Goal: Task Accomplishment & Management: Use online tool/utility

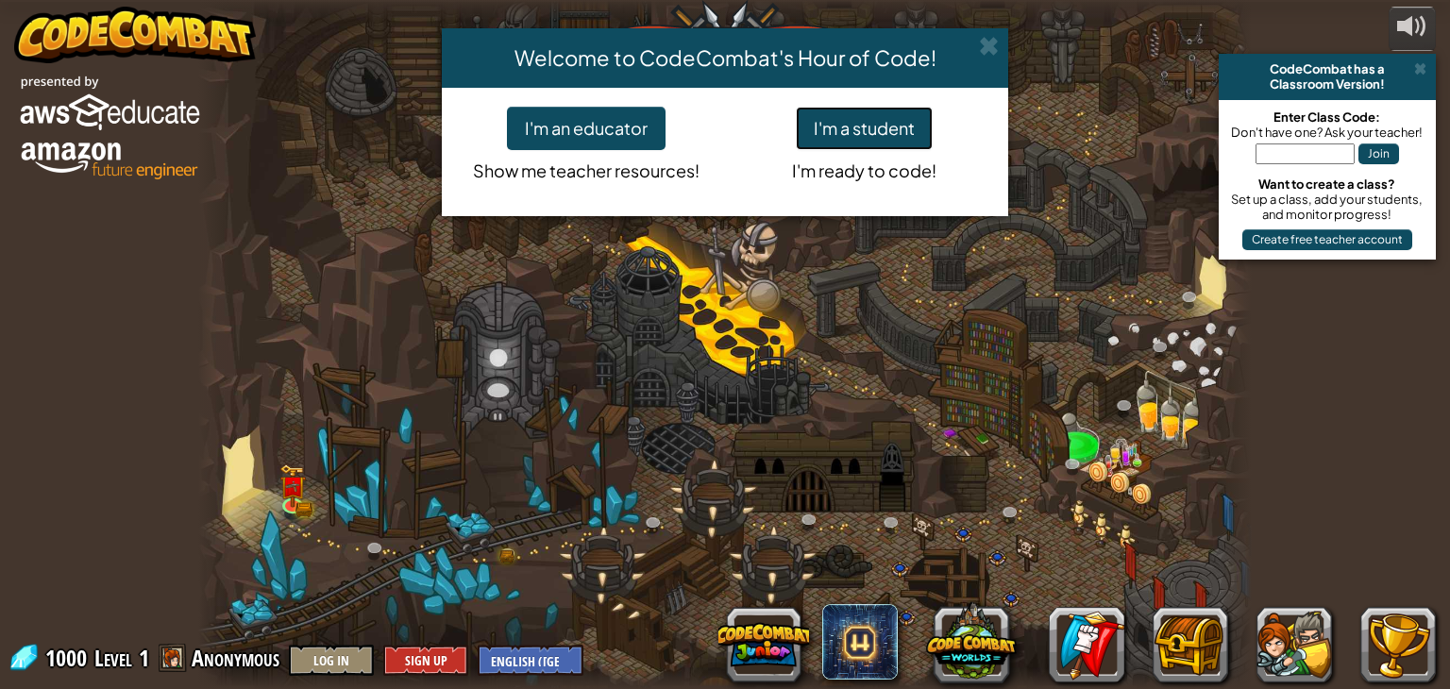
click at [878, 141] on button "I'm a student" at bounding box center [864, 128] width 137 height 43
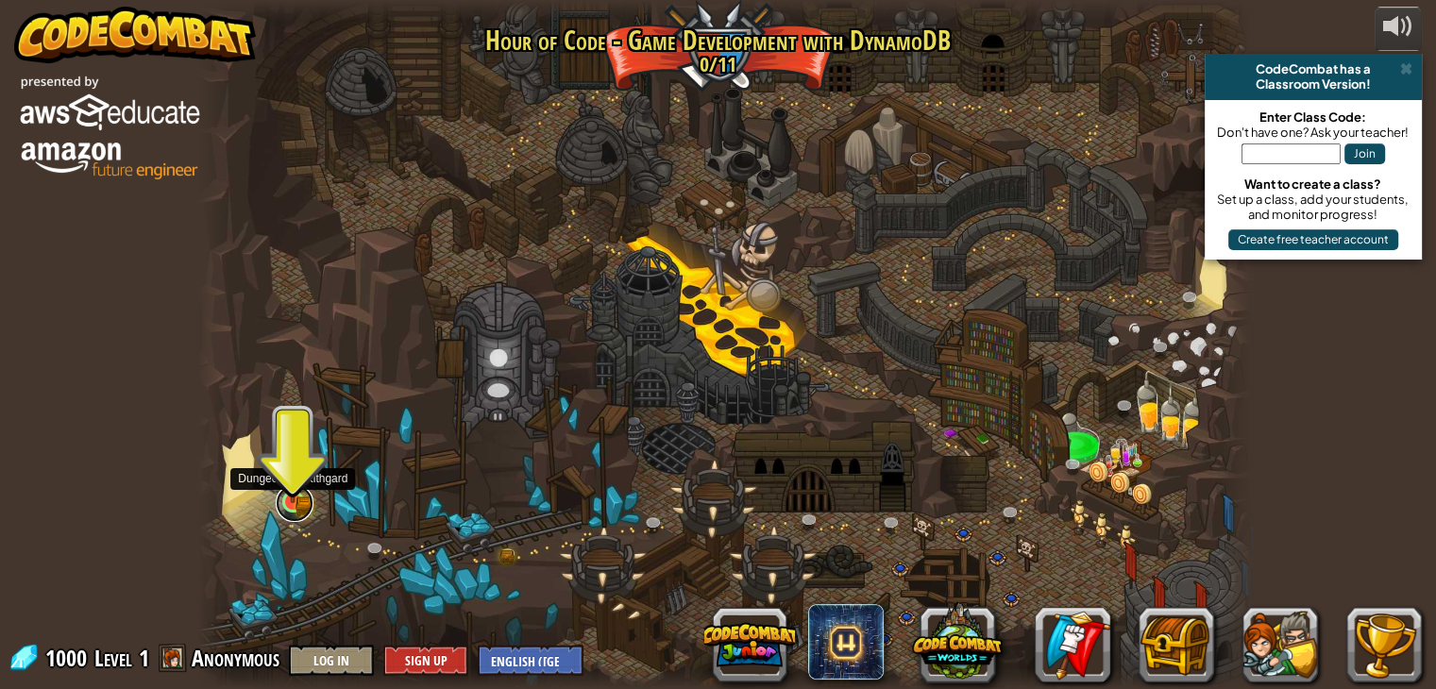
click at [280, 507] on link at bounding box center [295, 503] width 38 height 38
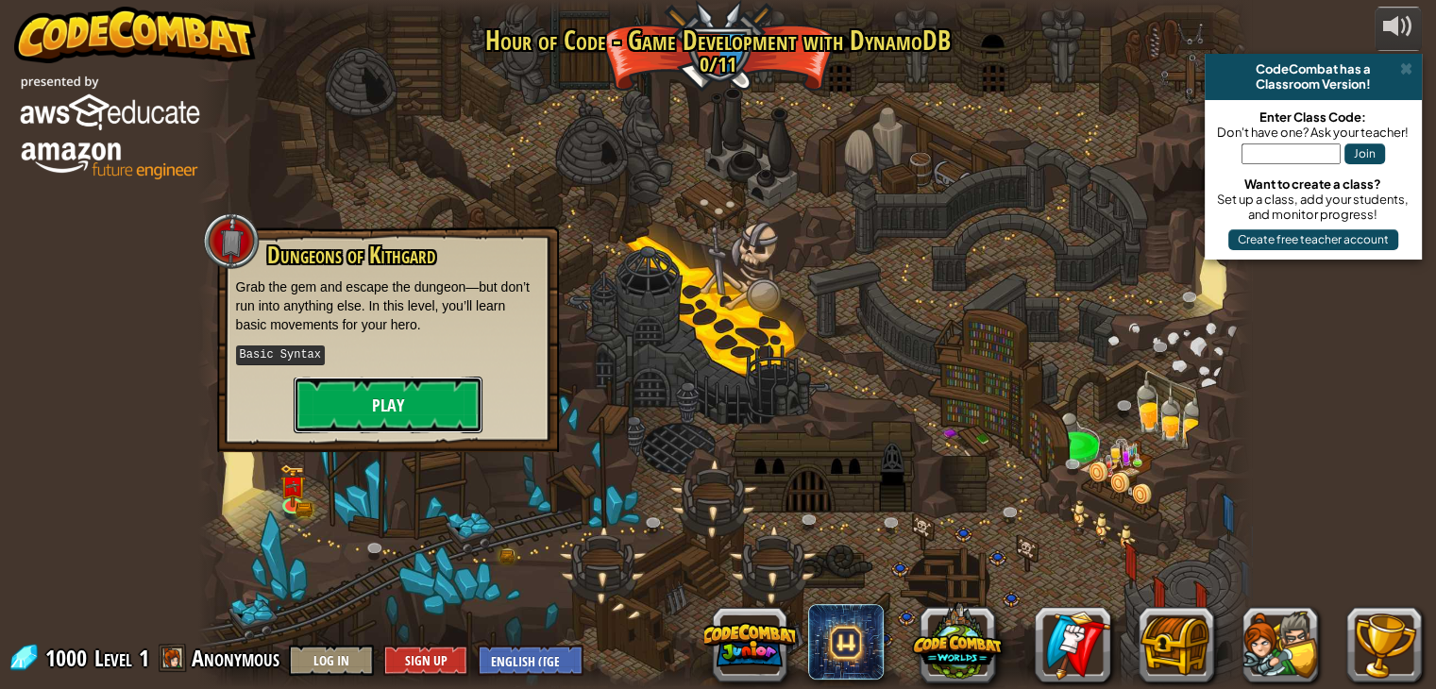
click at [338, 393] on button "Play" at bounding box center [388, 405] width 189 height 57
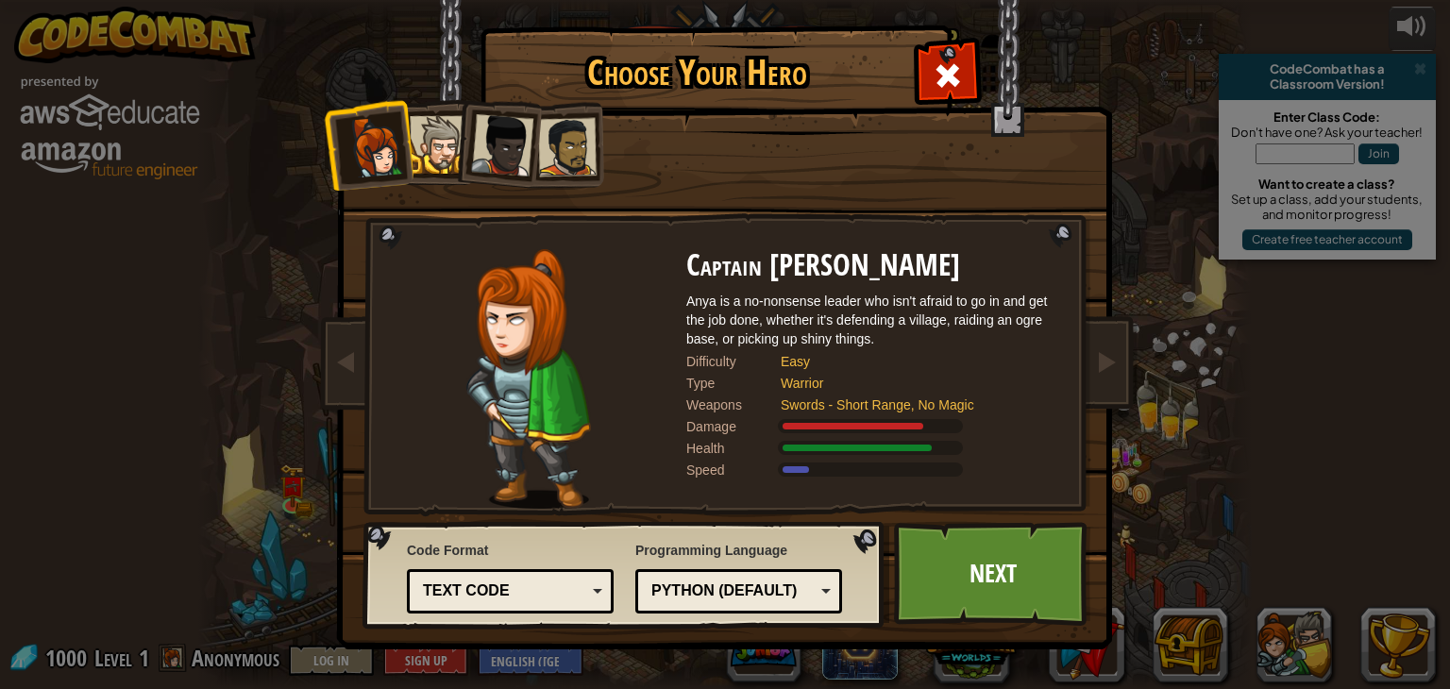
click at [551, 568] on div "Code Format Text code Blocks and code Blocks Blocks (Icons) Text code Blocks - …" at bounding box center [510, 577] width 207 height 82
click at [556, 587] on div "Text code" at bounding box center [504, 592] width 163 height 22
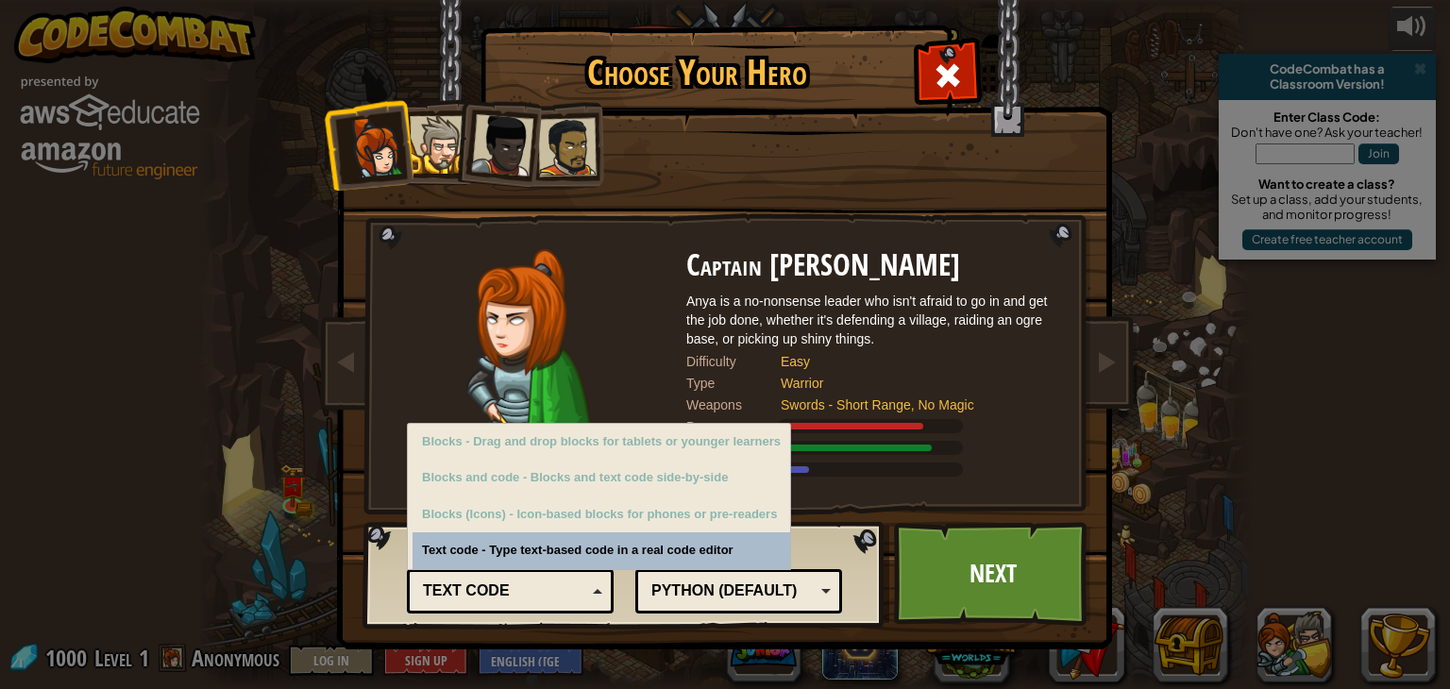
click at [572, 582] on div "Text code" at bounding box center [504, 592] width 163 height 22
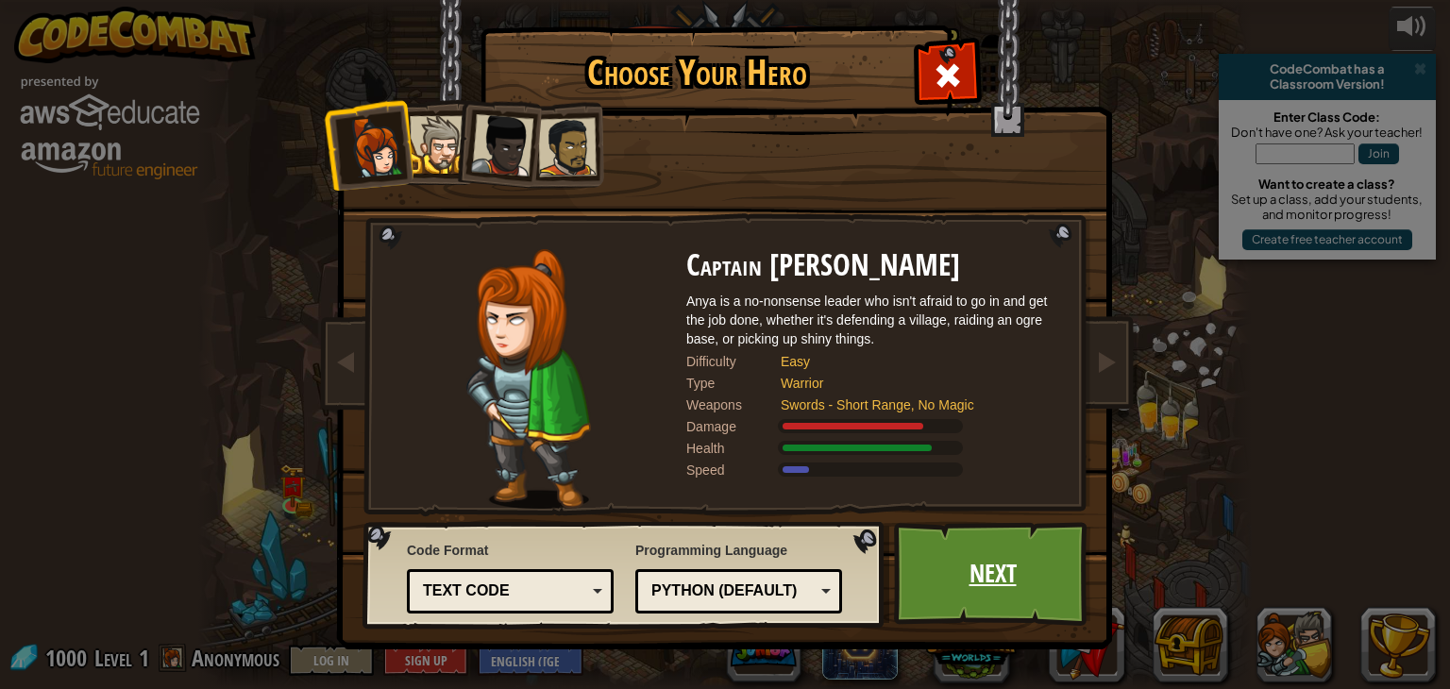
click at [978, 557] on link "Next" at bounding box center [992, 574] width 197 height 104
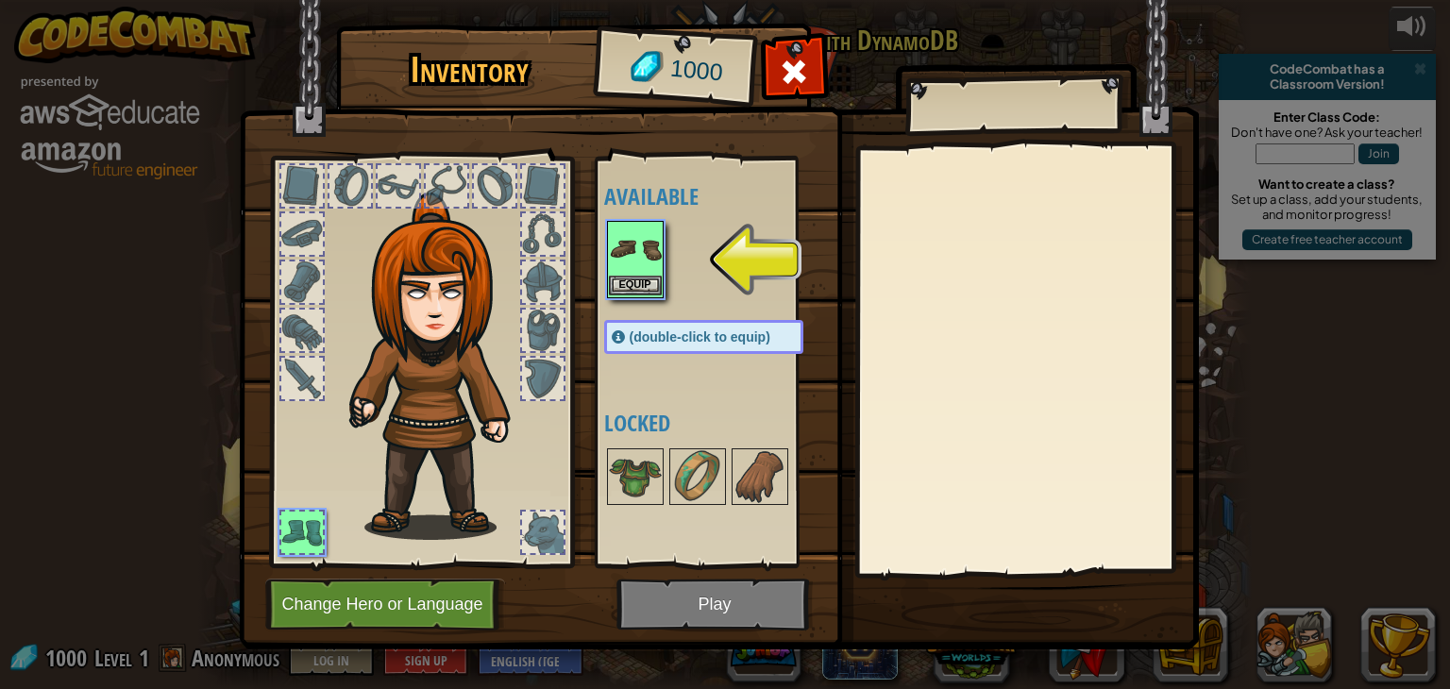
click at [639, 255] on img at bounding box center [635, 249] width 53 height 53
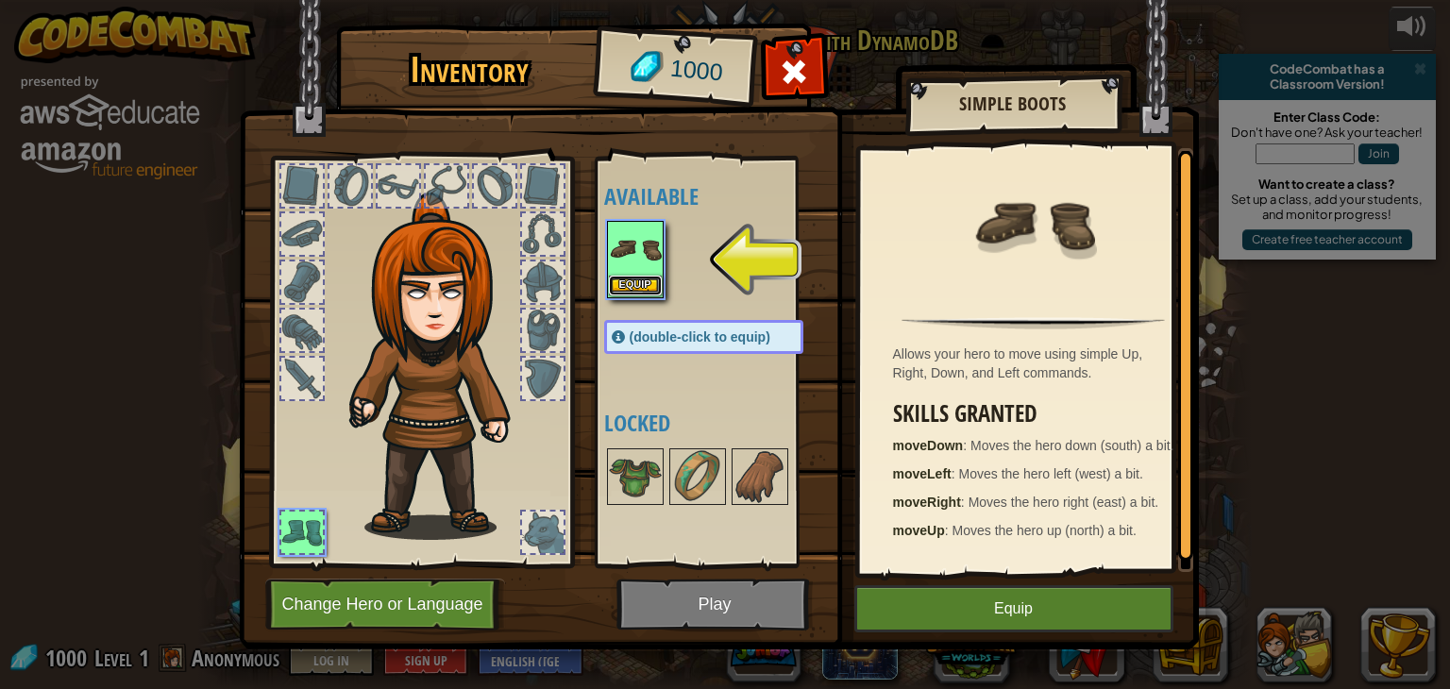
click at [649, 290] on button "Equip" at bounding box center [635, 286] width 53 height 20
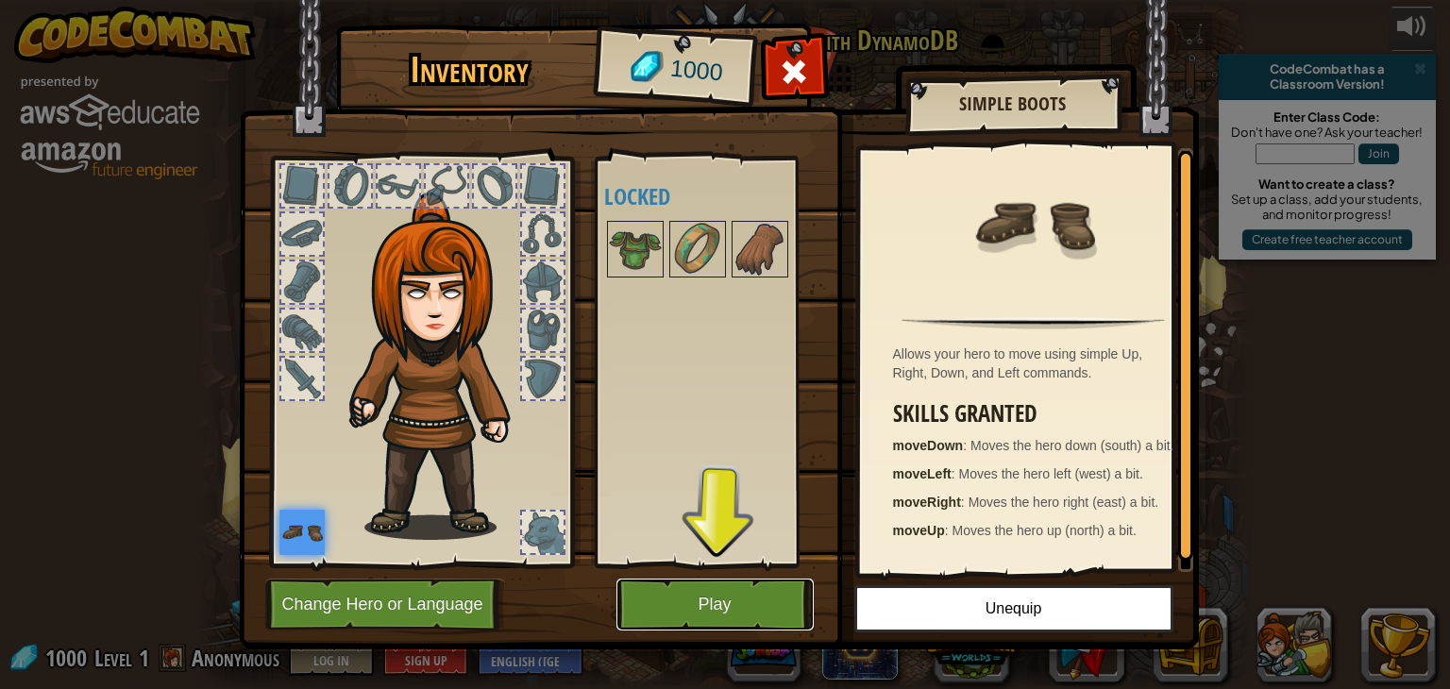
click at [756, 605] on button "Play" at bounding box center [715, 605] width 197 height 52
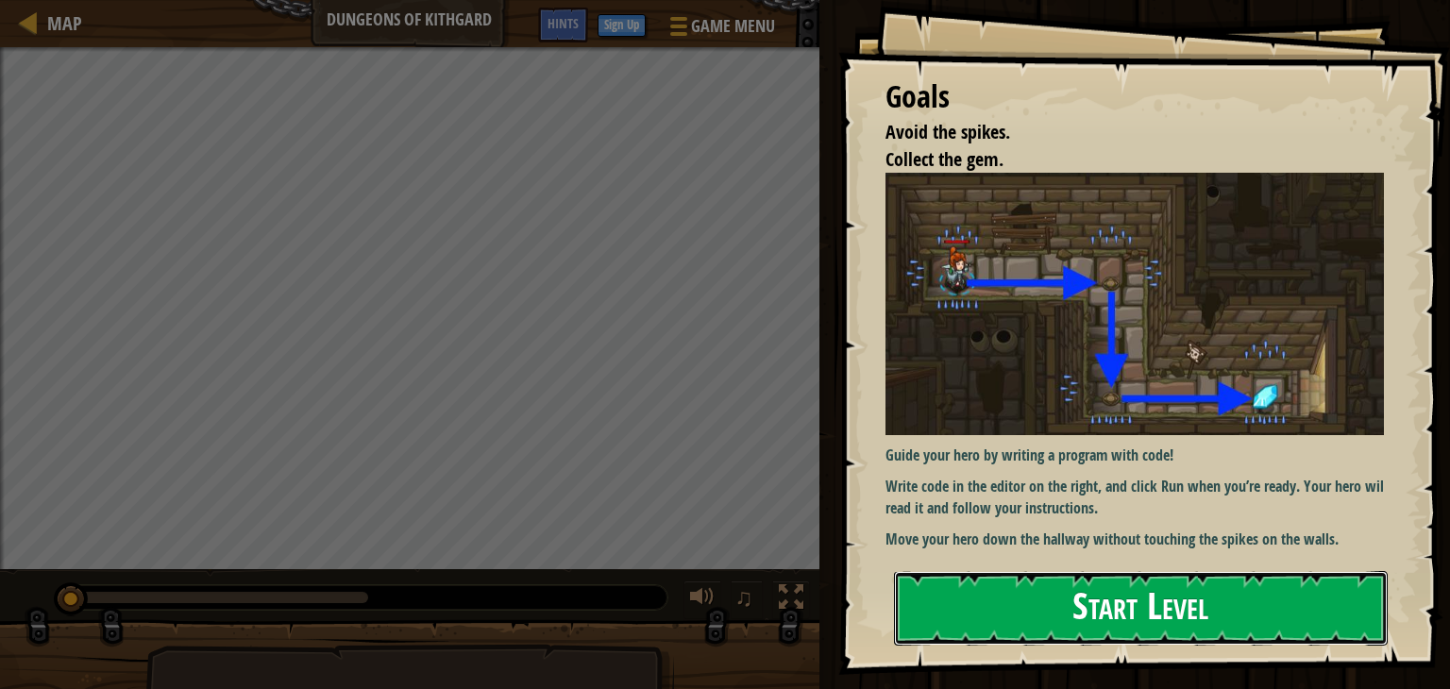
click at [1002, 606] on button "Start Level" at bounding box center [1141, 608] width 494 height 75
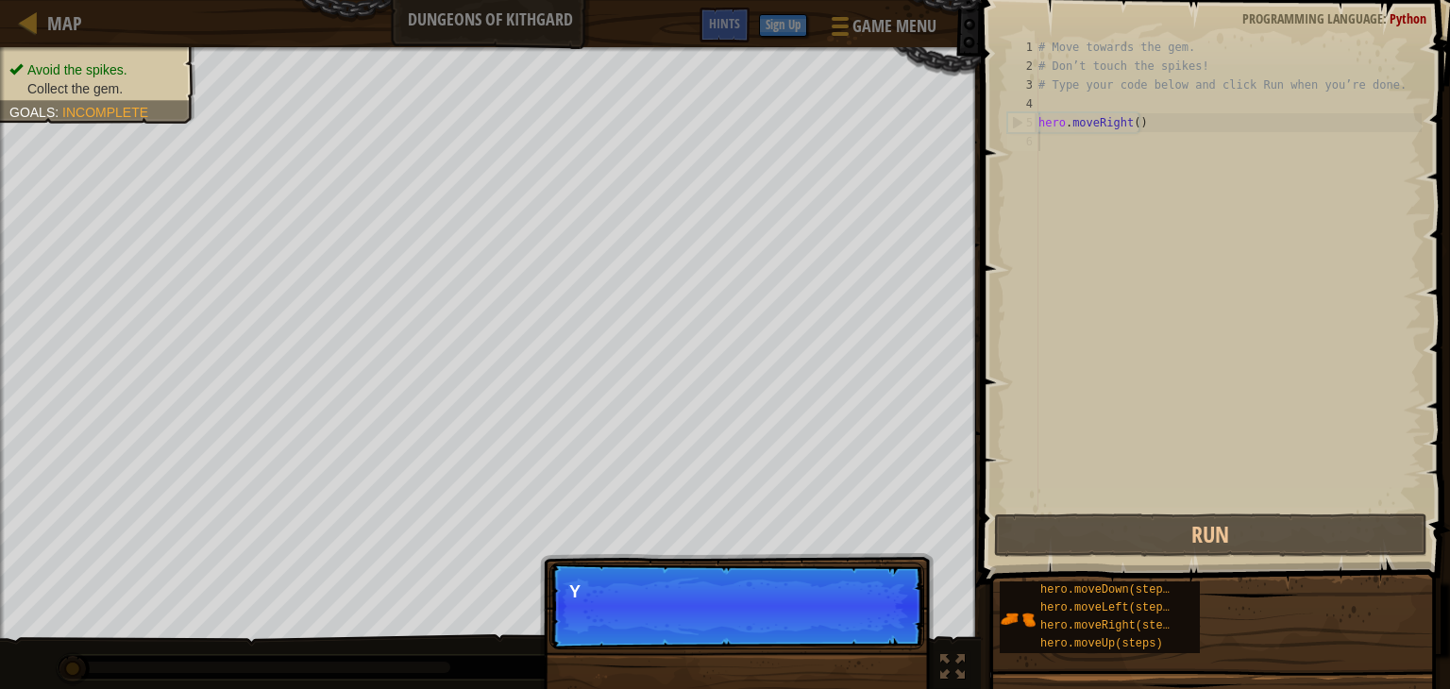
scroll to position [8, 0]
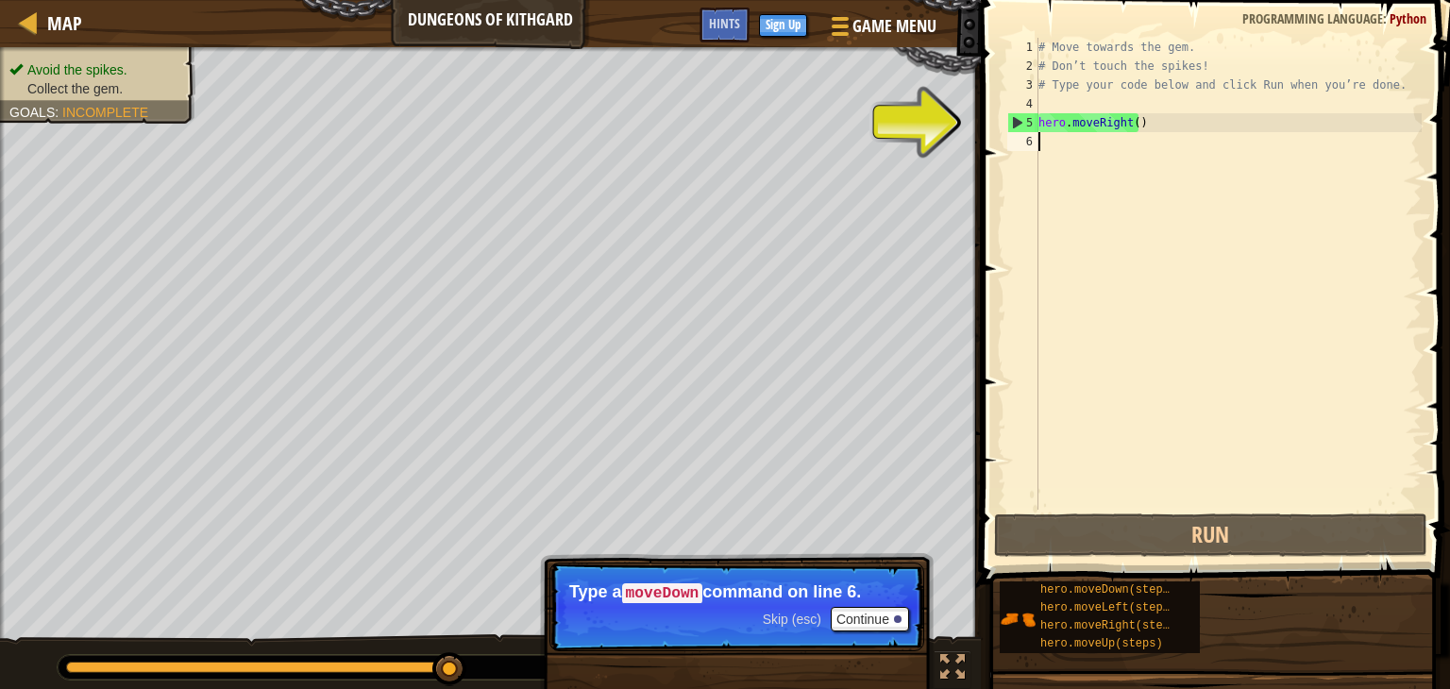
click at [1016, 117] on div "5" at bounding box center [1024, 122] width 30 height 19
type textarea "hero.moveRight()"
click at [1020, 133] on div "6" at bounding box center [1023, 141] width 31 height 19
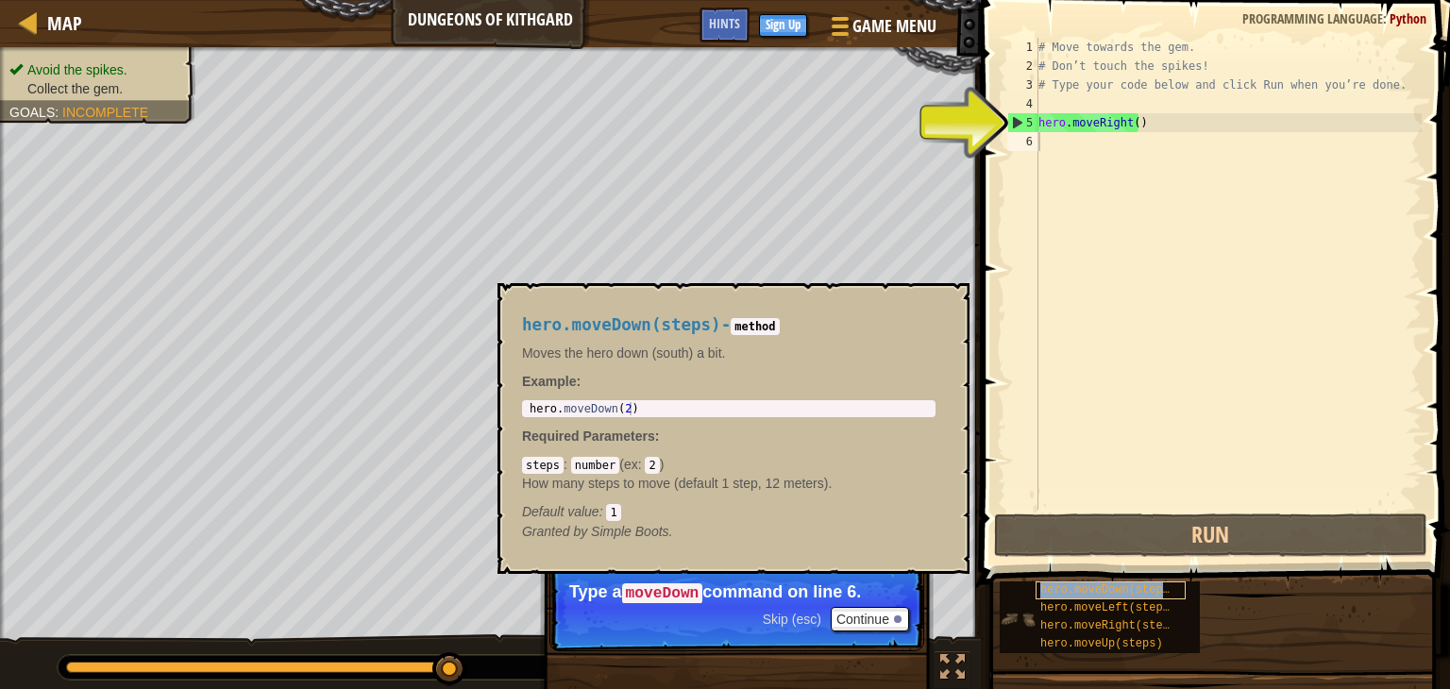
click at [1075, 594] on span "hero.moveDown(steps)" at bounding box center [1109, 590] width 136 height 13
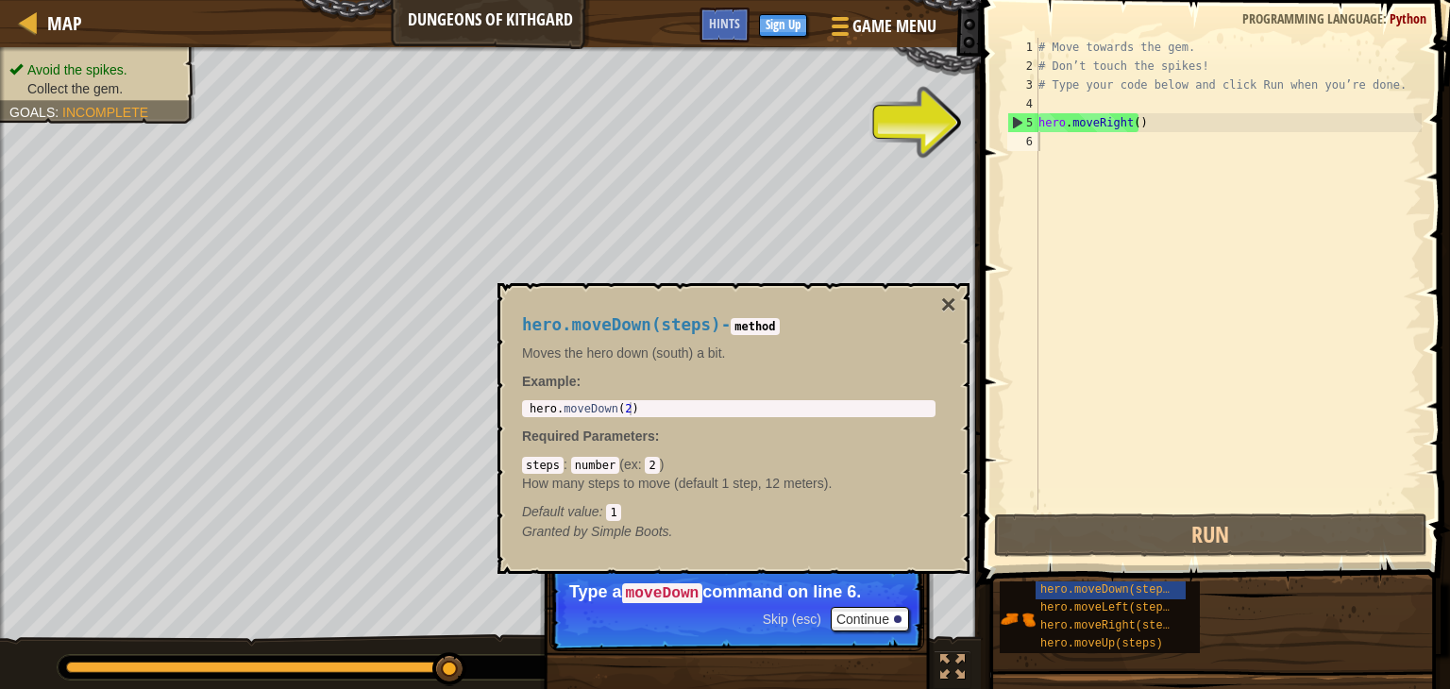
click at [564, 465] on span ":" at bounding box center [568, 464] width 8 height 15
click at [552, 465] on code "steps" at bounding box center [543, 465] width 42 height 17
type textarea "hero.moveDown(2)"
click at [647, 409] on div "hero . moveDown ( 2 )" at bounding box center [729, 422] width 406 height 40
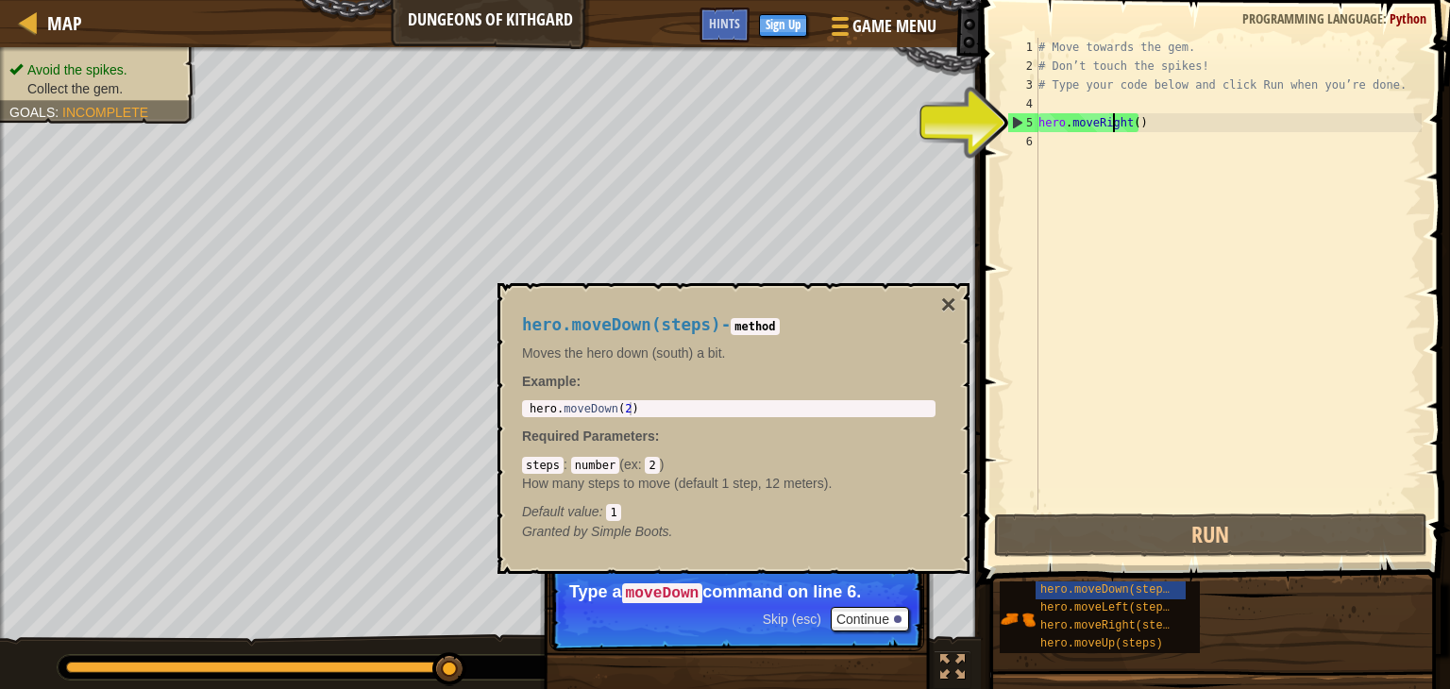
click at [1110, 129] on div "# Move towards the gem. # Don’t touch the spikes! # Type your code below and cl…" at bounding box center [1228, 293] width 387 height 510
click at [1127, 124] on div "# Move towards the gem. # Don’t touch the spikes! # Type your code below and cl…" at bounding box center [1228, 293] width 387 height 510
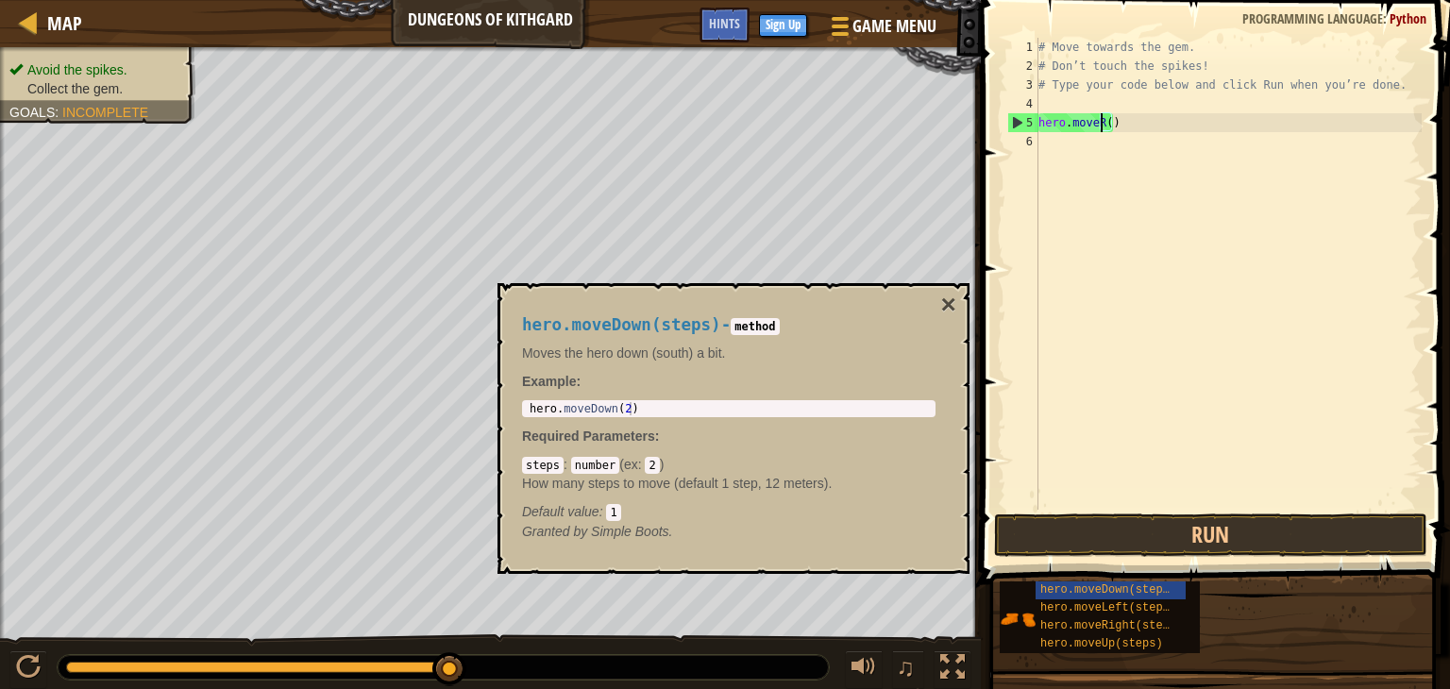
type textarea "hero.move()"
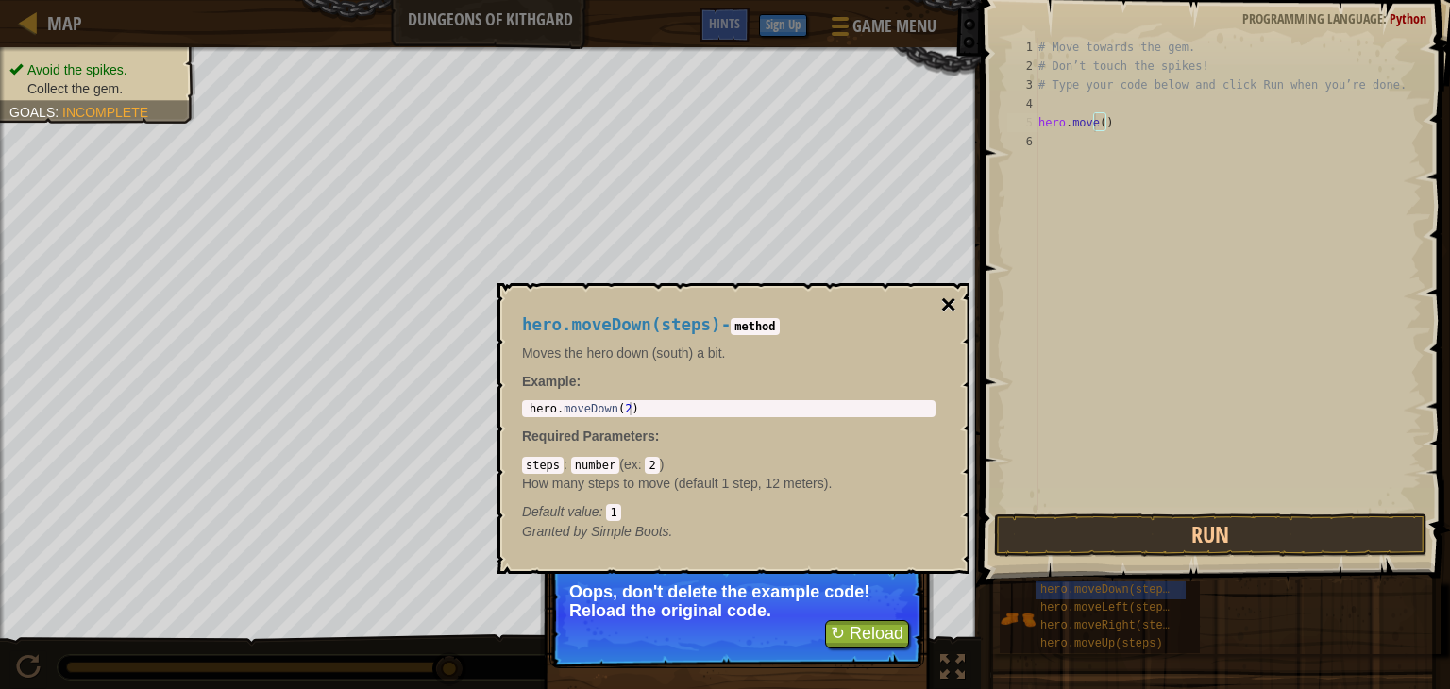
click at [945, 299] on button "×" at bounding box center [948, 305] width 15 height 26
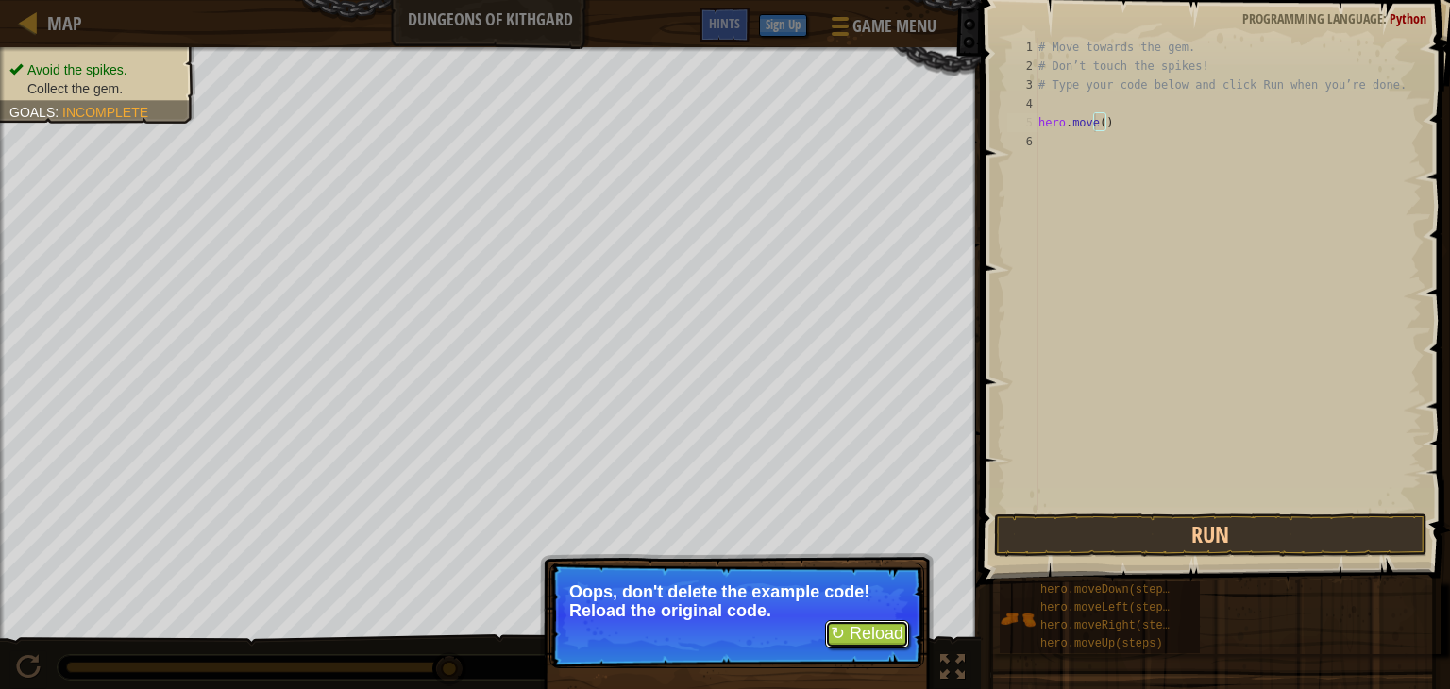
click at [880, 635] on button "↻ Reload" at bounding box center [867, 634] width 84 height 28
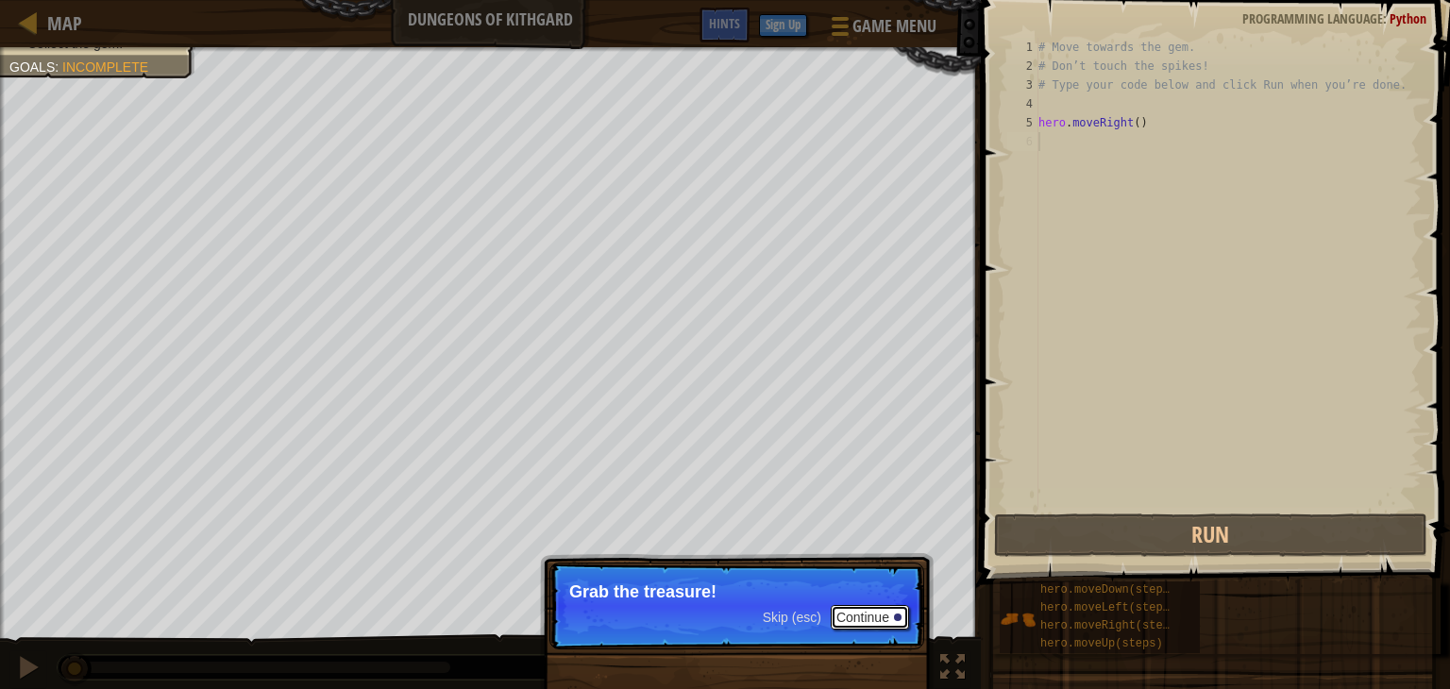
click at [880, 616] on button "Continue" at bounding box center [870, 617] width 78 height 25
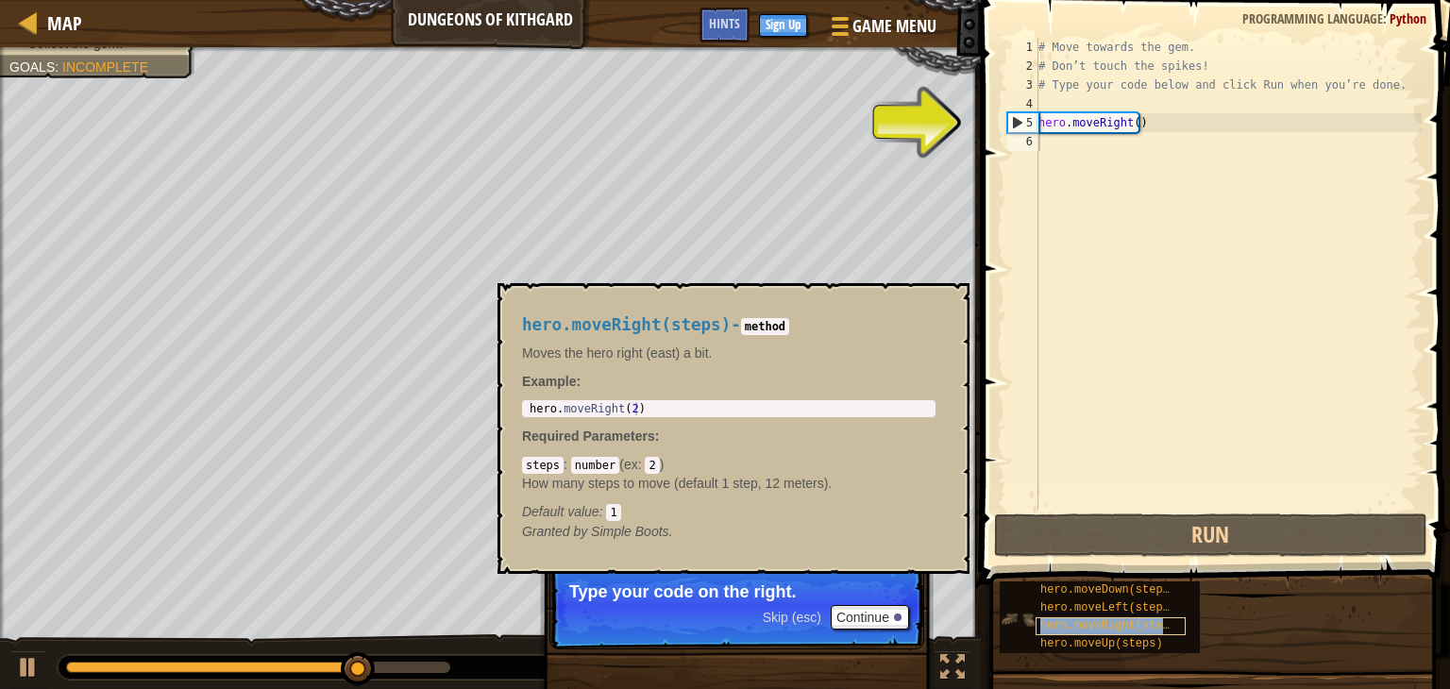
click at [1093, 628] on span "hero.moveRight(steps)" at bounding box center [1112, 625] width 143 height 13
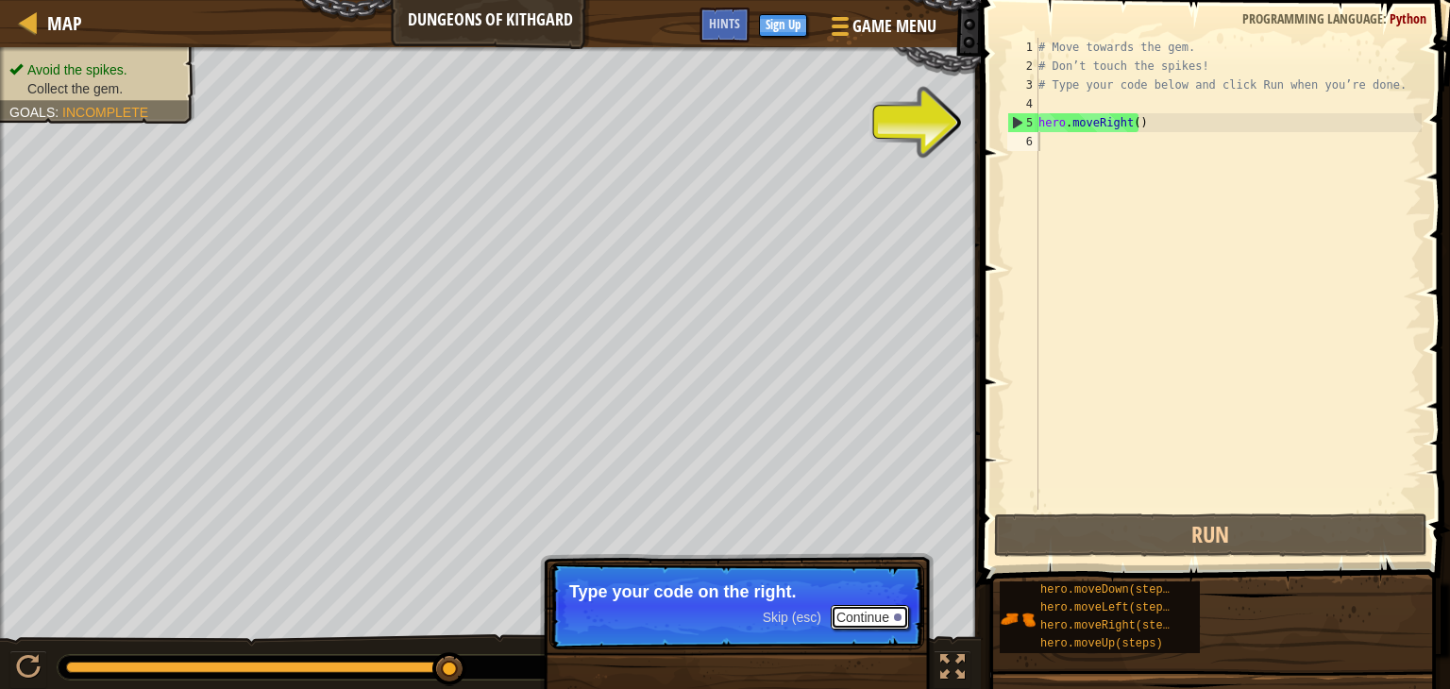
click at [848, 613] on button "Continue" at bounding box center [870, 617] width 78 height 25
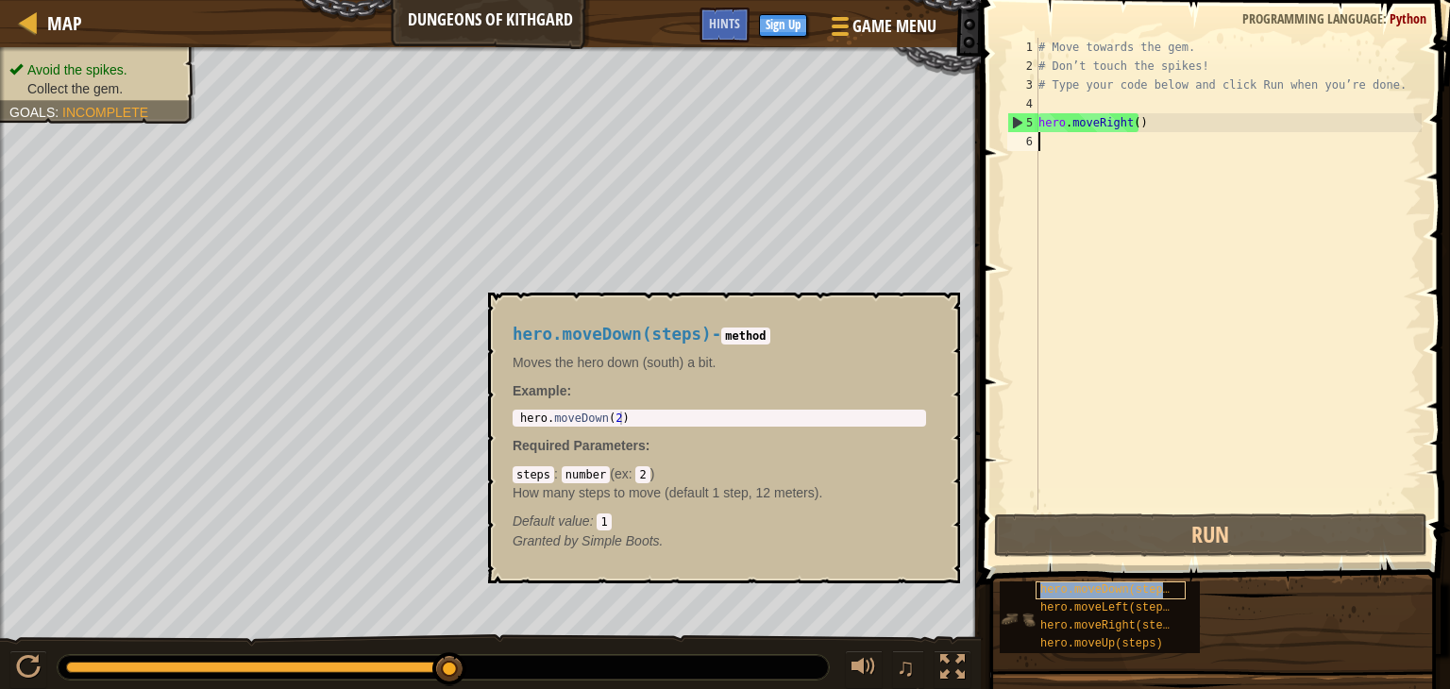
click at [1077, 591] on span "hero.moveDown(steps)" at bounding box center [1109, 590] width 136 height 13
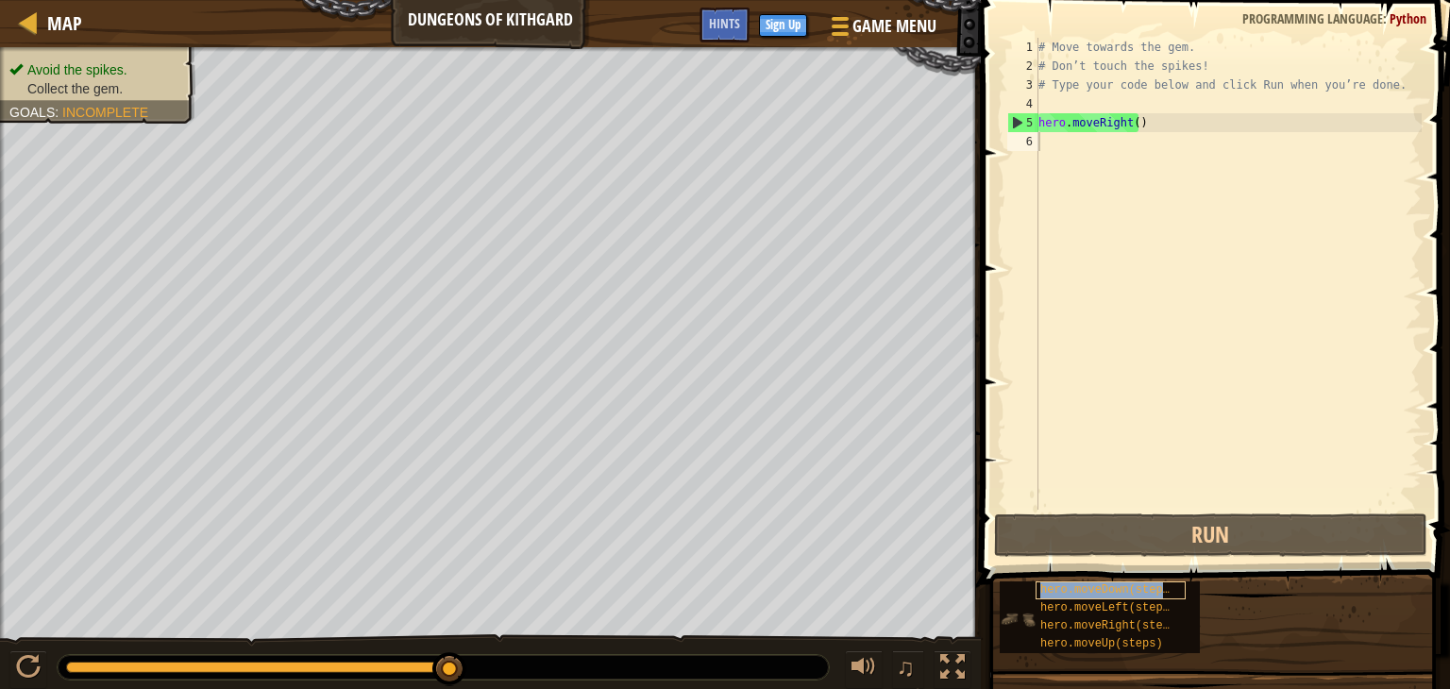
click at [1077, 591] on span "hero.moveDown(steps)" at bounding box center [1109, 590] width 136 height 13
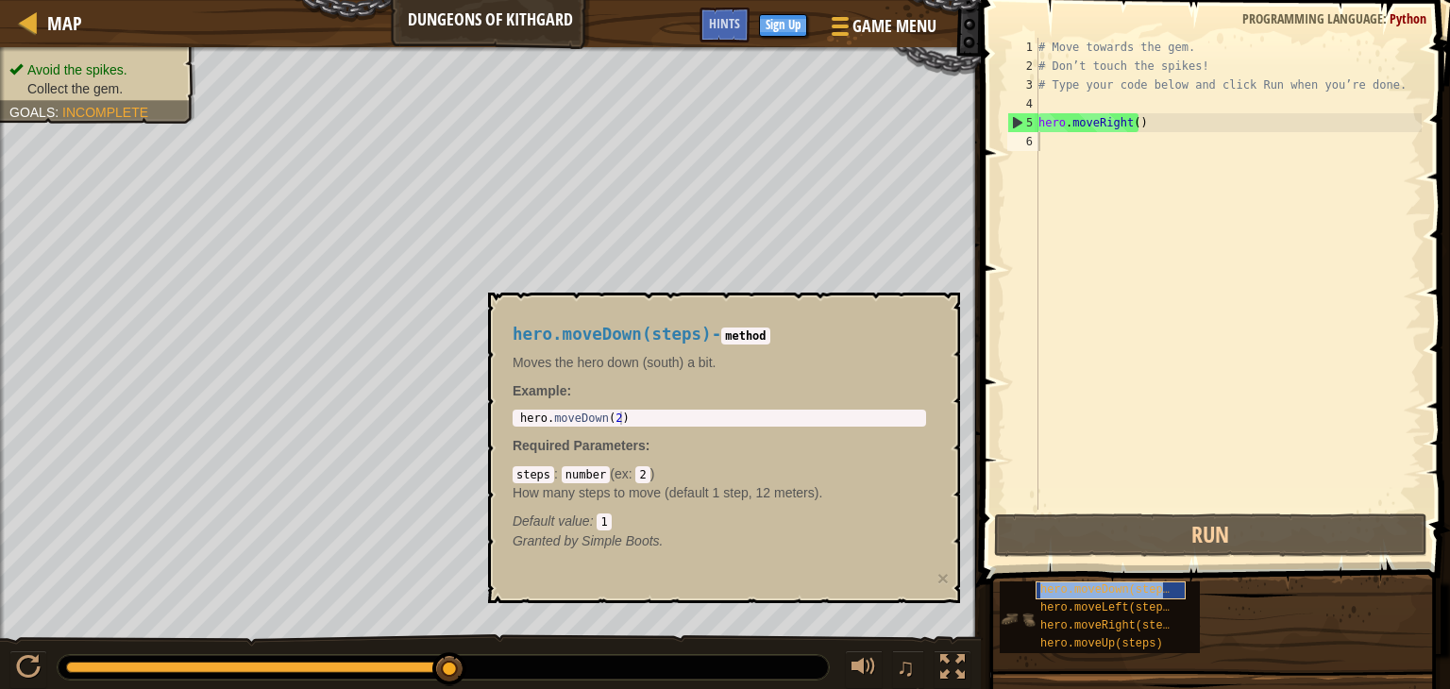
click at [1077, 591] on span "hero.moveDown(steps)" at bounding box center [1109, 590] width 136 height 13
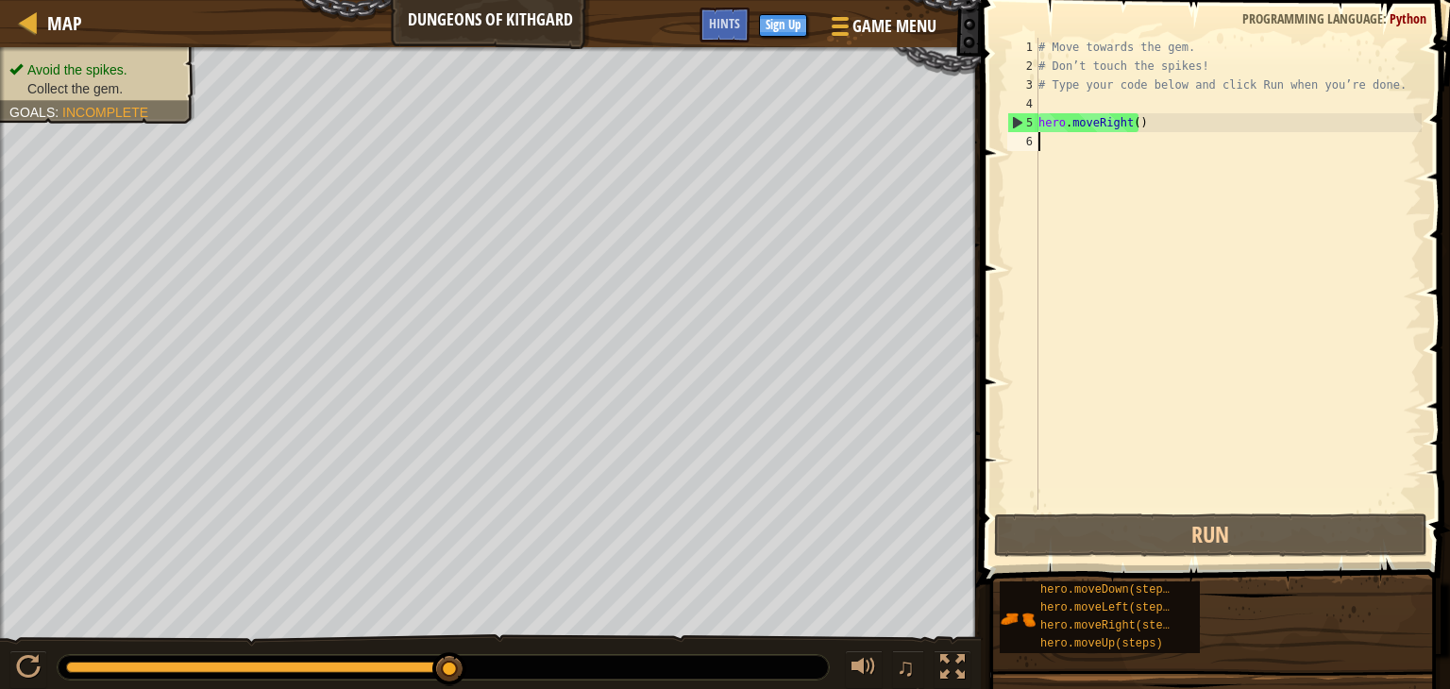
click at [1016, 141] on div "6" at bounding box center [1023, 141] width 31 height 19
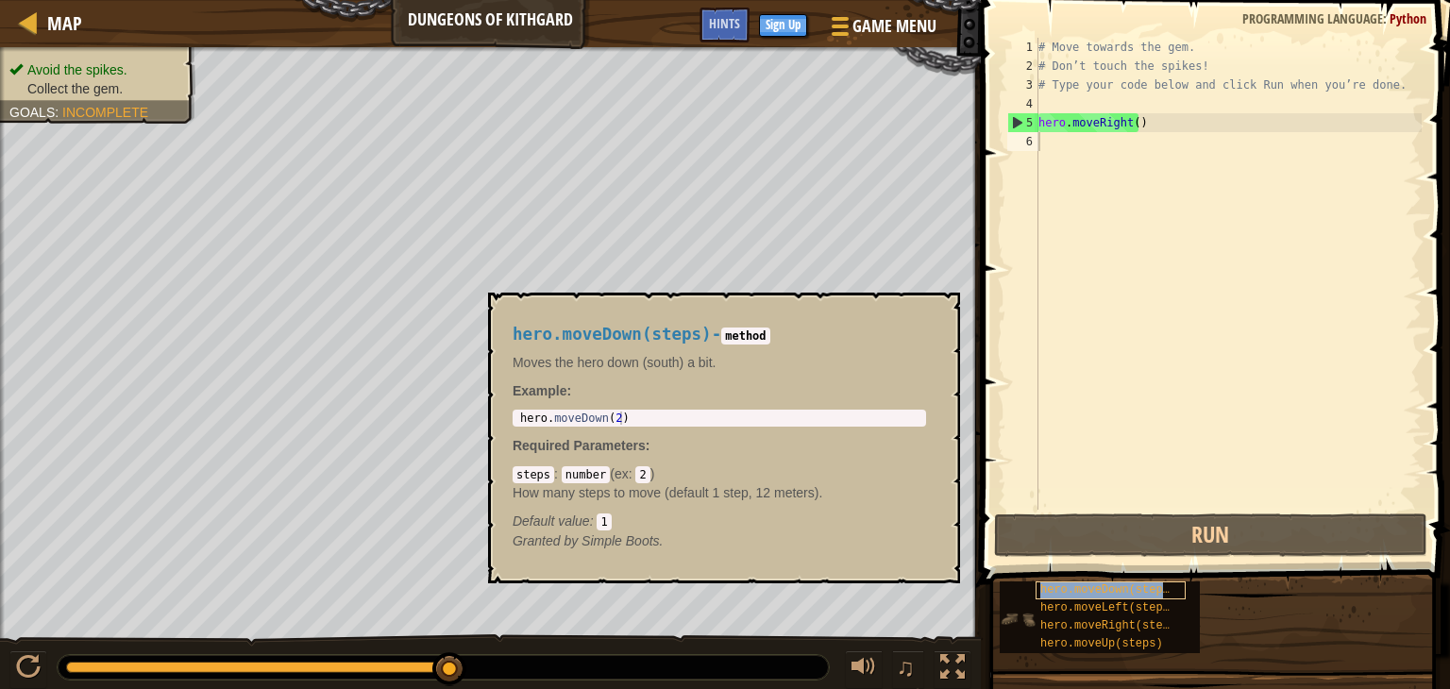
click at [1083, 590] on span "hero.moveDown(steps)" at bounding box center [1109, 590] width 136 height 13
click at [738, 336] on code "method" at bounding box center [745, 336] width 48 height 17
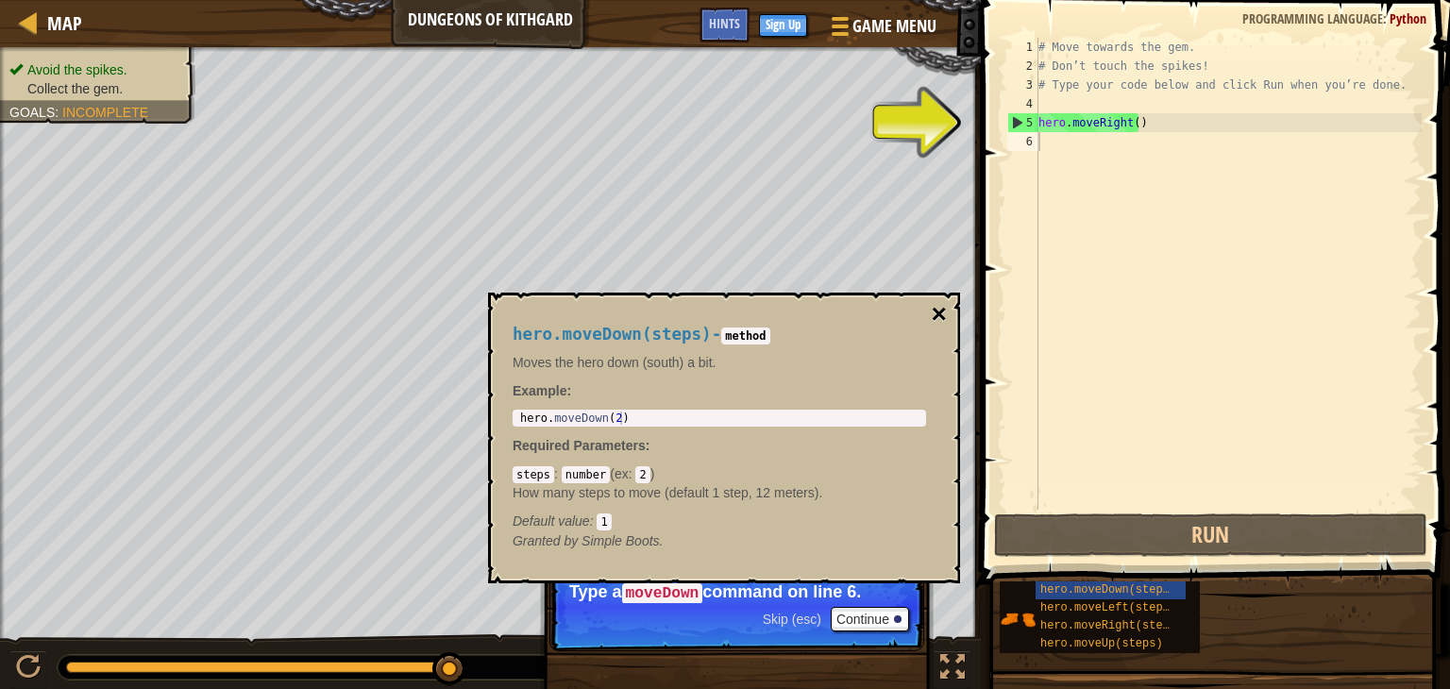
click at [938, 311] on button "×" at bounding box center [939, 314] width 15 height 26
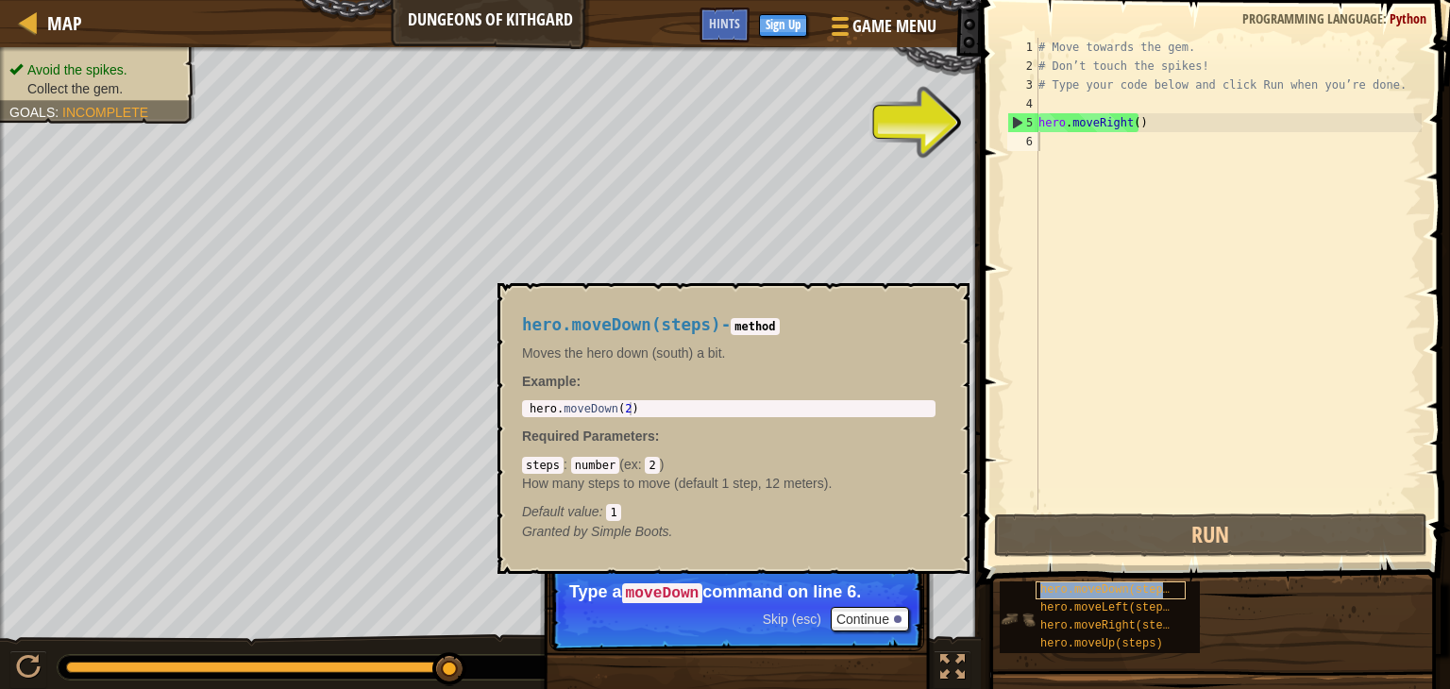
click at [1056, 586] on span "hero.moveDown(steps)" at bounding box center [1109, 590] width 136 height 13
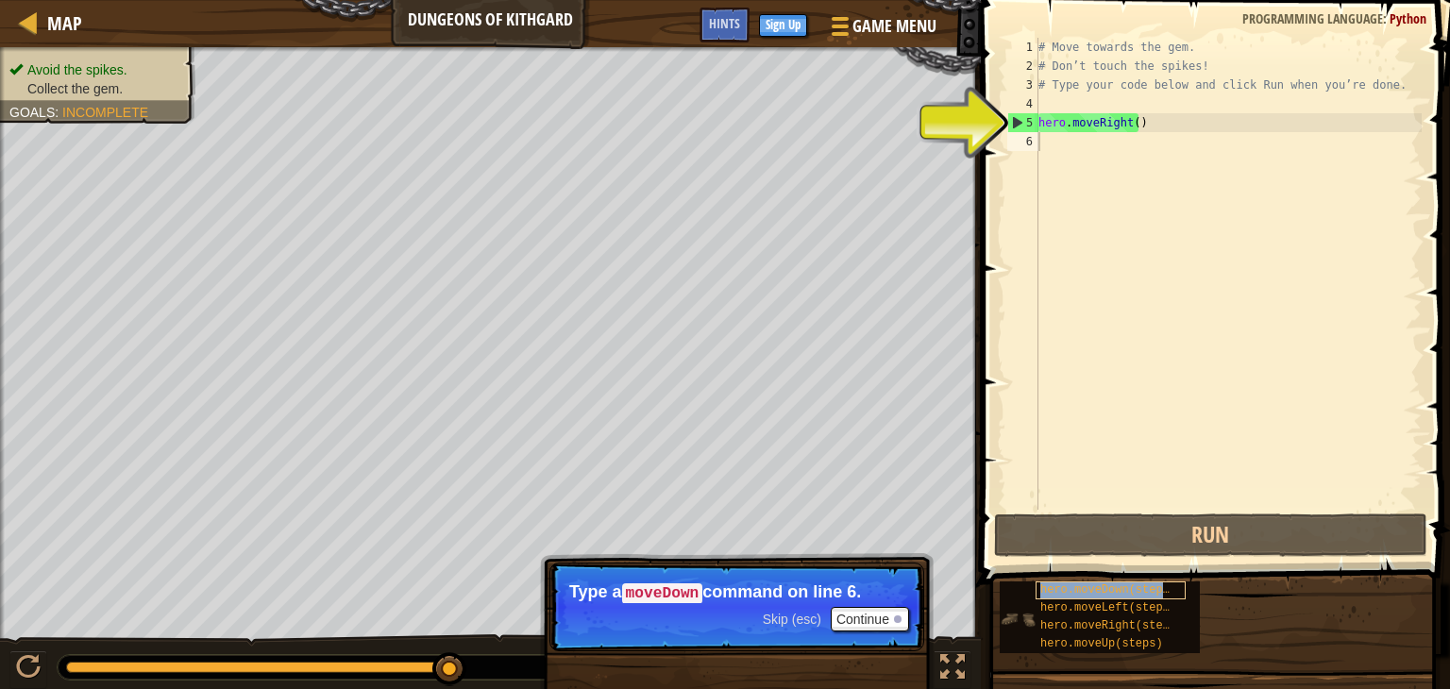
click at [1056, 586] on span "hero.moveDown(steps)" at bounding box center [1109, 590] width 136 height 13
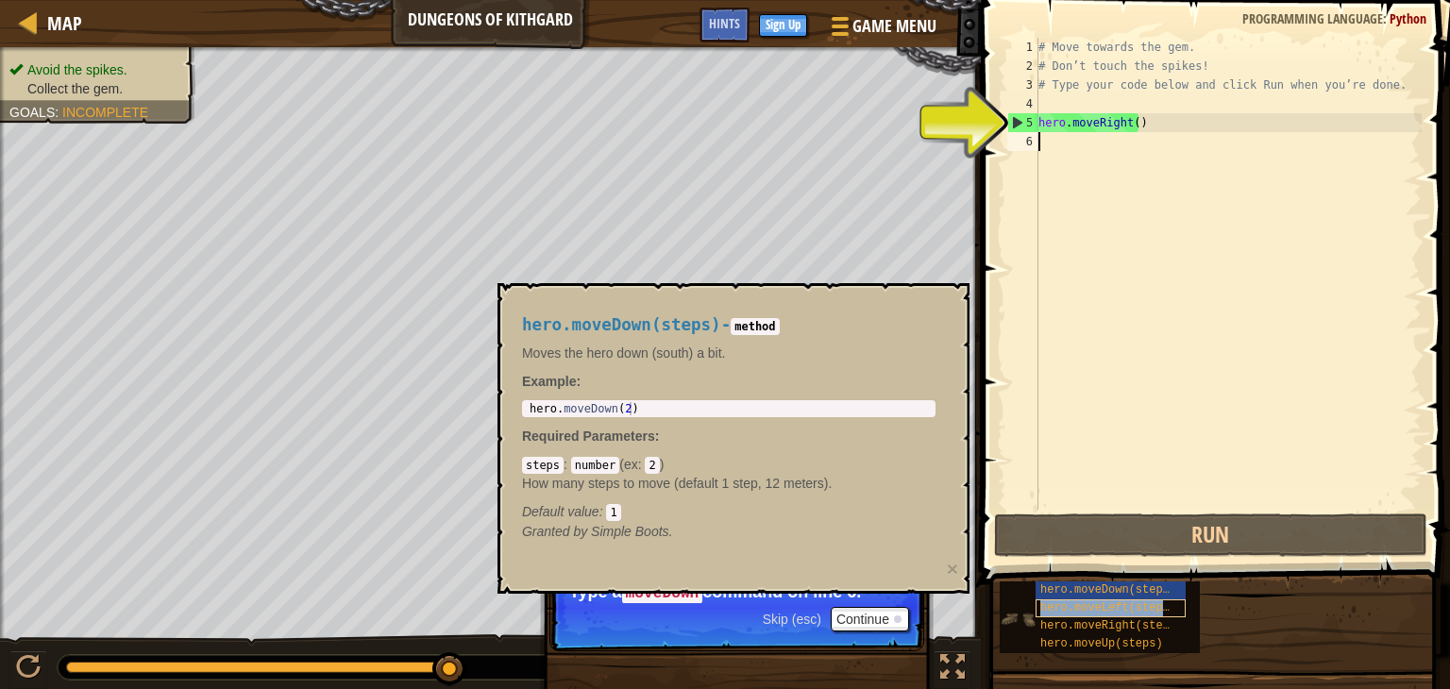
click at [1061, 602] on span "hero.moveLeft(steps)" at bounding box center [1109, 608] width 136 height 13
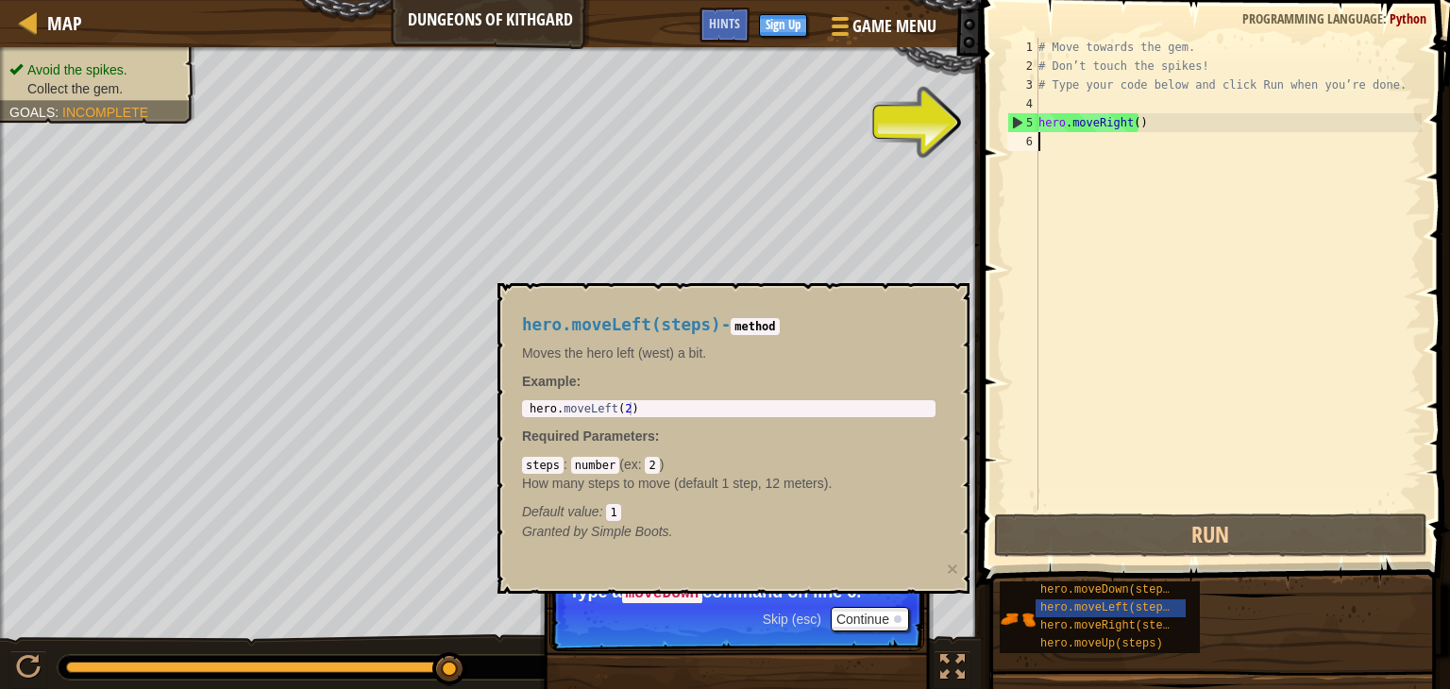
click at [1047, 584] on span "hero.moveDown(steps)" at bounding box center [1109, 590] width 136 height 13
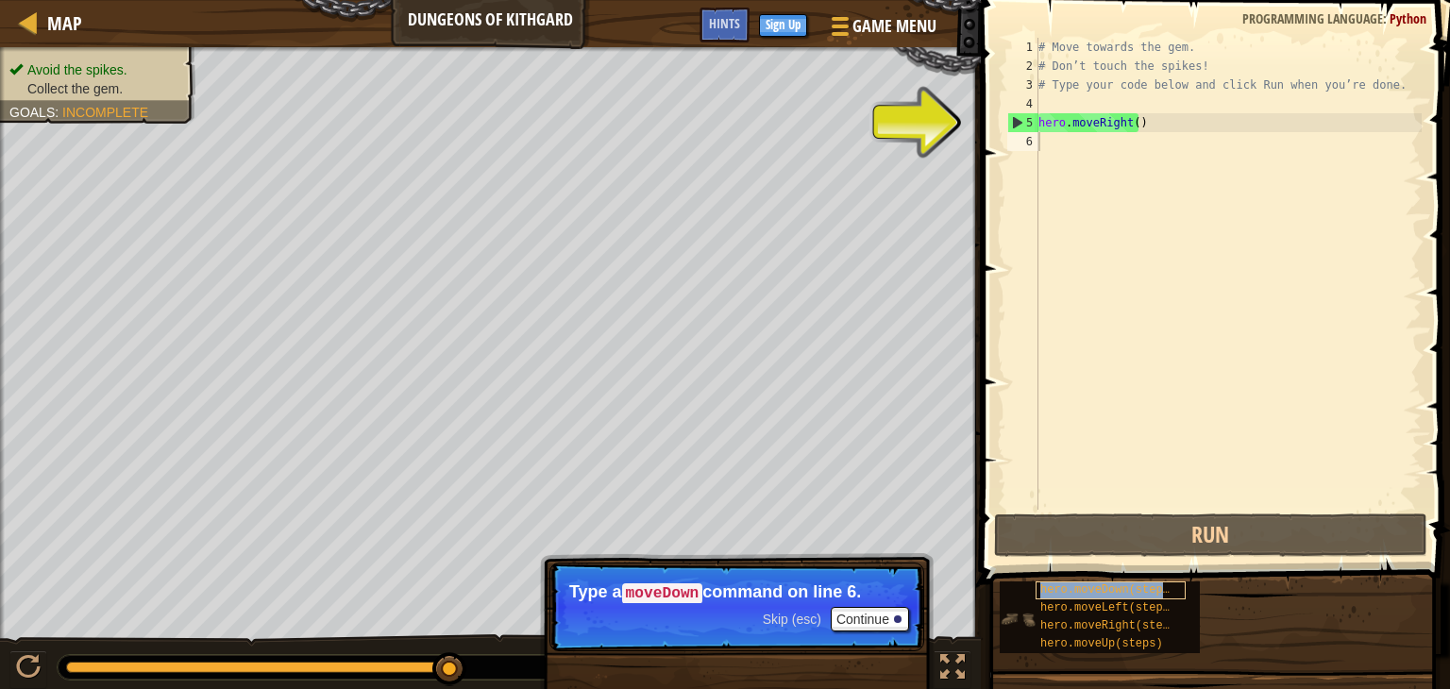
click at [1047, 584] on span "hero.moveDown(steps)" at bounding box center [1109, 590] width 136 height 13
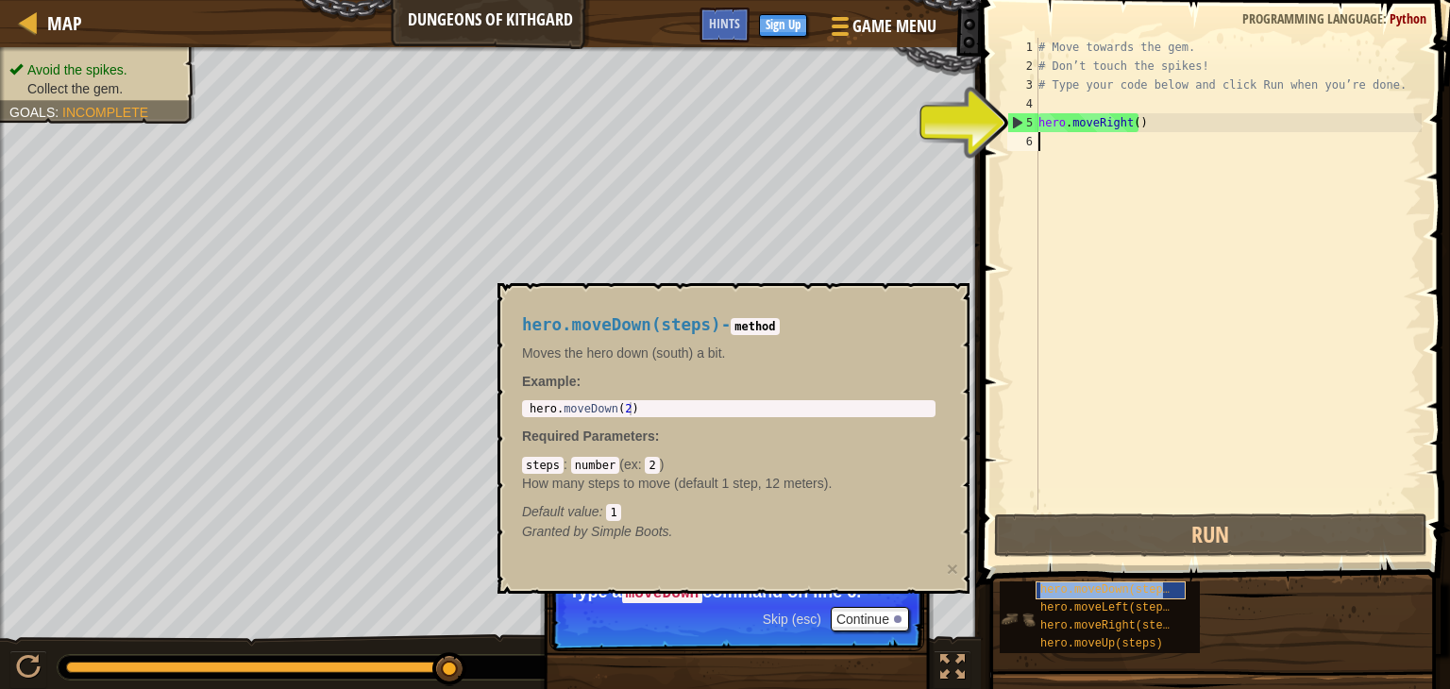
click at [1047, 584] on span "hero.moveDown(steps)" at bounding box center [1109, 590] width 136 height 13
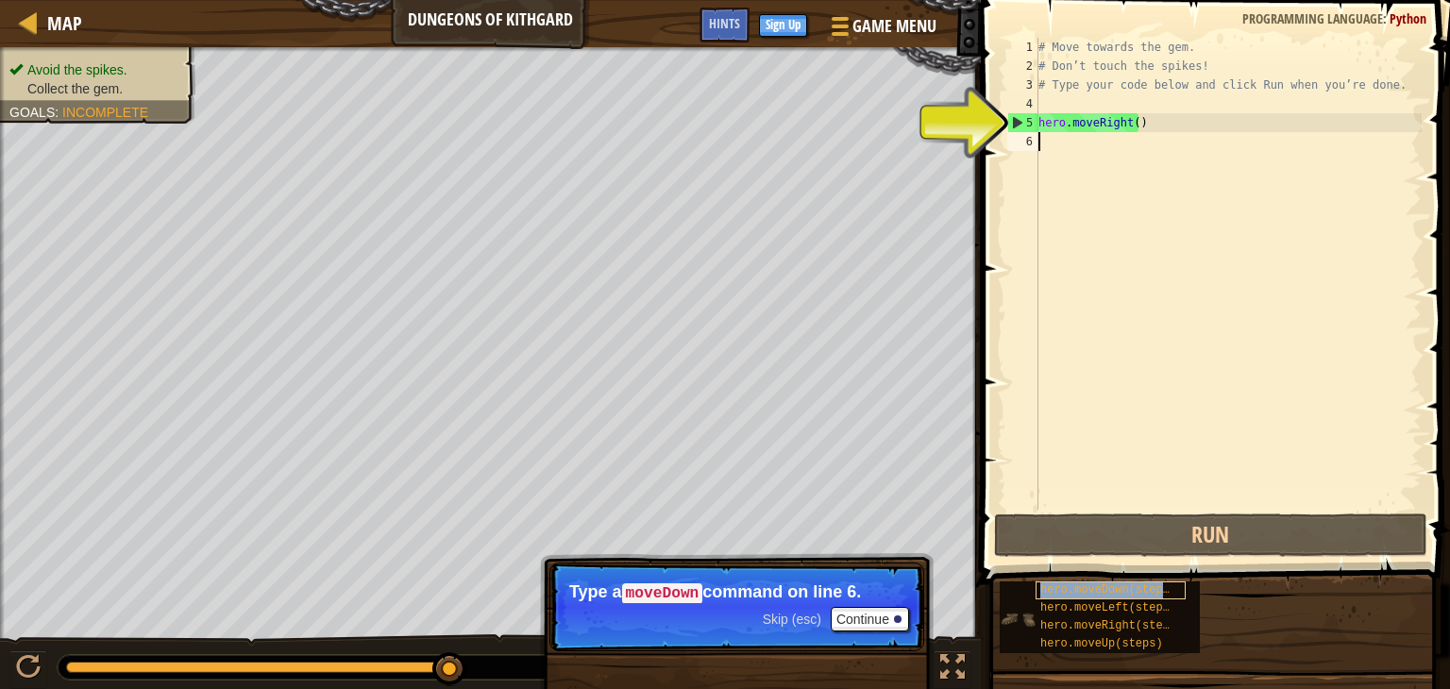
click at [1047, 584] on span "hero.moveDown(steps)" at bounding box center [1109, 590] width 136 height 13
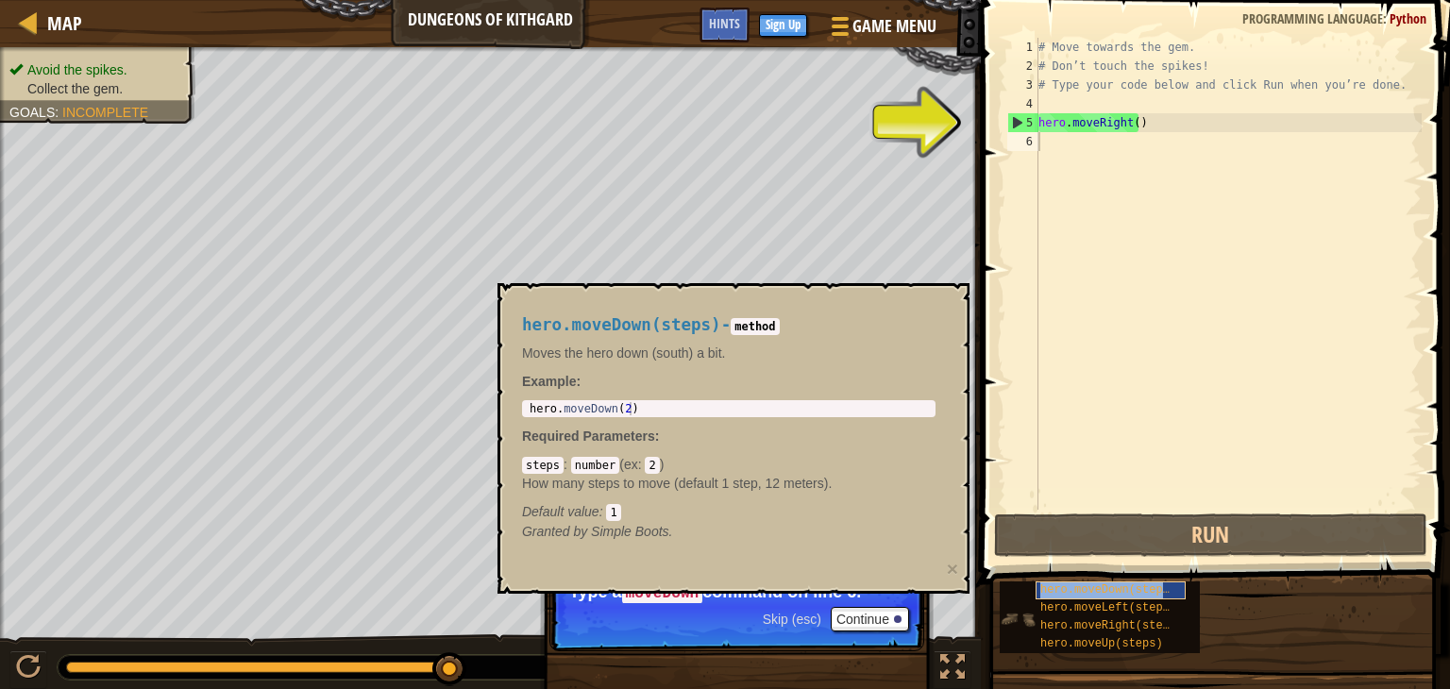
click at [1047, 584] on span "hero.moveDown(steps)" at bounding box center [1109, 590] width 136 height 13
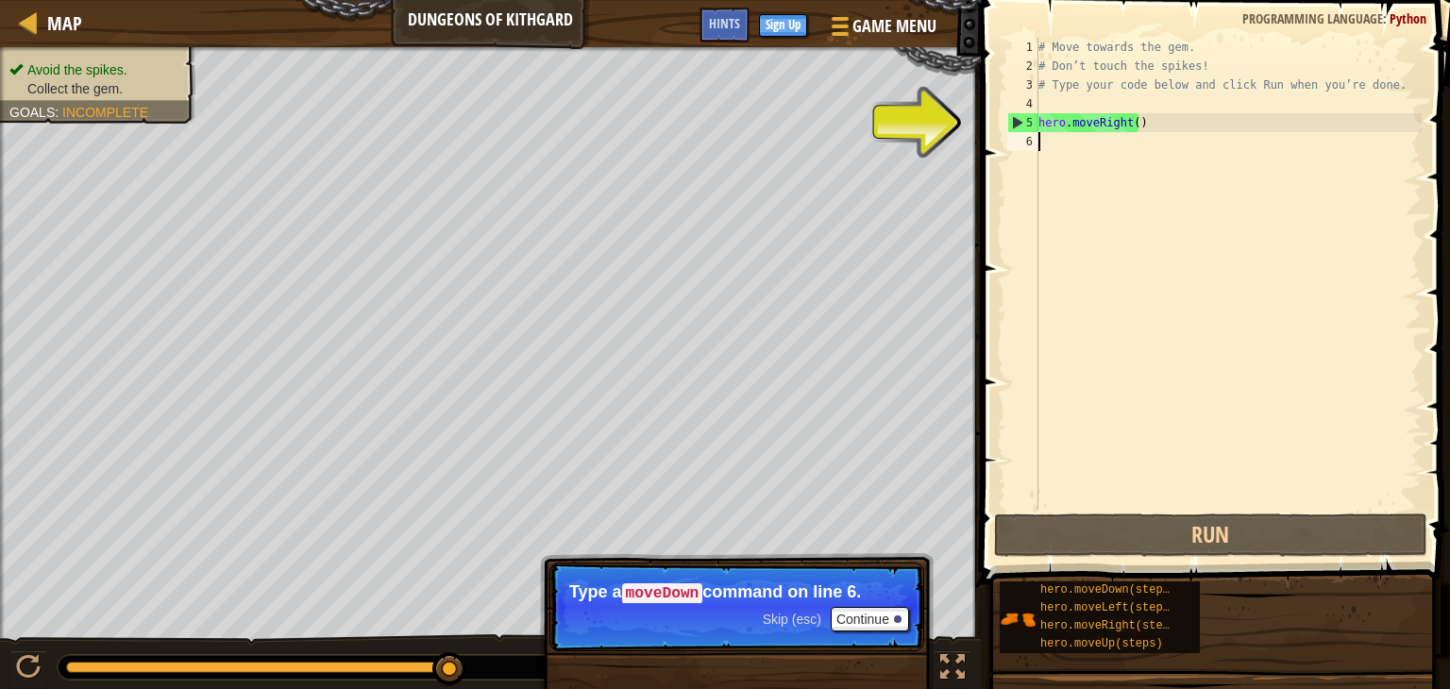
click at [1015, 146] on div "6" at bounding box center [1023, 141] width 31 height 19
click at [1117, 117] on div "# Move towards the gem. # Don’t touch the spikes! # Type your code below and cl…" at bounding box center [1228, 293] width 387 height 510
type textarea "hero.moveRight()"
click at [1141, 125] on div "# Move towards the gem. # Don’t touch the spikes! # Type your code below and cl…" at bounding box center [1228, 293] width 387 height 510
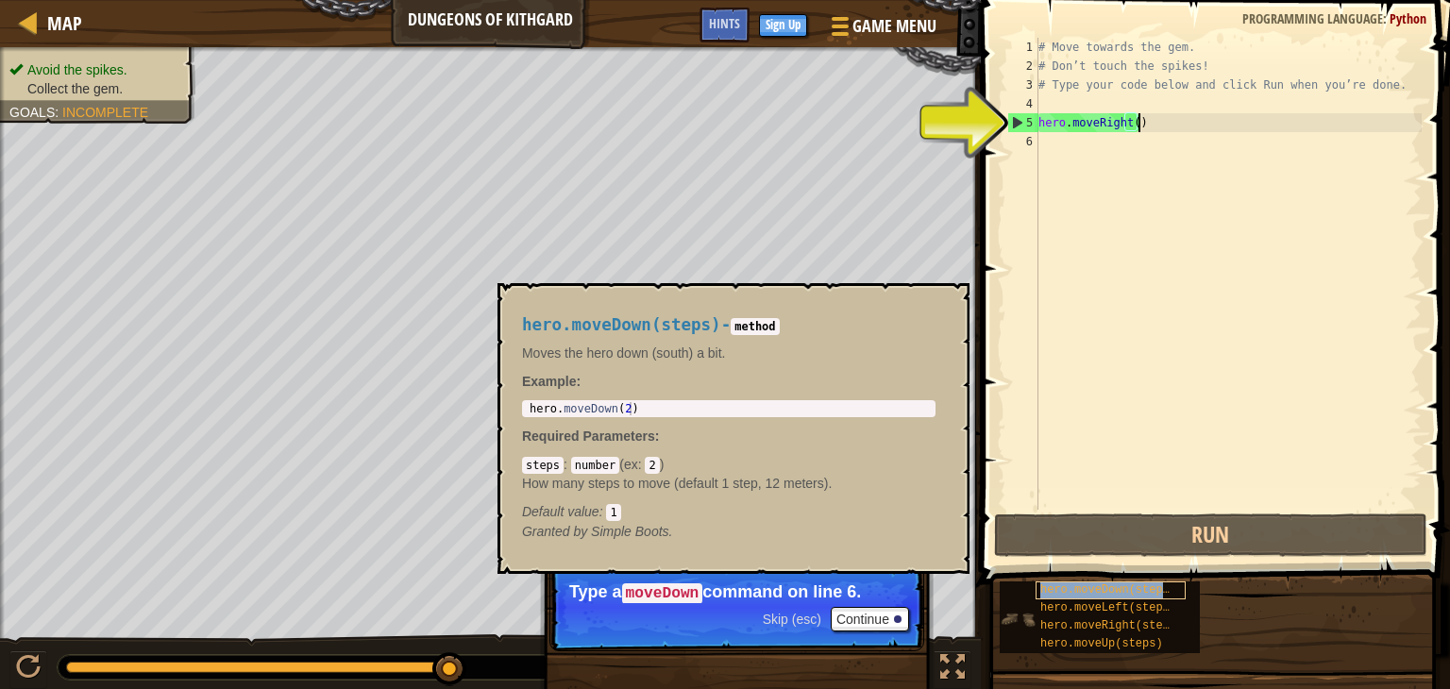
click at [1093, 588] on span "hero.moveDown(steps)" at bounding box center [1109, 590] width 136 height 13
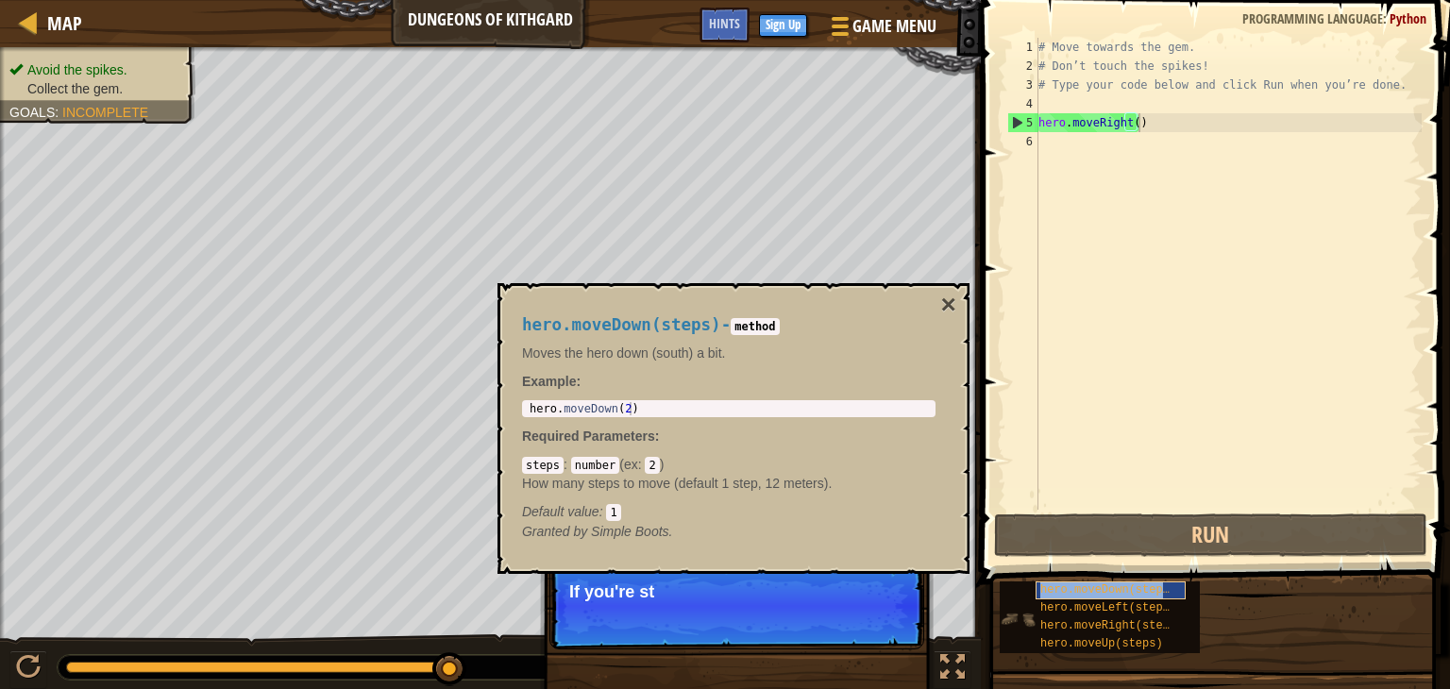
click at [1093, 588] on span "hero.moveDown(steps)" at bounding box center [1109, 590] width 136 height 13
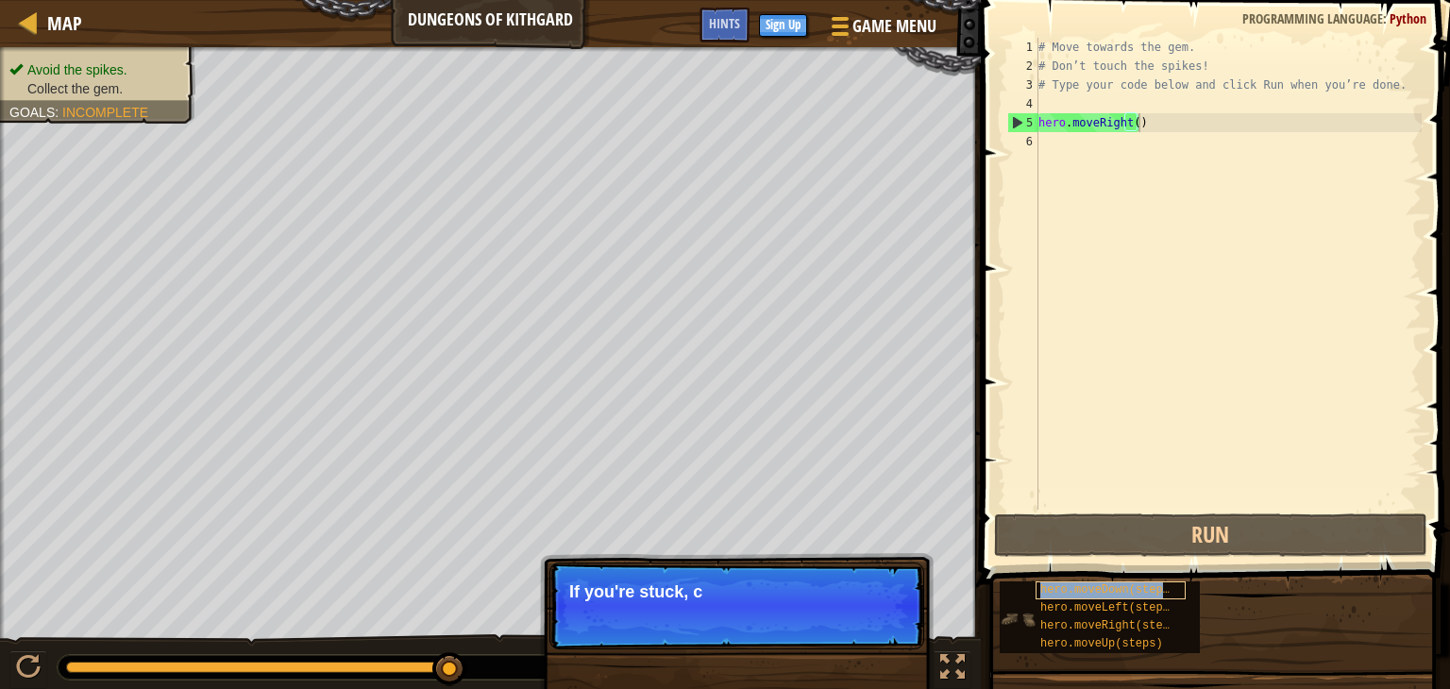
click at [1093, 588] on span "hero.moveDown(steps)" at bounding box center [1109, 590] width 136 height 13
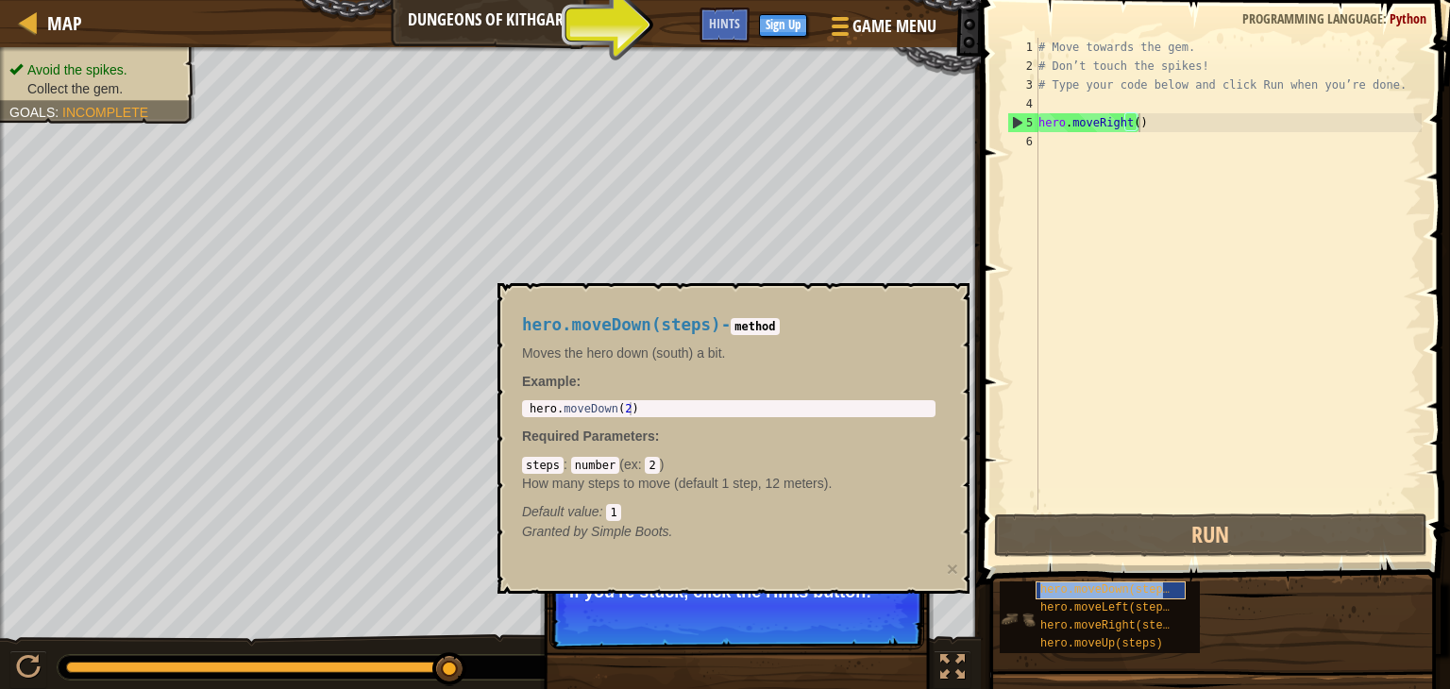
click at [1093, 588] on span "hero.moveDown(steps)" at bounding box center [1109, 590] width 136 height 13
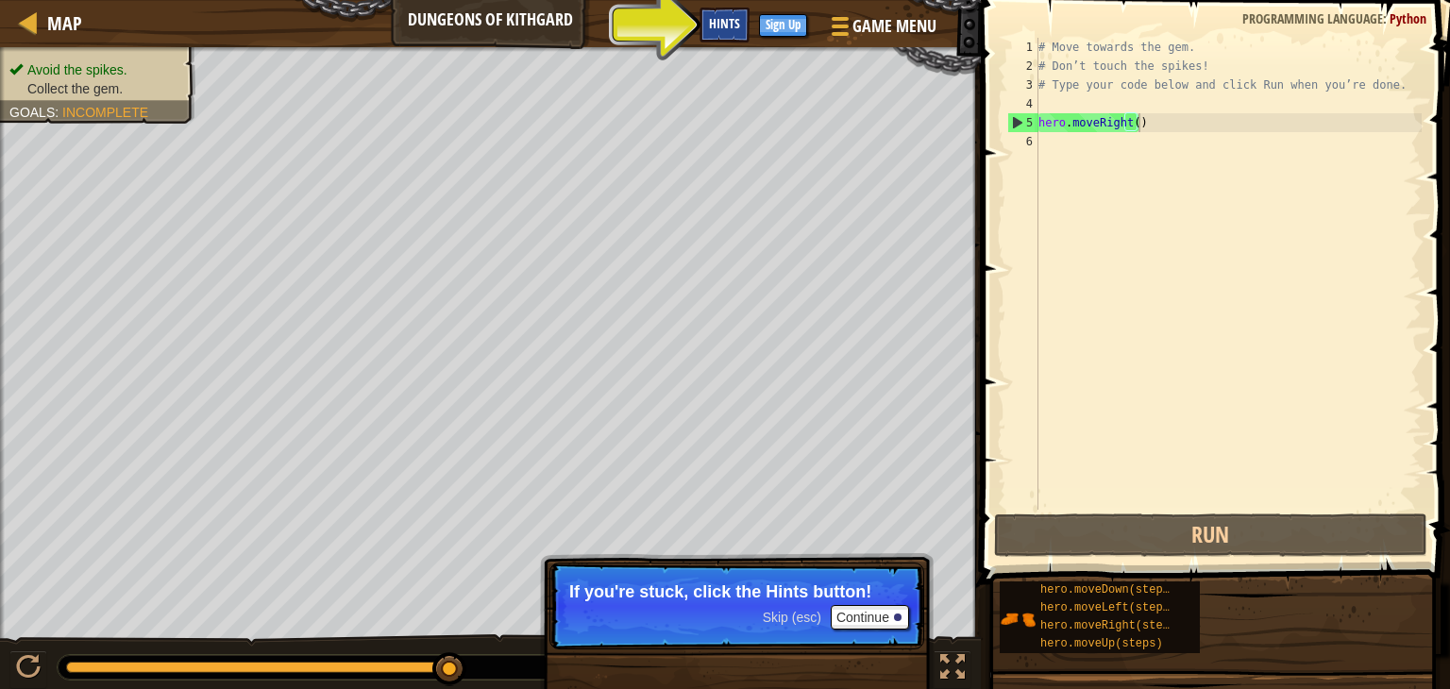
click at [718, 35] on div "Hints" at bounding box center [725, 25] width 50 height 35
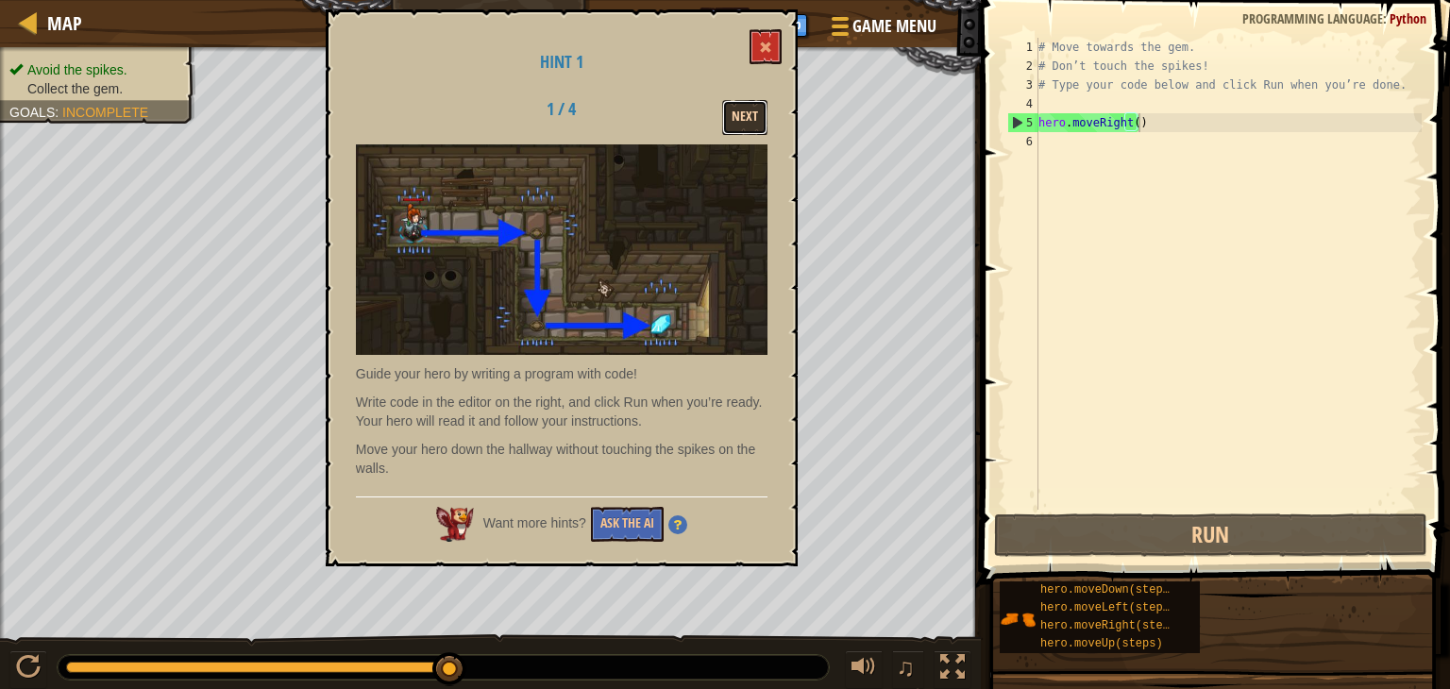
click at [741, 107] on button "Next" at bounding box center [744, 117] width 45 height 35
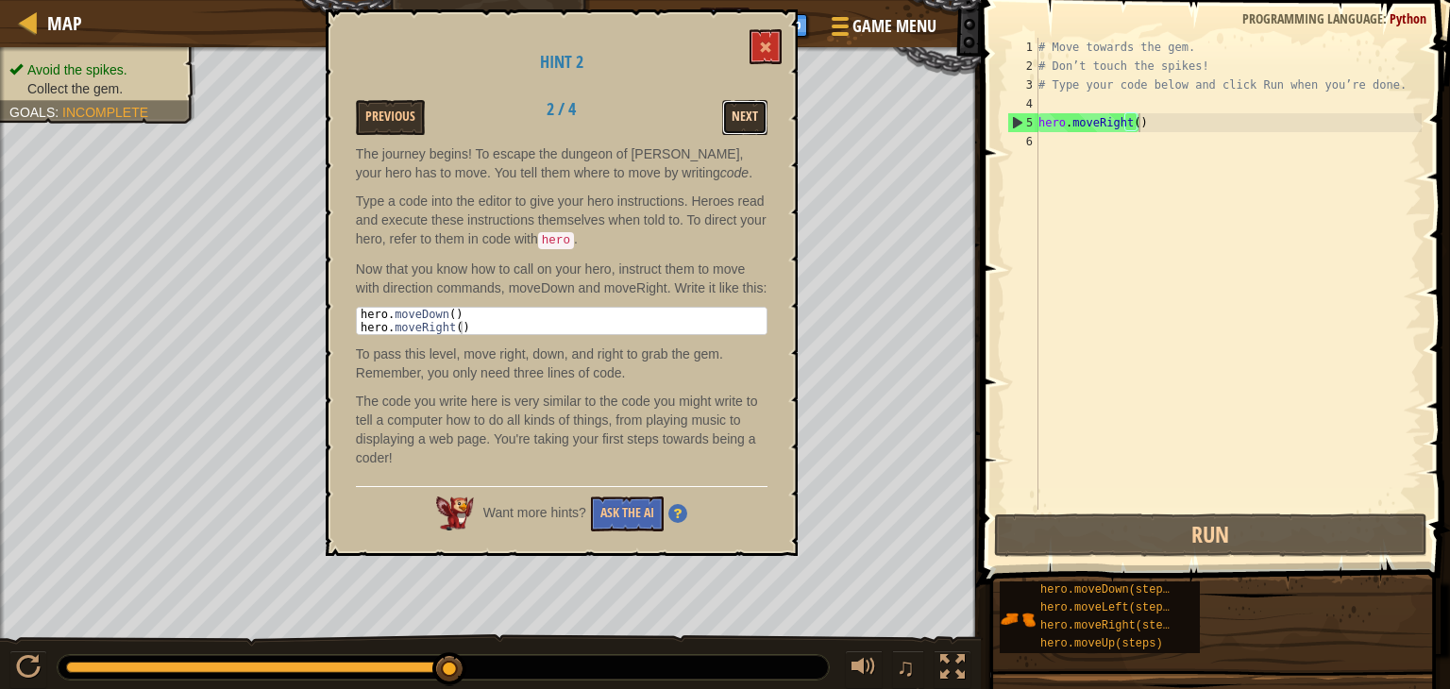
click at [737, 110] on button "Next" at bounding box center [744, 117] width 45 height 35
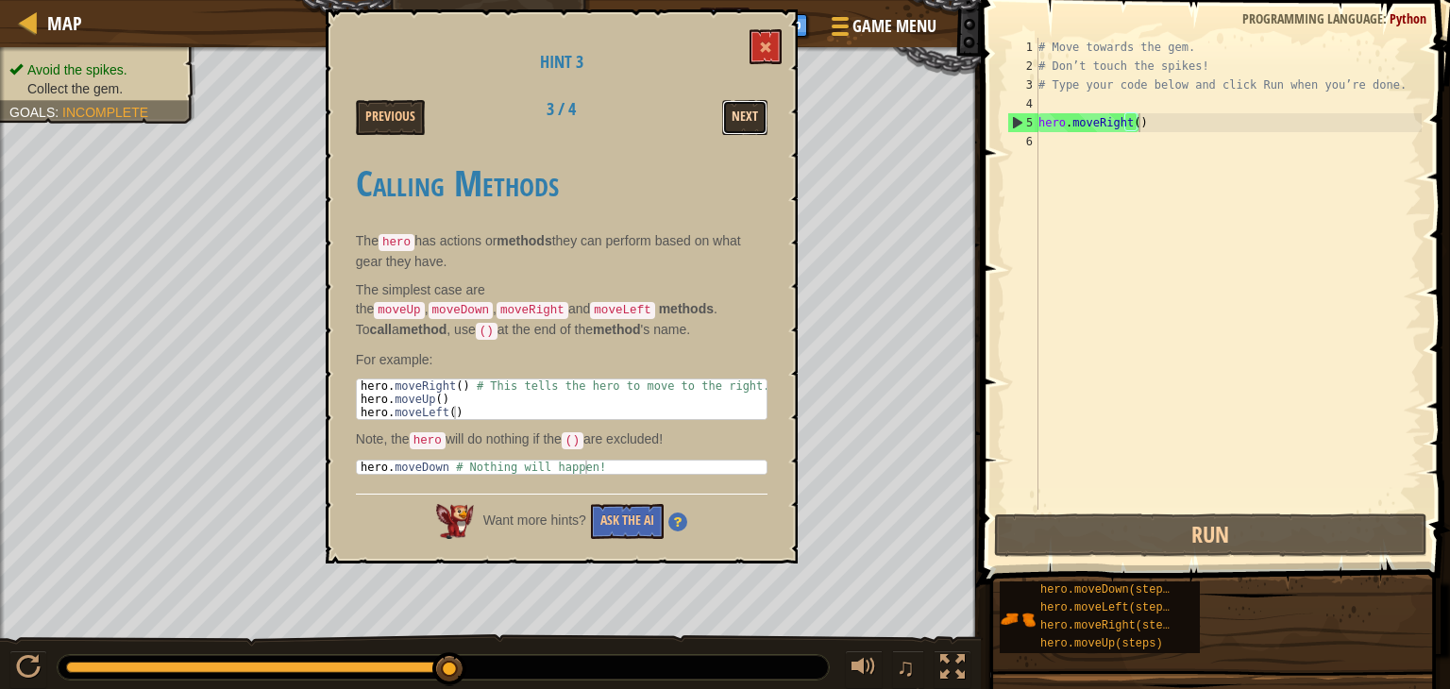
click at [746, 127] on button "Next" at bounding box center [744, 117] width 45 height 35
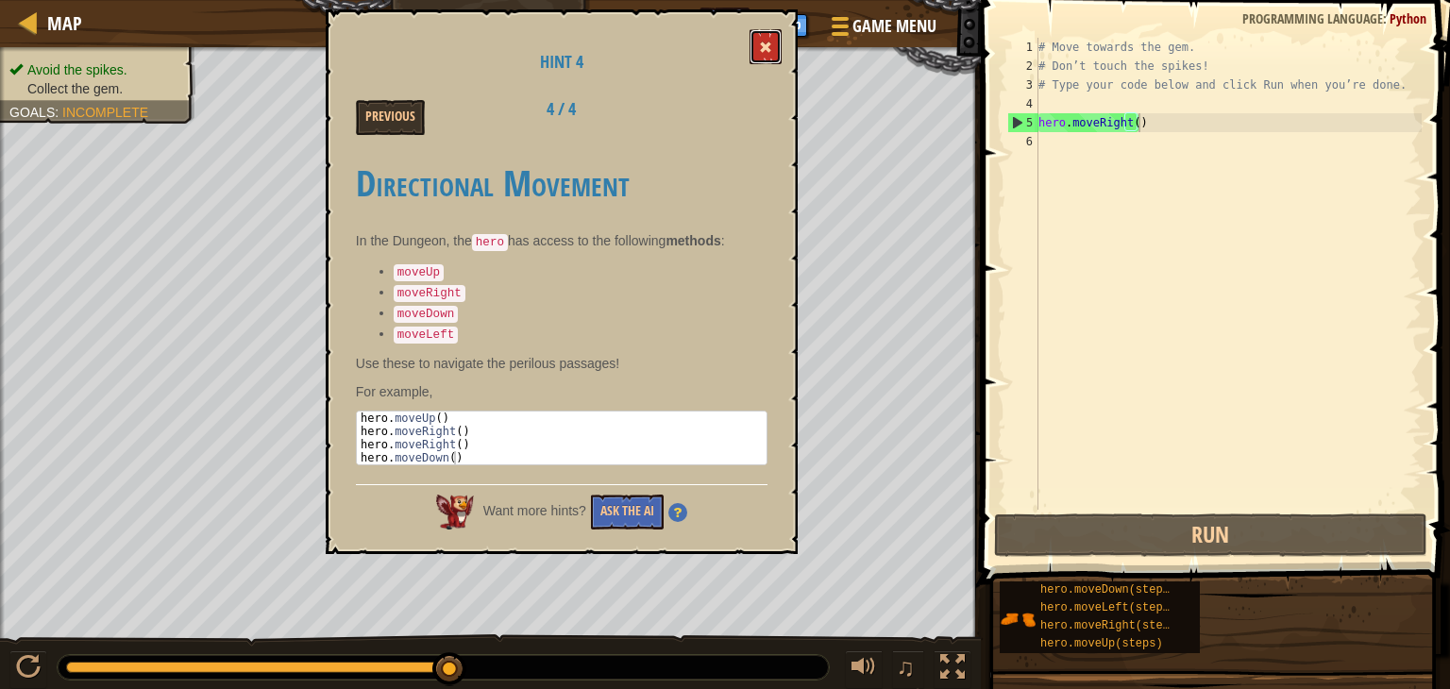
click at [760, 47] on span at bounding box center [765, 47] width 13 height 13
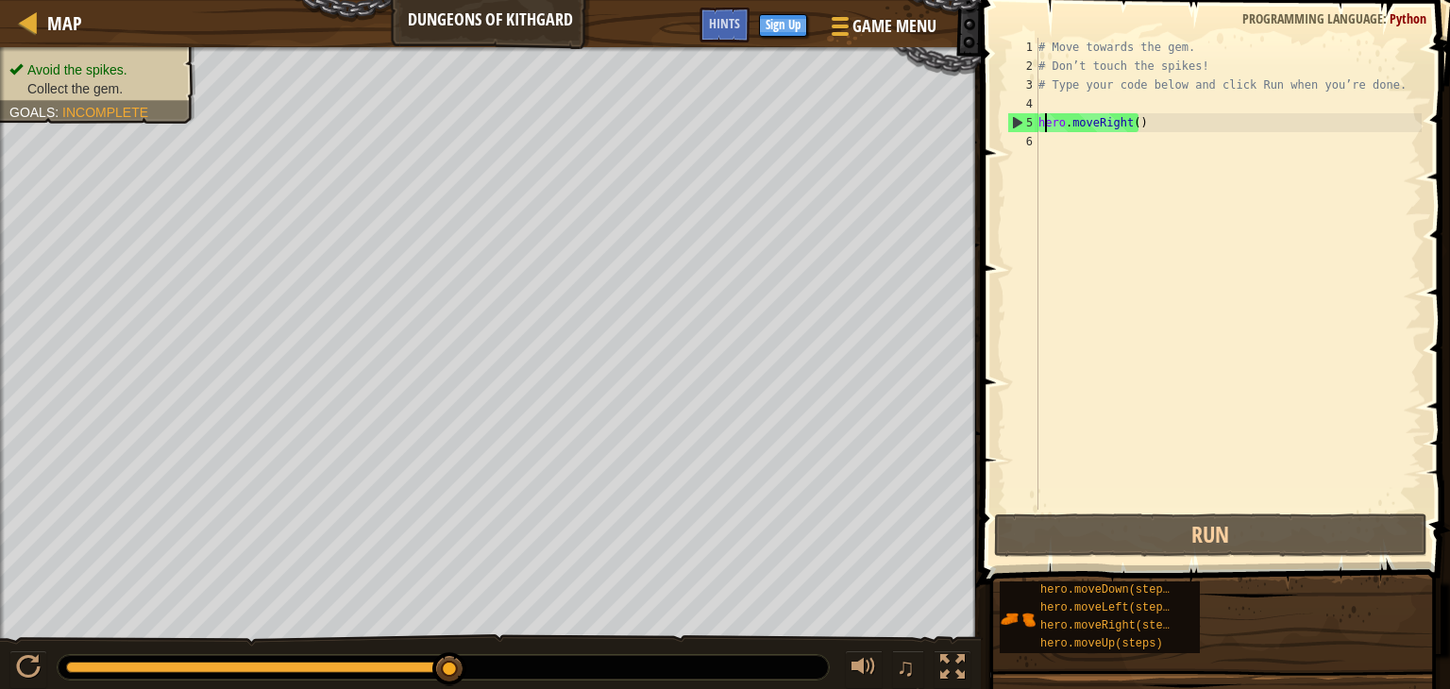
click at [1043, 121] on div "# Move towards the gem. # Don’t touch the spikes! # Type your code below and cl…" at bounding box center [1228, 293] width 387 height 510
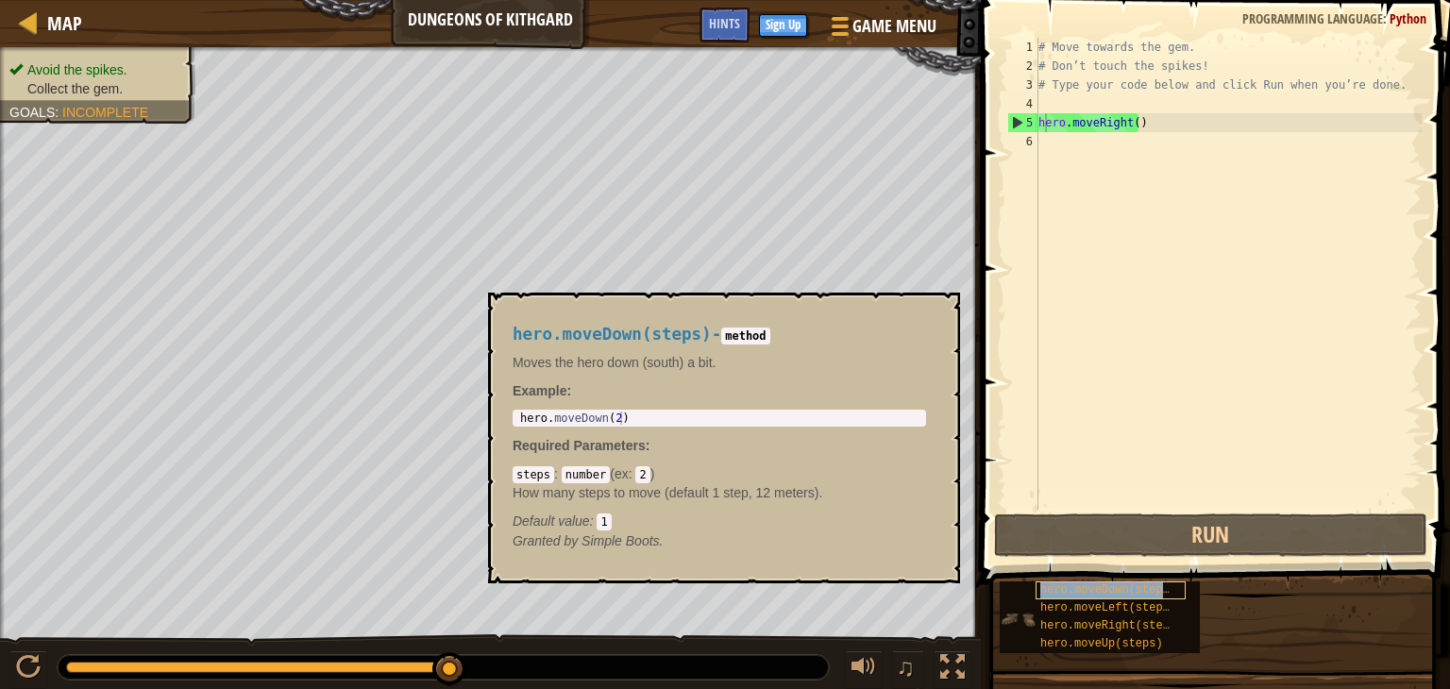
click at [1050, 595] on span "hero.moveDown(steps)" at bounding box center [1109, 590] width 136 height 13
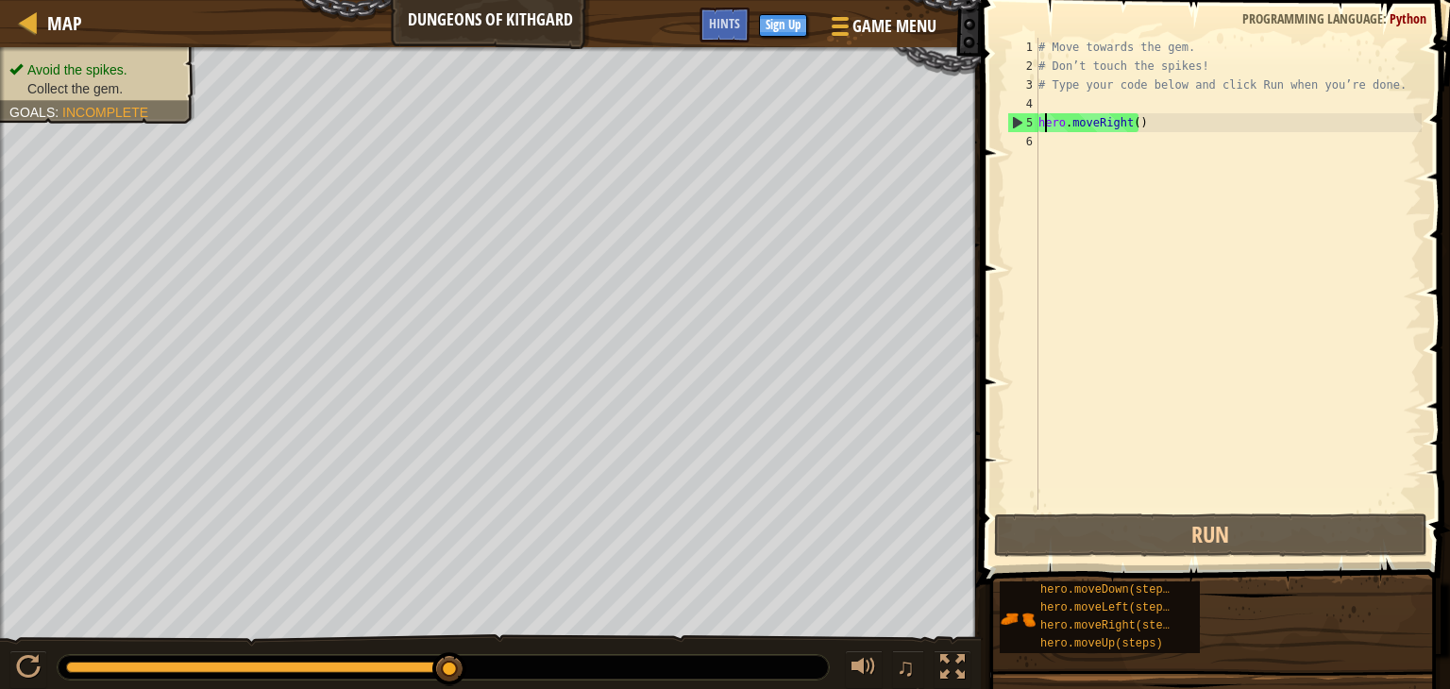
click at [1030, 144] on div "6" at bounding box center [1023, 141] width 31 height 19
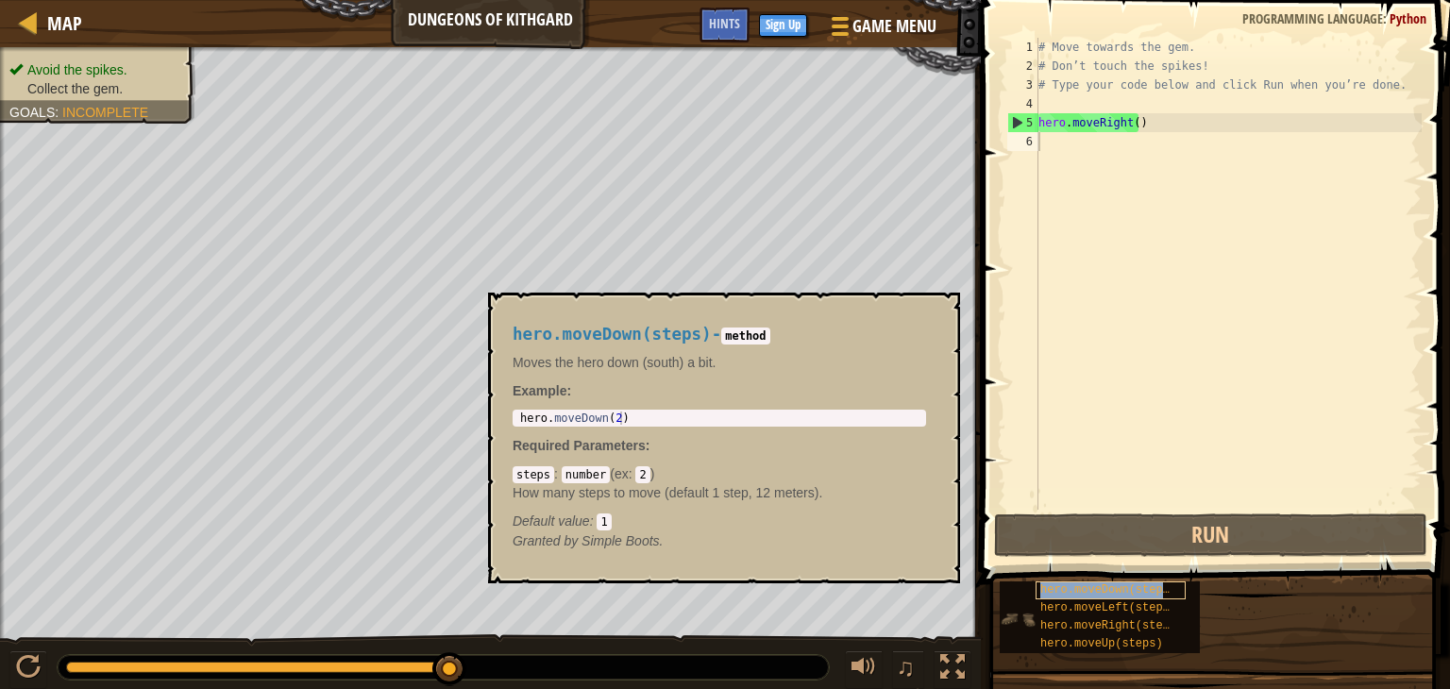
click at [1150, 592] on span "hero.moveDown(steps)" at bounding box center [1109, 590] width 136 height 13
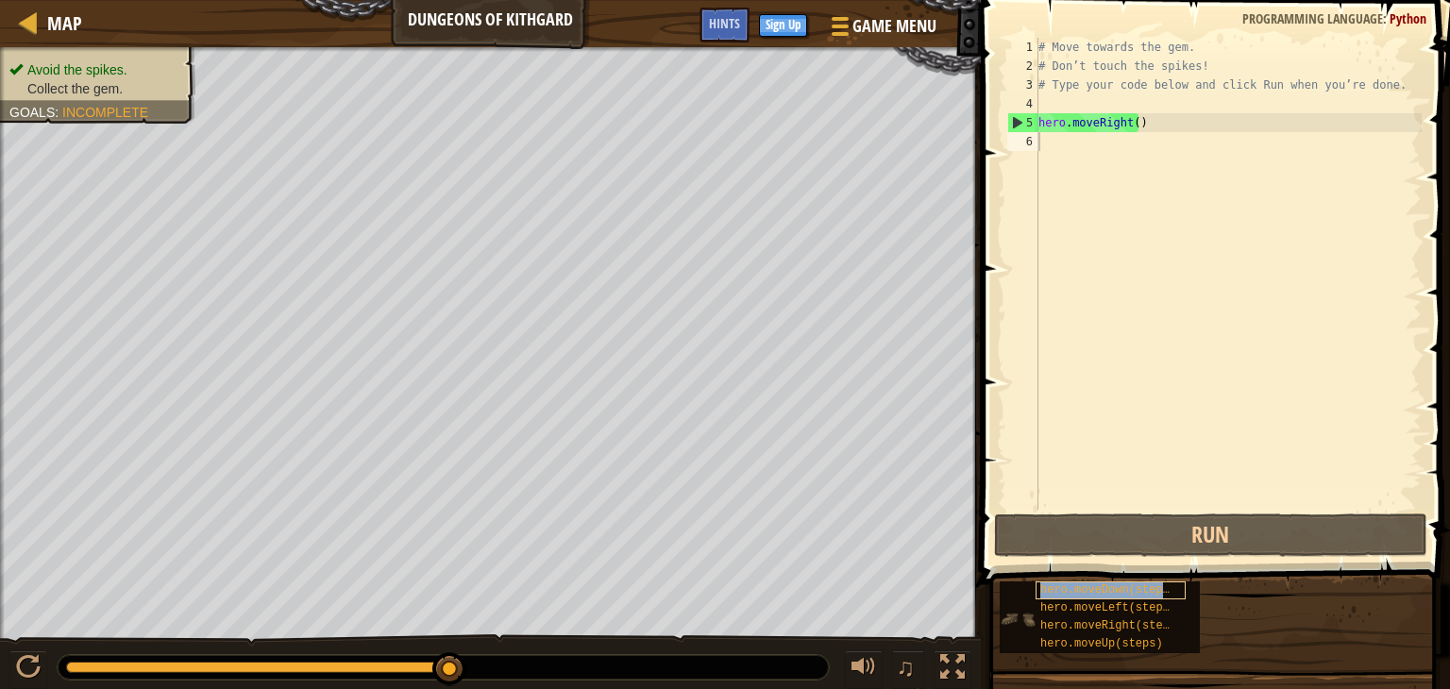
click at [1150, 592] on span "hero.moveDown(steps)" at bounding box center [1109, 590] width 136 height 13
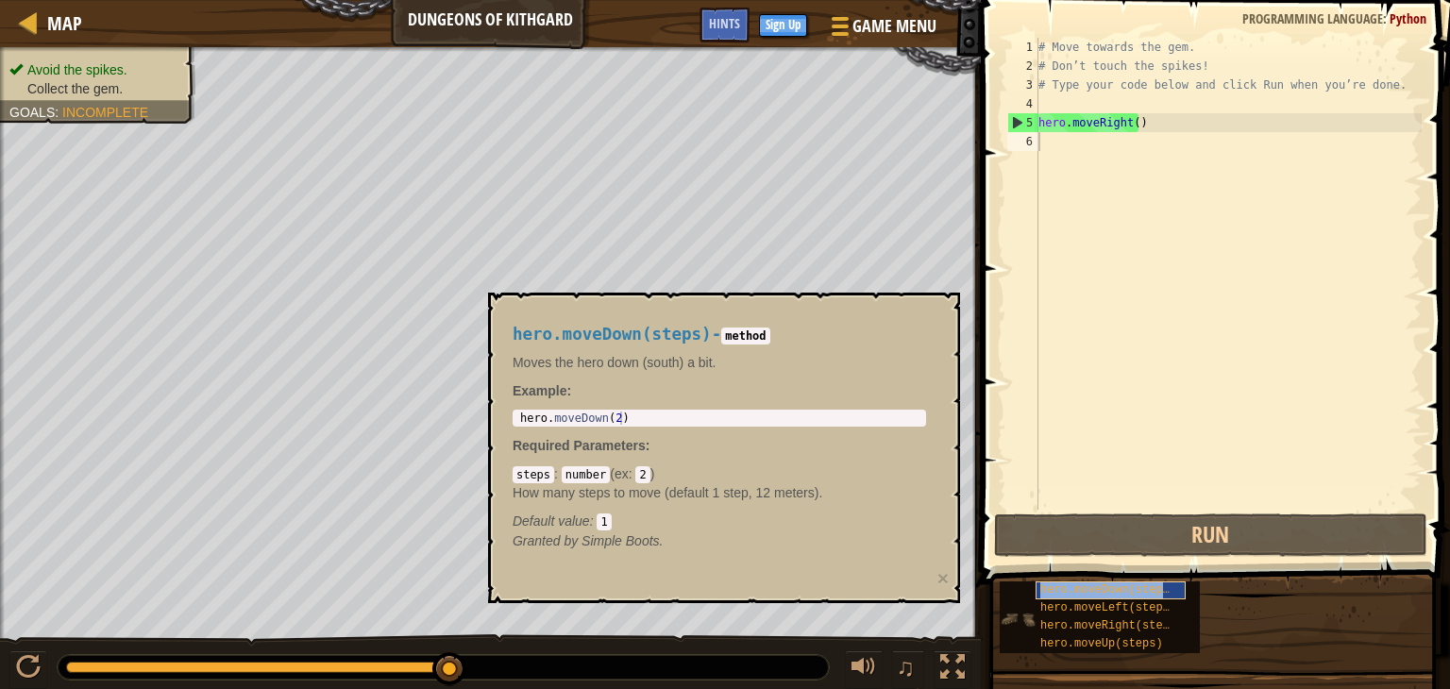
click at [1150, 592] on span "hero.moveDown(steps)" at bounding box center [1109, 590] width 136 height 13
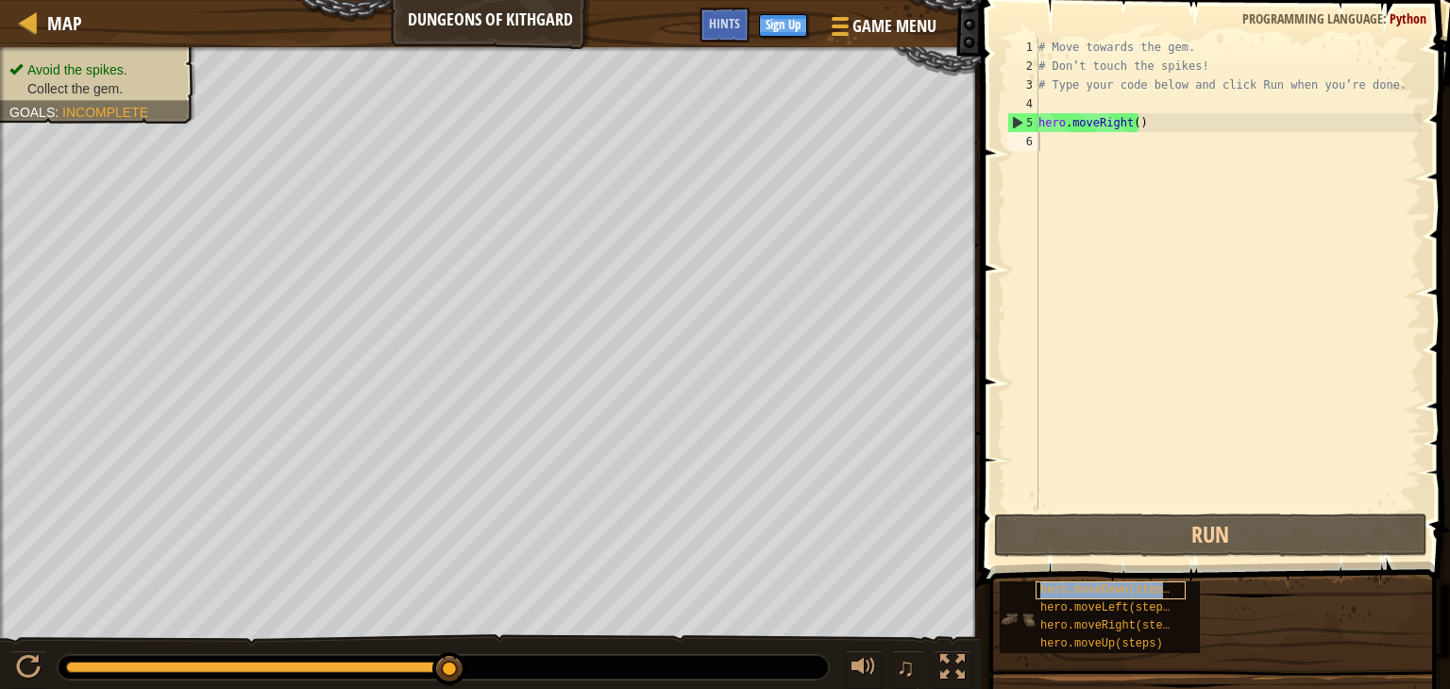
click at [1150, 592] on span "hero.moveDown(steps)" at bounding box center [1109, 590] width 136 height 13
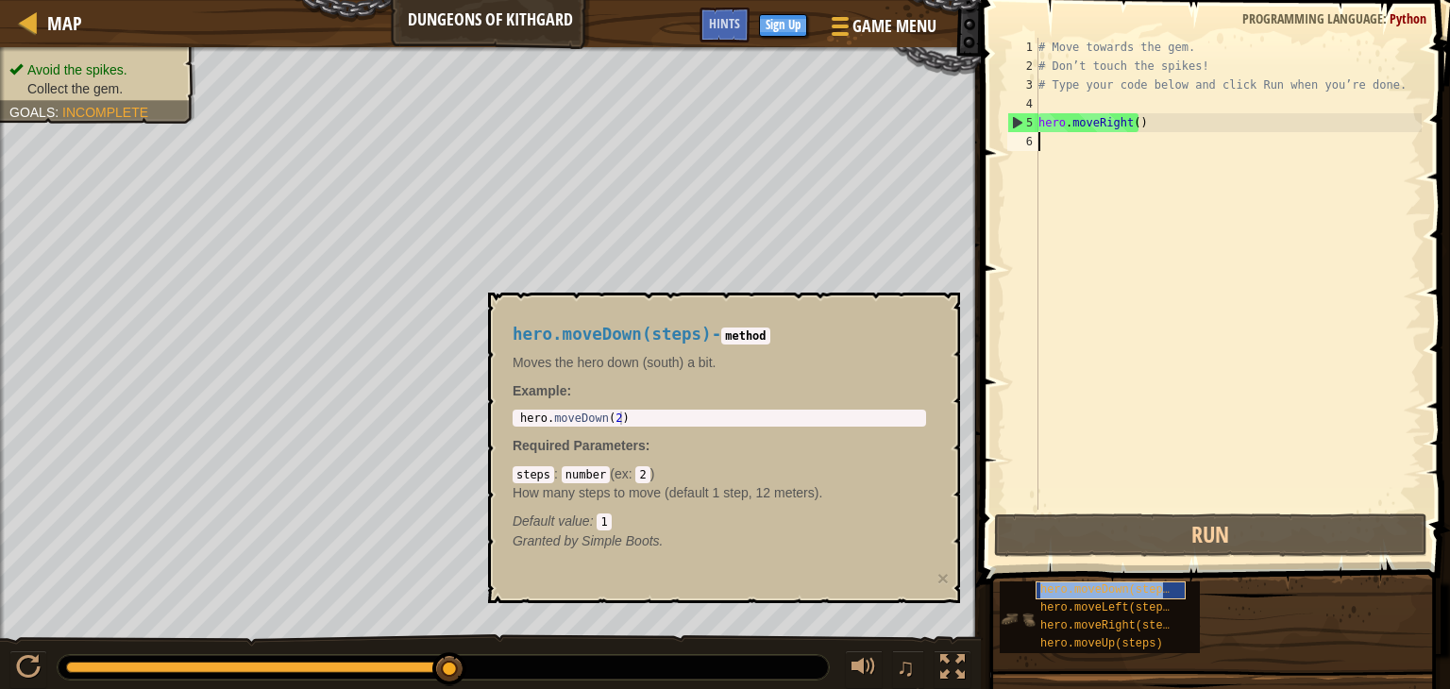
click at [1168, 590] on div "hero.moveDown(steps)" at bounding box center [1111, 591] width 150 height 18
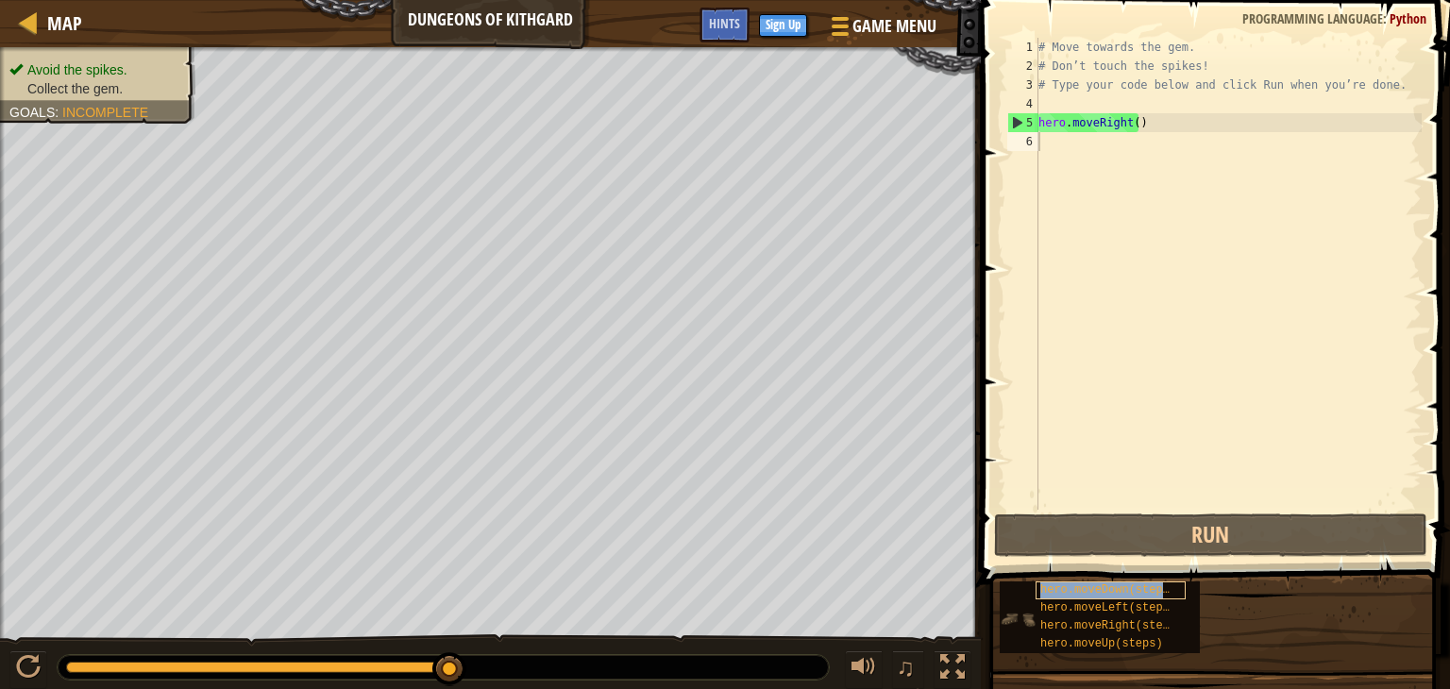
click at [1168, 590] on div "hero.moveDown(steps)" at bounding box center [1111, 591] width 150 height 18
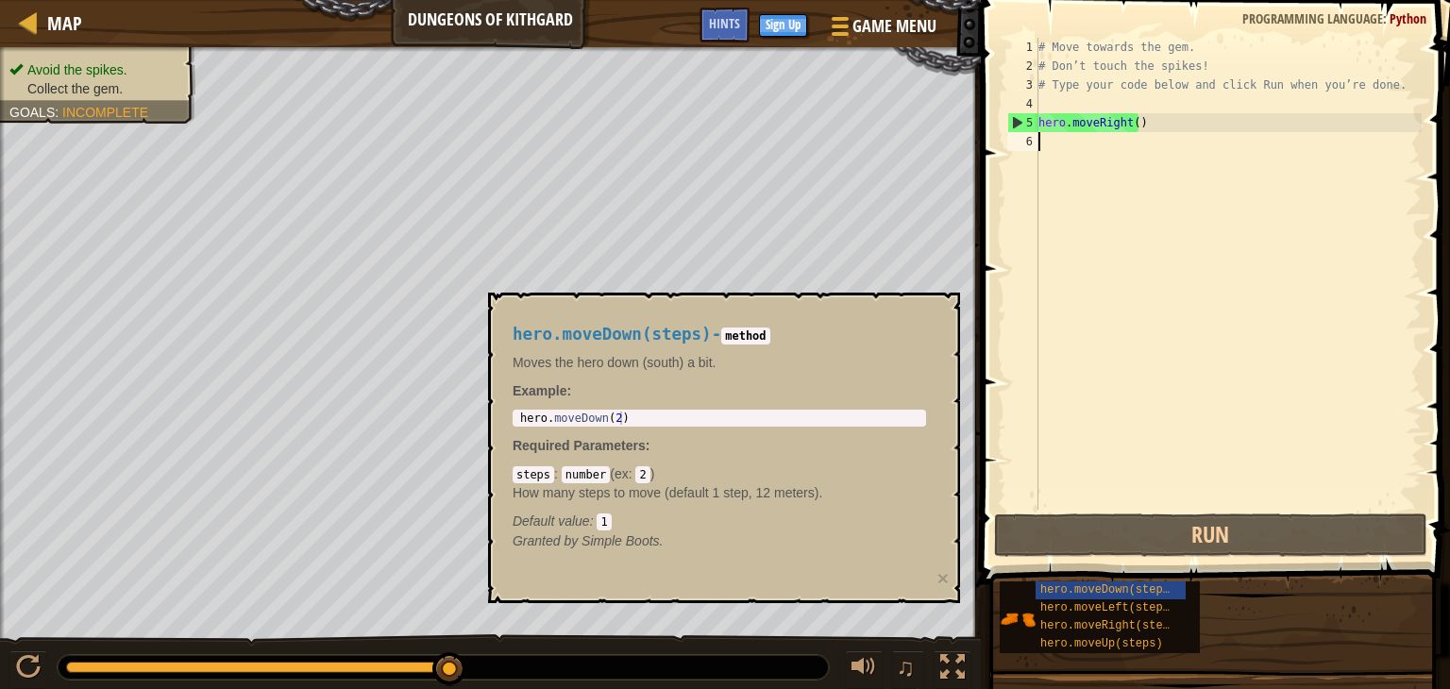
type textarea "hero.moveDown(2)"
click at [684, 413] on div "hero . moveDown ( 2 )" at bounding box center [720, 432] width 406 height 40
click at [736, 338] on code "method" at bounding box center [745, 336] width 48 height 17
click at [556, 385] on span "Example" at bounding box center [540, 390] width 55 height 15
click at [608, 532] on p "Granted by Simple Boots." at bounding box center [720, 541] width 414 height 19
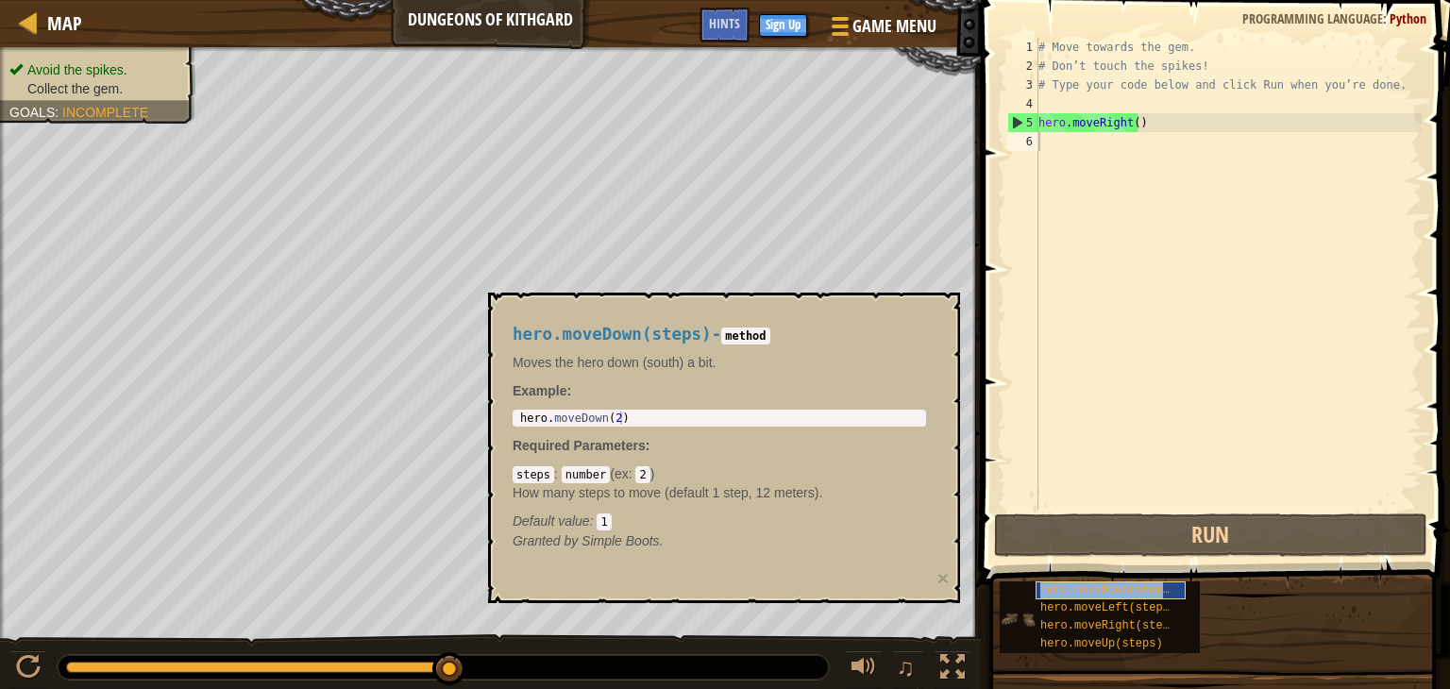
click at [1090, 585] on span "hero.moveDown(steps)" at bounding box center [1109, 590] width 136 height 13
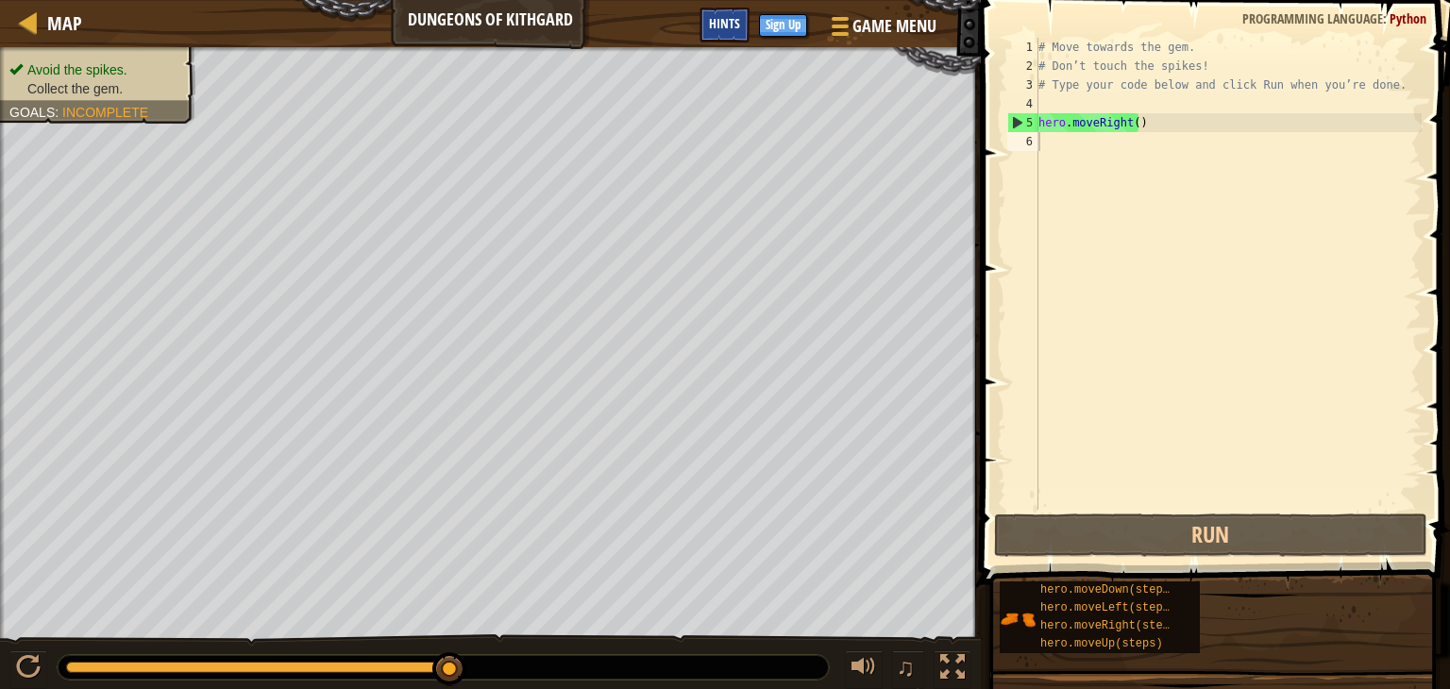
click at [724, 9] on div "Hints" at bounding box center [725, 25] width 50 height 35
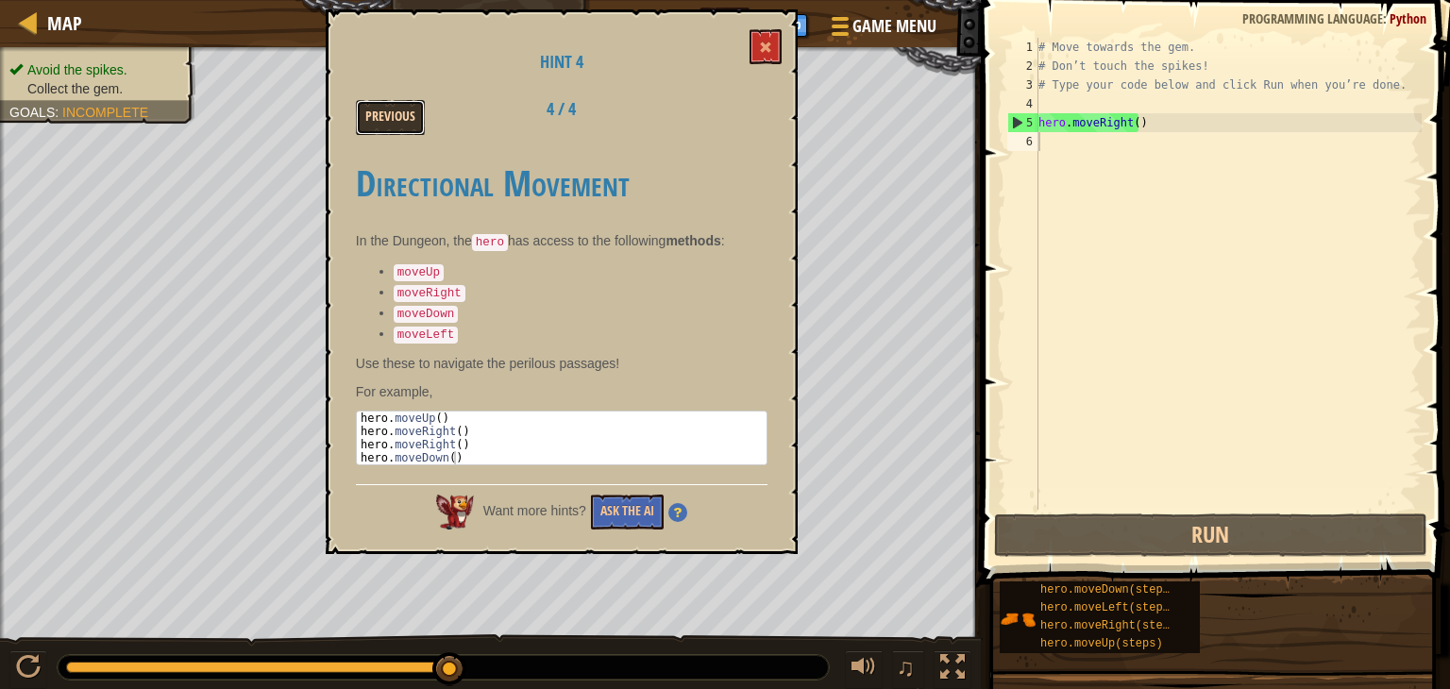
click at [381, 109] on button "Previous" at bounding box center [390, 117] width 69 height 35
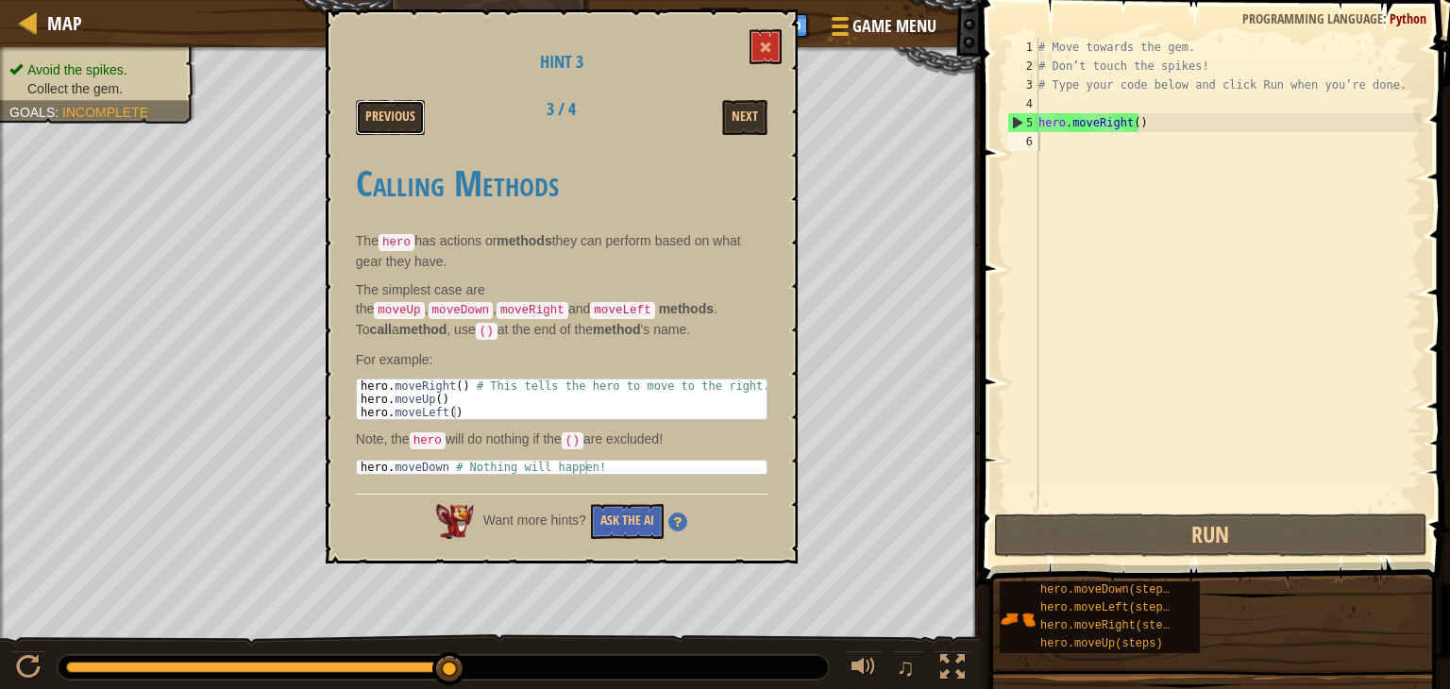
click at [381, 109] on button "Previous" at bounding box center [390, 117] width 69 height 35
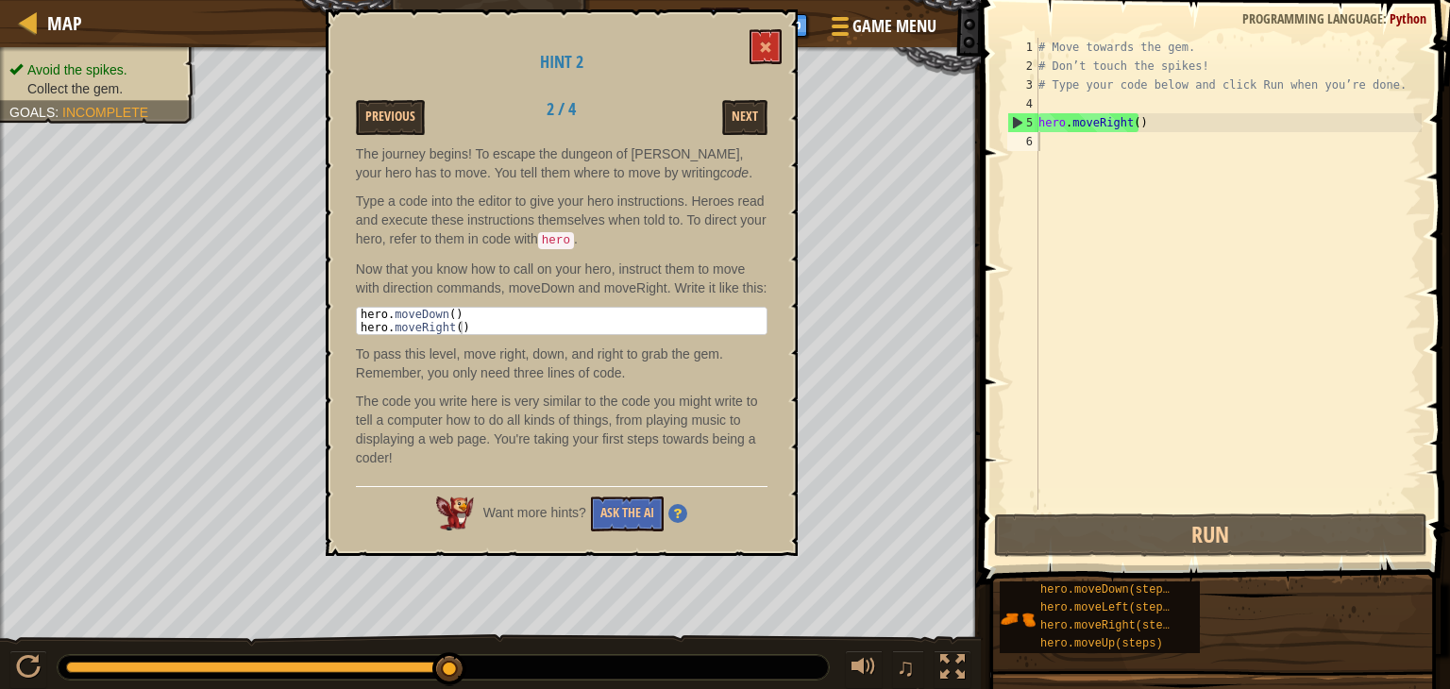
click at [381, 109] on button "Previous" at bounding box center [390, 117] width 69 height 35
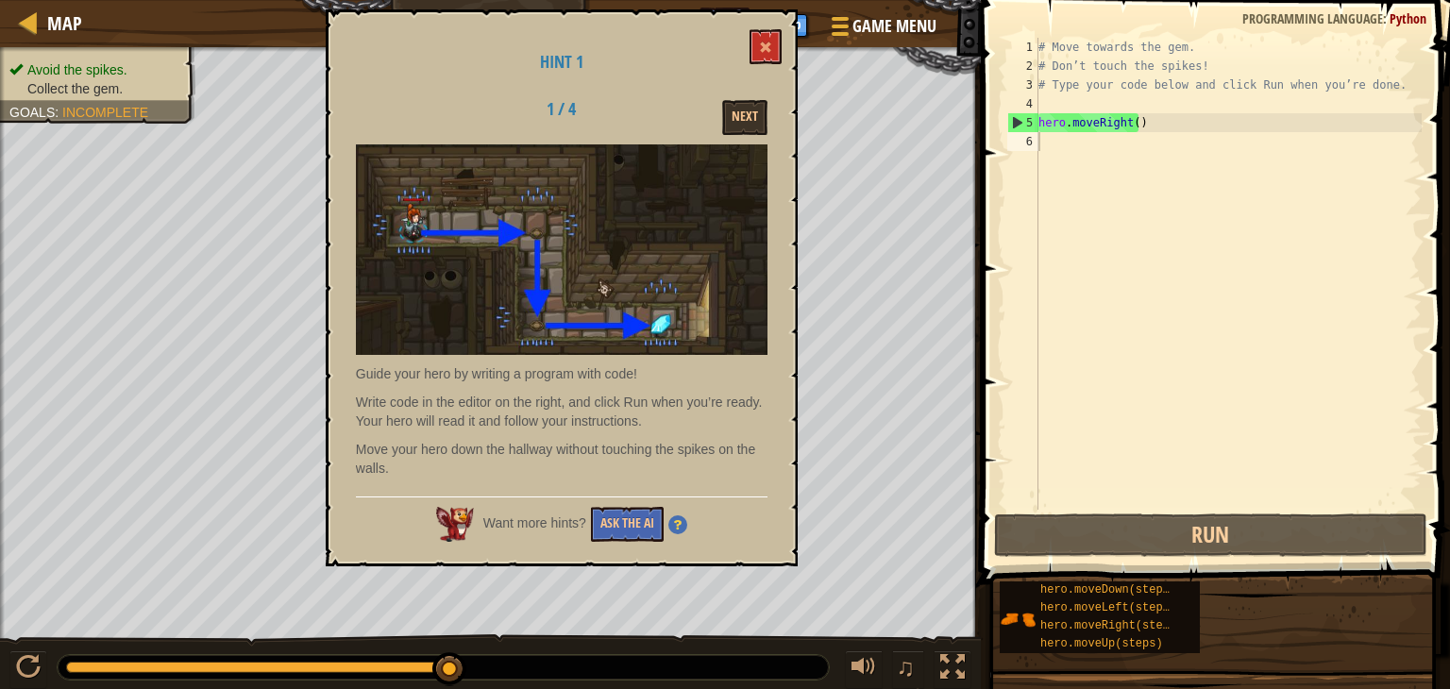
click at [381, 109] on div "1 / 4 Next" at bounding box center [562, 117] width 440 height 35
click at [746, 108] on button "Next" at bounding box center [744, 117] width 45 height 35
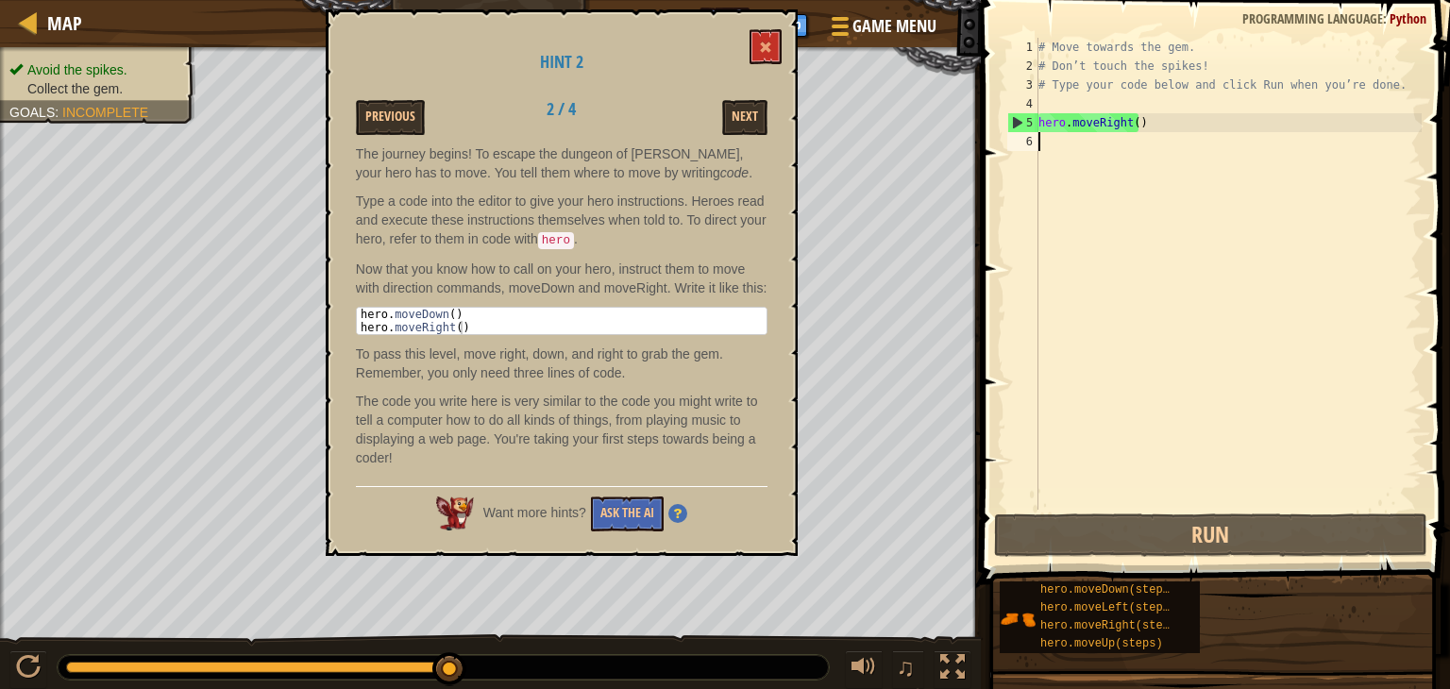
drag, startPoint x: 1023, startPoint y: 144, endPoint x: 1047, endPoint y: 140, distance: 25.0
click at [1047, 140] on div "1 2 3 4 5 6 # Move towards the gem. # Don’t touch the spikes! # Type your code …" at bounding box center [1213, 274] width 418 height 472
click at [1047, 140] on div "# Move towards the gem. # Don’t touch the spikes! # Type your code below and cl…" at bounding box center [1228, 293] width 387 height 510
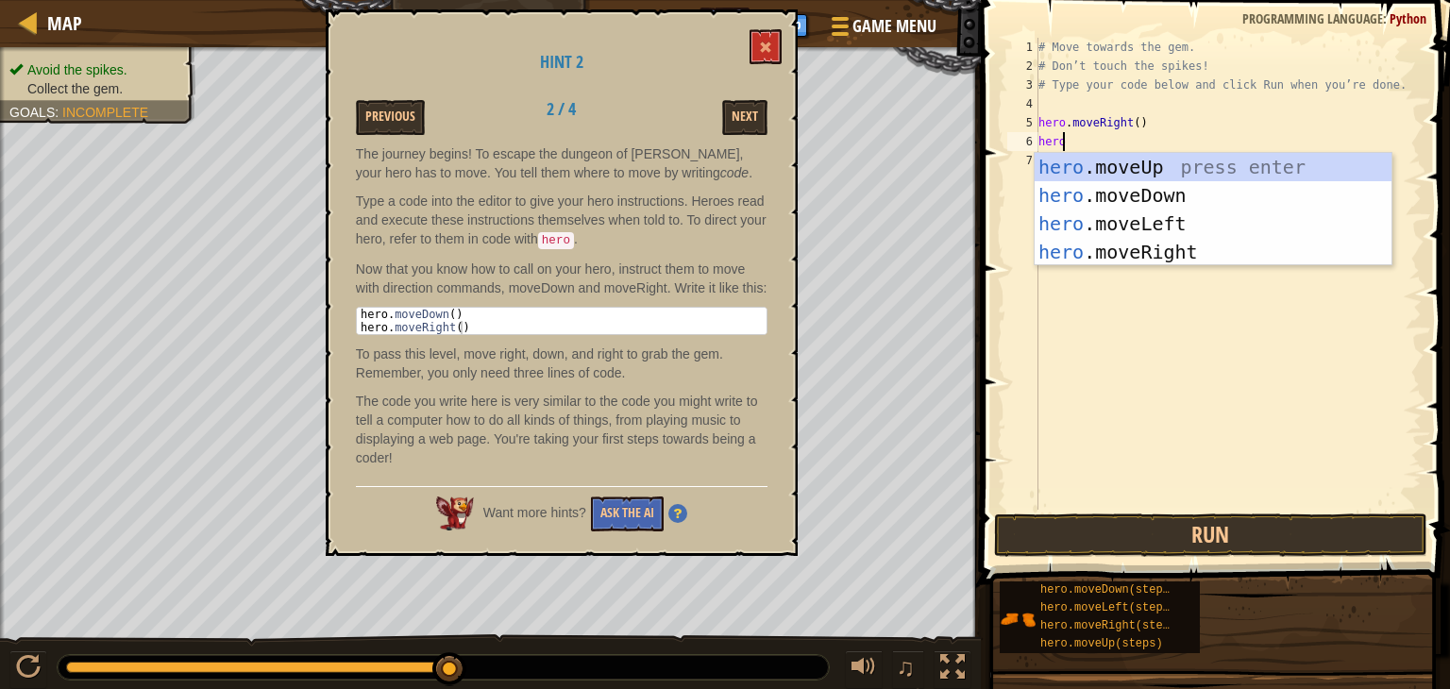
type textarea "hero"
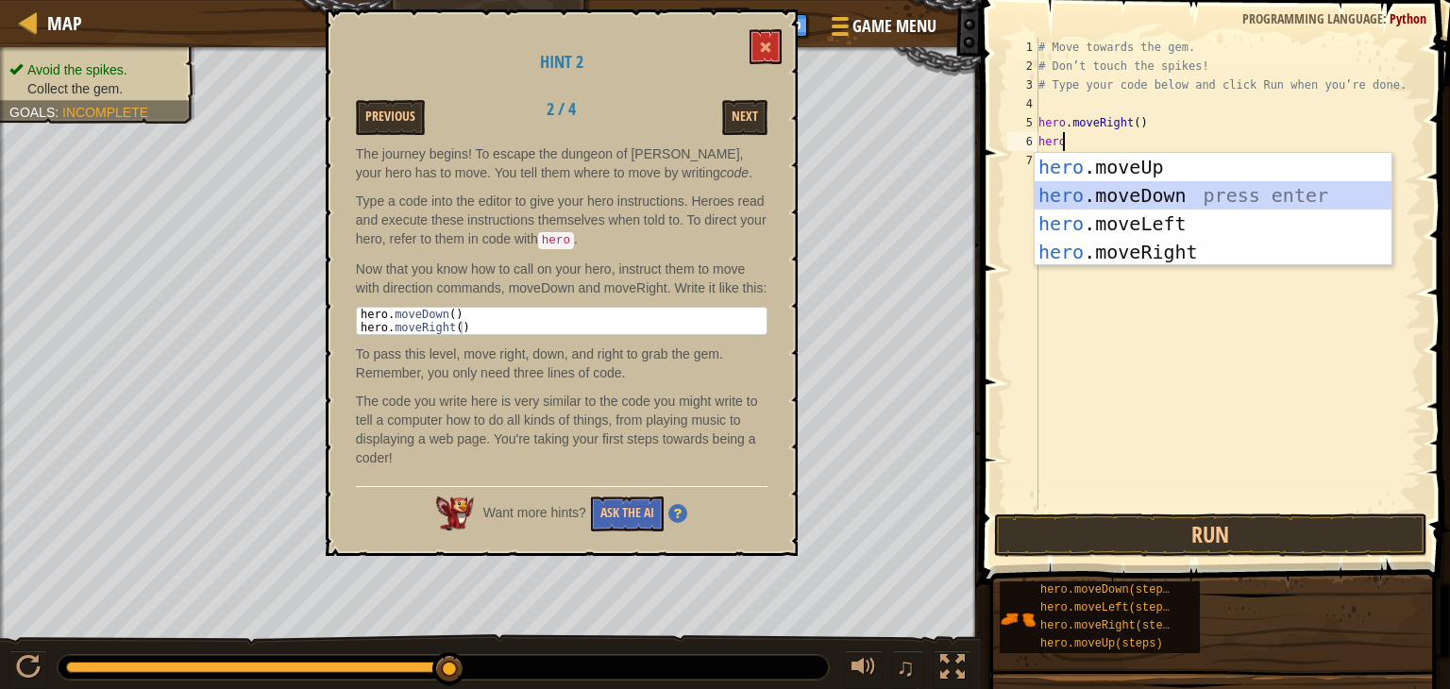
click at [1091, 189] on div "hero .moveUp press enter hero .moveDown press enter hero .moveLeft press enter …" at bounding box center [1213, 238] width 357 height 170
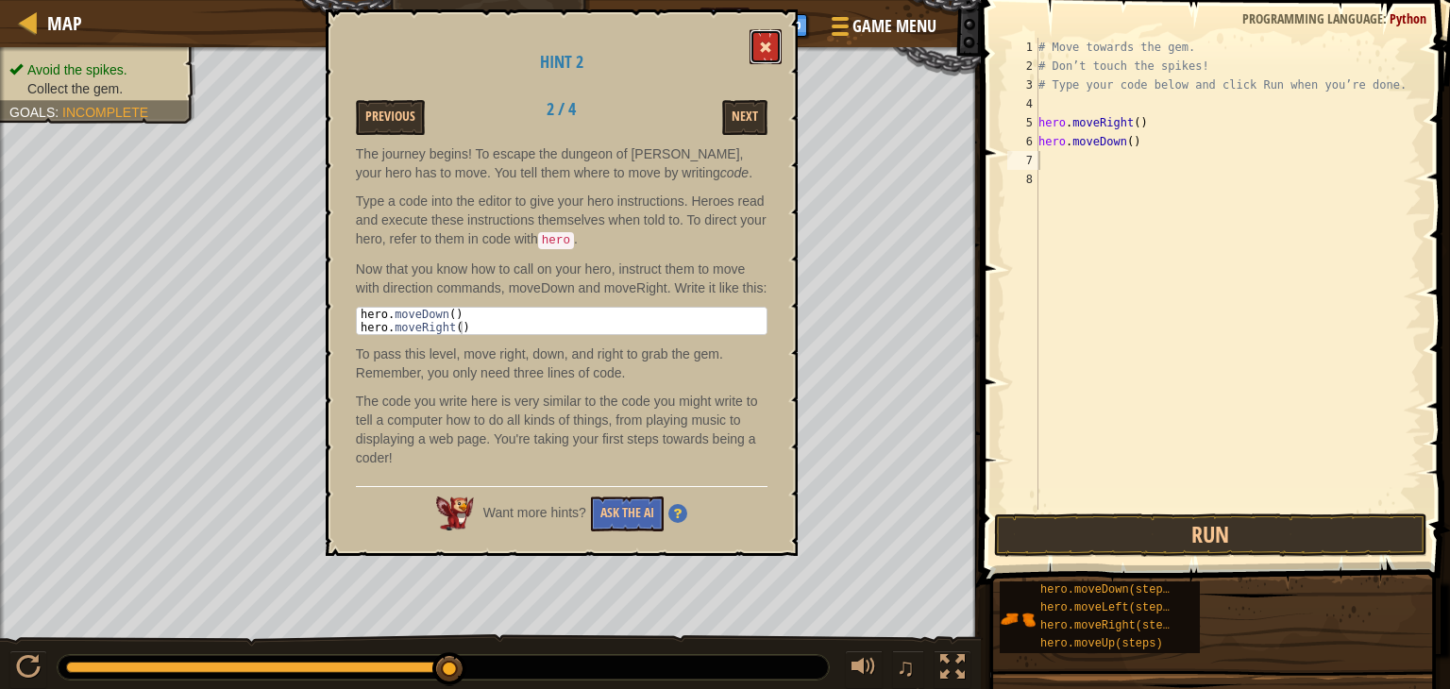
click at [763, 42] on span at bounding box center [765, 47] width 13 height 13
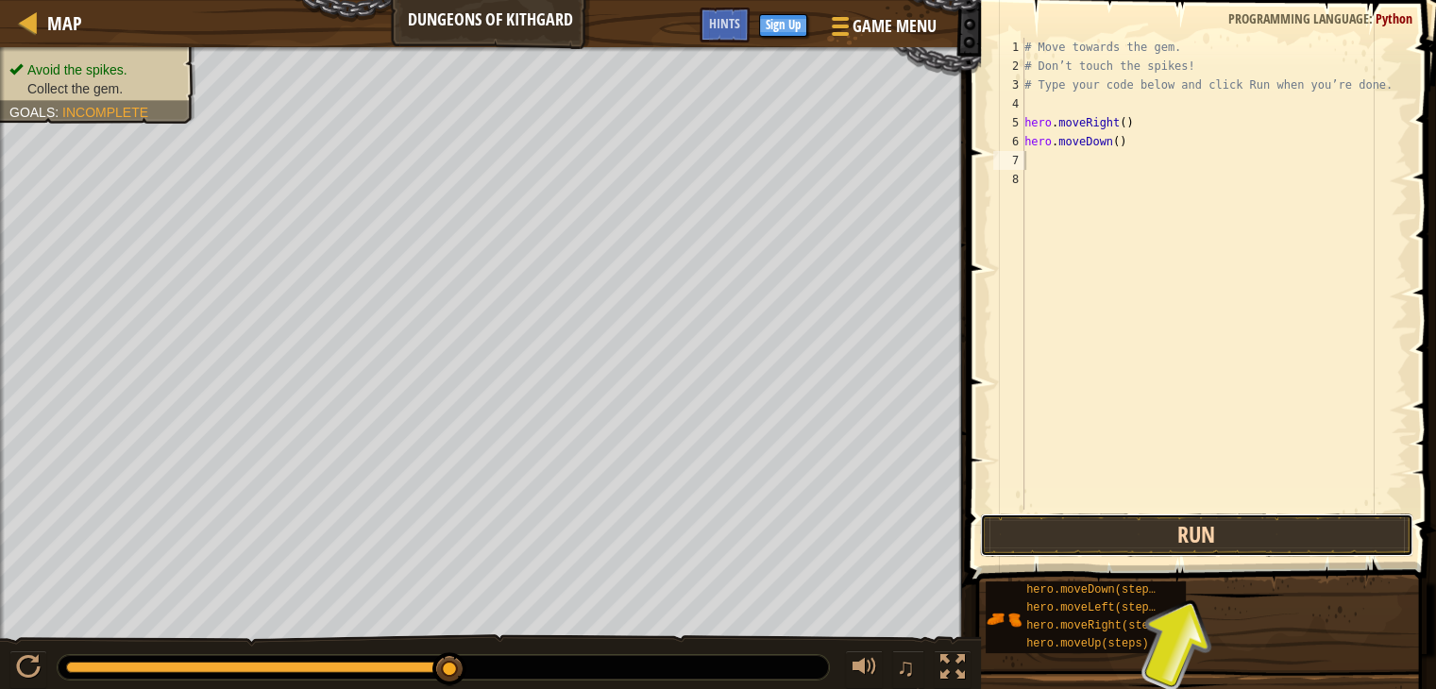
click at [1072, 537] on button "Run" at bounding box center [1196, 535] width 433 height 43
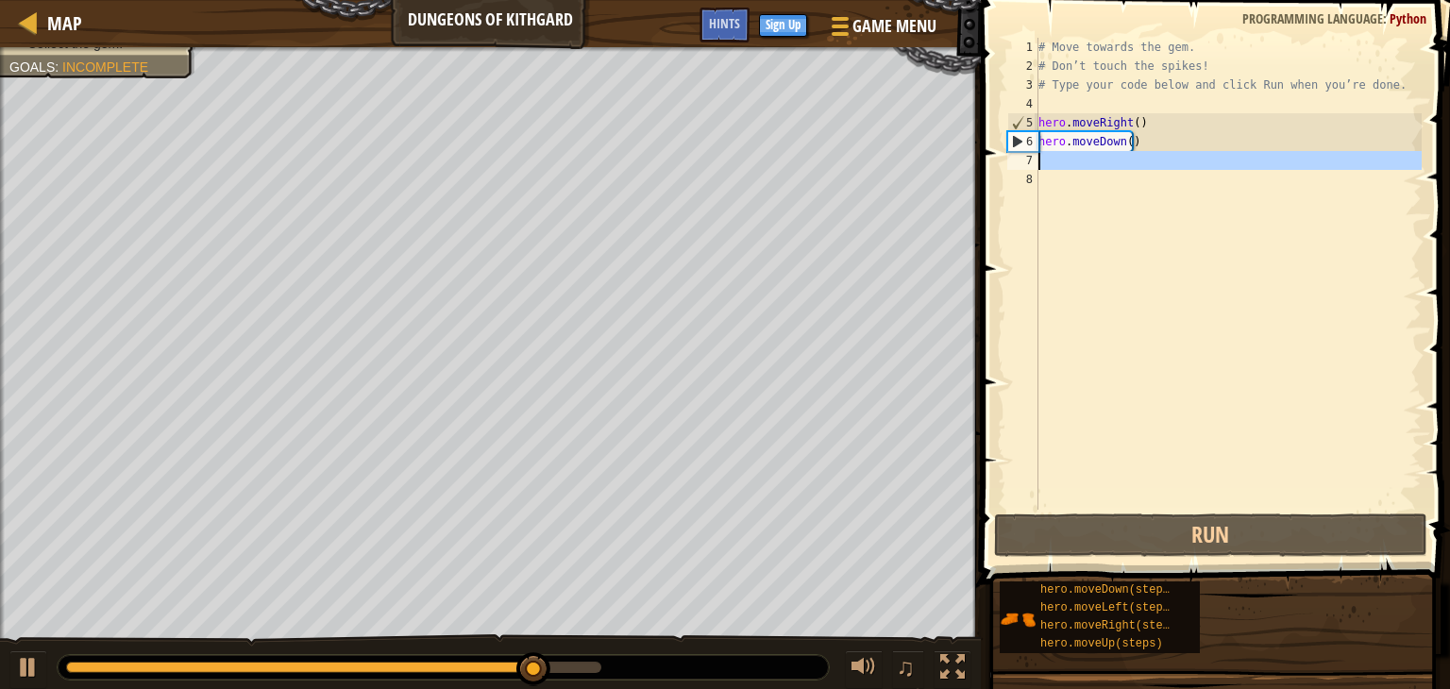
click at [1033, 155] on div "7" at bounding box center [1023, 160] width 31 height 19
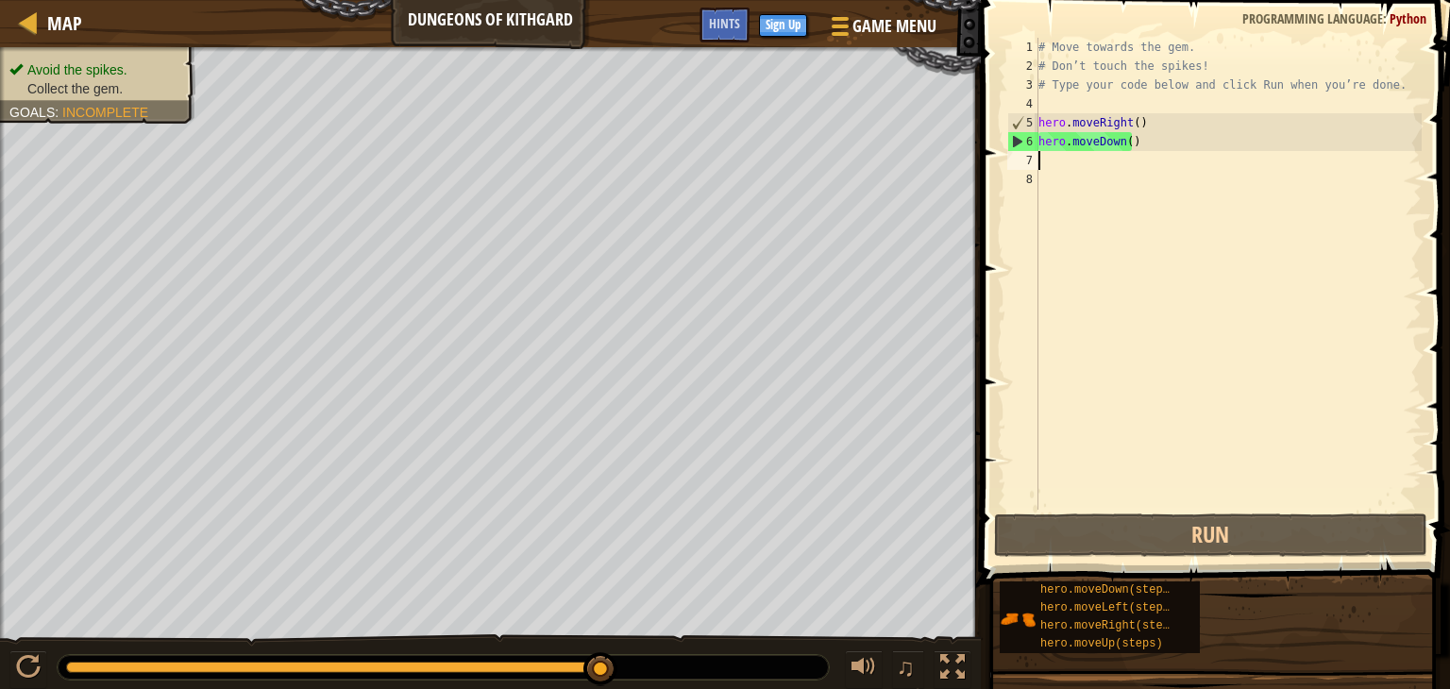
click at [1027, 155] on div "7" at bounding box center [1023, 160] width 31 height 19
click at [1023, 167] on div "7" at bounding box center [1023, 160] width 31 height 19
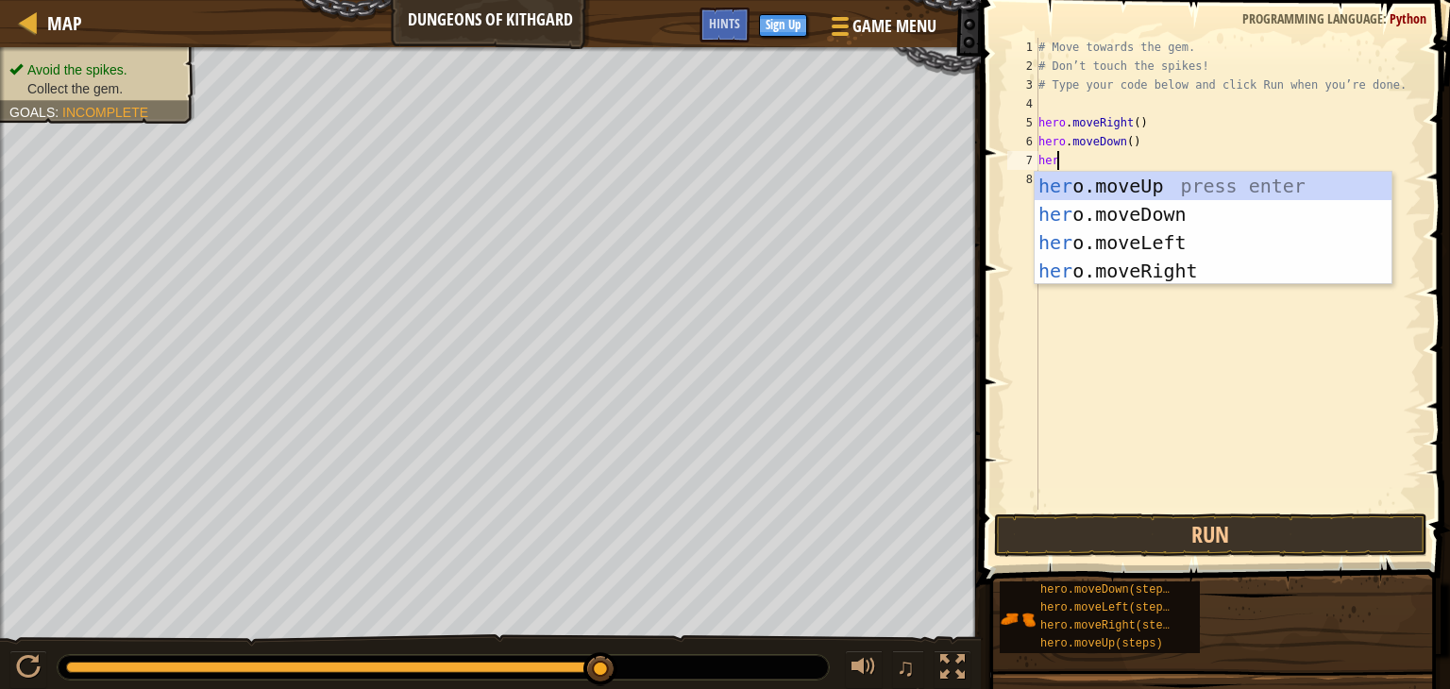
type textarea "hero"
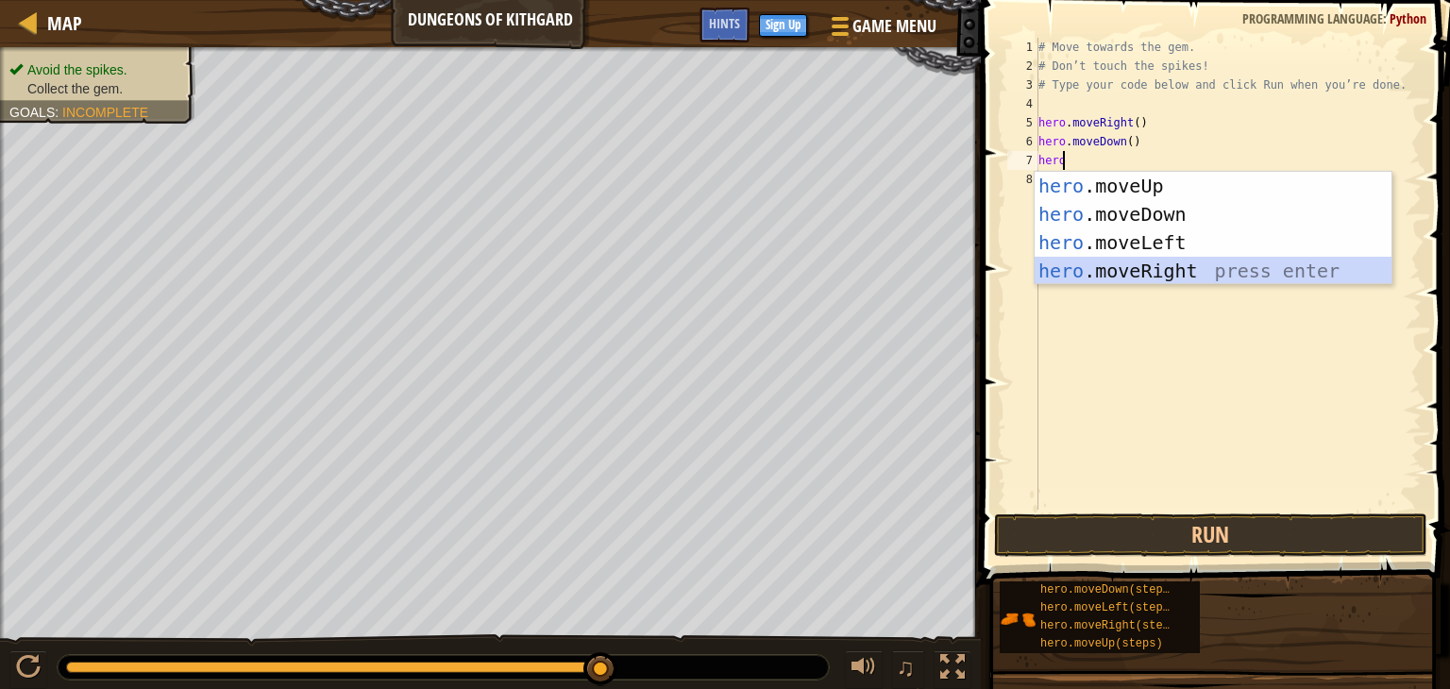
click at [1133, 265] on div "hero .moveUp press enter hero .moveDown press enter hero .moveLeft press enter …" at bounding box center [1213, 257] width 357 height 170
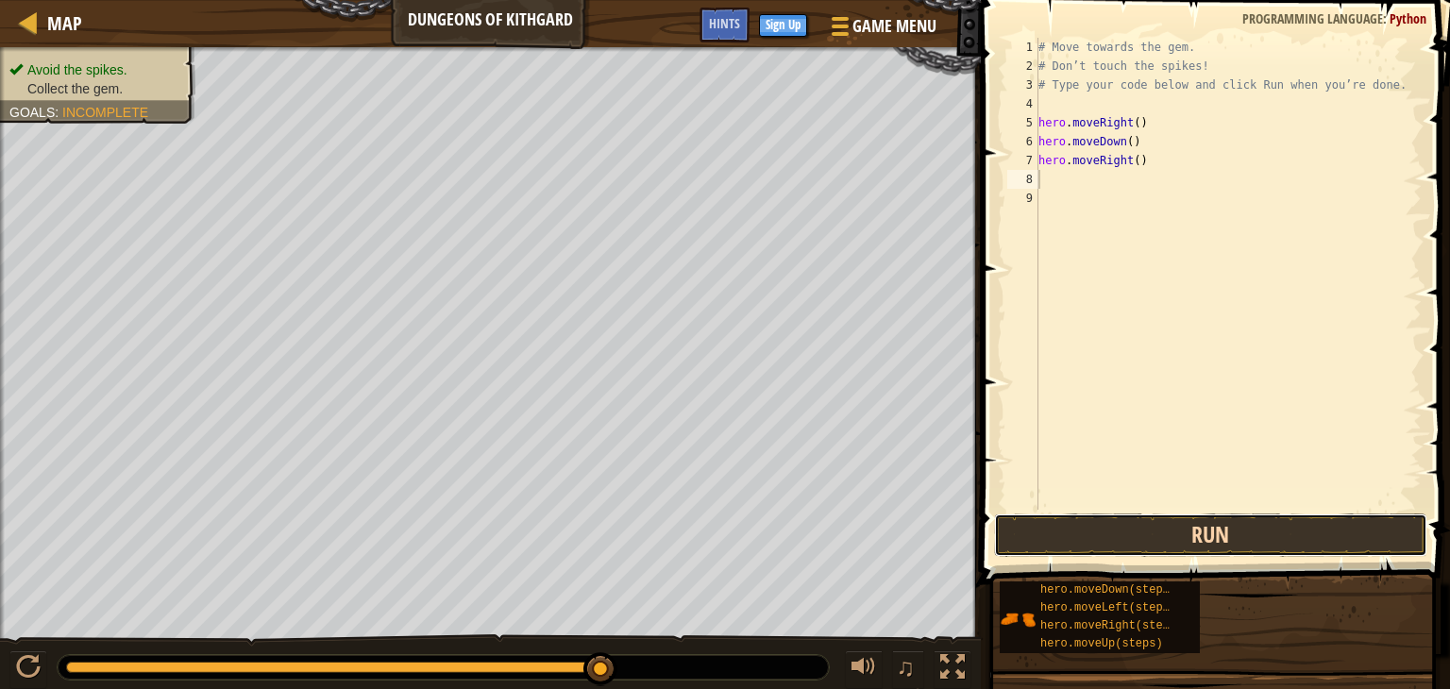
click at [1138, 536] on button "Run" at bounding box center [1210, 535] width 433 height 43
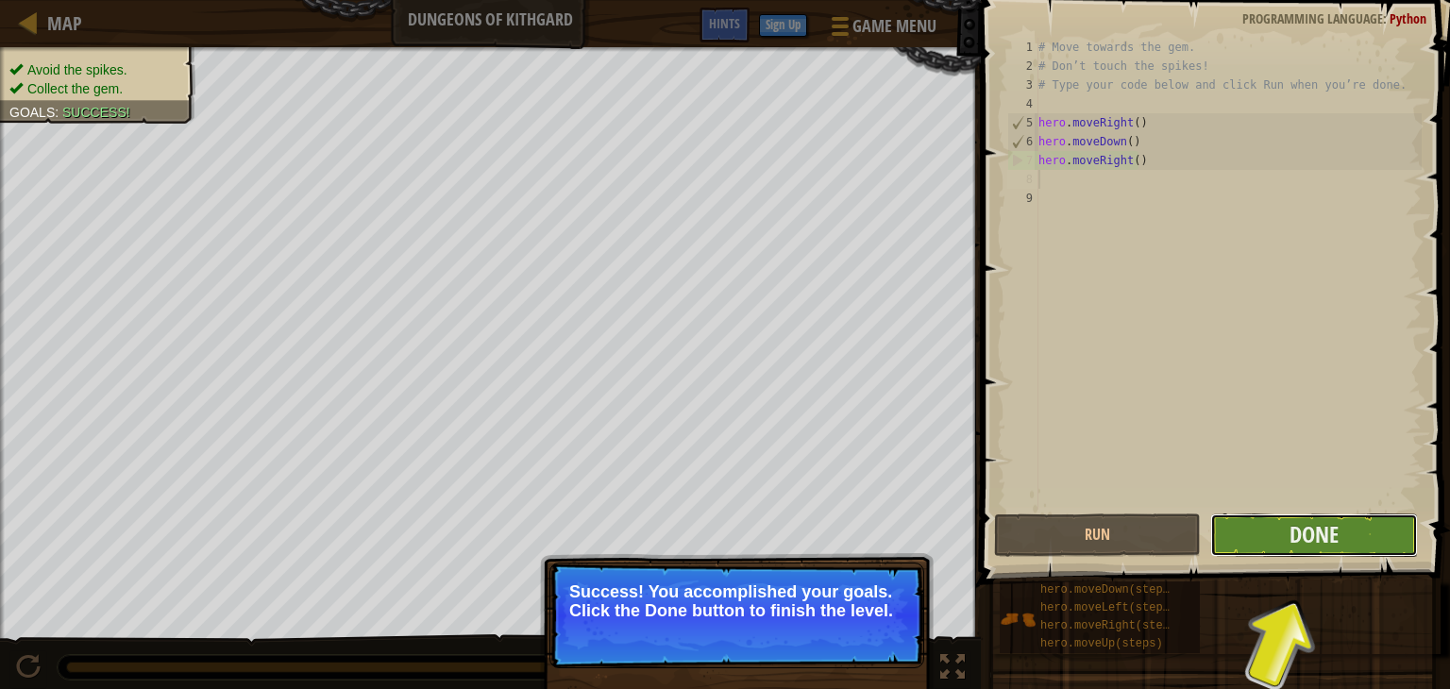
click at [1234, 538] on button "Done" at bounding box center [1314, 535] width 207 height 43
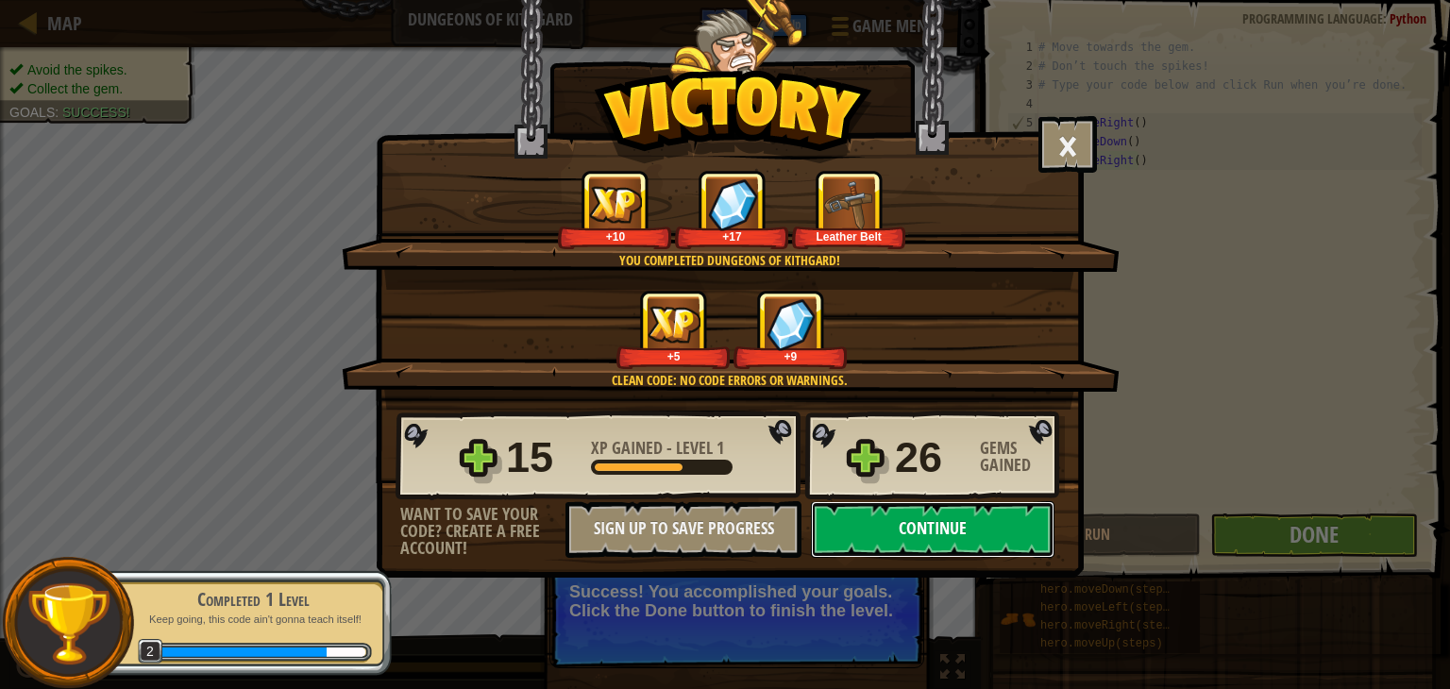
click at [874, 541] on button "Continue" at bounding box center [933, 529] width 244 height 57
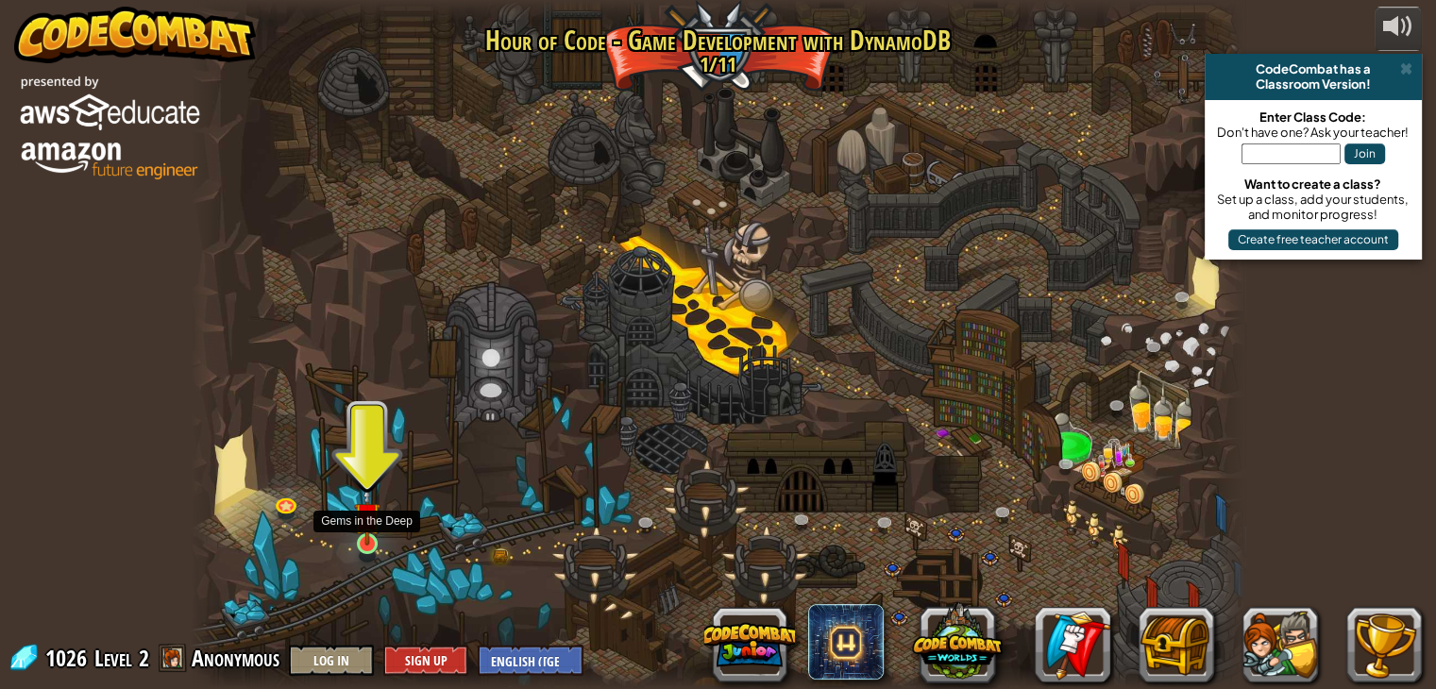
click at [367, 526] on img at bounding box center [367, 515] width 26 height 60
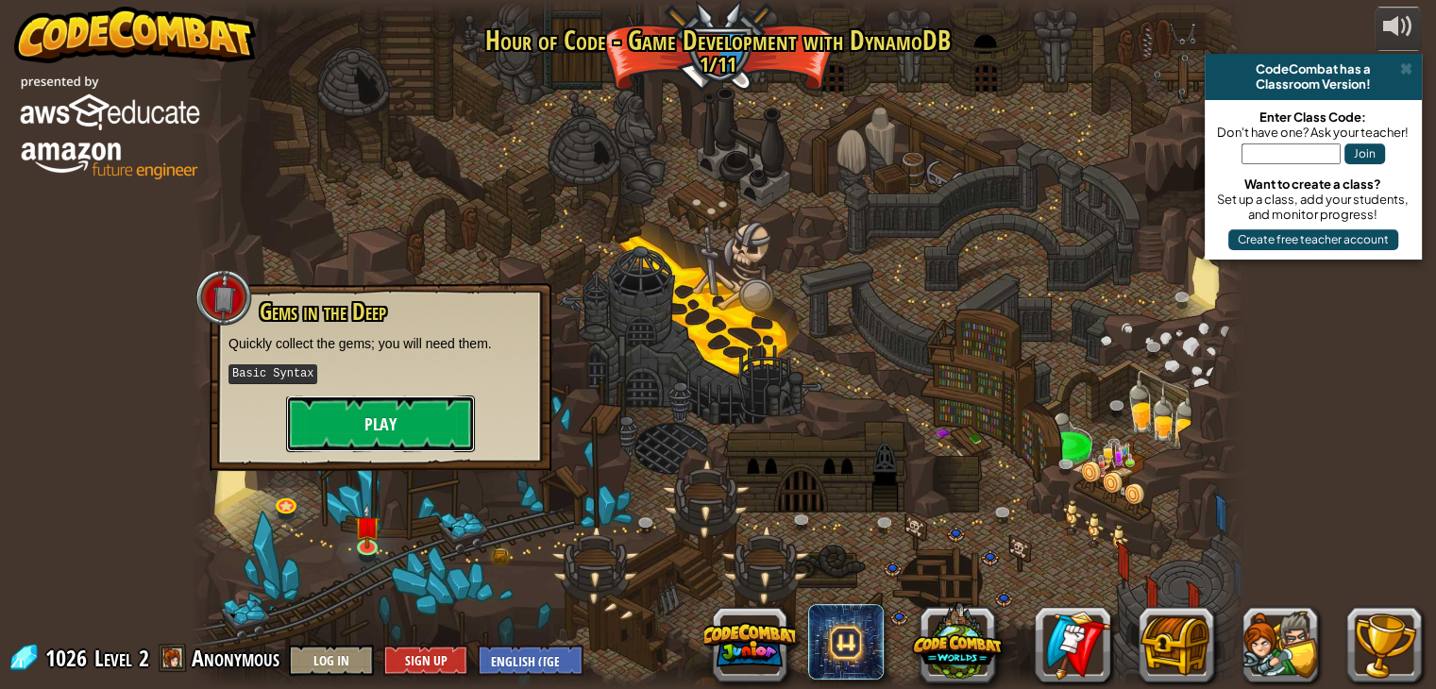
click at [332, 424] on button "Play" at bounding box center [380, 424] width 189 height 57
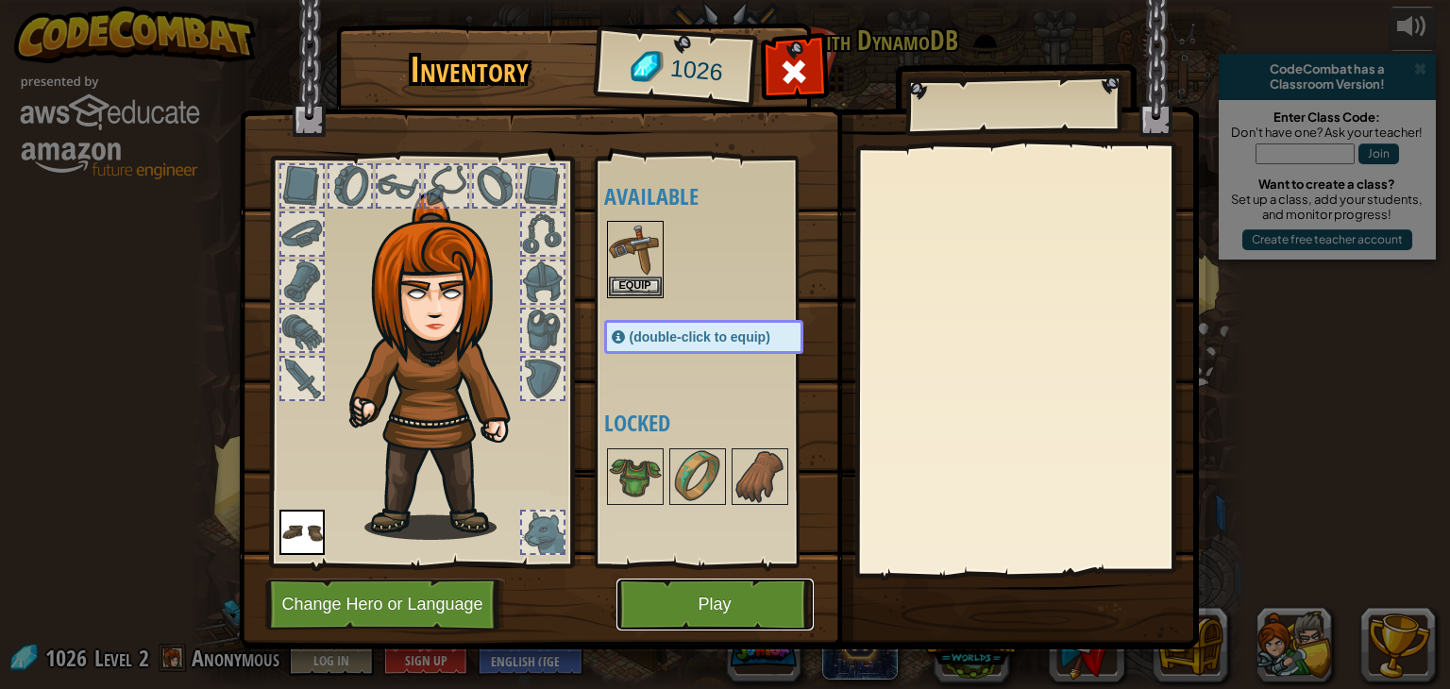
click at [649, 600] on button "Play" at bounding box center [715, 605] width 197 height 52
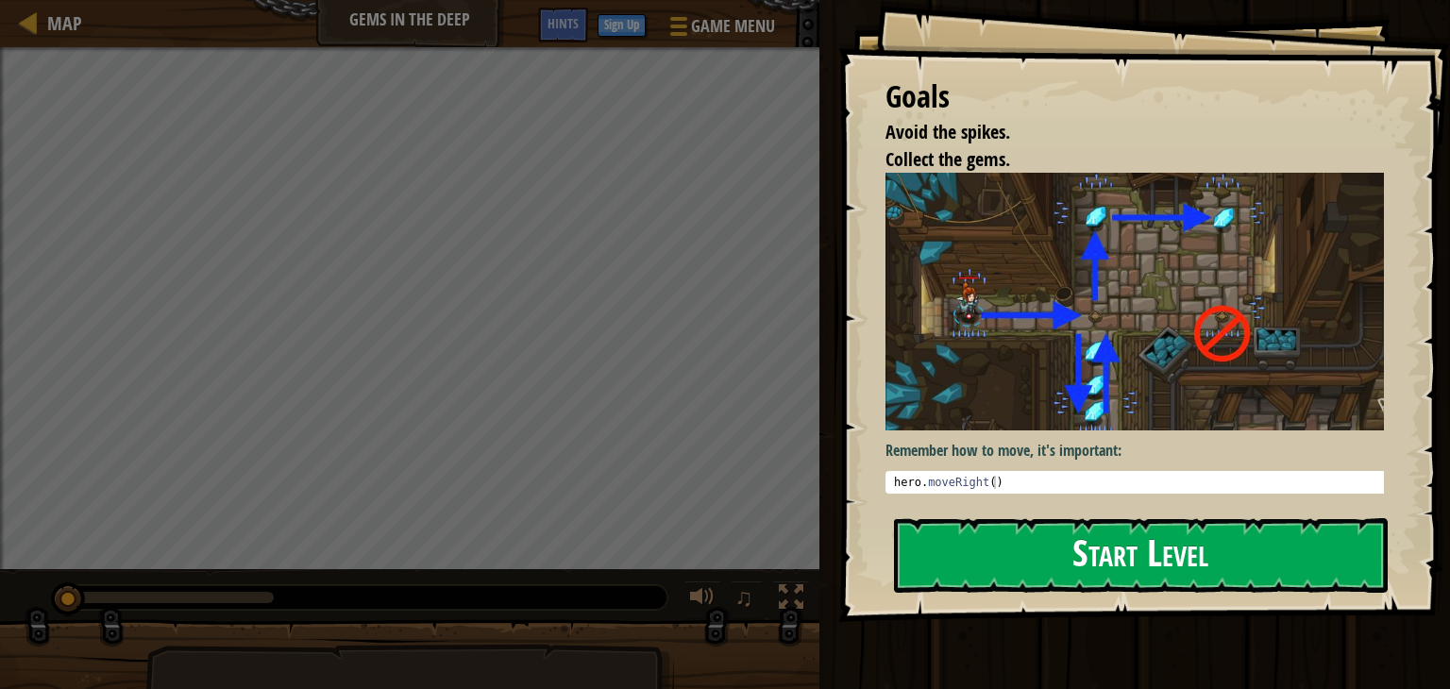
click at [943, 569] on button "Start Level" at bounding box center [1141, 555] width 494 height 75
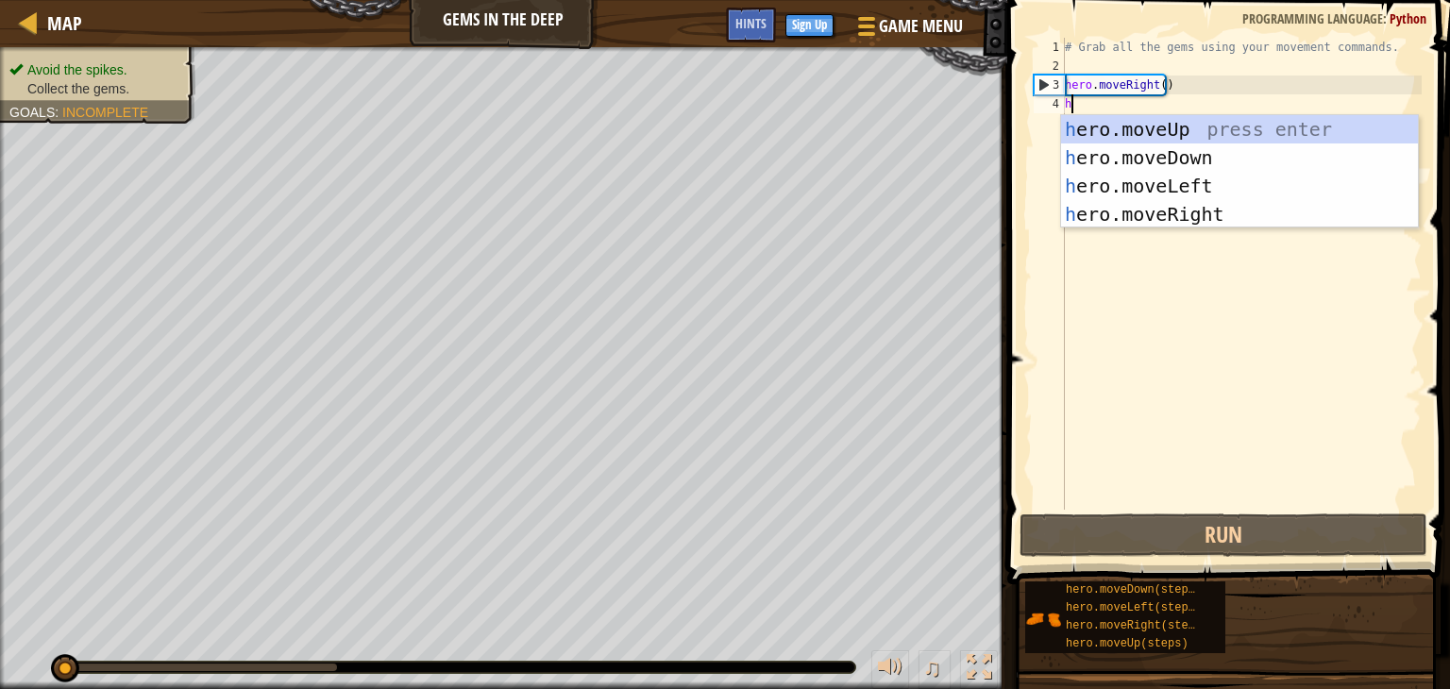
scroll to position [8, 0]
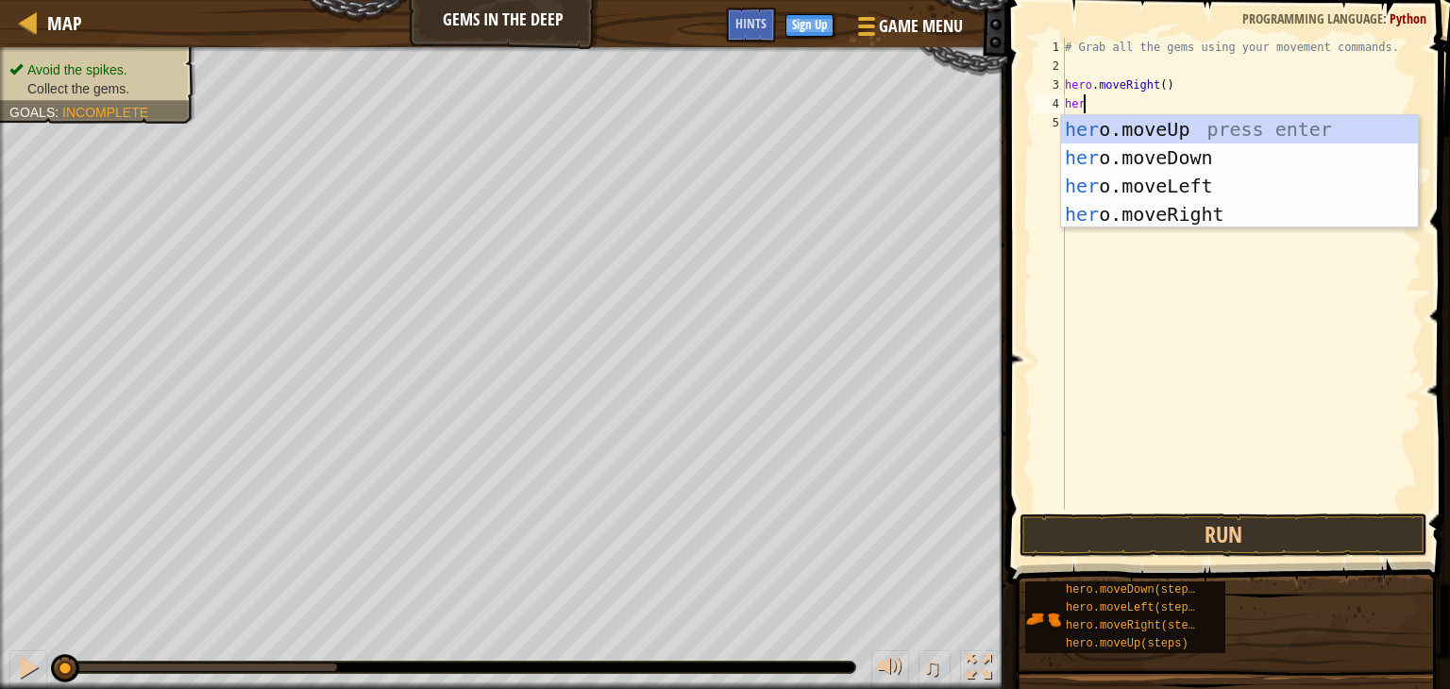
type textarea "hero"
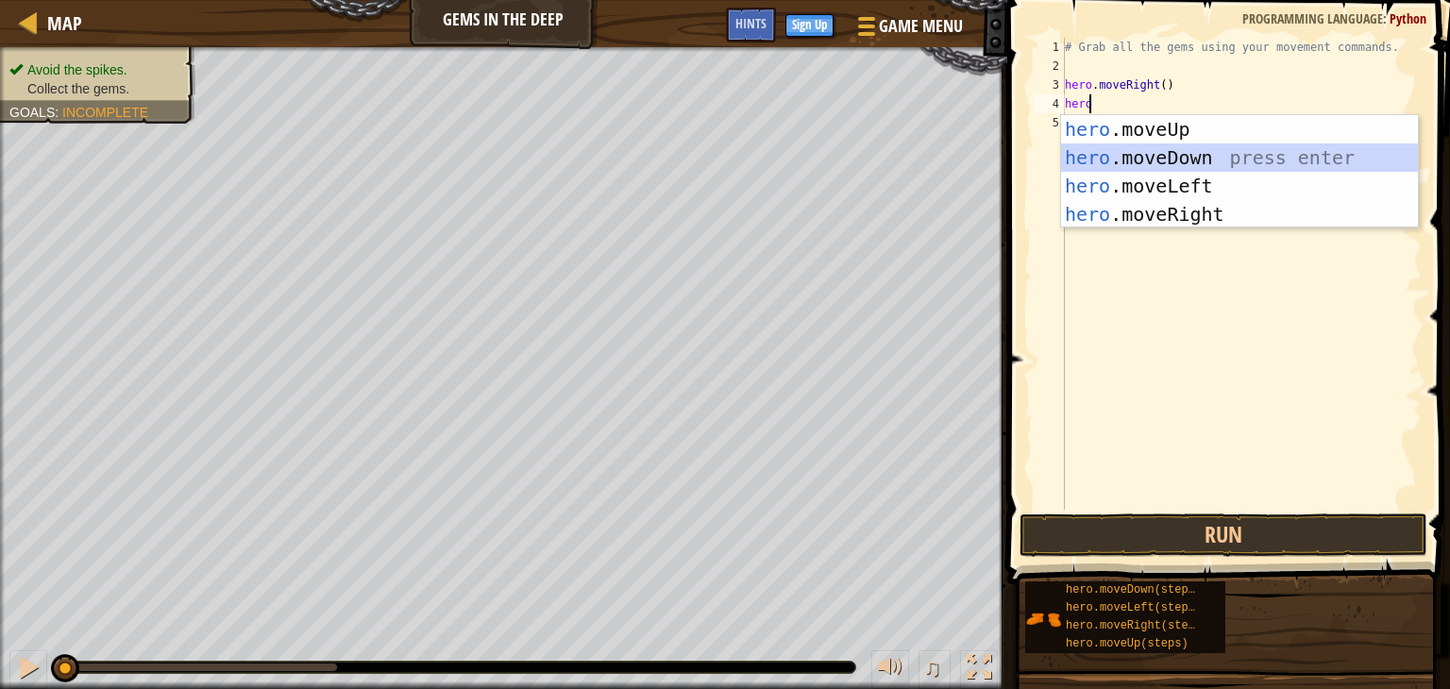
click at [1097, 150] on div "hero .moveUp press enter hero .moveDown press enter hero .moveLeft press enter …" at bounding box center [1239, 200] width 357 height 170
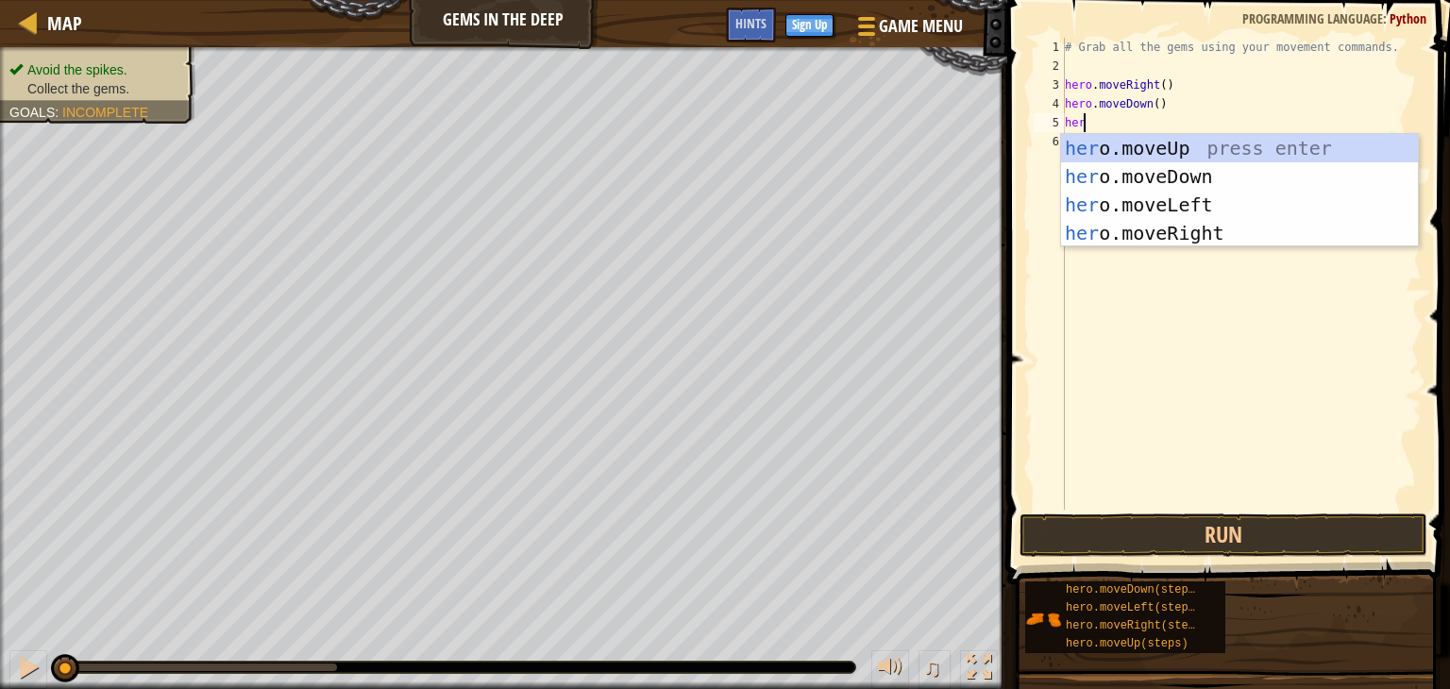
type textarea "hero"
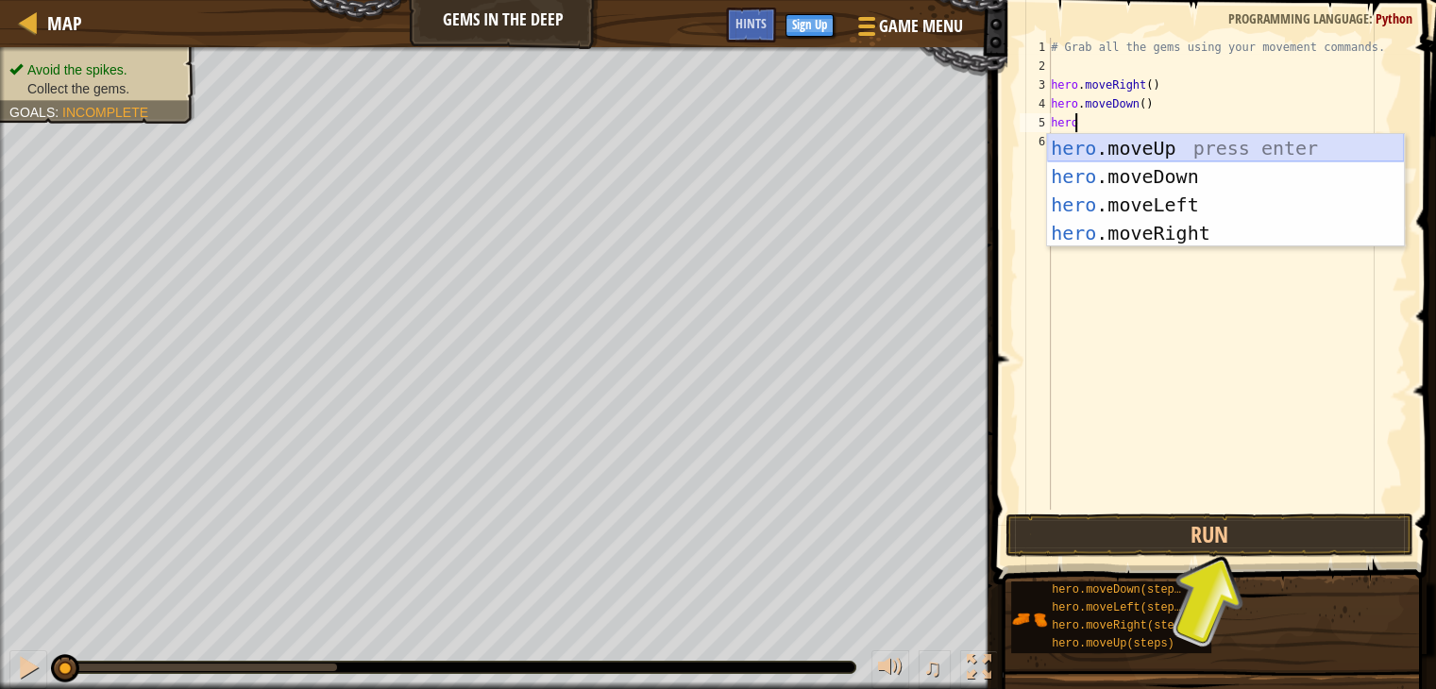
click at [1137, 147] on div "hero .moveUp press enter hero .moveDown press enter hero .moveLeft press enter …" at bounding box center [1225, 219] width 357 height 170
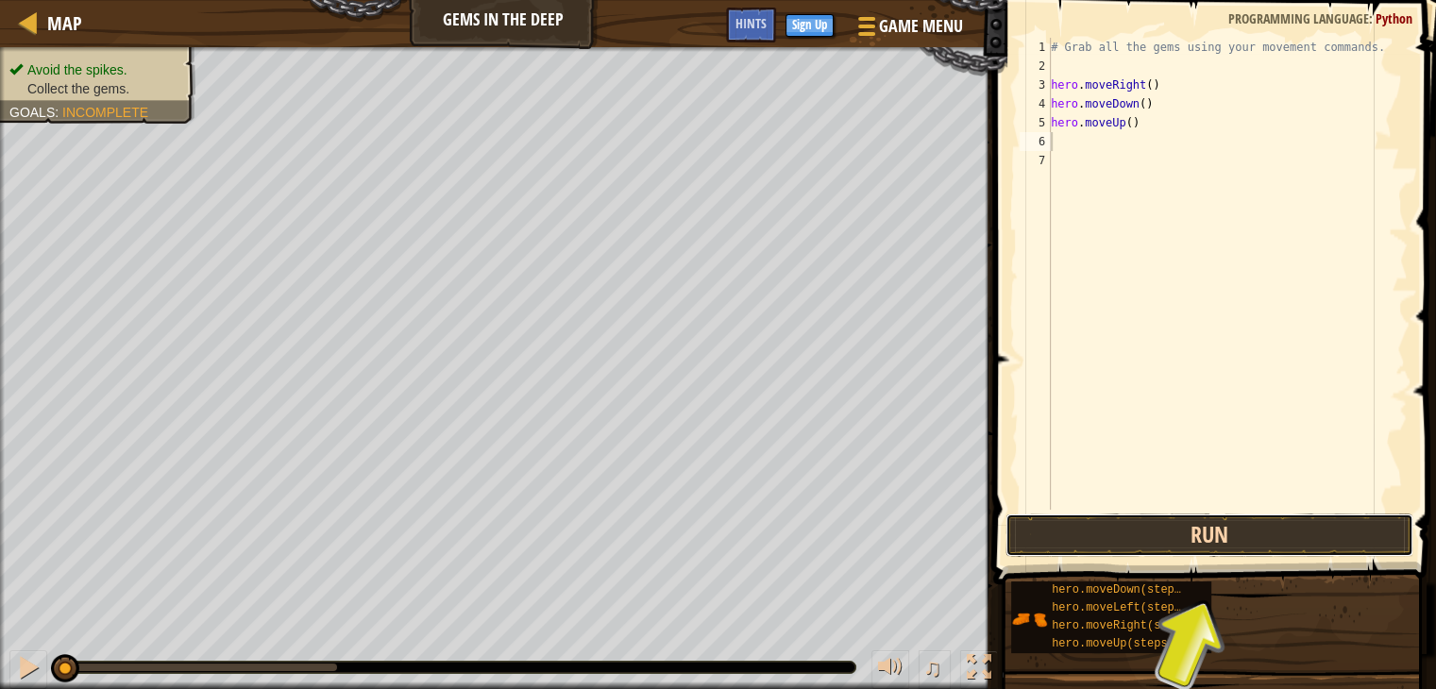
click at [1144, 536] on button "Run" at bounding box center [1210, 535] width 408 height 43
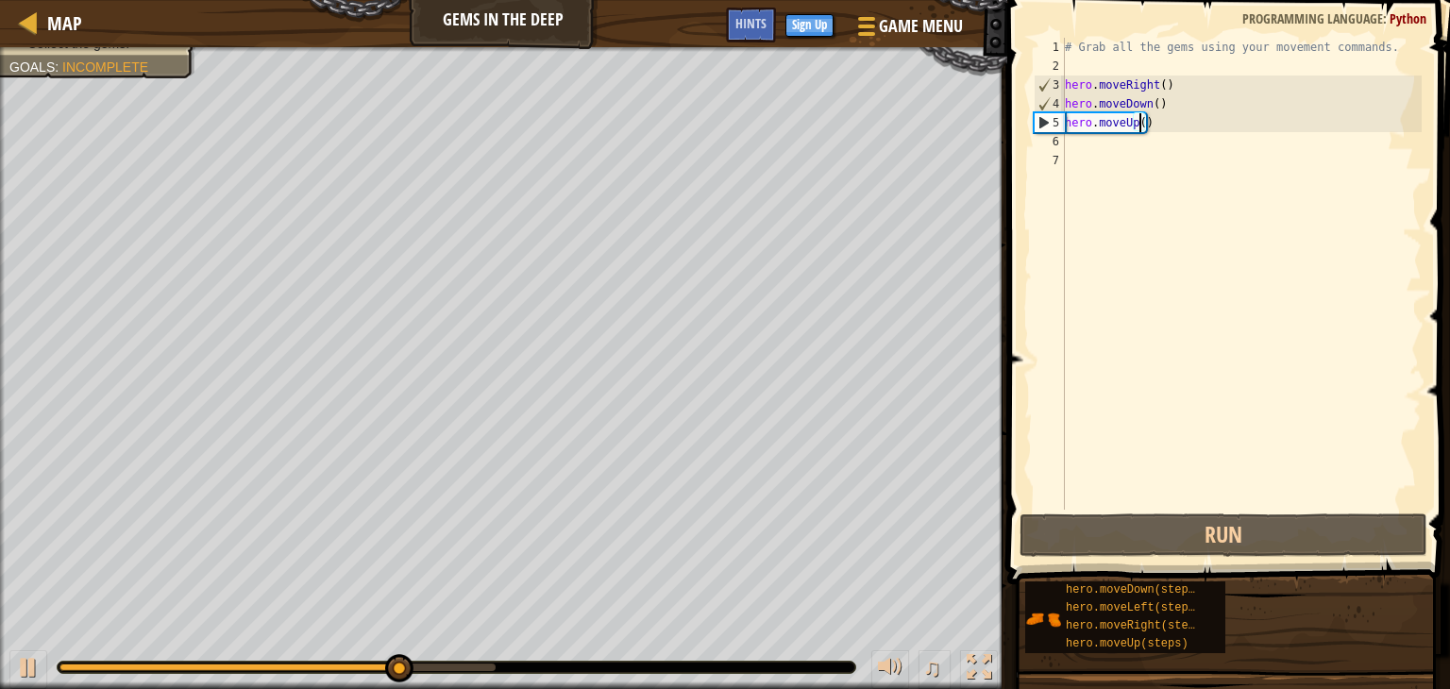
click at [1140, 127] on div "# Grab all the gems using your movement commands. hero . moveRight ( ) hero . m…" at bounding box center [1241, 293] width 361 height 510
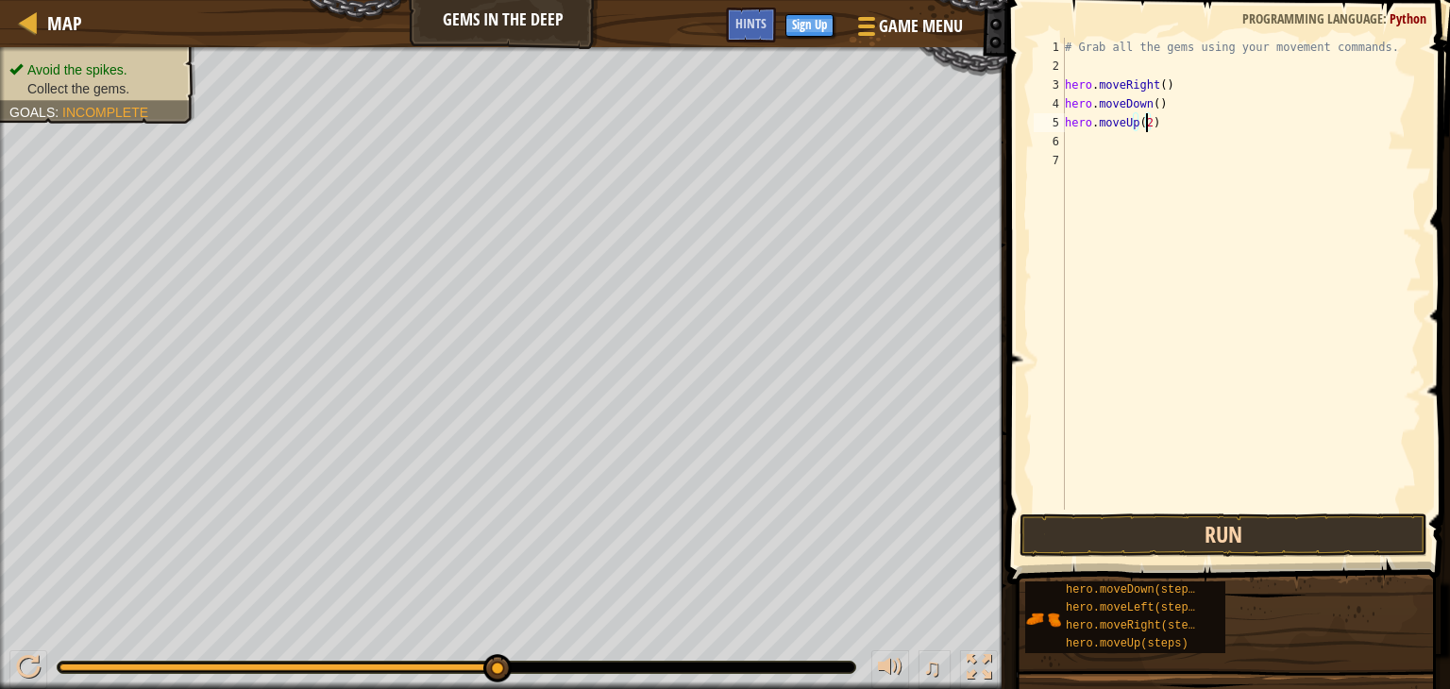
type textarea "hero.moveUp(2)"
click at [1164, 525] on button "Run" at bounding box center [1224, 535] width 408 height 43
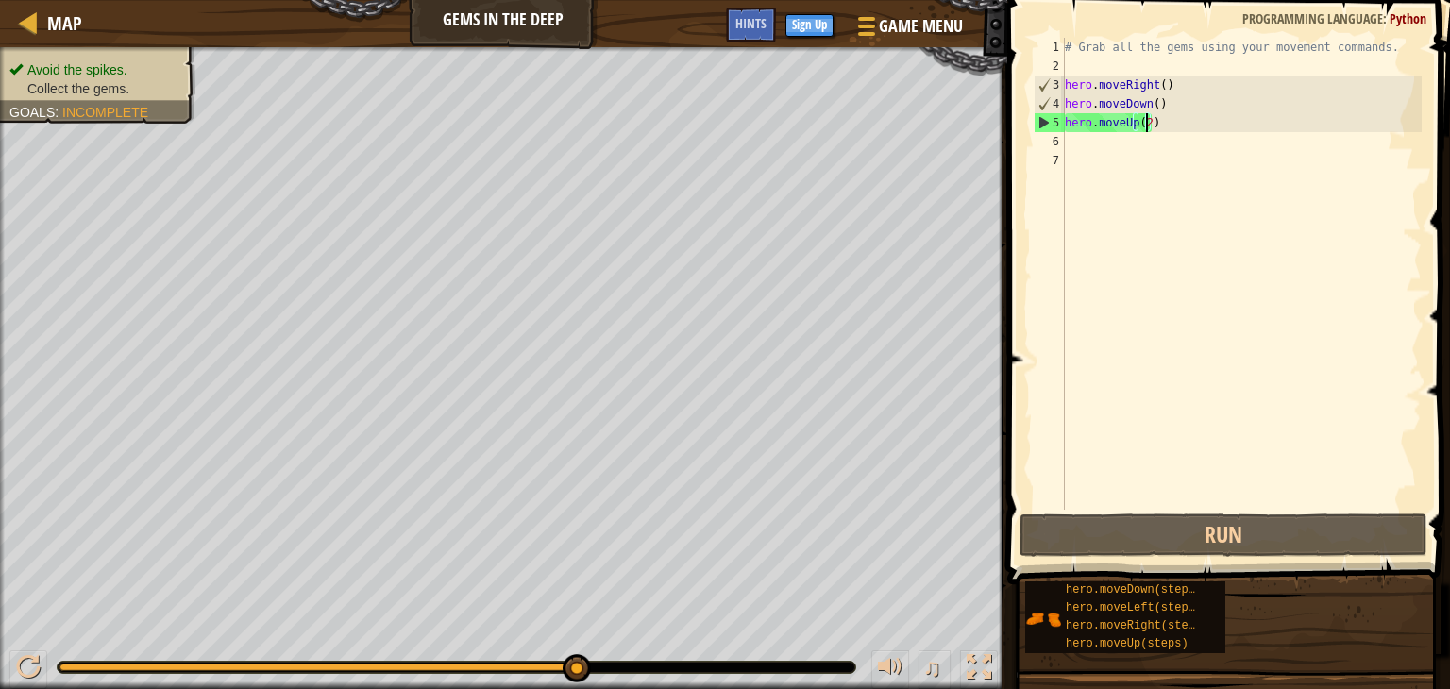
click at [1051, 145] on div "6" at bounding box center [1049, 141] width 31 height 19
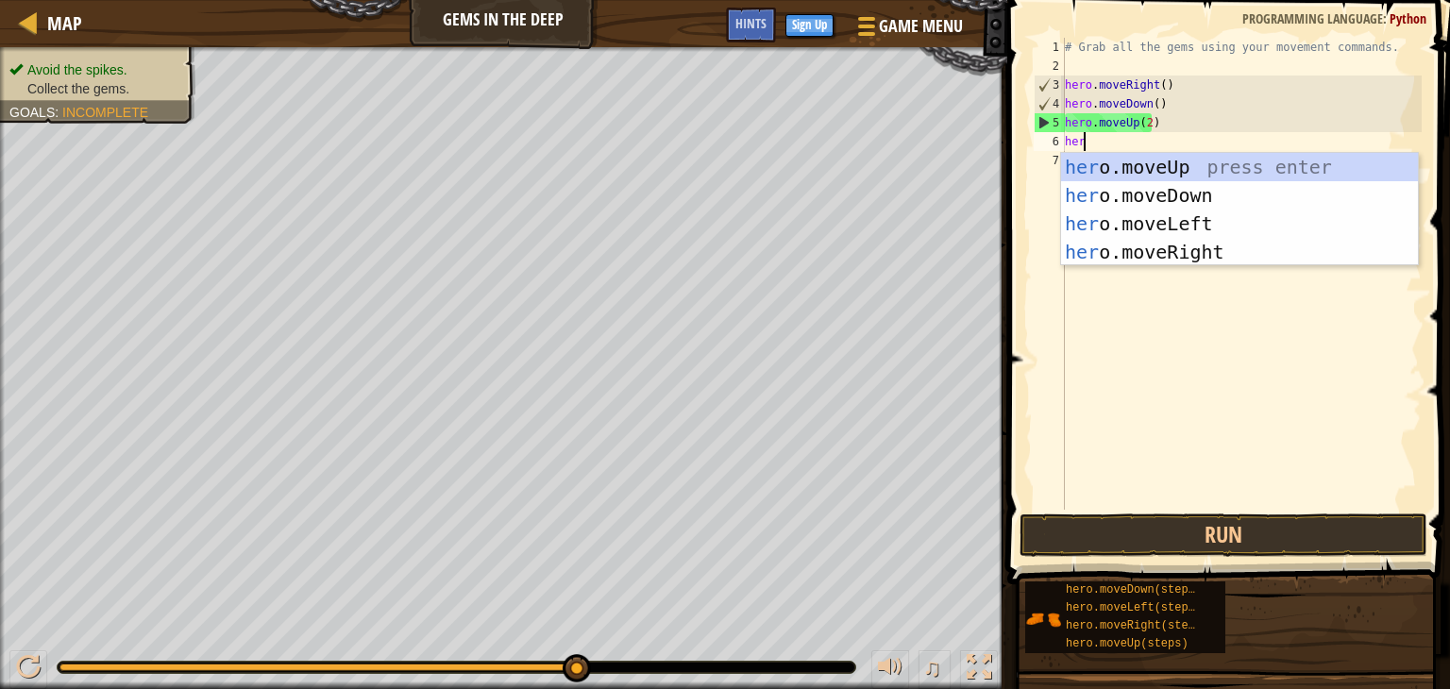
type textarea "hero"
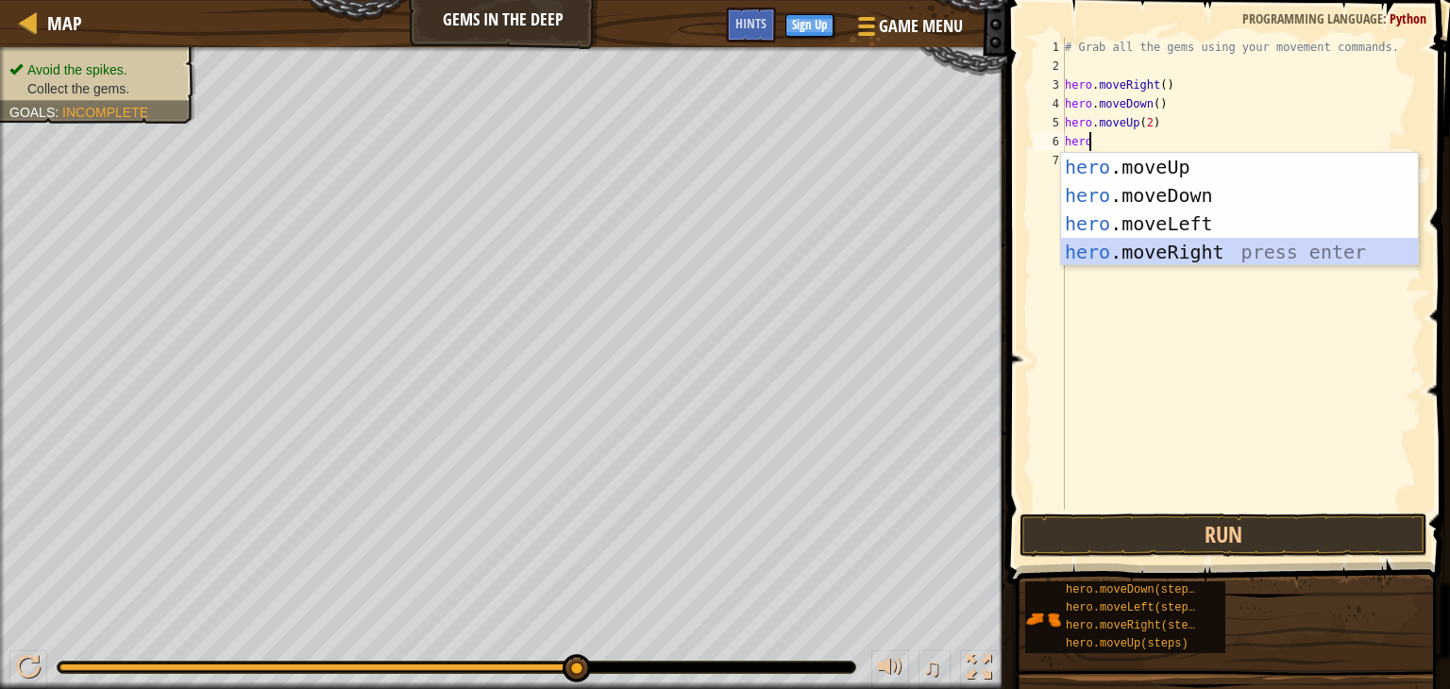
click at [1129, 249] on div "hero .moveUp press enter hero .moveDown press enter hero .moveLeft press enter …" at bounding box center [1239, 238] width 357 height 170
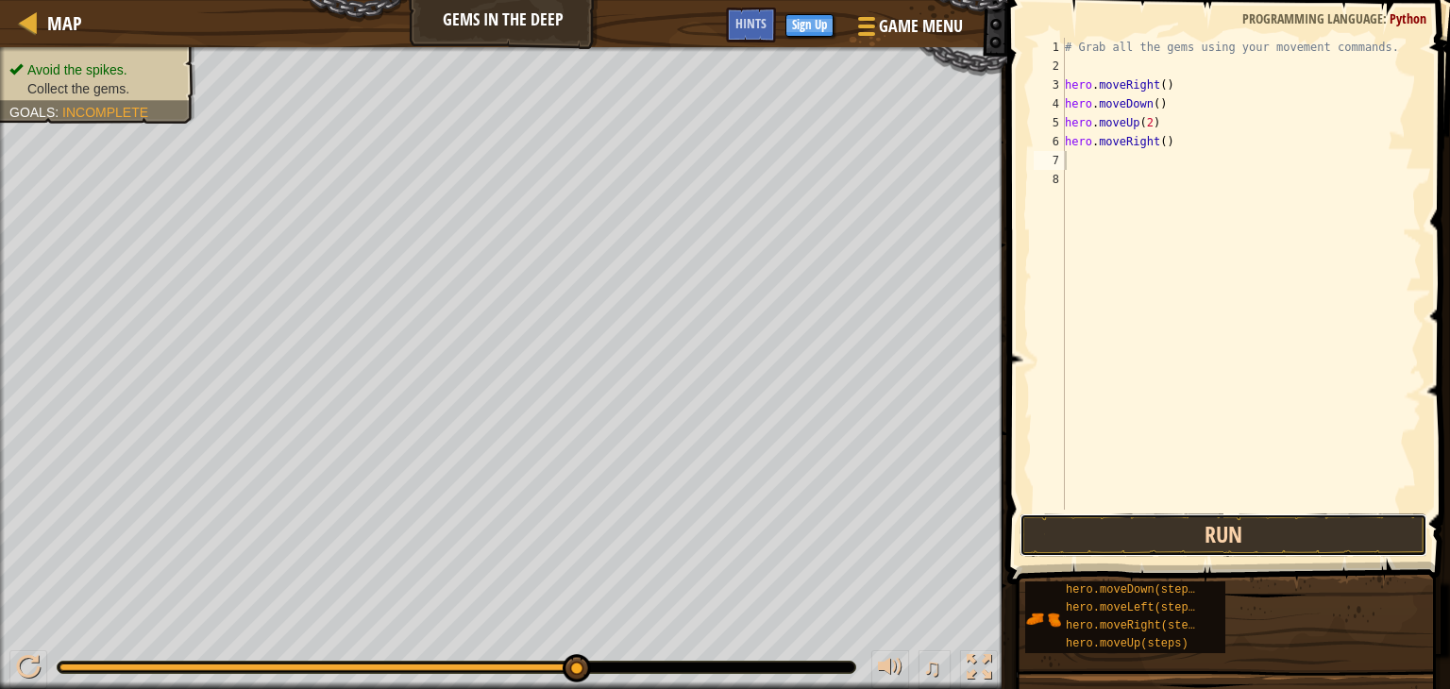
click at [1241, 530] on button "Run" at bounding box center [1224, 535] width 408 height 43
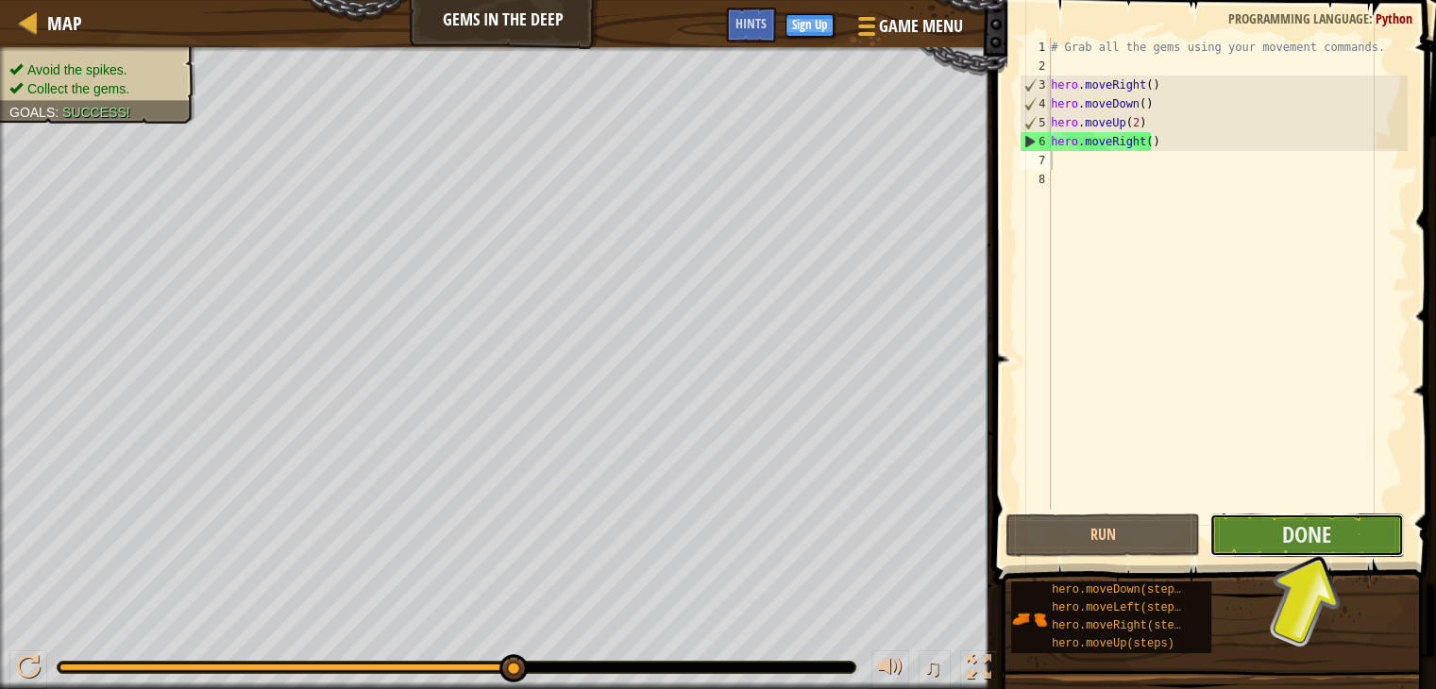
click at [1266, 545] on button "Done" at bounding box center [1307, 535] width 195 height 43
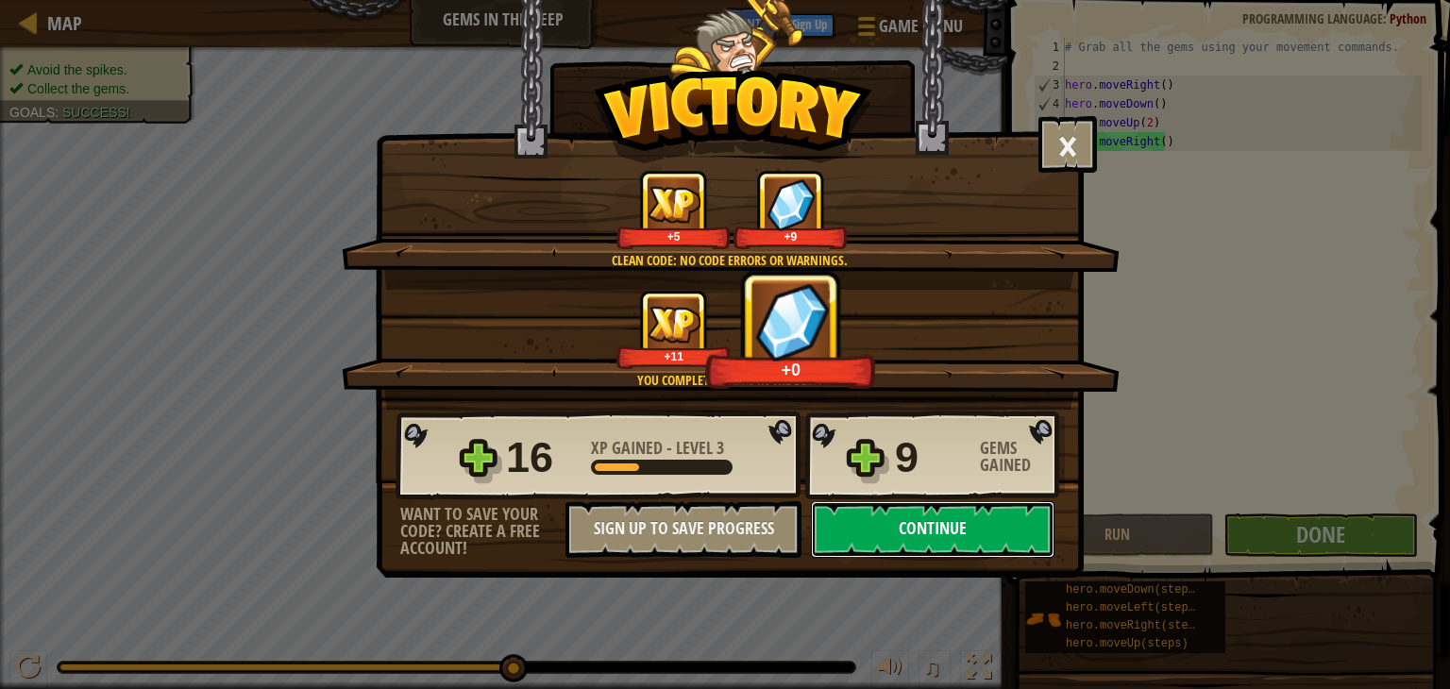
click at [925, 538] on button "Continue" at bounding box center [933, 529] width 244 height 57
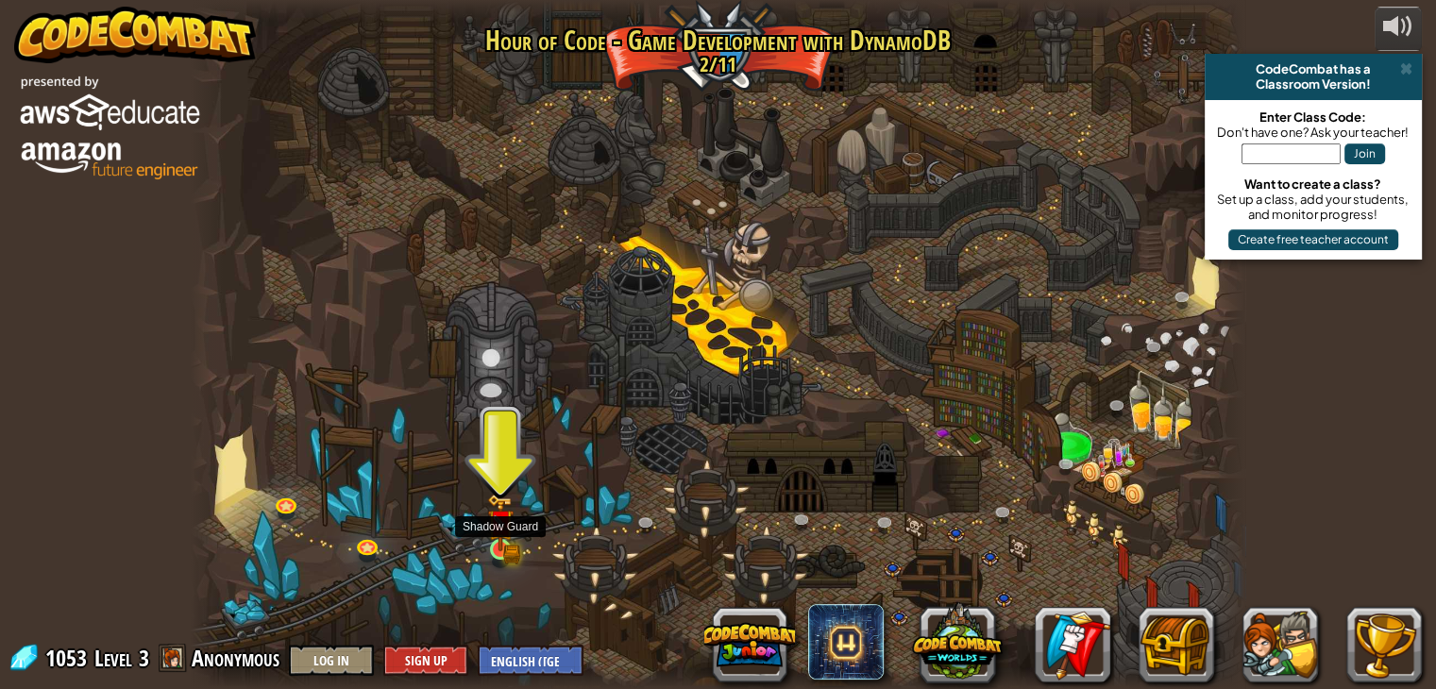
click at [497, 536] on img at bounding box center [500, 523] width 26 height 58
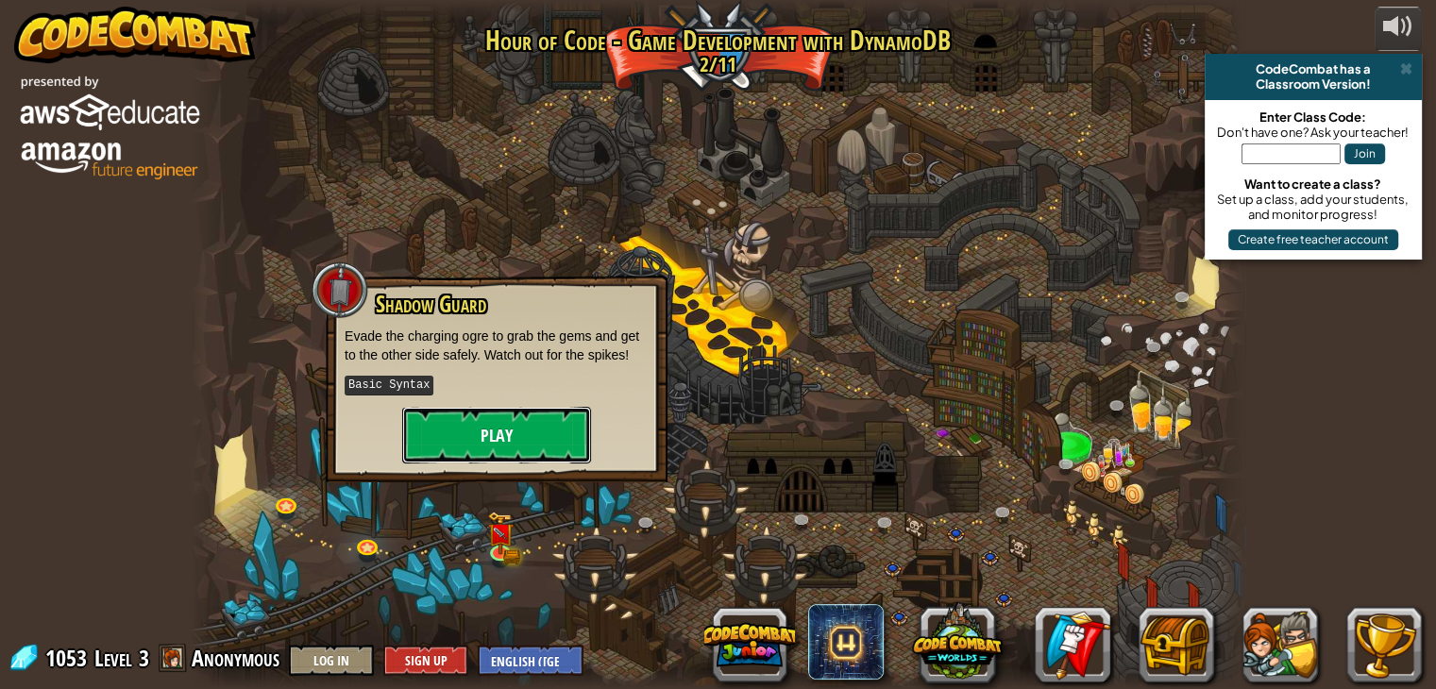
click at [473, 417] on button "Play" at bounding box center [496, 435] width 189 height 57
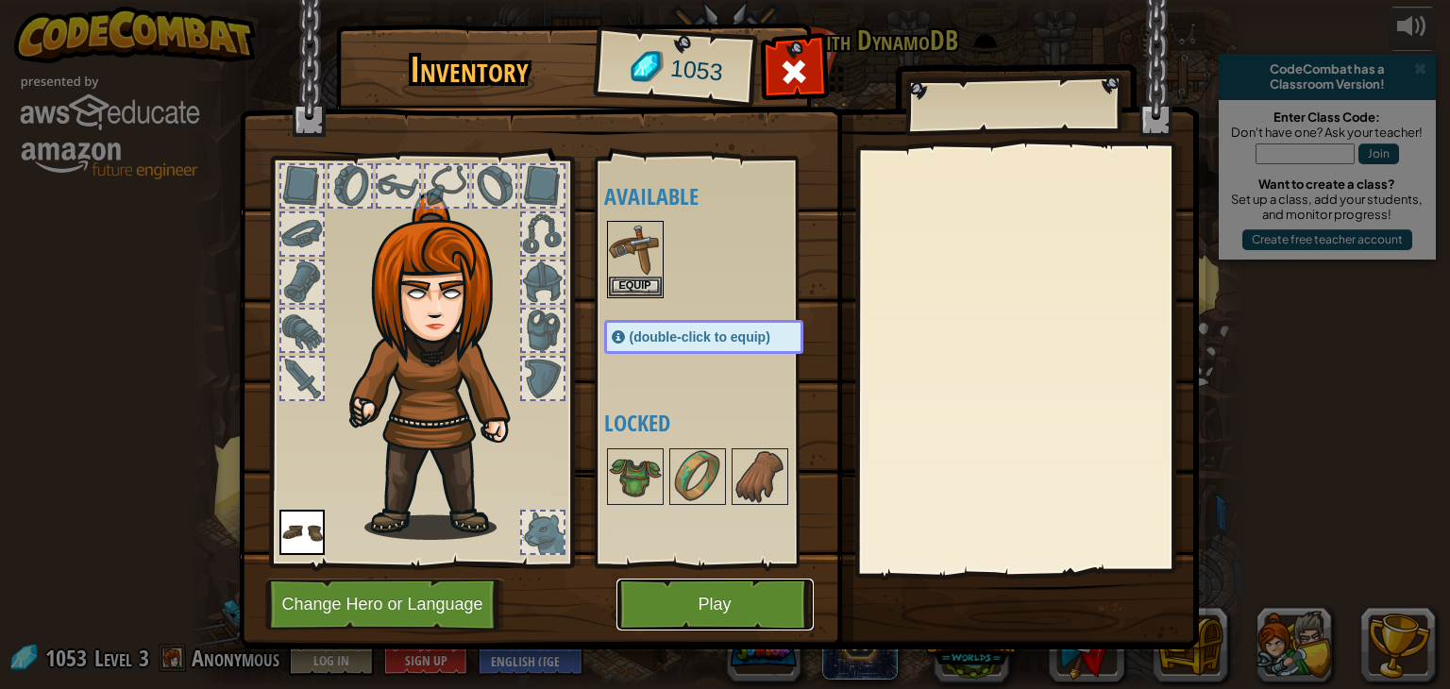
click at [630, 602] on button "Play" at bounding box center [715, 605] width 197 height 52
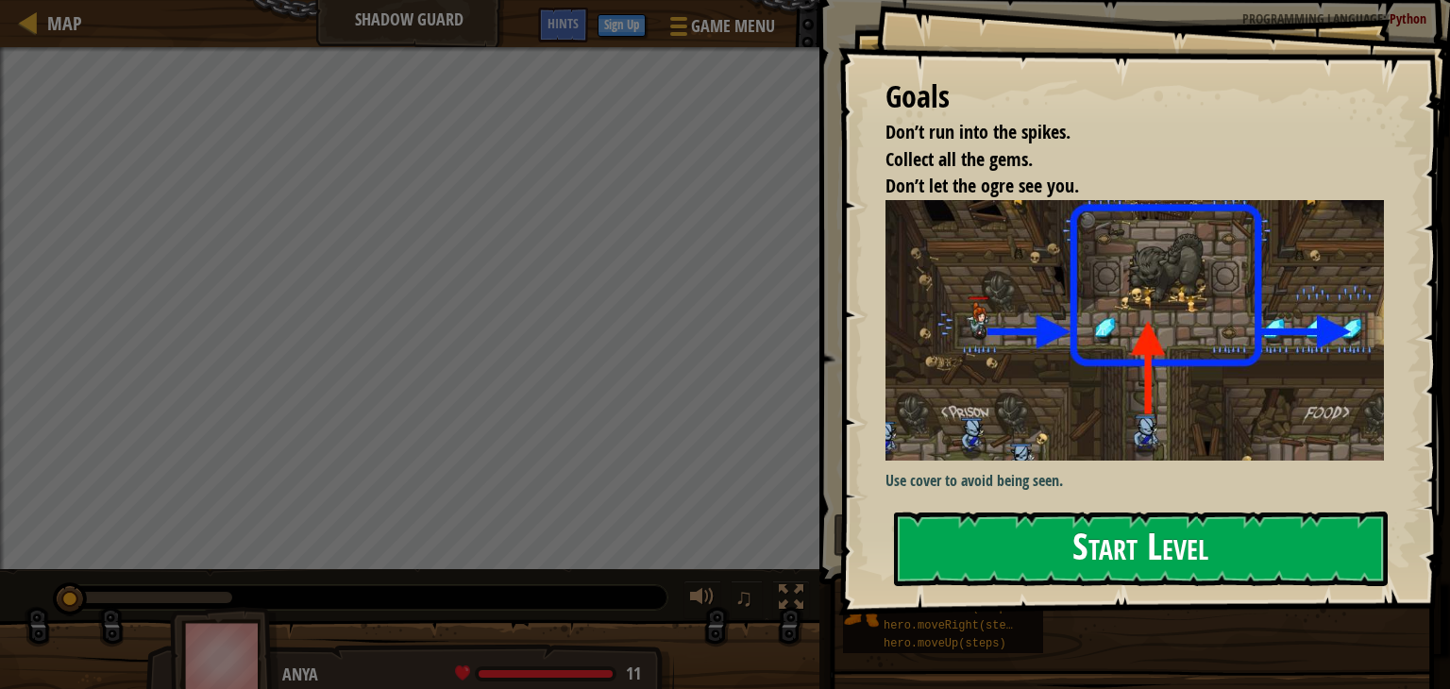
click at [1012, 552] on button "Start Level" at bounding box center [1141, 549] width 494 height 75
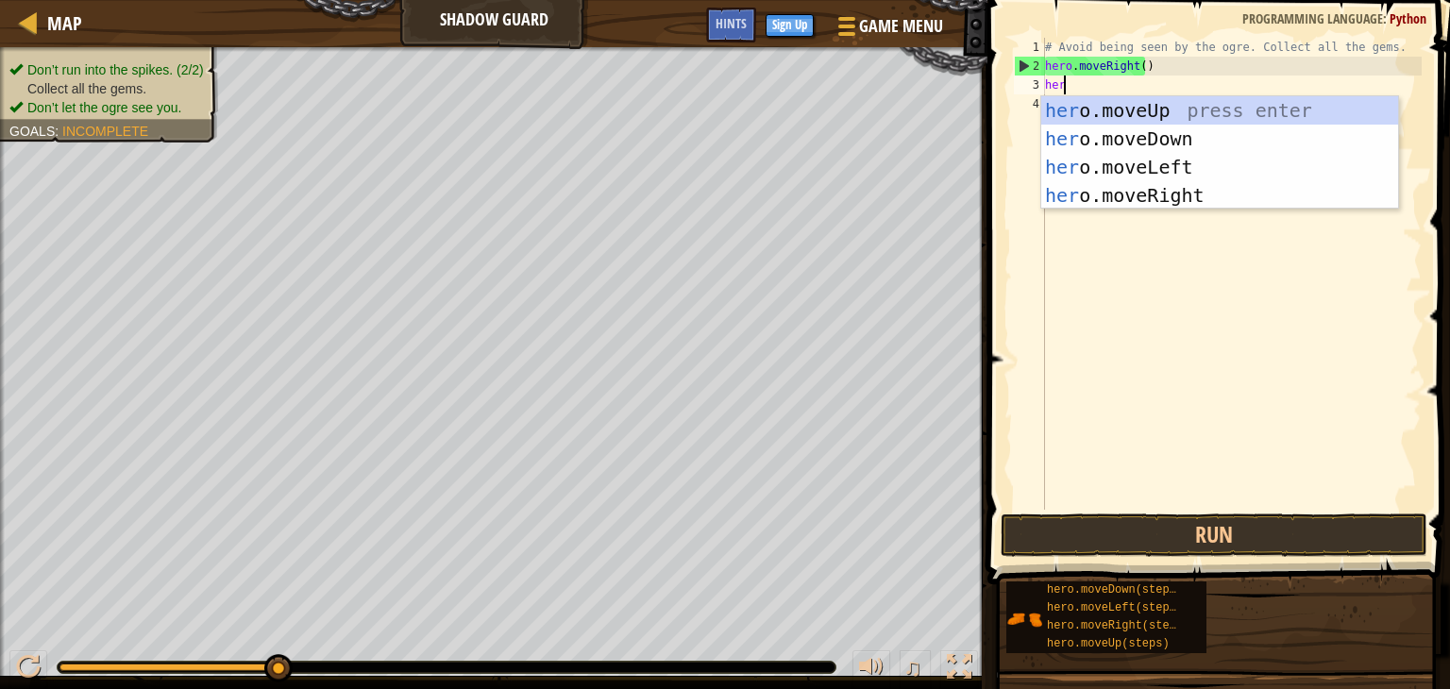
type textarea "hero"
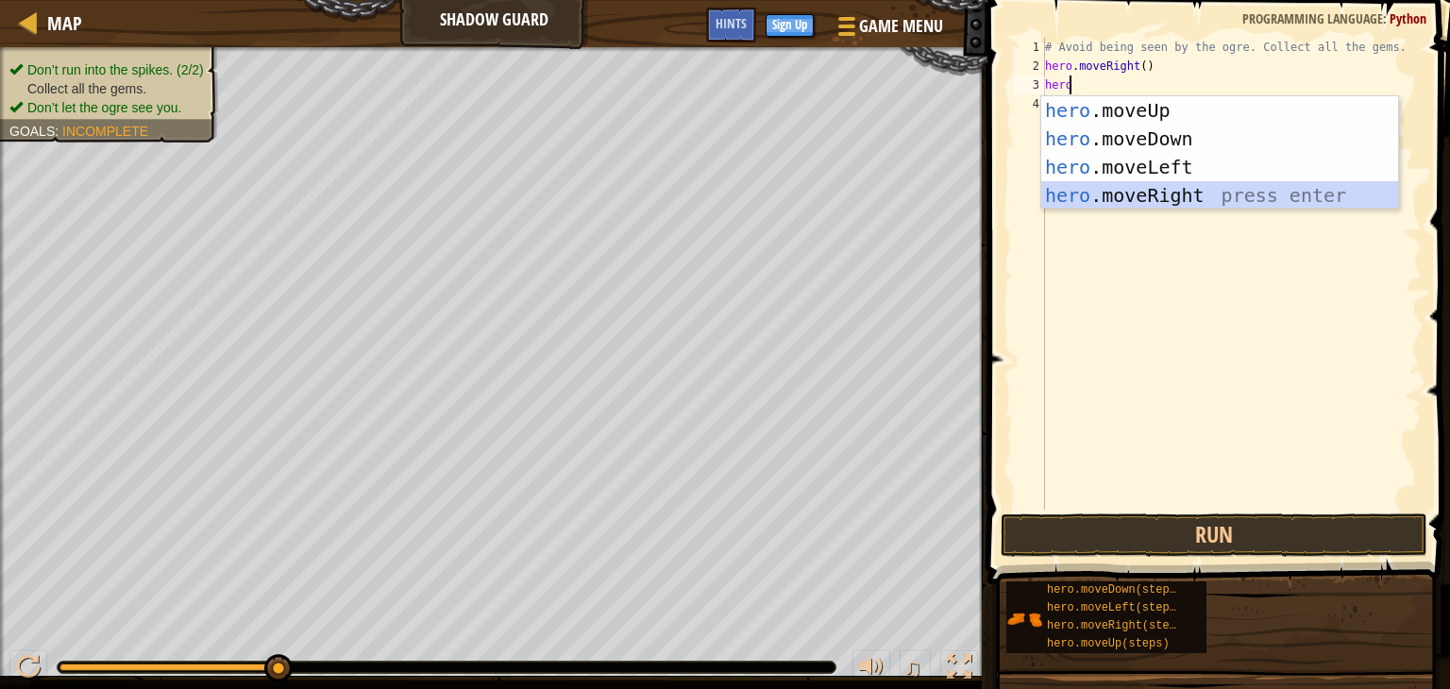
click at [1104, 201] on div "hero .moveUp press enter hero .moveDown press enter hero .moveLeft press enter …" at bounding box center [1220, 181] width 357 height 170
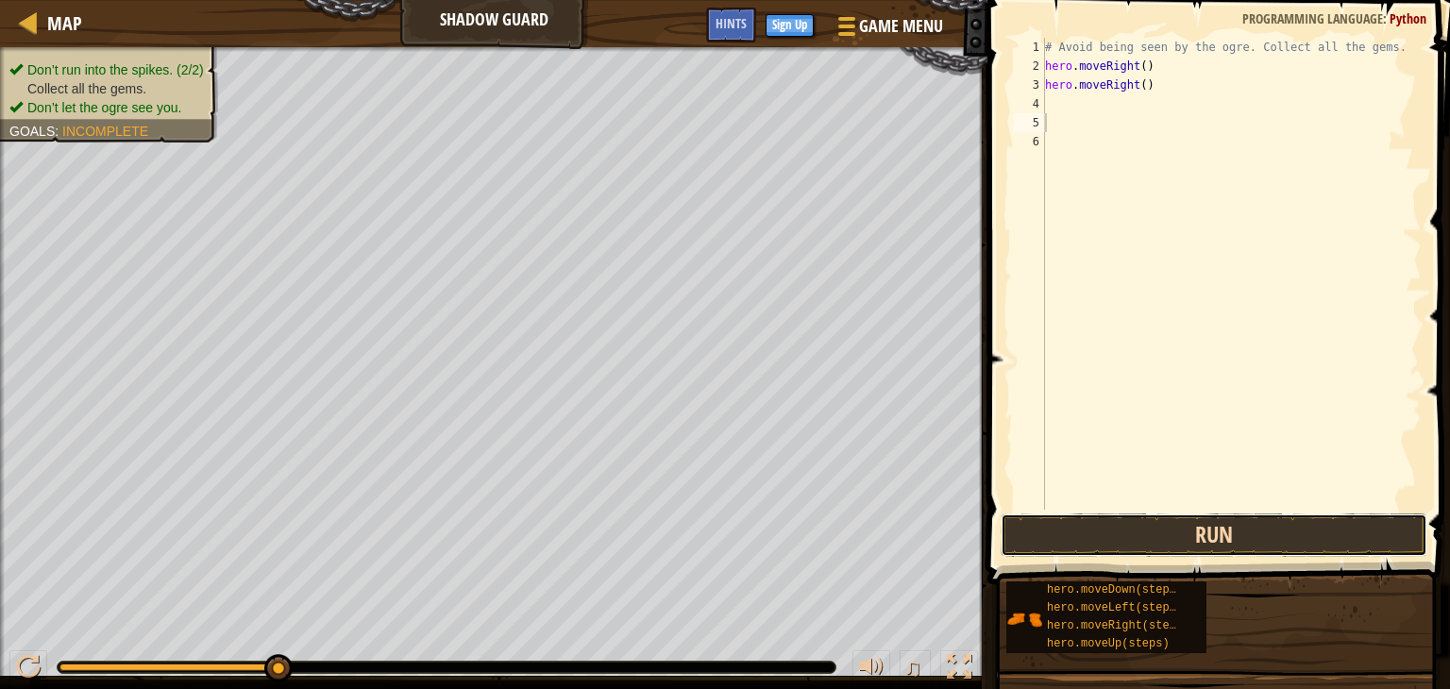
click at [1180, 539] on button "Run" at bounding box center [1214, 535] width 427 height 43
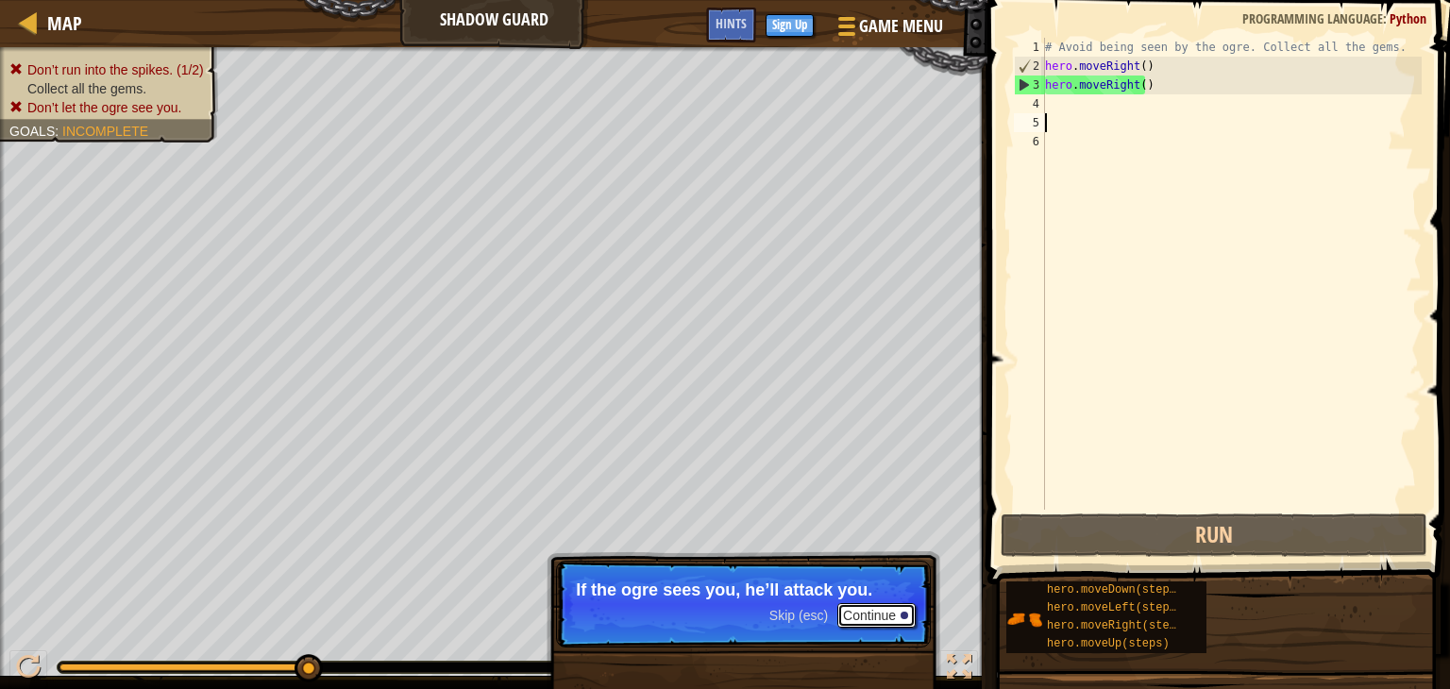
click at [862, 620] on button "Continue" at bounding box center [877, 615] width 78 height 25
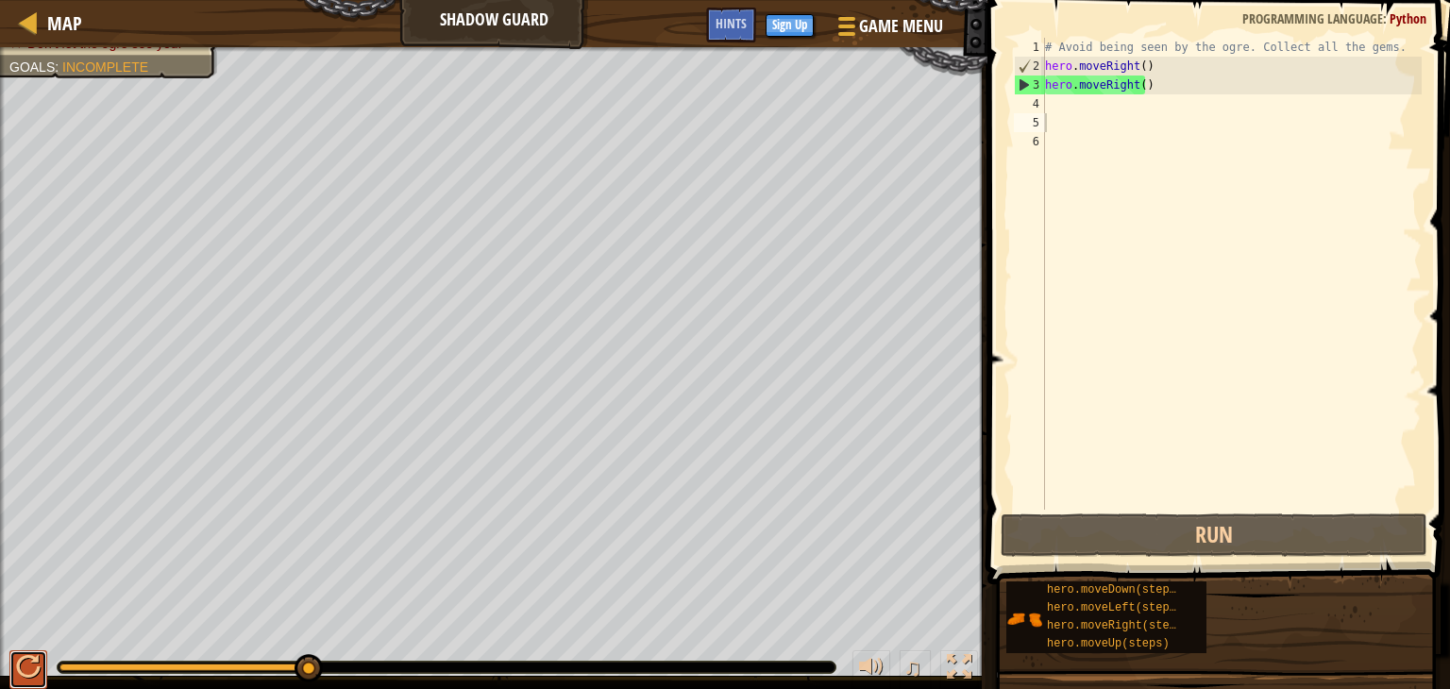
click at [37, 667] on div at bounding box center [28, 667] width 25 height 25
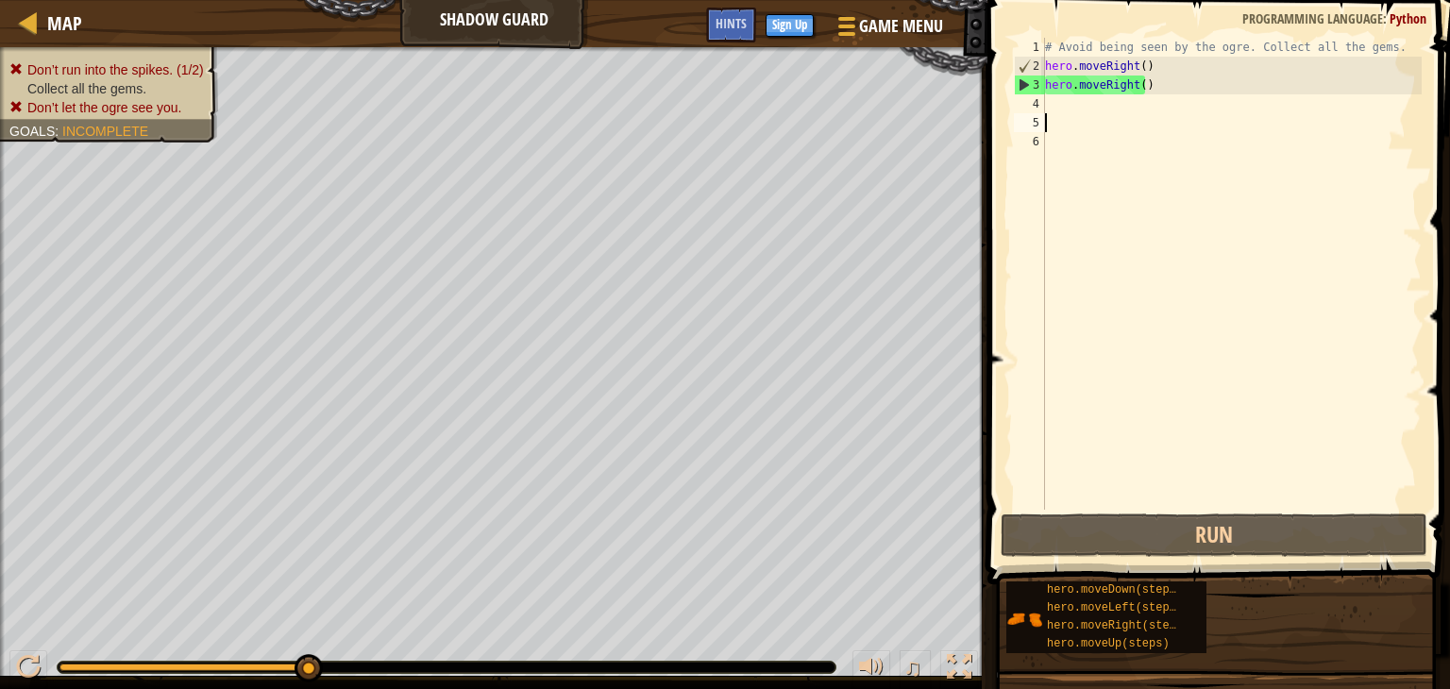
click at [1137, 80] on div "# Avoid being seen by the ogre. Collect all the gems. hero . moveRight ( ) hero…" at bounding box center [1232, 293] width 381 height 510
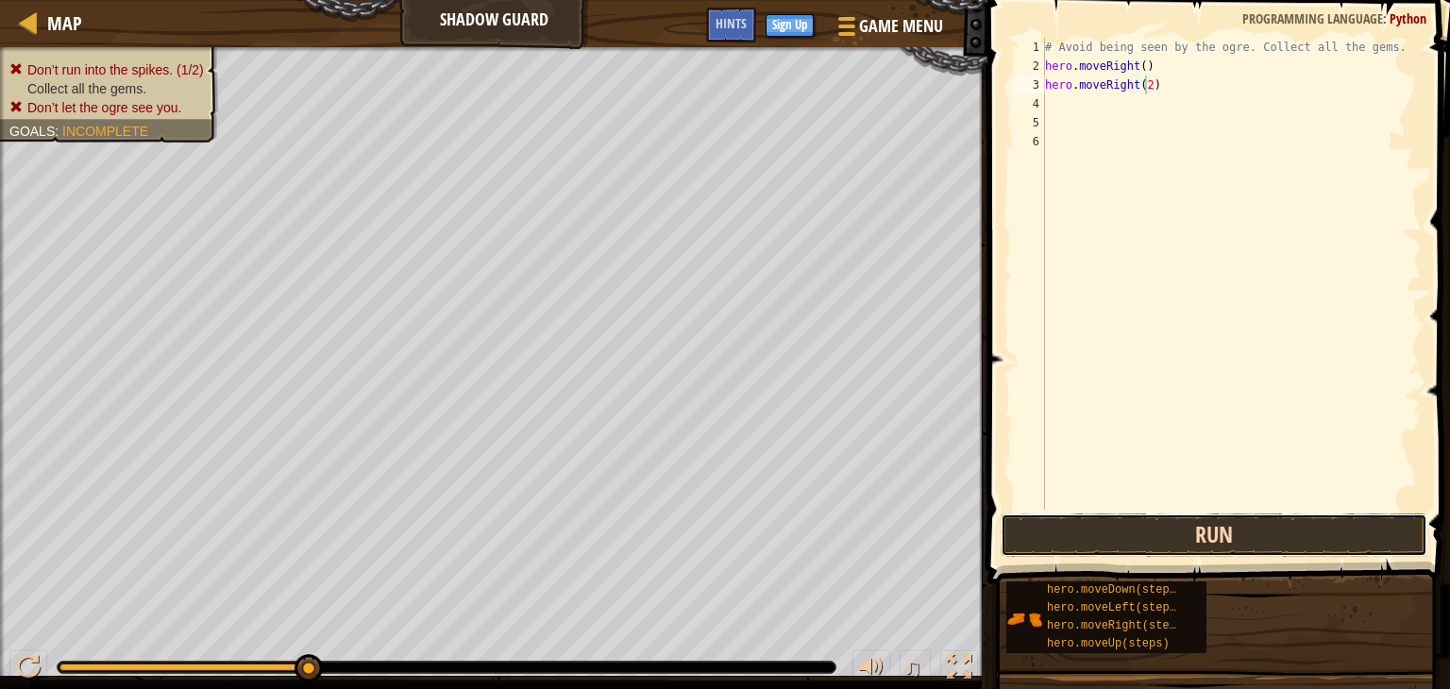
click at [1263, 548] on button "Run" at bounding box center [1214, 535] width 427 height 43
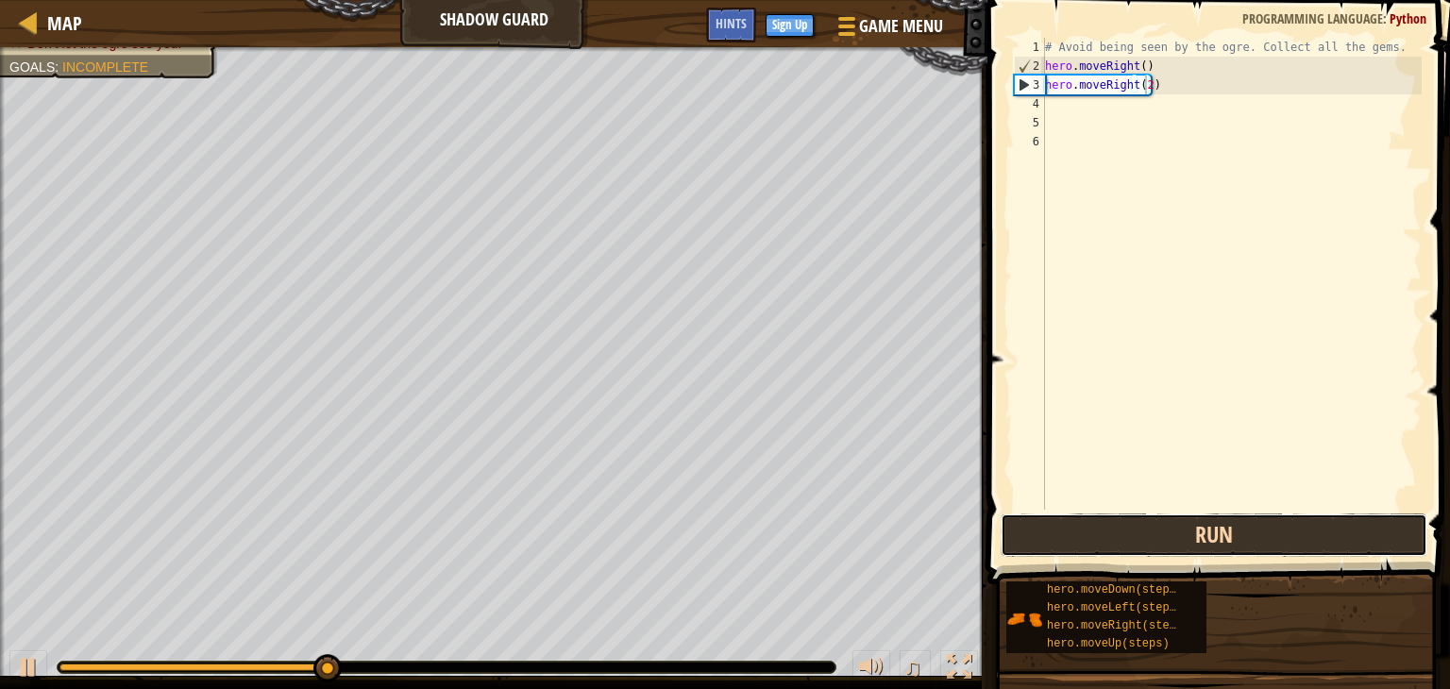
click at [1263, 548] on button "Run" at bounding box center [1214, 535] width 427 height 43
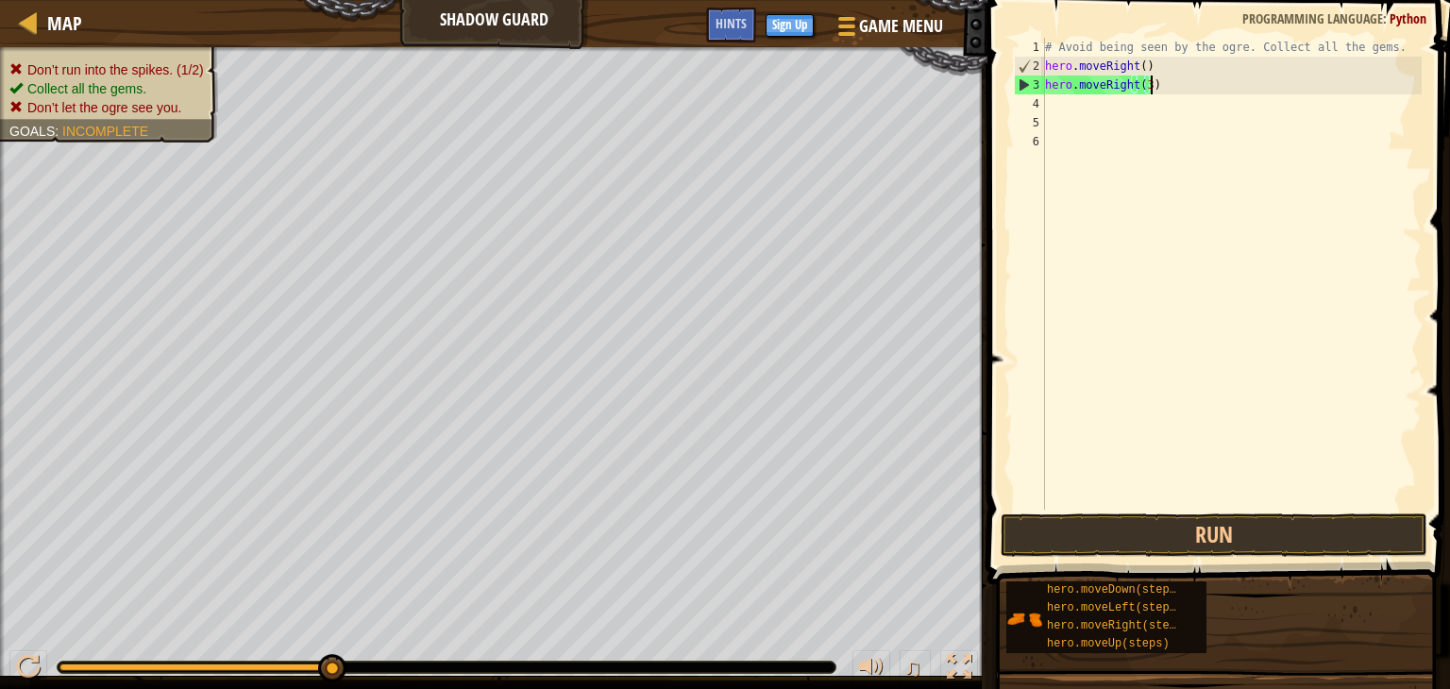
click at [1159, 86] on div "# Avoid being seen by the ogre. Collect all the gems. hero . moveRight ( ) hero…" at bounding box center [1232, 293] width 381 height 510
type textarea "h"
click at [1095, 95] on div "# Avoid being seen by the ogre. Collect all the gems. hero . moveRight ( )" at bounding box center [1232, 293] width 381 height 510
click at [1036, 88] on div "3" at bounding box center [1029, 85] width 31 height 19
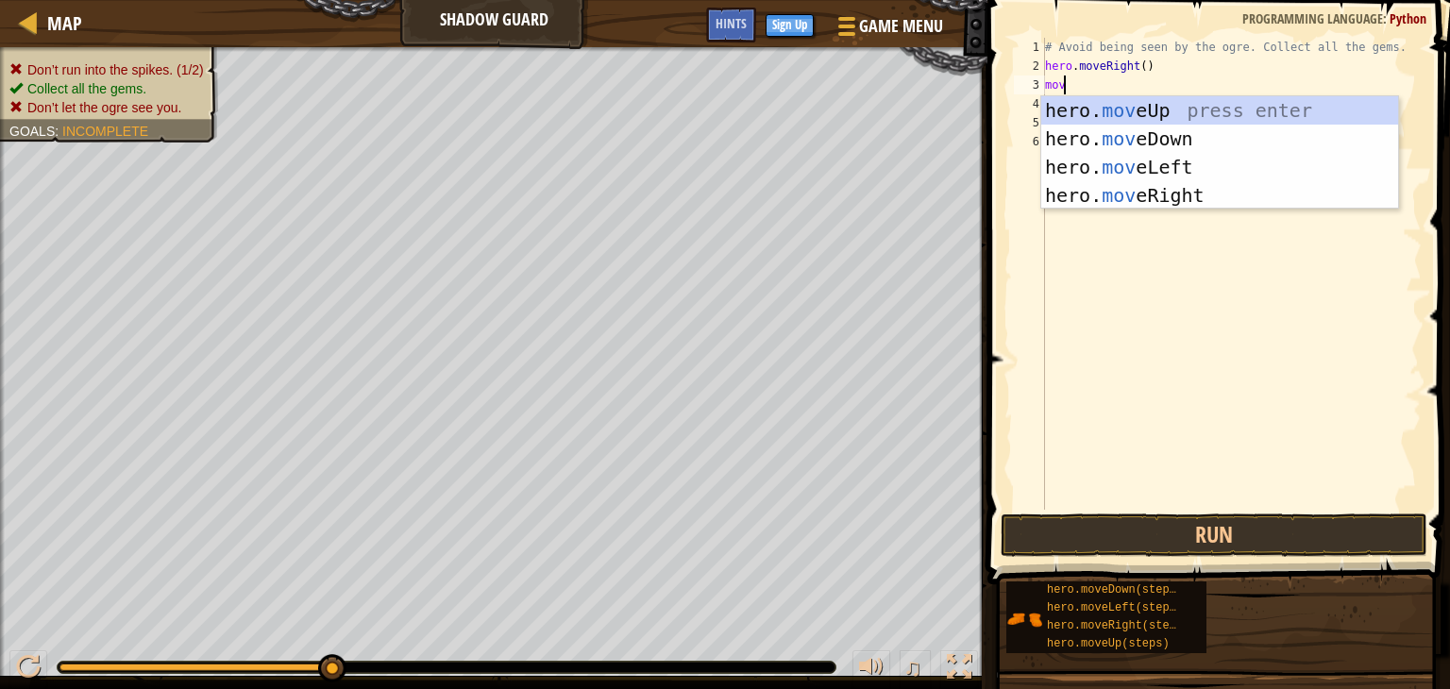
type textarea "move"
click at [1133, 112] on div "hero. move Up press enter hero. move Down press enter hero. move Left press ent…" at bounding box center [1220, 181] width 357 height 170
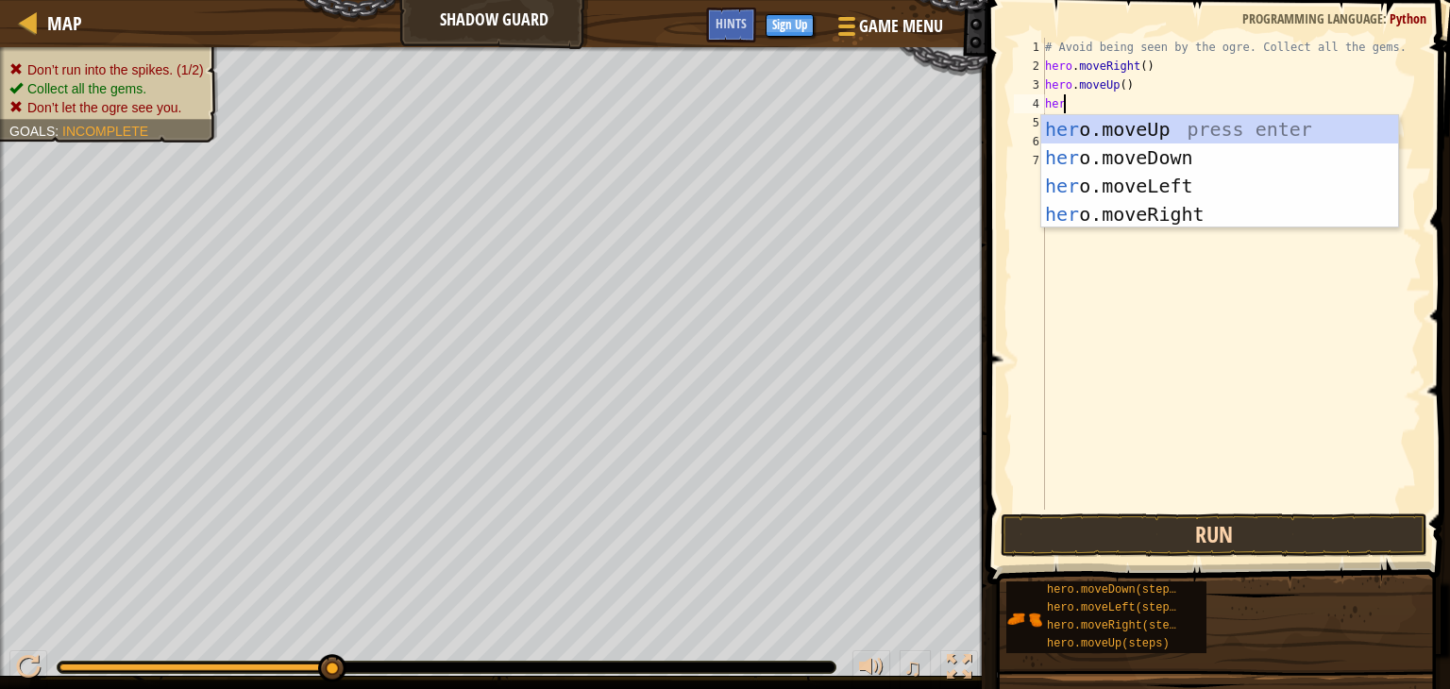
type textarea "hero"
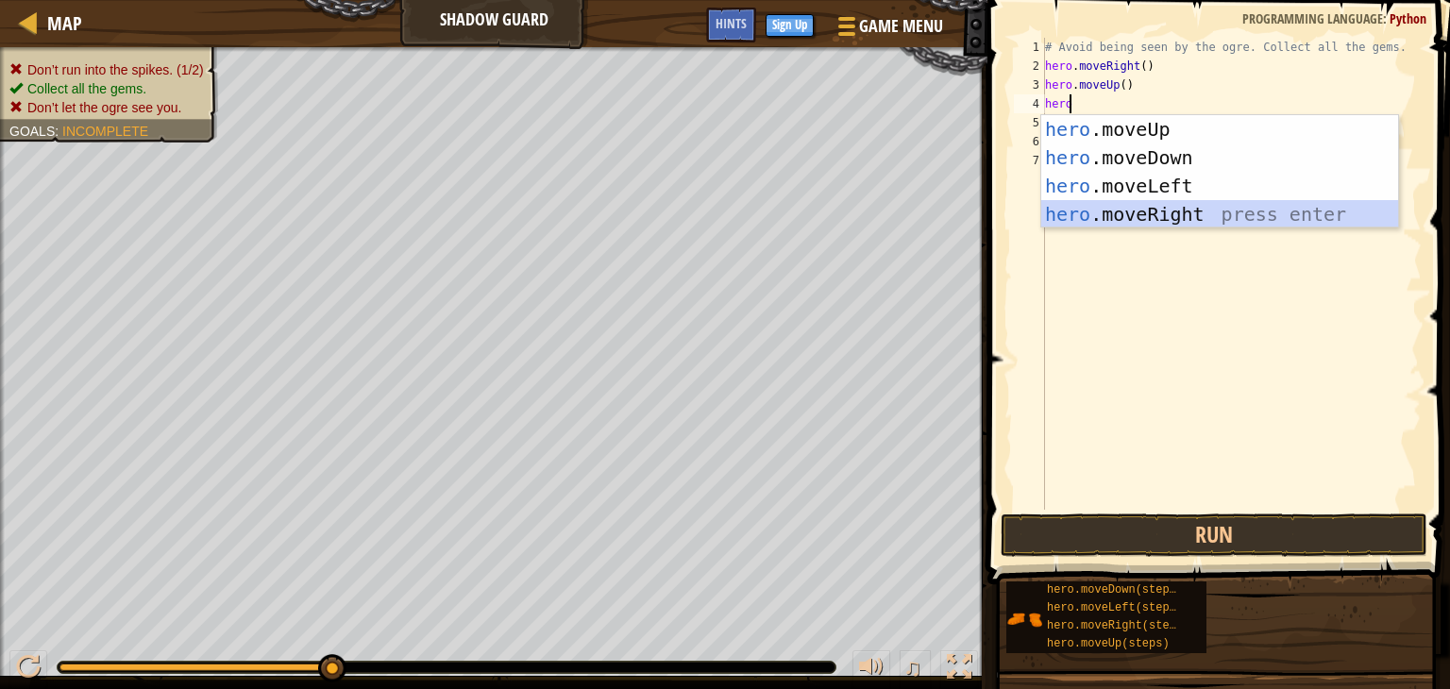
click at [1084, 209] on div "hero .moveUp press enter hero .moveDown press enter hero .moveLeft press enter …" at bounding box center [1220, 200] width 357 height 170
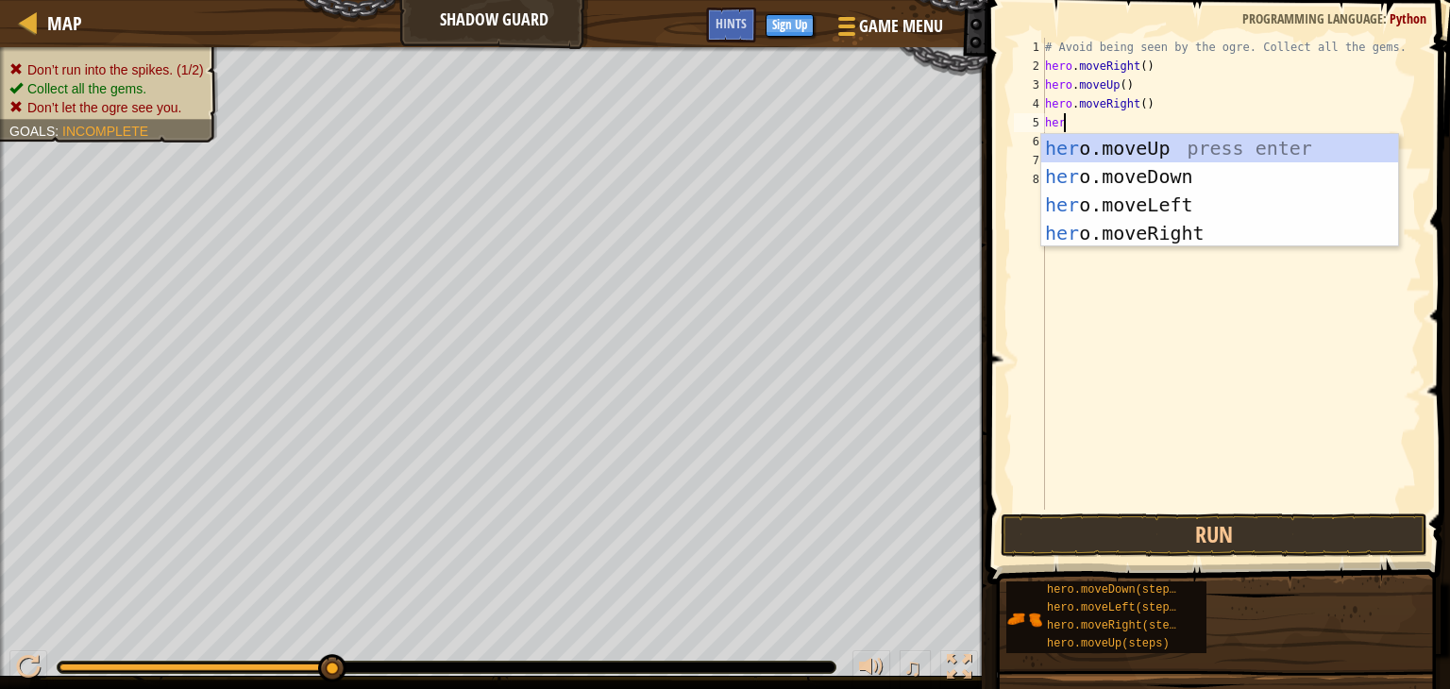
type textarea "hero"
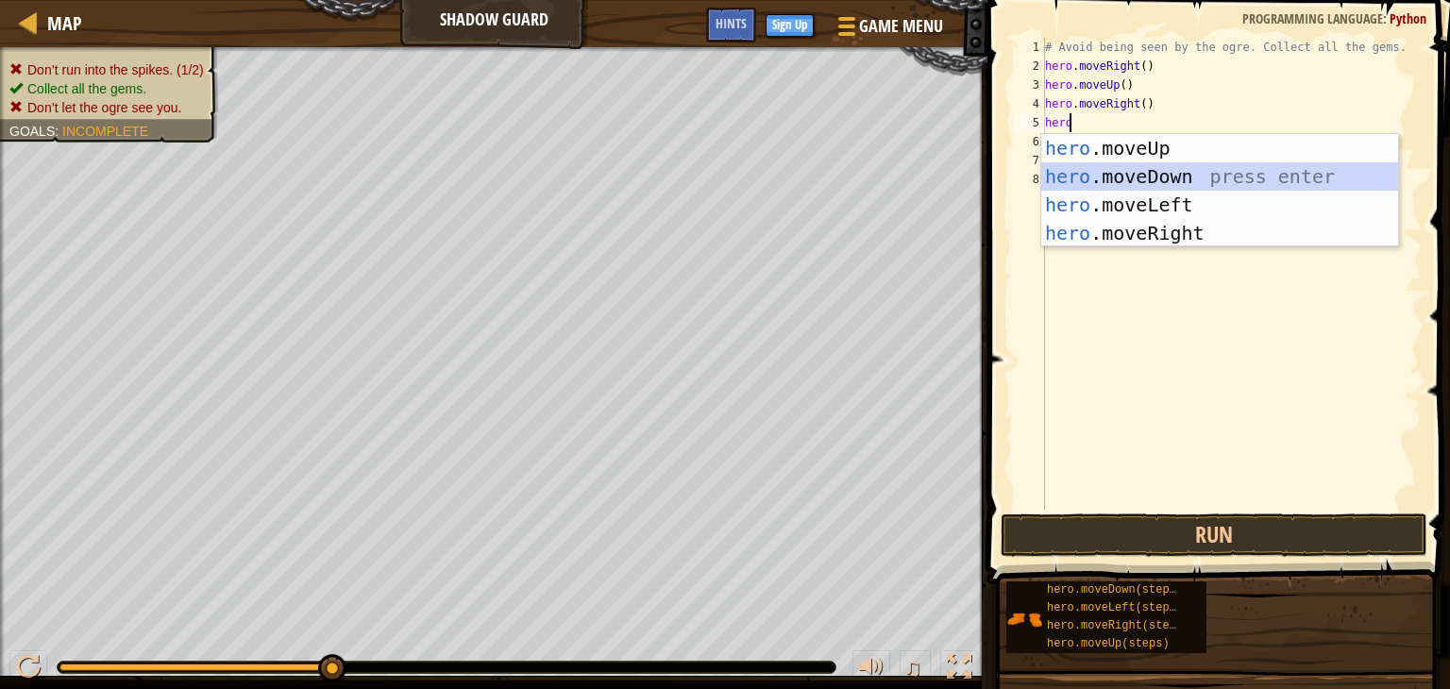
click at [1102, 181] on div "hero .moveUp press enter hero .moveDown press enter hero .moveLeft press enter …" at bounding box center [1220, 219] width 357 height 170
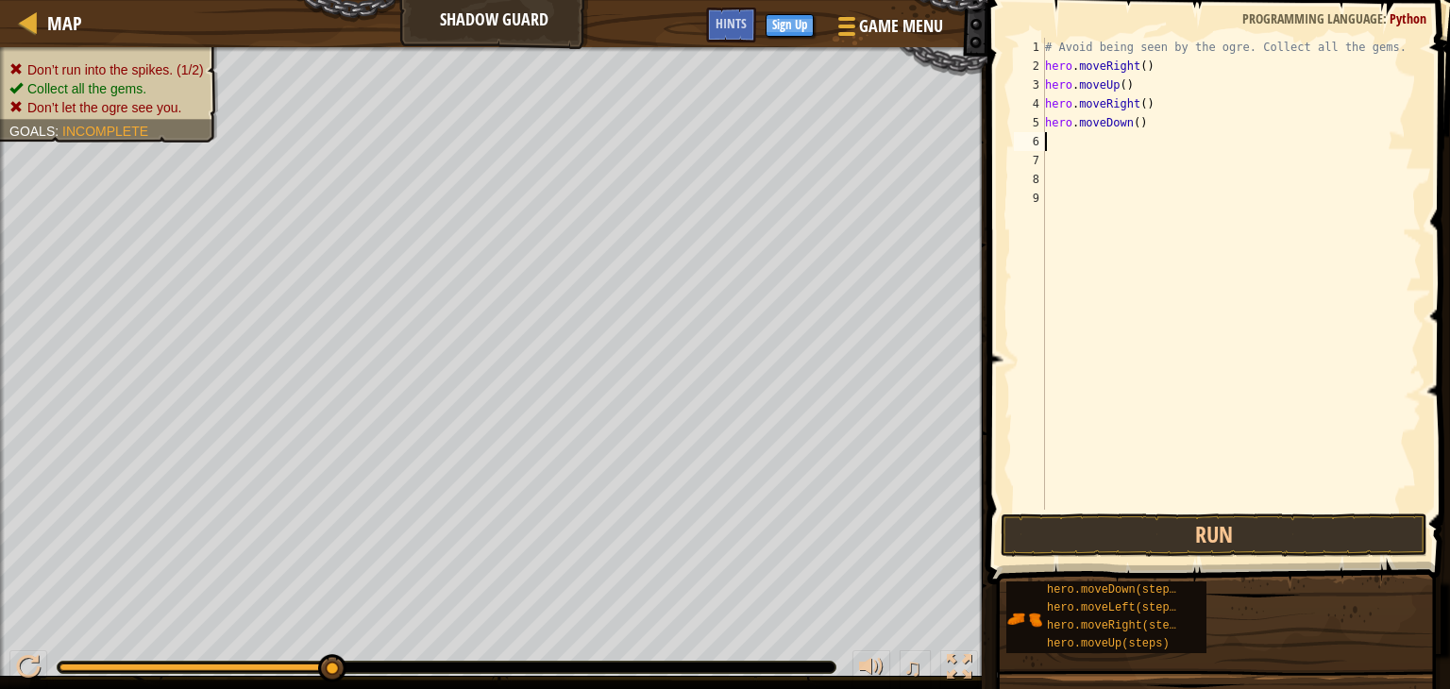
type textarea "k"
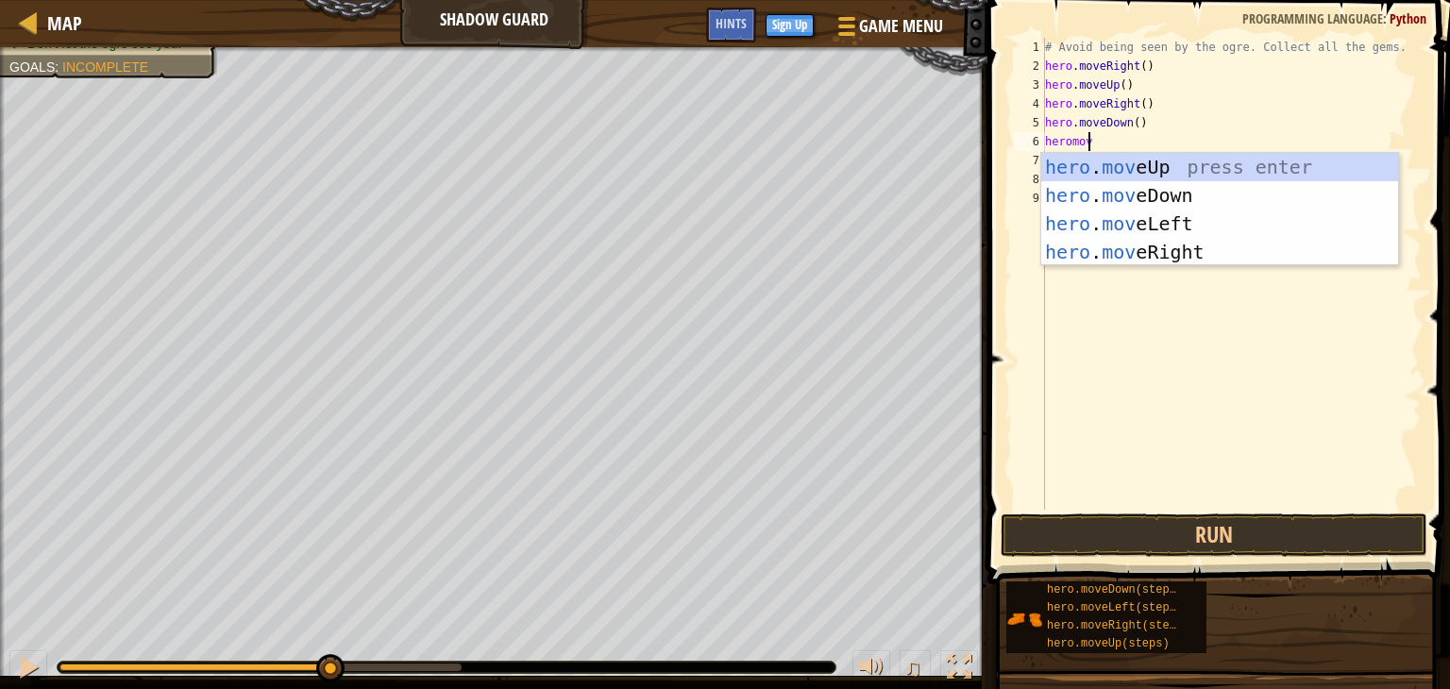
type textarea "heromove"
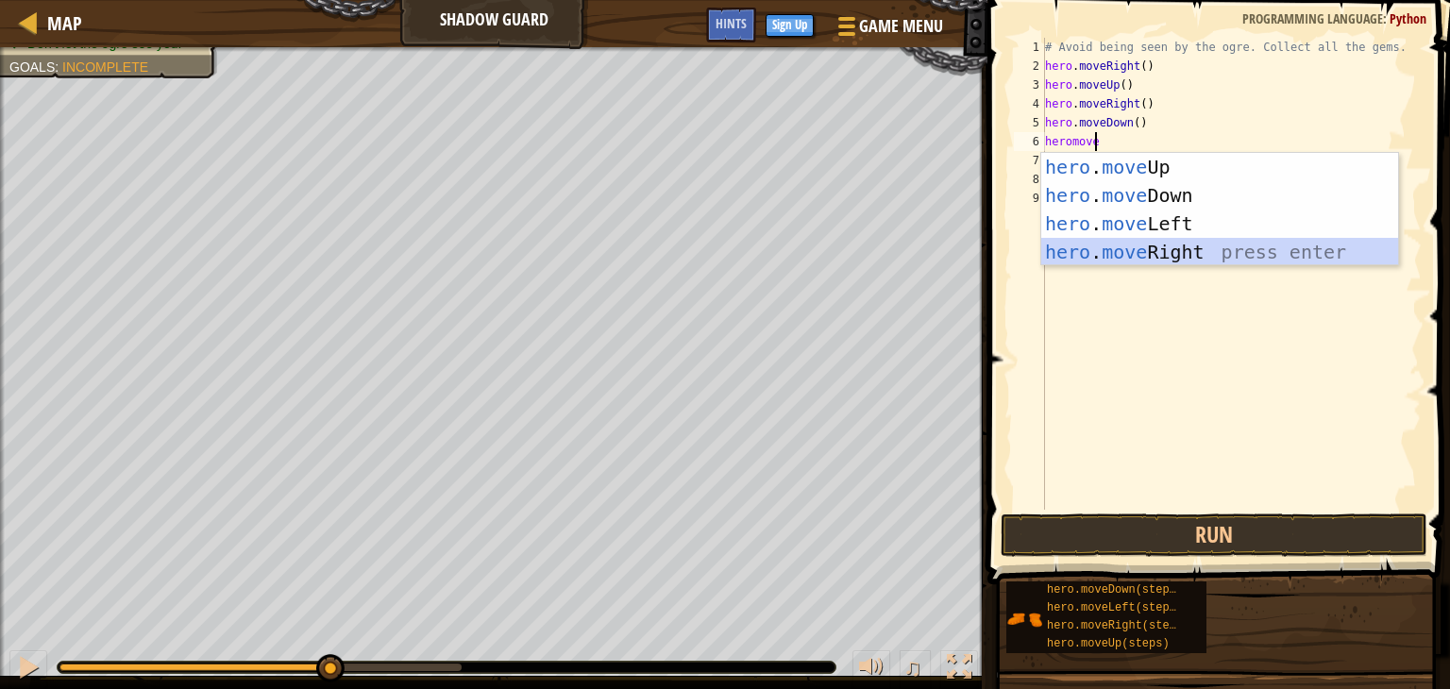
click at [1170, 254] on div "hero . move Up press enter hero . move Down press enter hero . move Left press …" at bounding box center [1220, 238] width 357 height 170
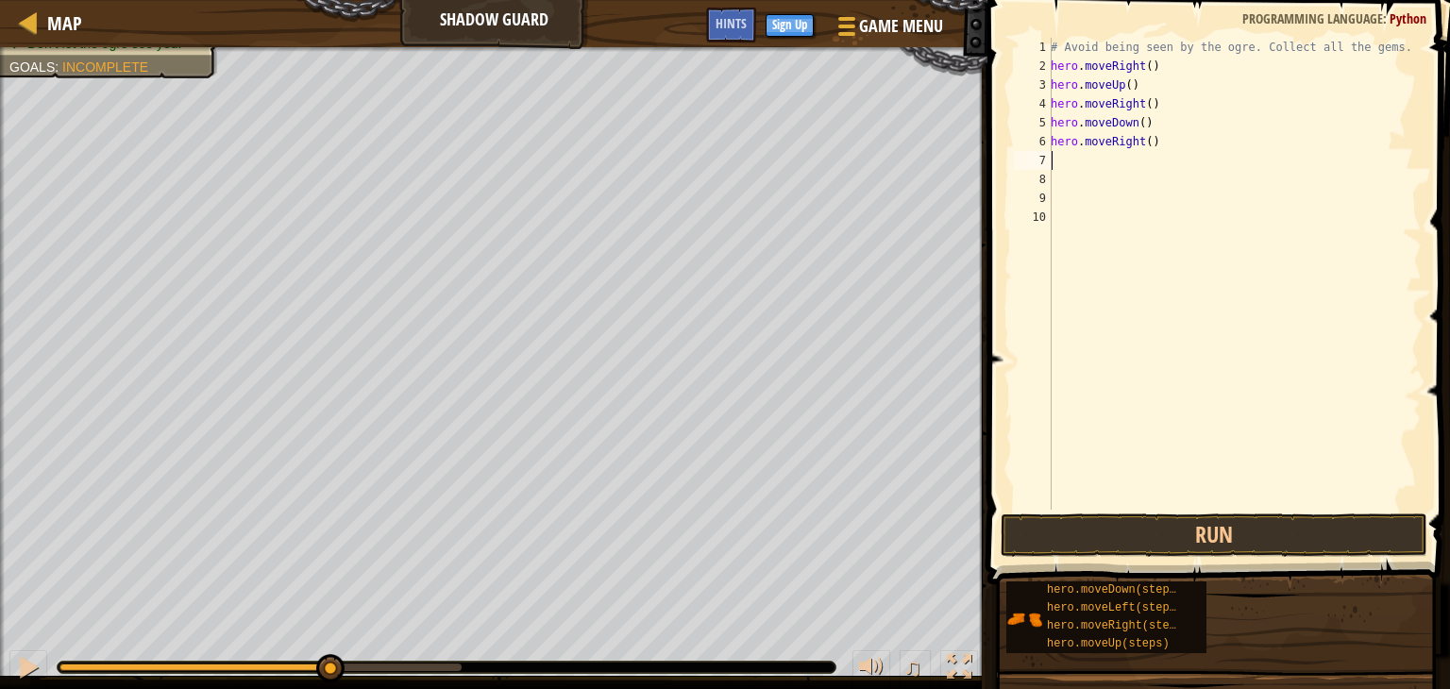
scroll to position [8, 0]
click at [1216, 547] on button "Run" at bounding box center [1214, 535] width 427 height 43
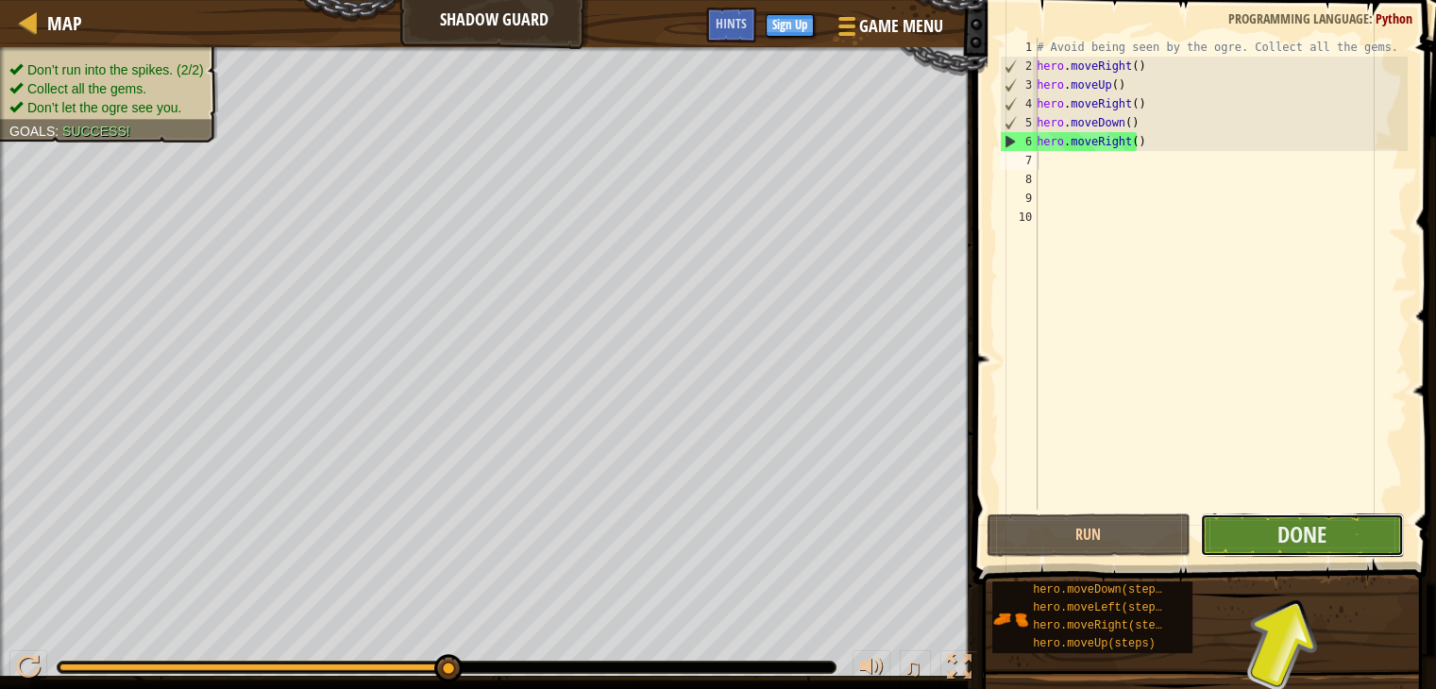
click at [1230, 549] on button "Done" at bounding box center [1302, 535] width 204 height 43
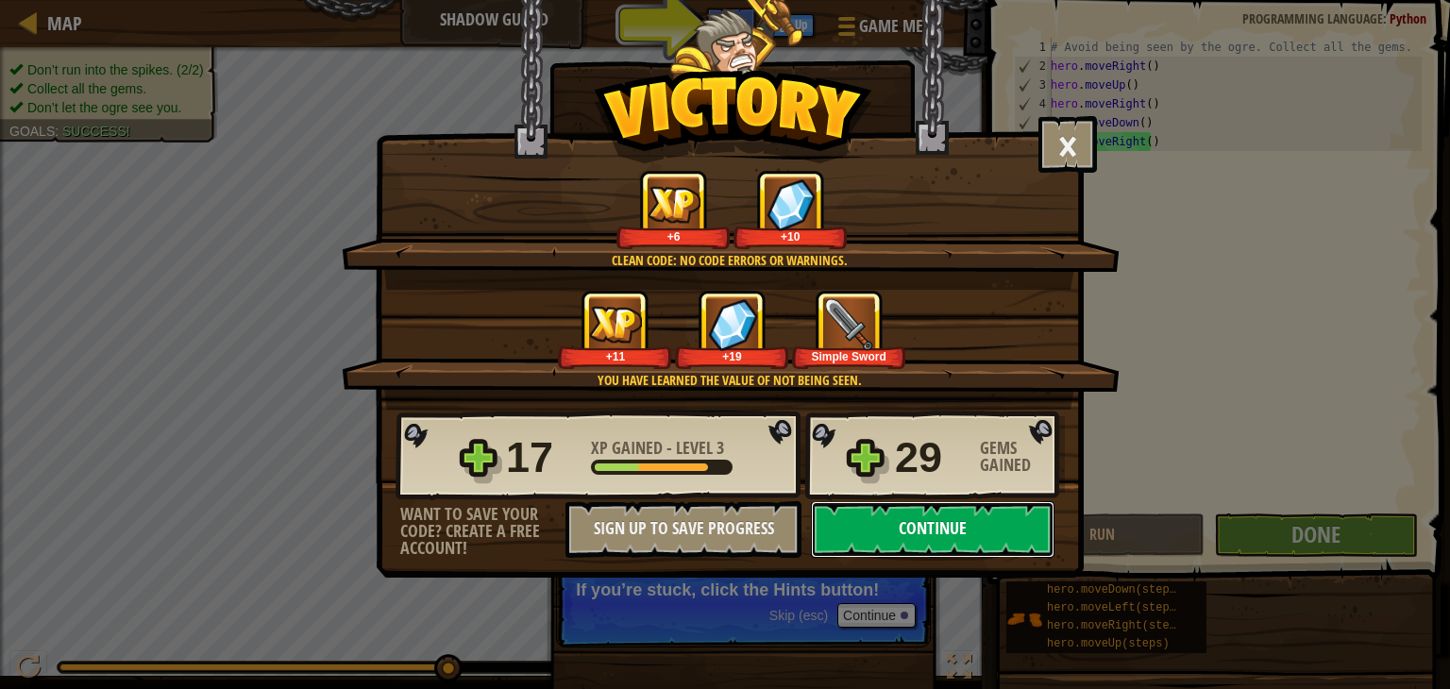
click at [992, 530] on button "Continue" at bounding box center [933, 529] width 244 height 57
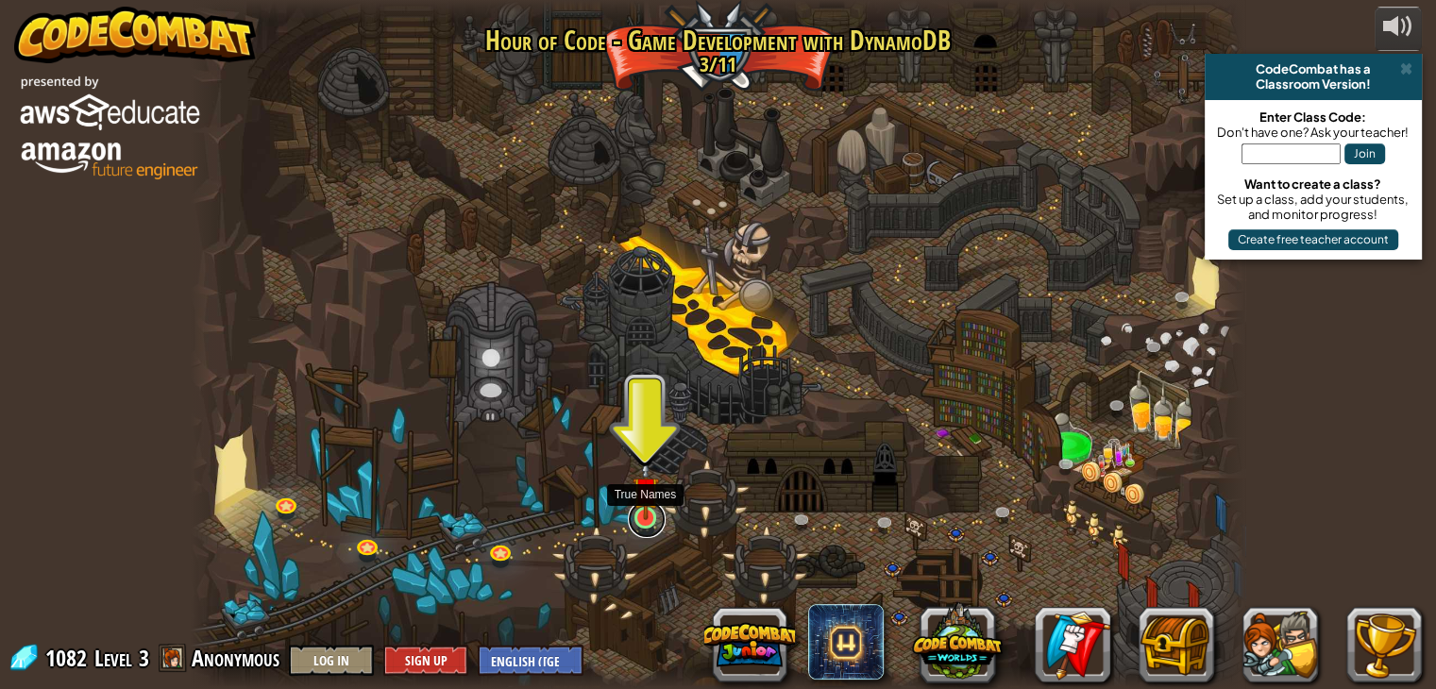
click at [650, 524] on link at bounding box center [647, 519] width 38 height 38
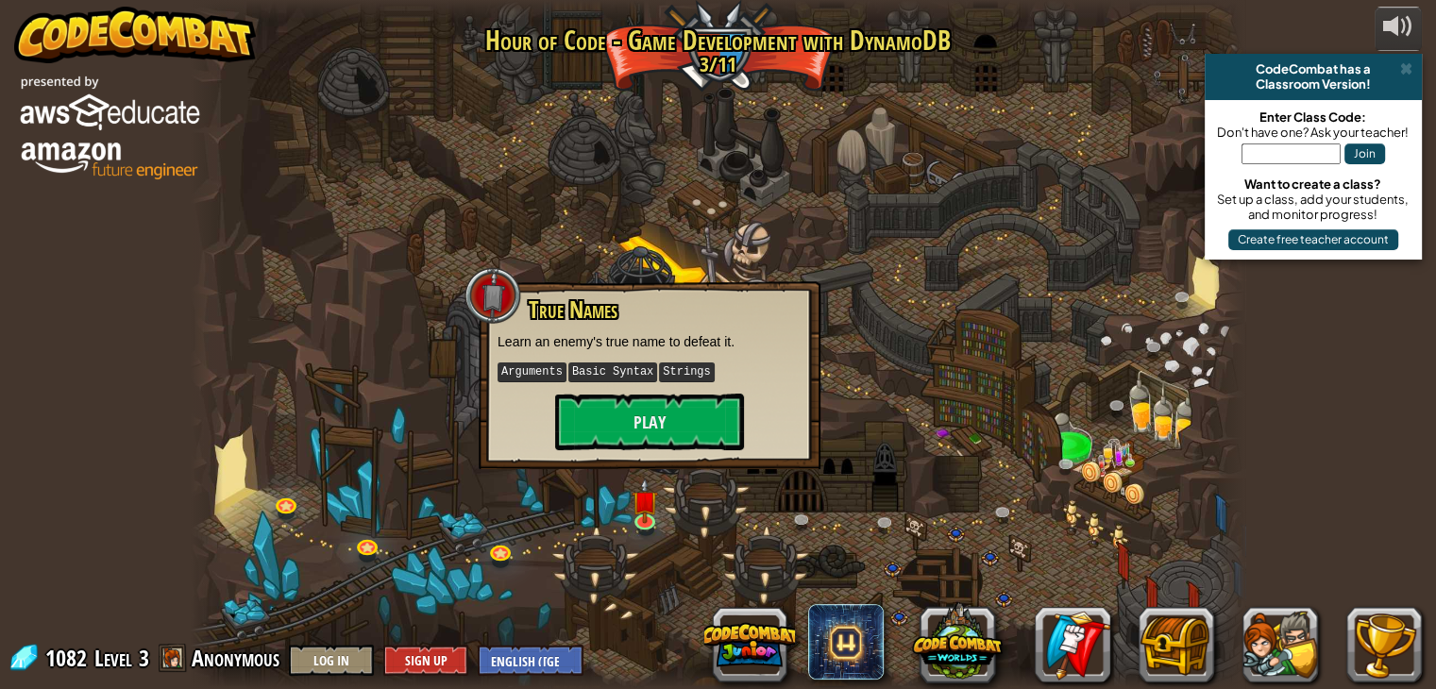
click at [669, 519] on div at bounding box center [718, 344] width 1055 height 689
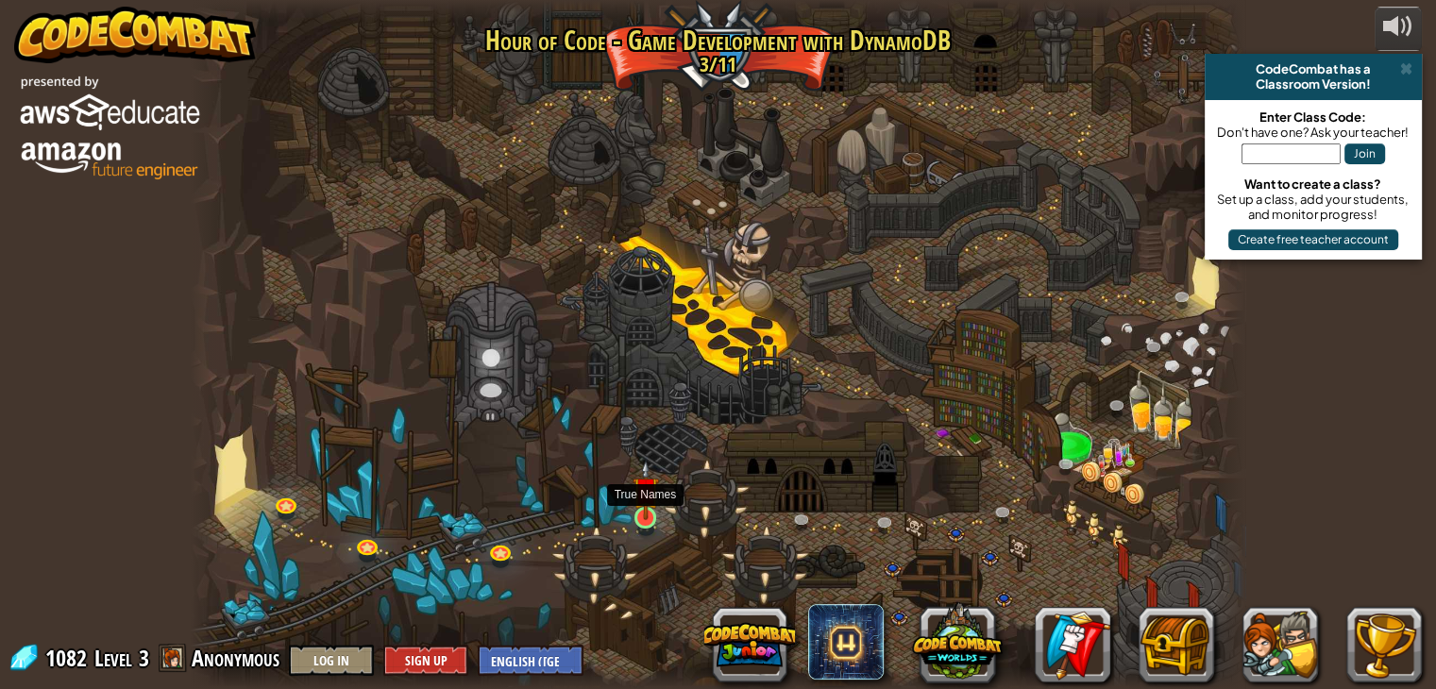
click at [648, 517] on img at bounding box center [646, 490] width 26 height 60
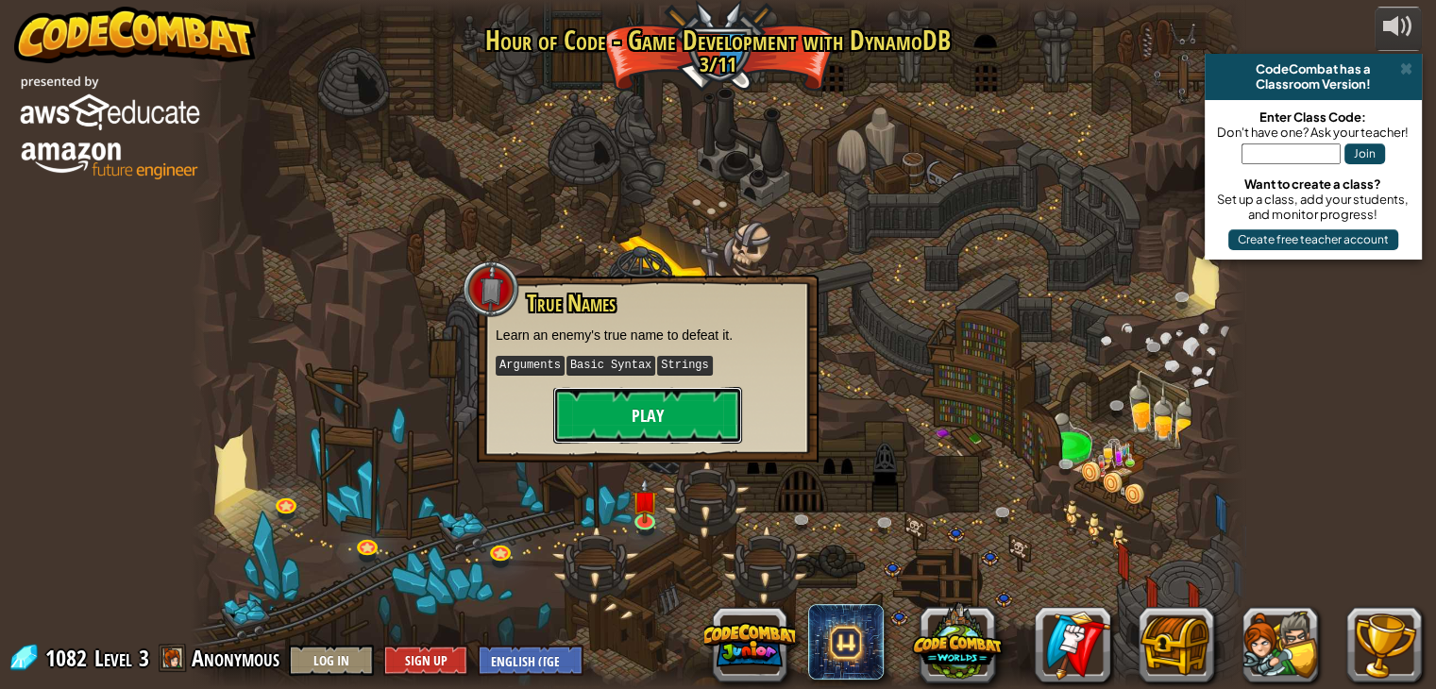
click at [598, 410] on button "Play" at bounding box center [647, 415] width 189 height 57
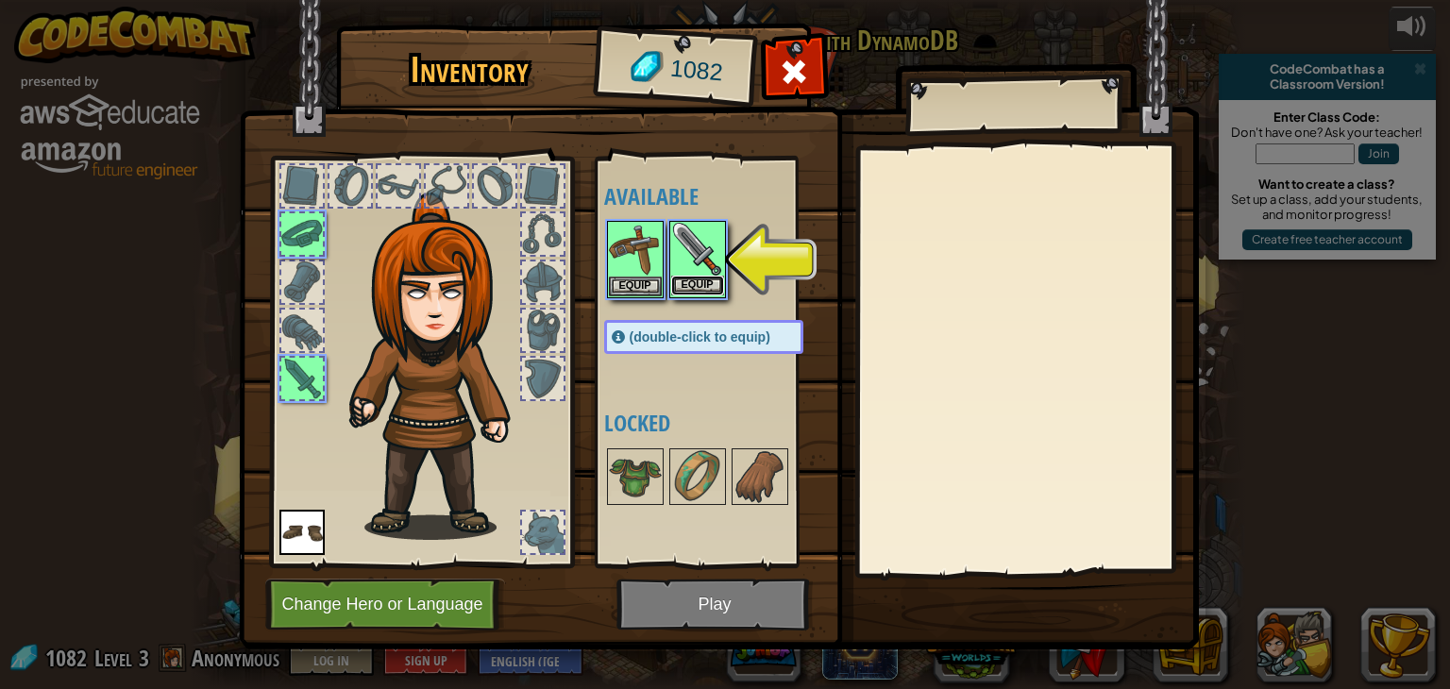
click at [721, 281] on button "Equip" at bounding box center [697, 286] width 53 height 20
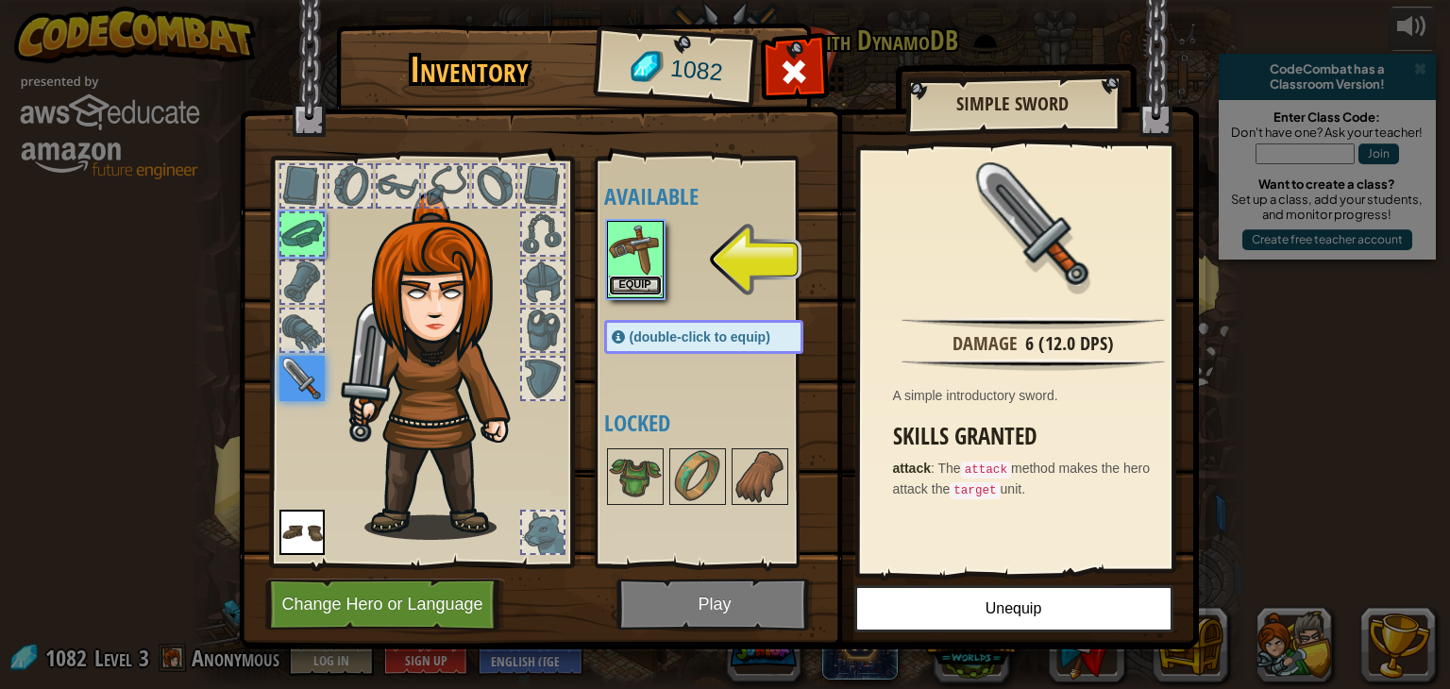
click at [638, 284] on button "Equip" at bounding box center [635, 286] width 53 height 20
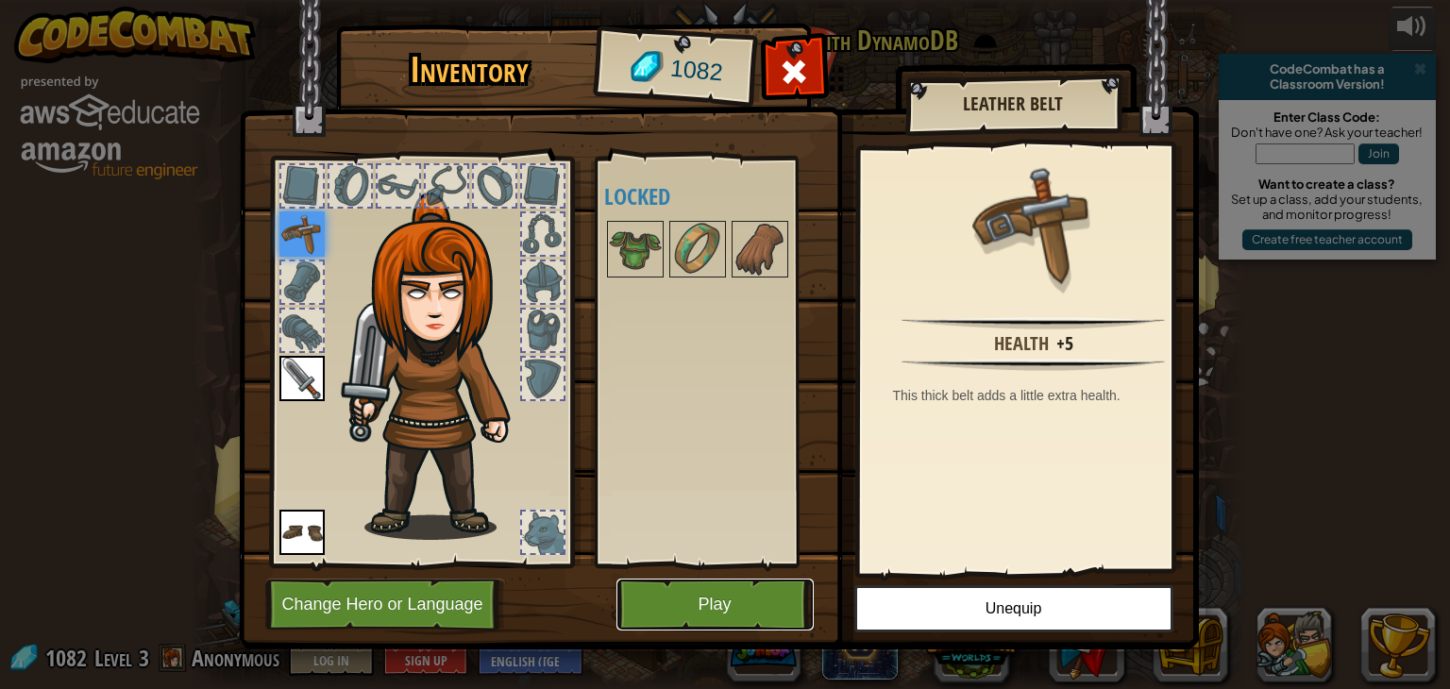
click at [718, 597] on button "Play" at bounding box center [715, 605] width 197 height 52
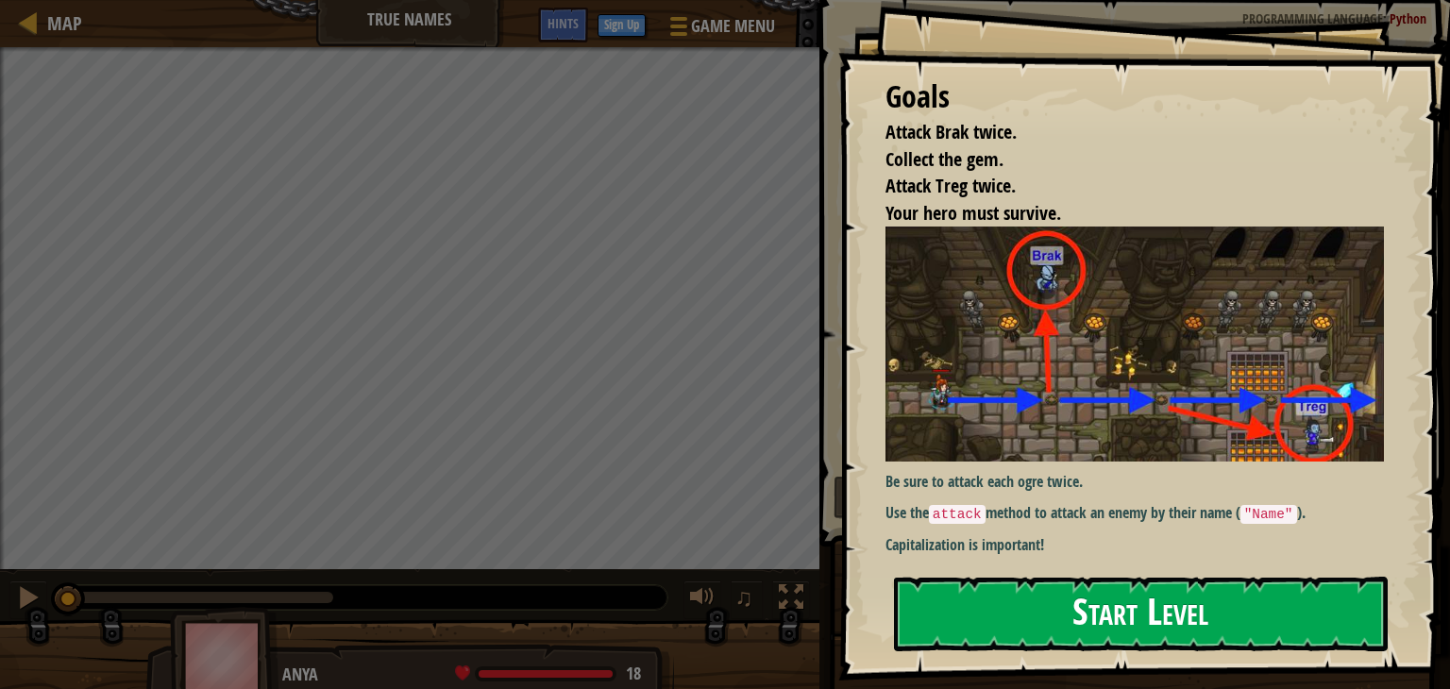
click at [1188, 629] on button "Start Level" at bounding box center [1141, 614] width 494 height 75
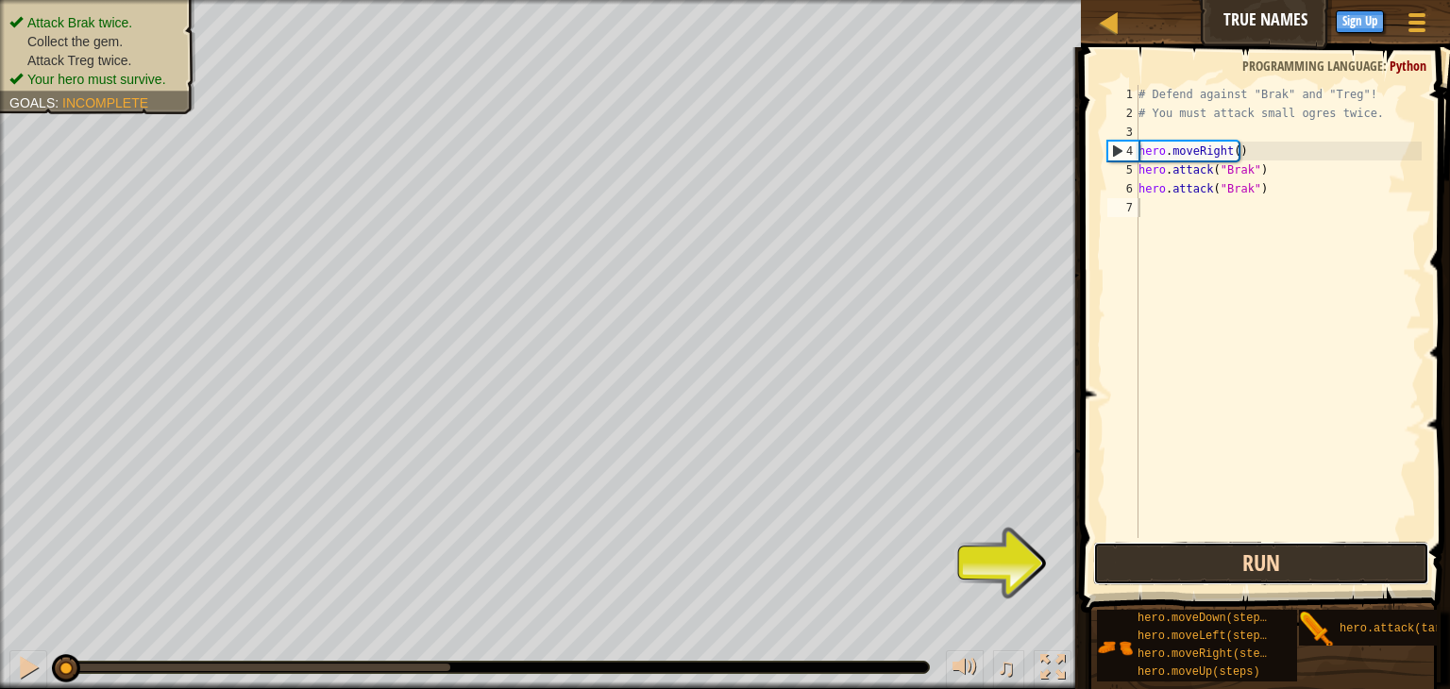
click at [1136, 560] on button "Run" at bounding box center [1261, 563] width 336 height 43
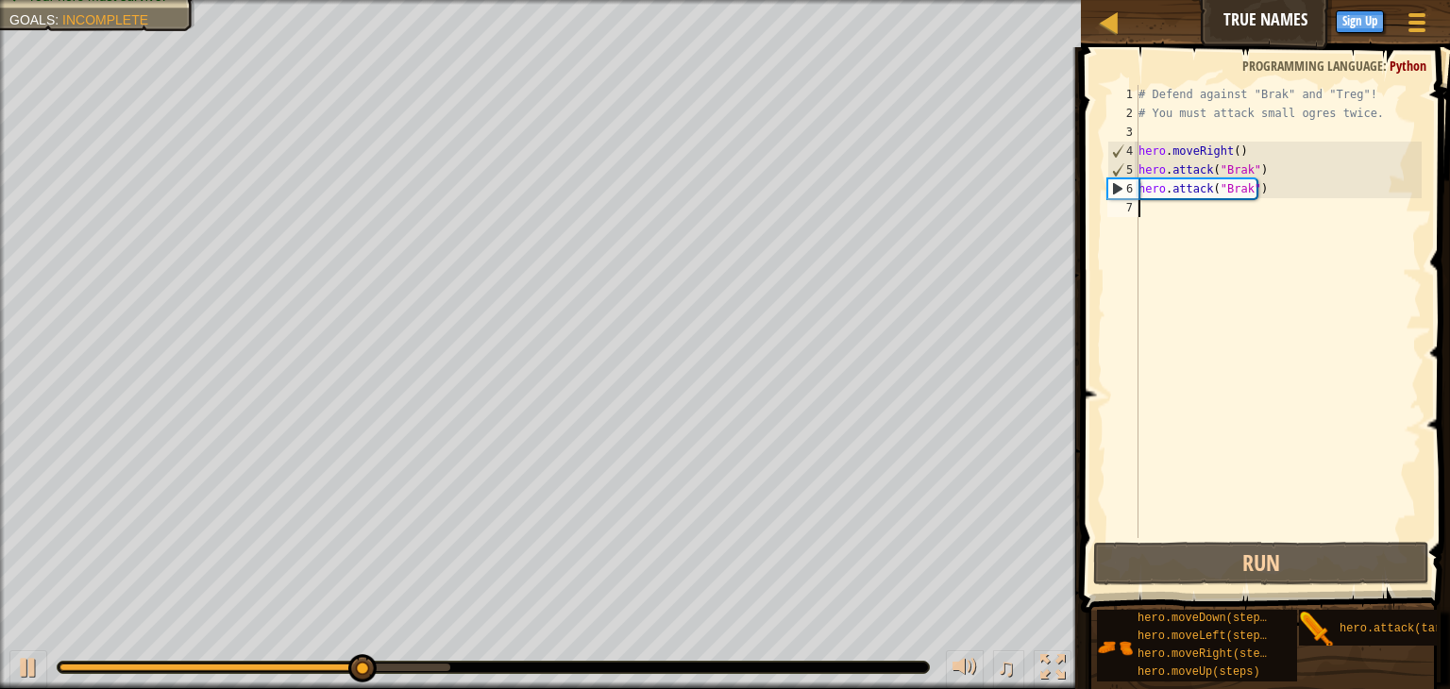
scroll to position [8, 0]
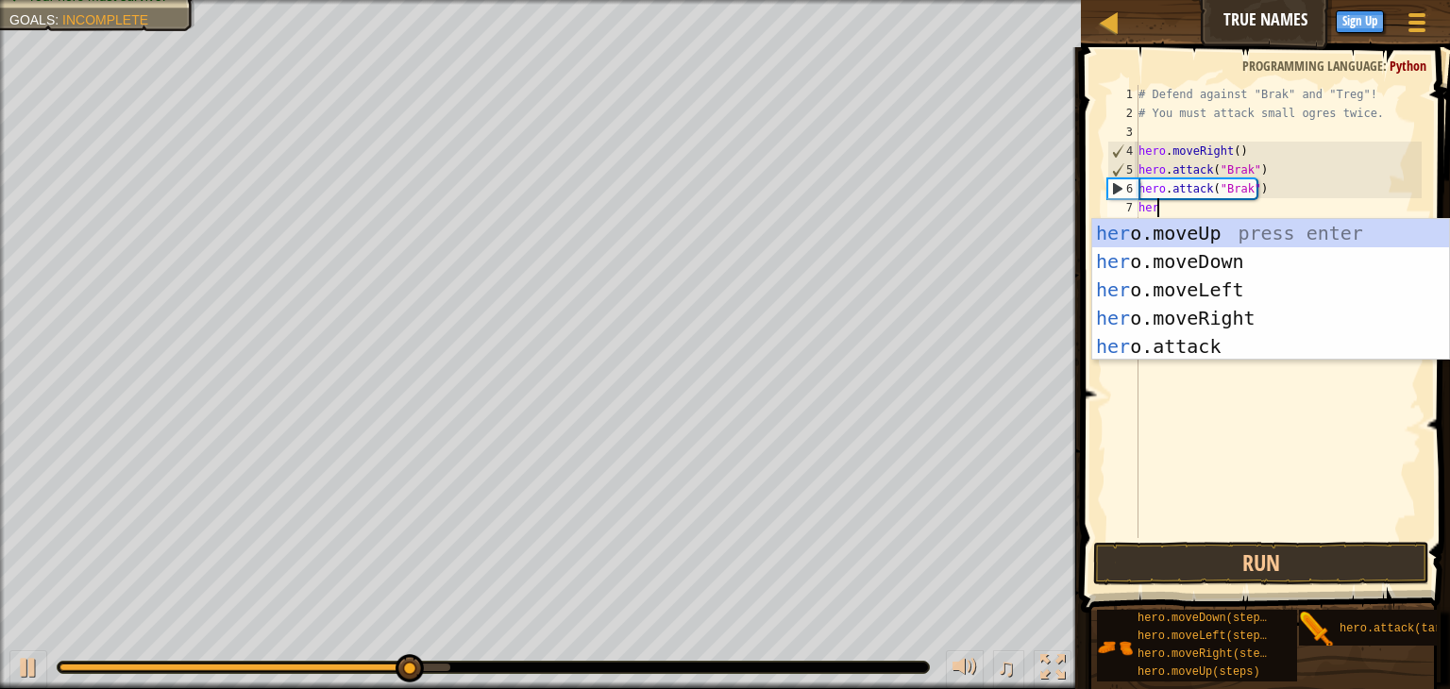
type textarea "hero"
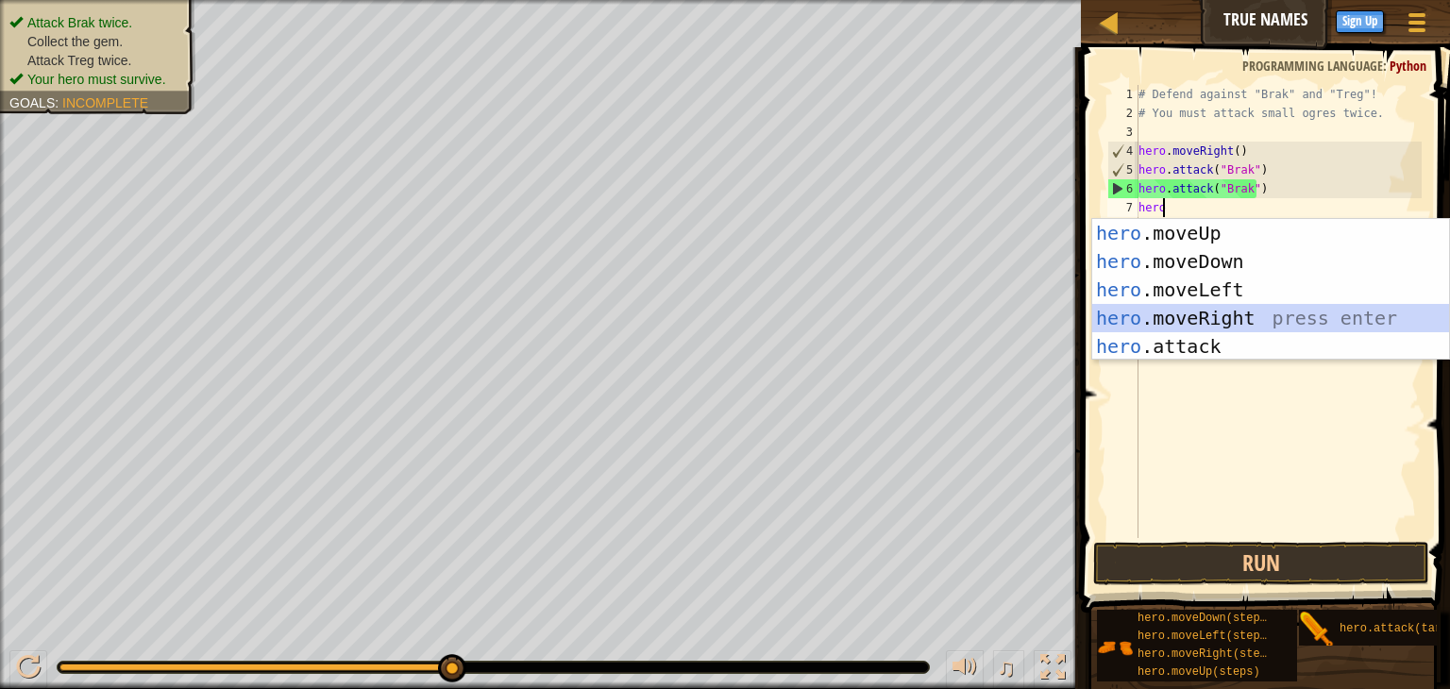
click at [1228, 310] on div "hero .moveUp press enter hero .moveDown press enter hero .moveLeft press enter …" at bounding box center [1271, 318] width 357 height 198
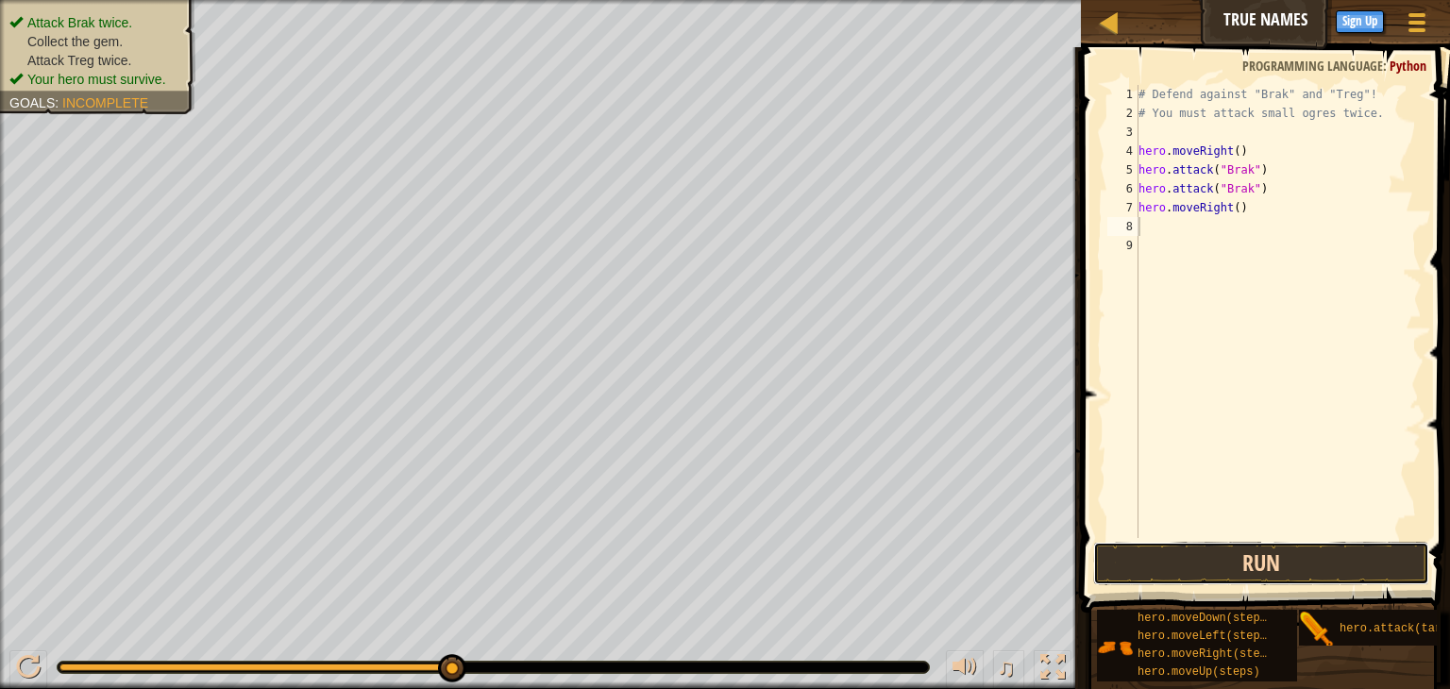
click at [1310, 559] on button "Run" at bounding box center [1261, 563] width 336 height 43
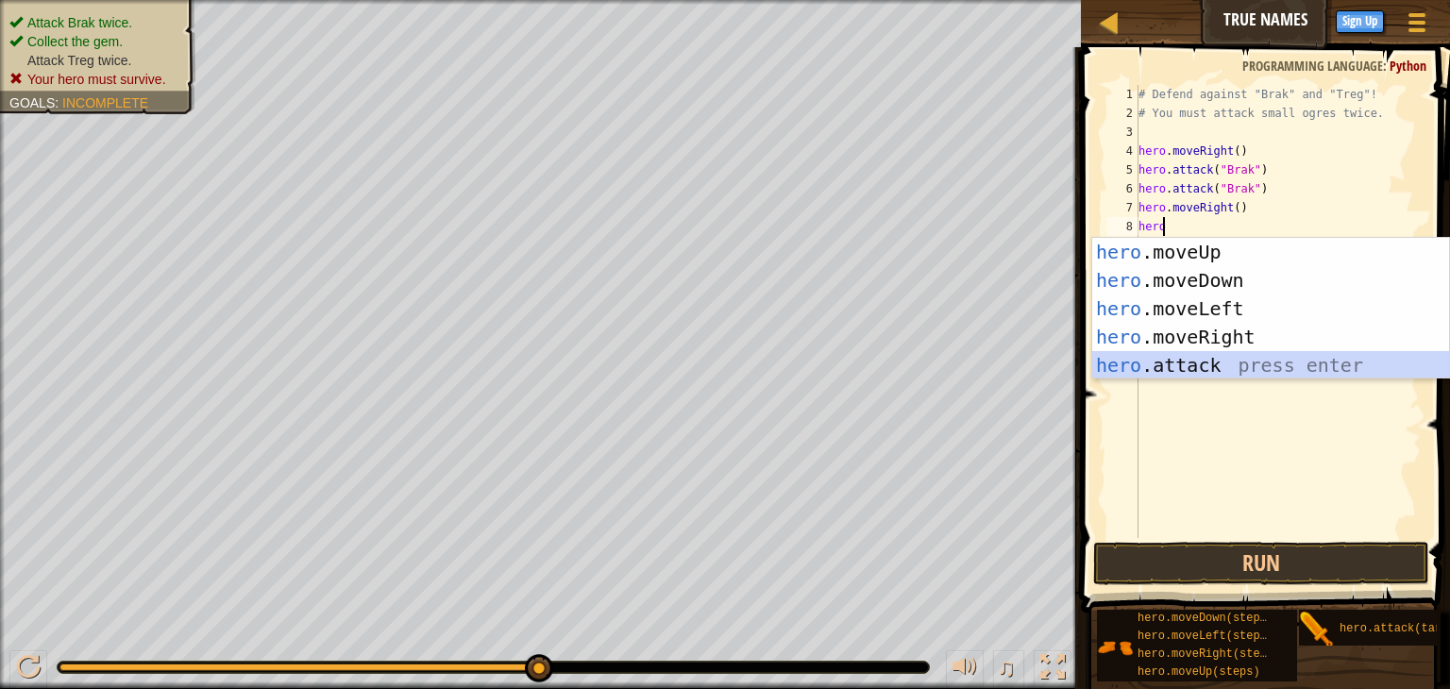
click at [1204, 370] on div "hero .moveUp press enter hero .moveDown press enter hero .moveLeft press enter …" at bounding box center [1271, 337] width 357 height 198
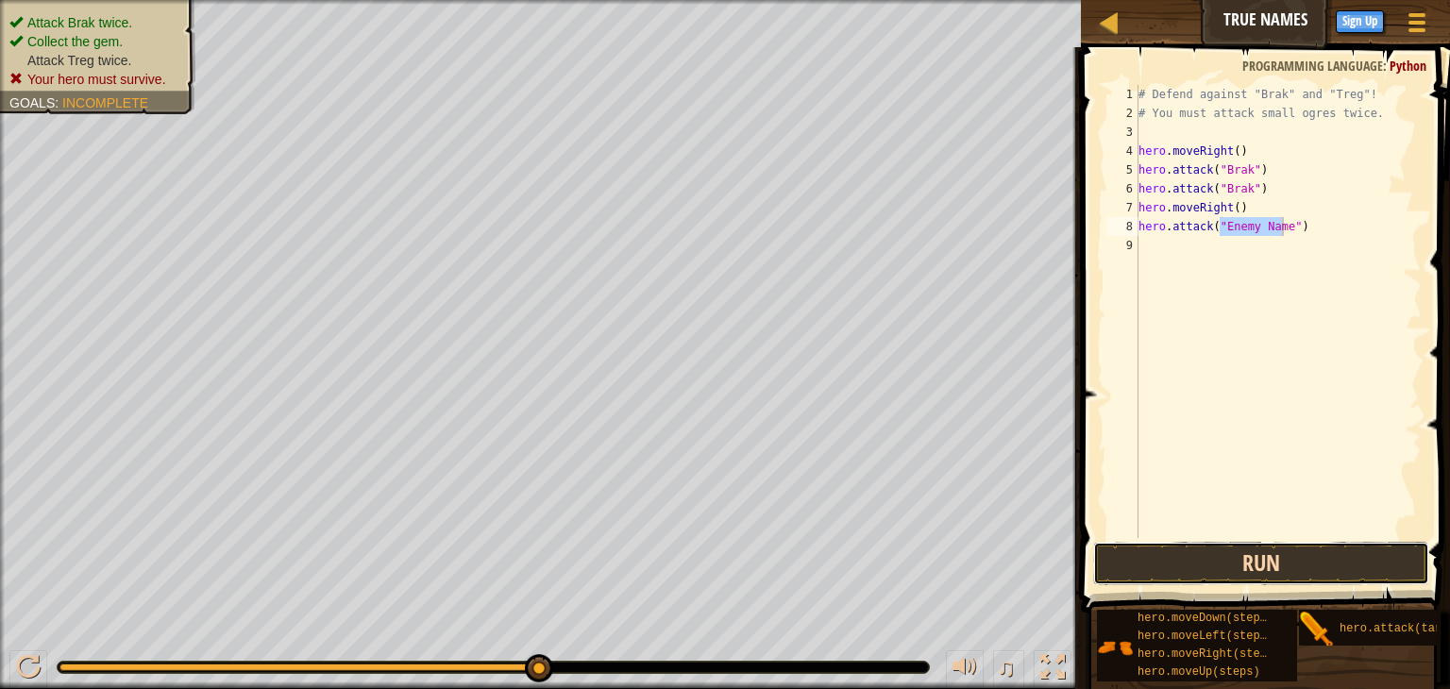
click at [1176, 556] on button "Run" at bounding box center [1261, 563] width 336 height 43
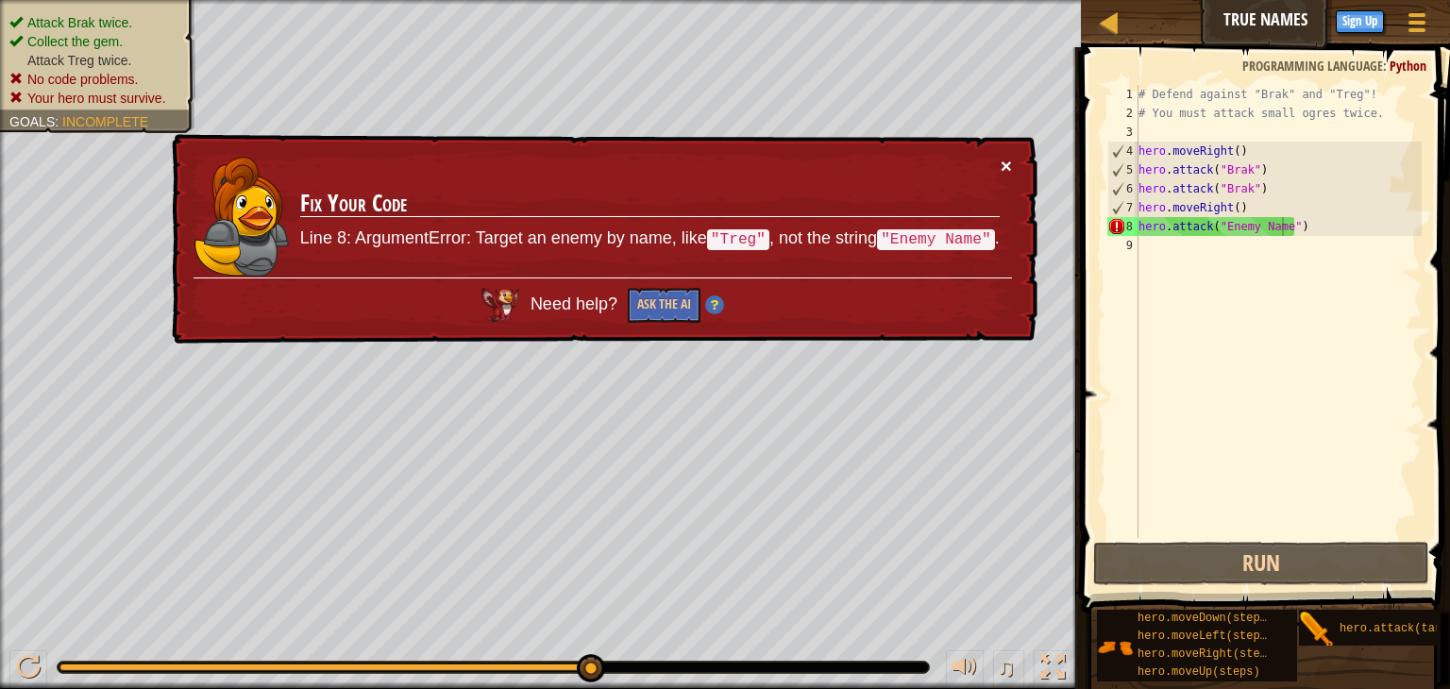
click at [1004, 176] on button "×" at bounding box center [1006, 166] width 11 height 20
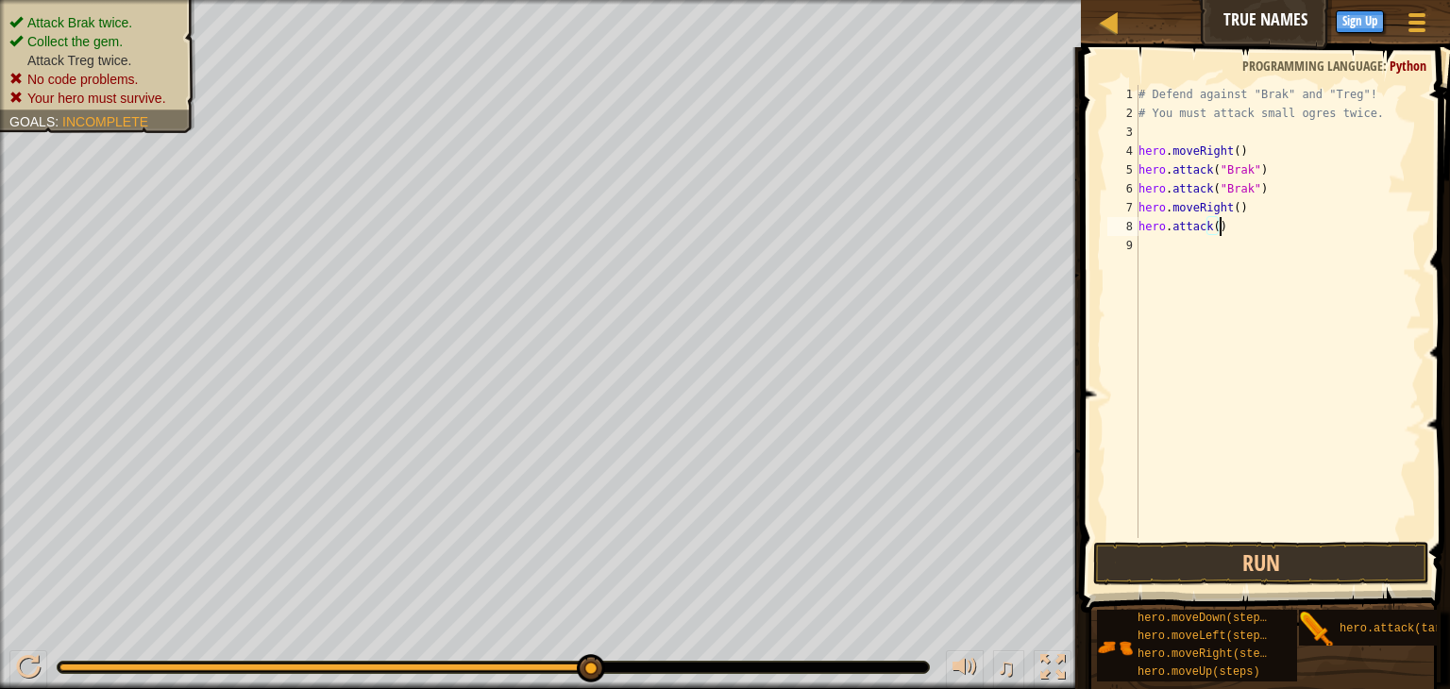
click at [1237, 232] on div "# Defend against "Brak" and "Treg"! # You must attack small ogres twice. hero .…" at bounding box center [1278, 330] width 287 height 491
type textarea "h"
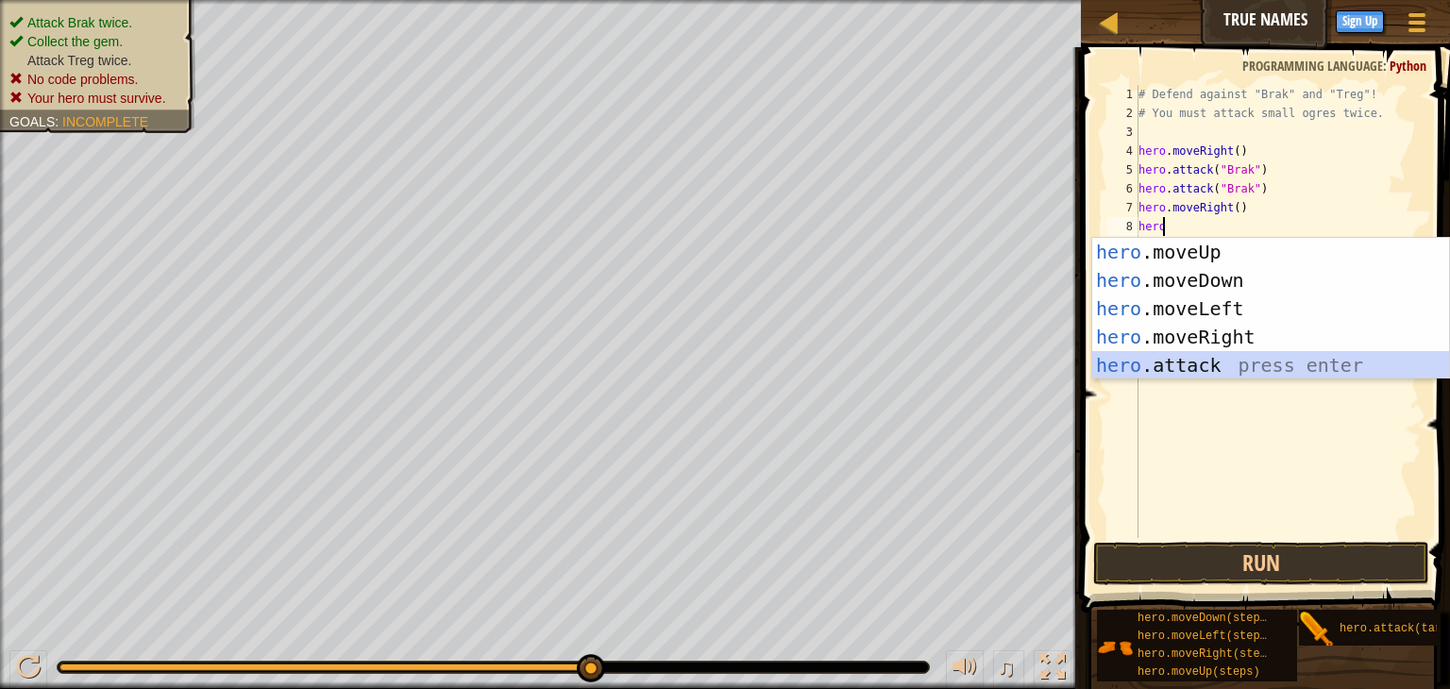
click at [1224, 358] on div "hero .moveUp press enter hero .moveDown press enter hero .moveLeft press enter …" at bounding box center [1271, 337] width 357 height 198
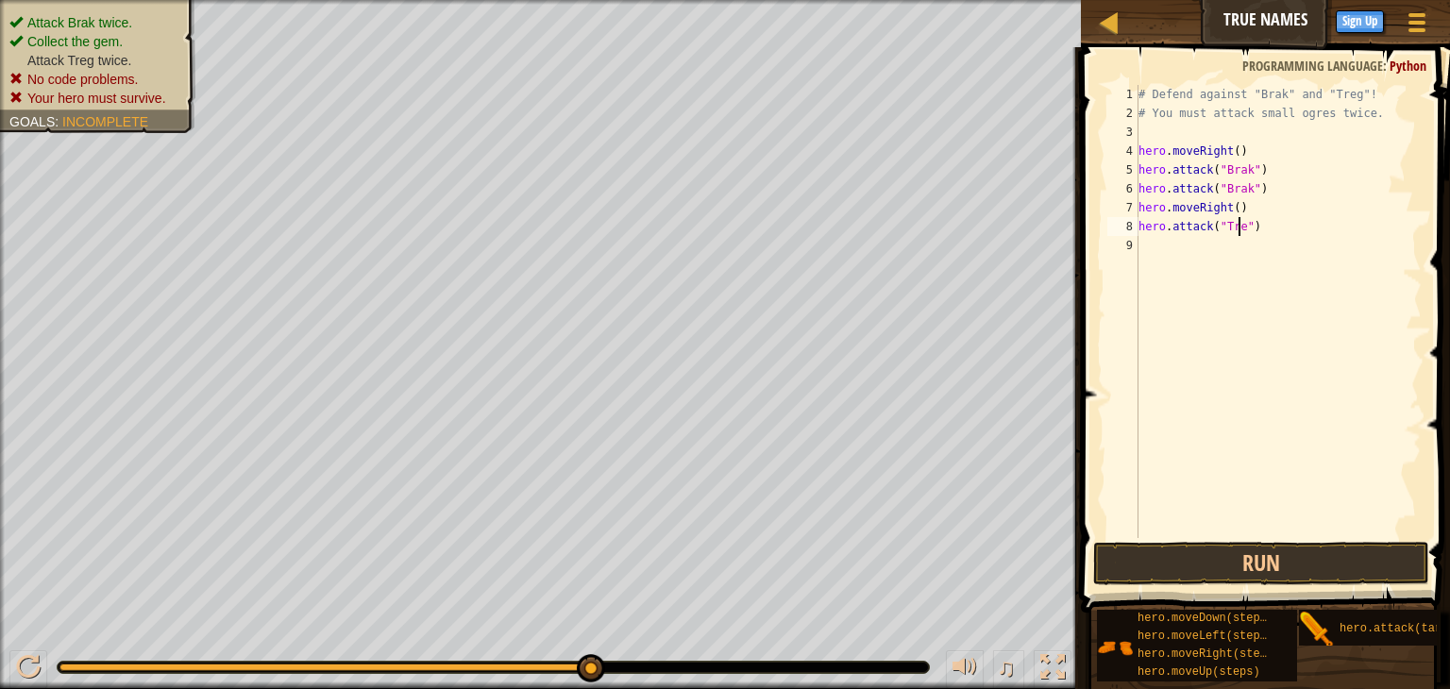
scroll to position [8, 8]
type textarea "hero.attack("Treg")"
click at [1314, 560] on button "Run" at bounding box center [1261, 563] width 336 height 43
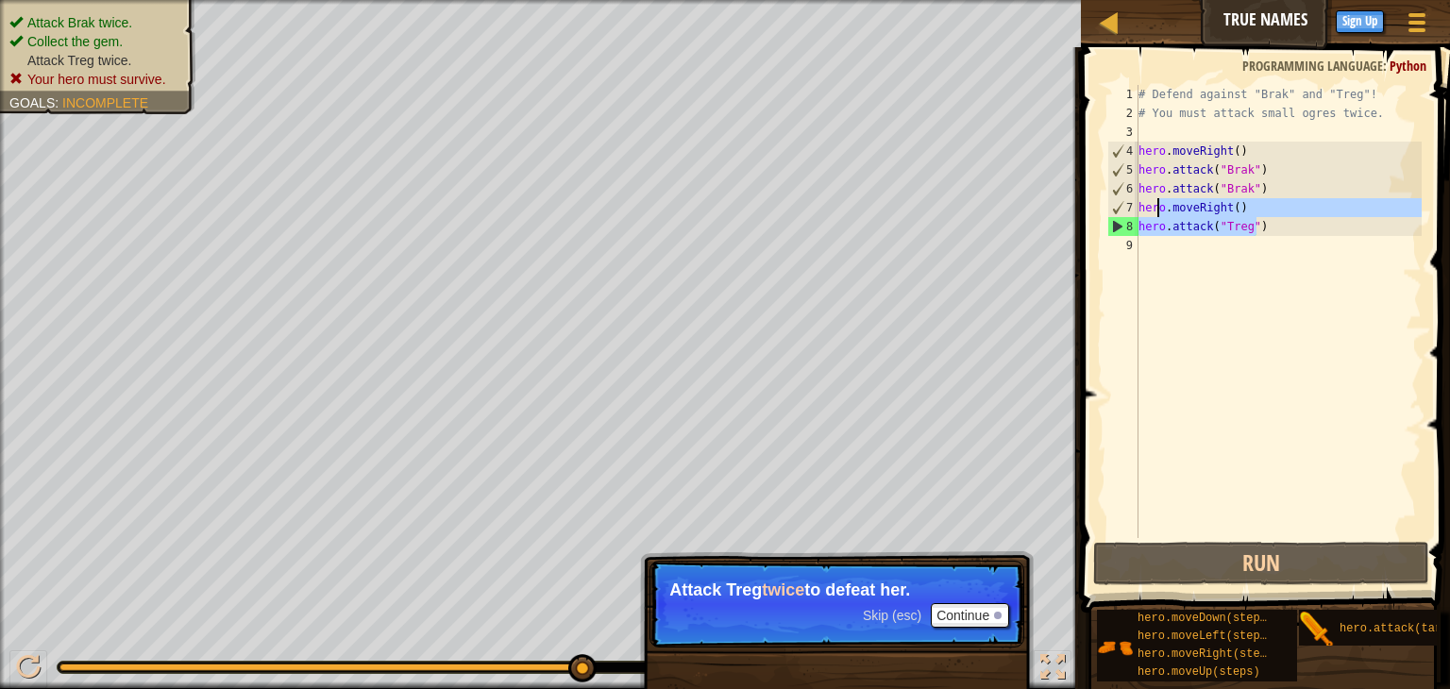
drag, startPoint x: 1266, startPoint y: 231, endPoint x: 1167, endPoint y: 235, distance: 99.2
click at [1167, 235] on div "# Defend against "Brak" and "Treg"! # You must attack small ogres twice. hero .…" at bounding box center [1278, 330] width 287 height 491
drag, startPoint x: 1167, startPoint y: 235, endPoint x: 1223, endPoint y: 285, distance: 74.9
click at [1223, 285] on div "# Defend against "Brak" and "Treg"! # You must attack small ogres twice. hero .…" at bounding box center [1278, 330] width 287 height 491
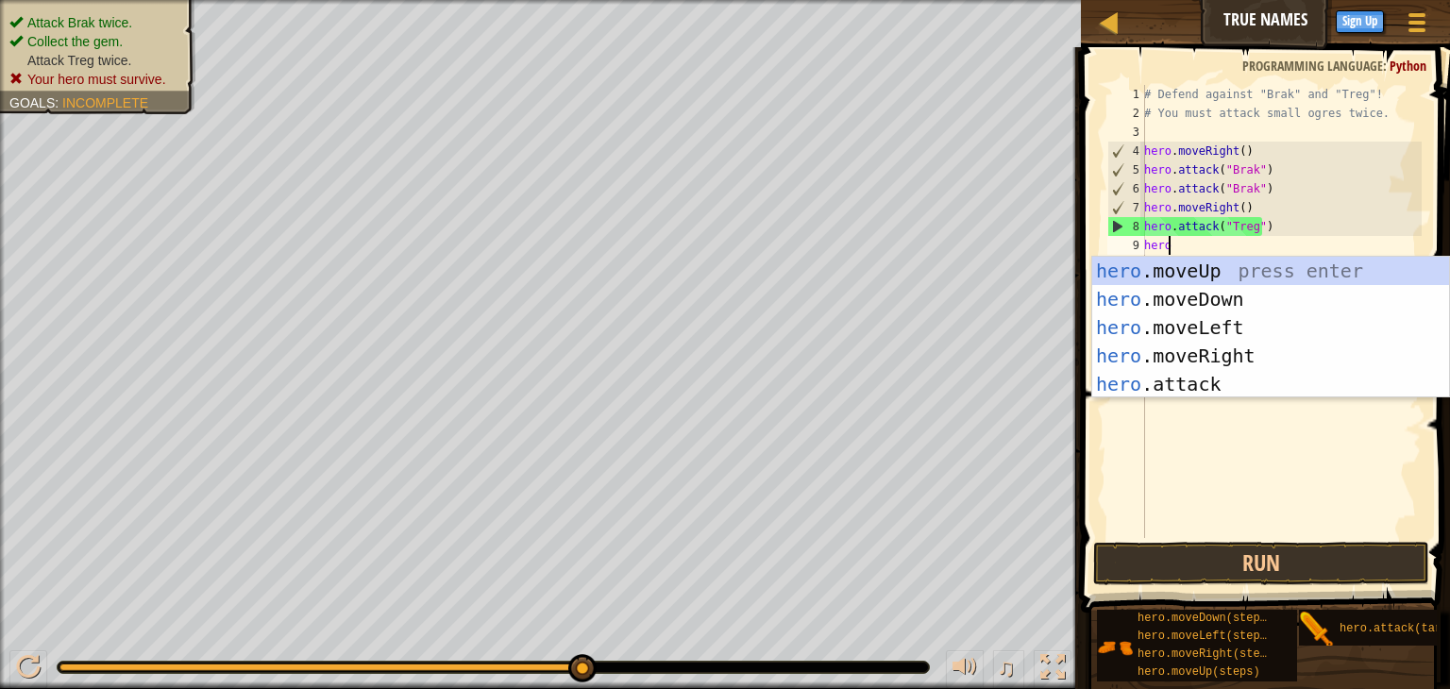
scroll to position [8, 0]
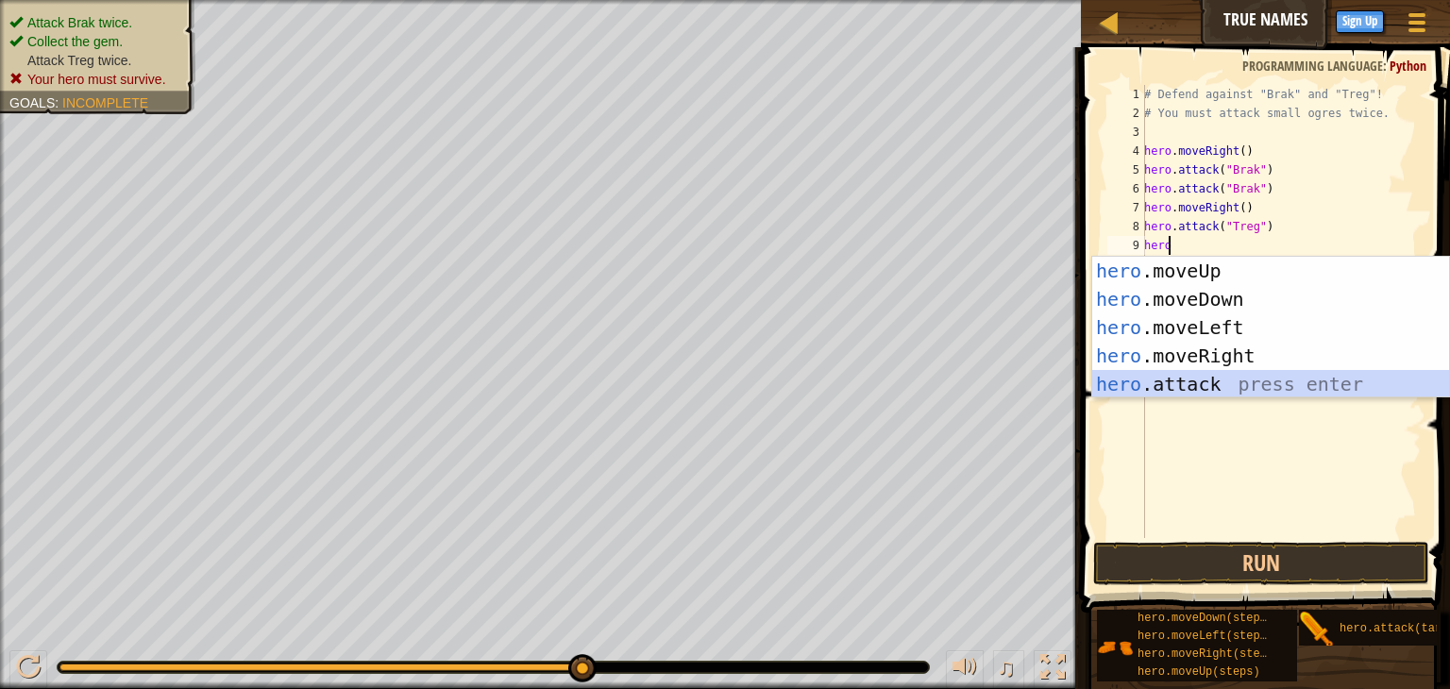
click at [1215, 375] on div "hero .moveUp press enter hero .moveDown press enter hero .moveLeft press enter …" at bounding box center [1271, 356] width 357 height 198
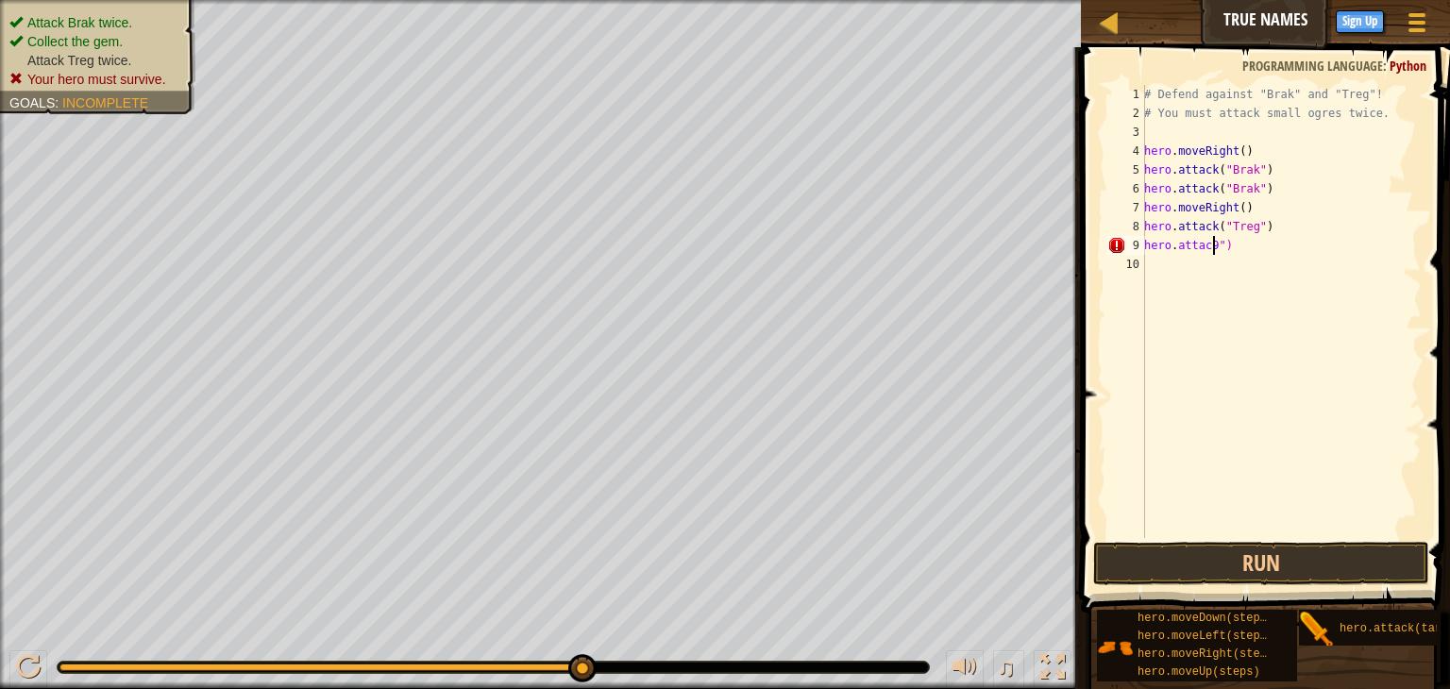
scroll to position [8, 5]
type textarea "hero.atta")"
type textarea "h"
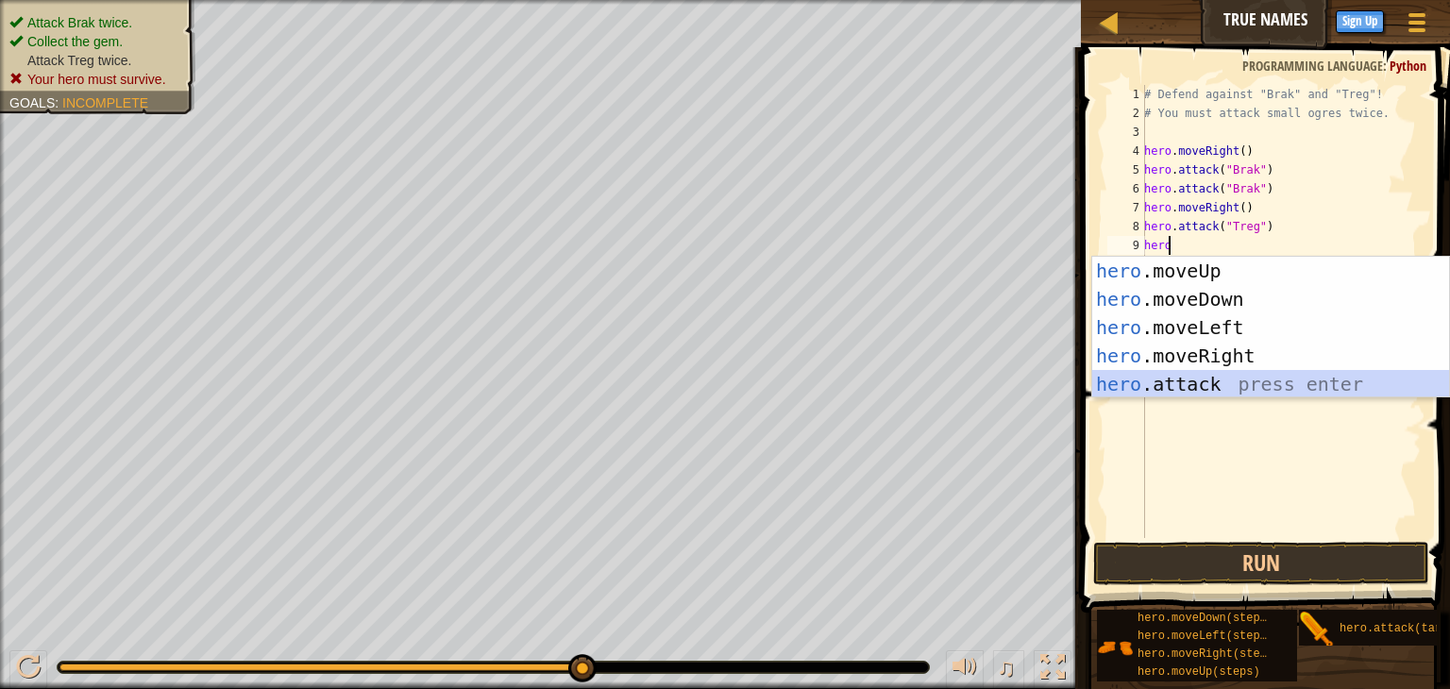
click at [1219, 390] on div "hero .moveUp press enter hero .moveDown press enter hero .moveLeft press enter …" at bounding box center [1271, 356] width 357 height 198
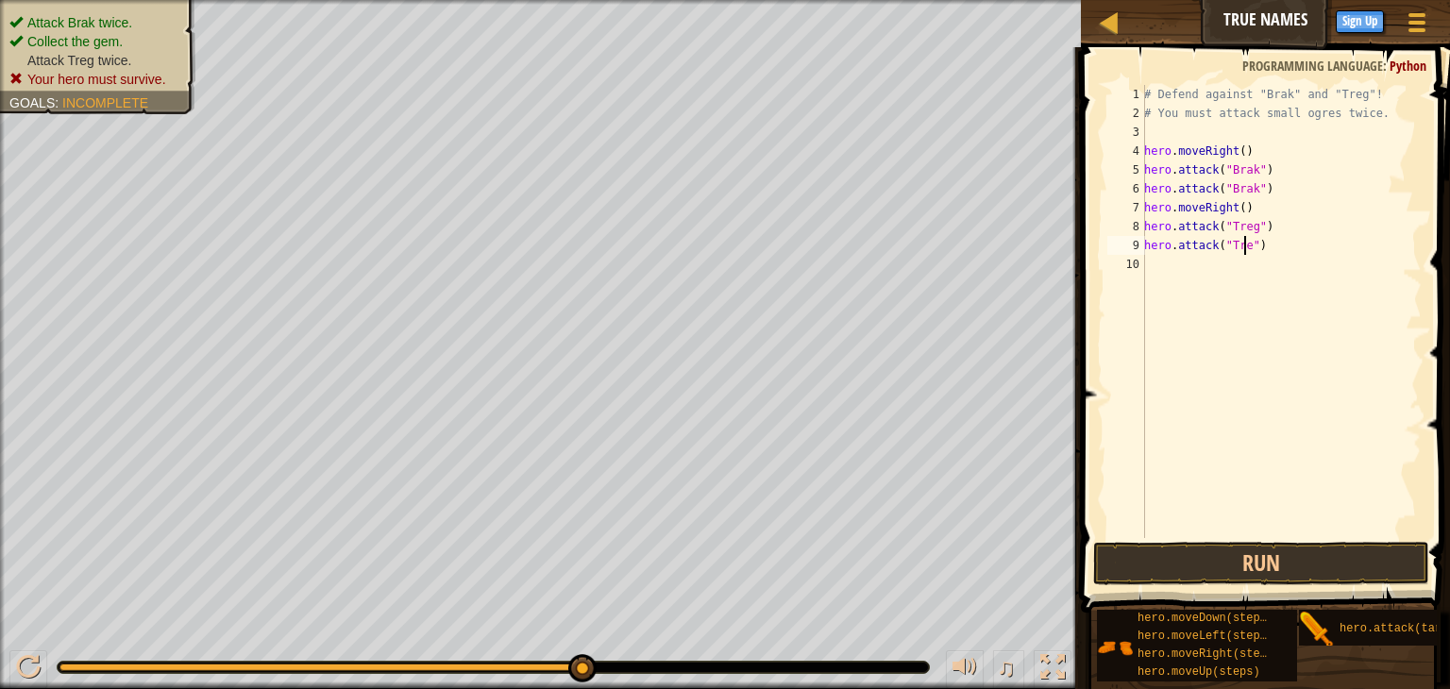
scroll to position [8, 8]
type textarea "hero.attack("Treg")"
click at [1286, 551] on button "Run" at bounding box center [1261, 563] width 336 height 43
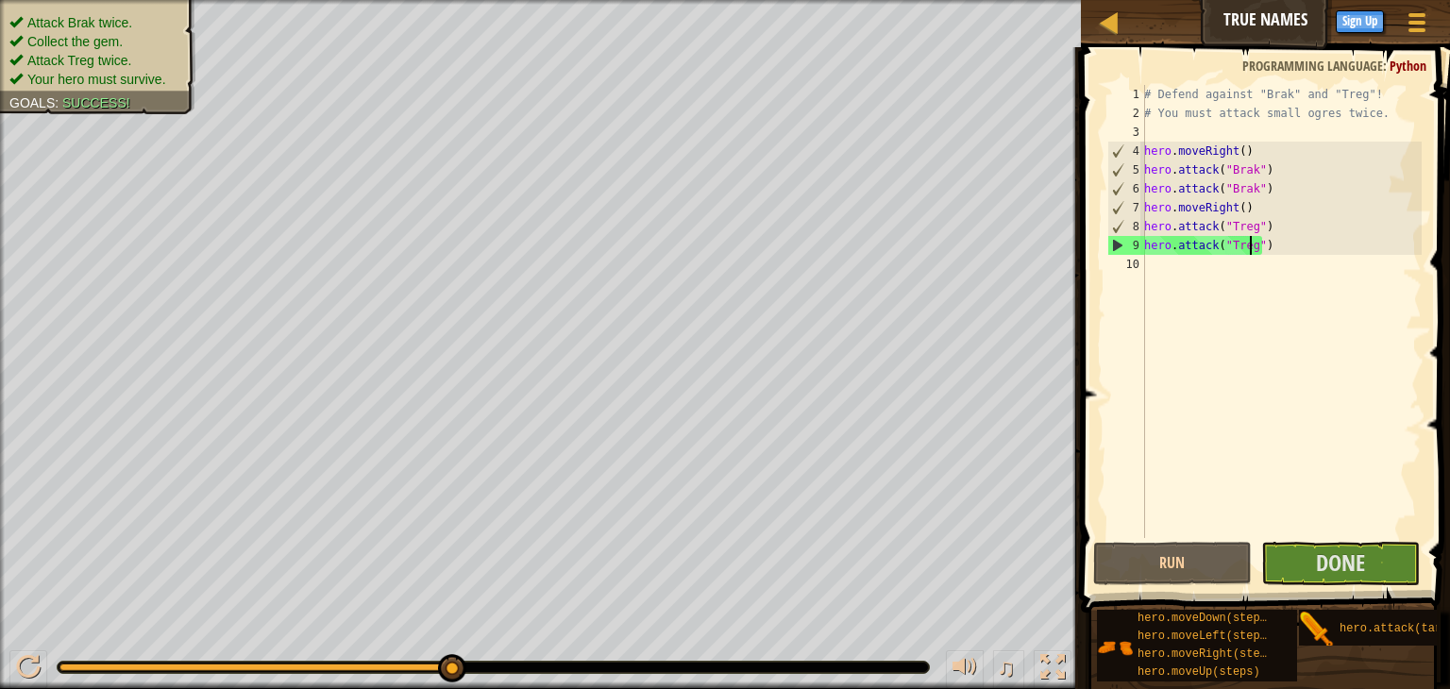
scroll to position [8, 0]
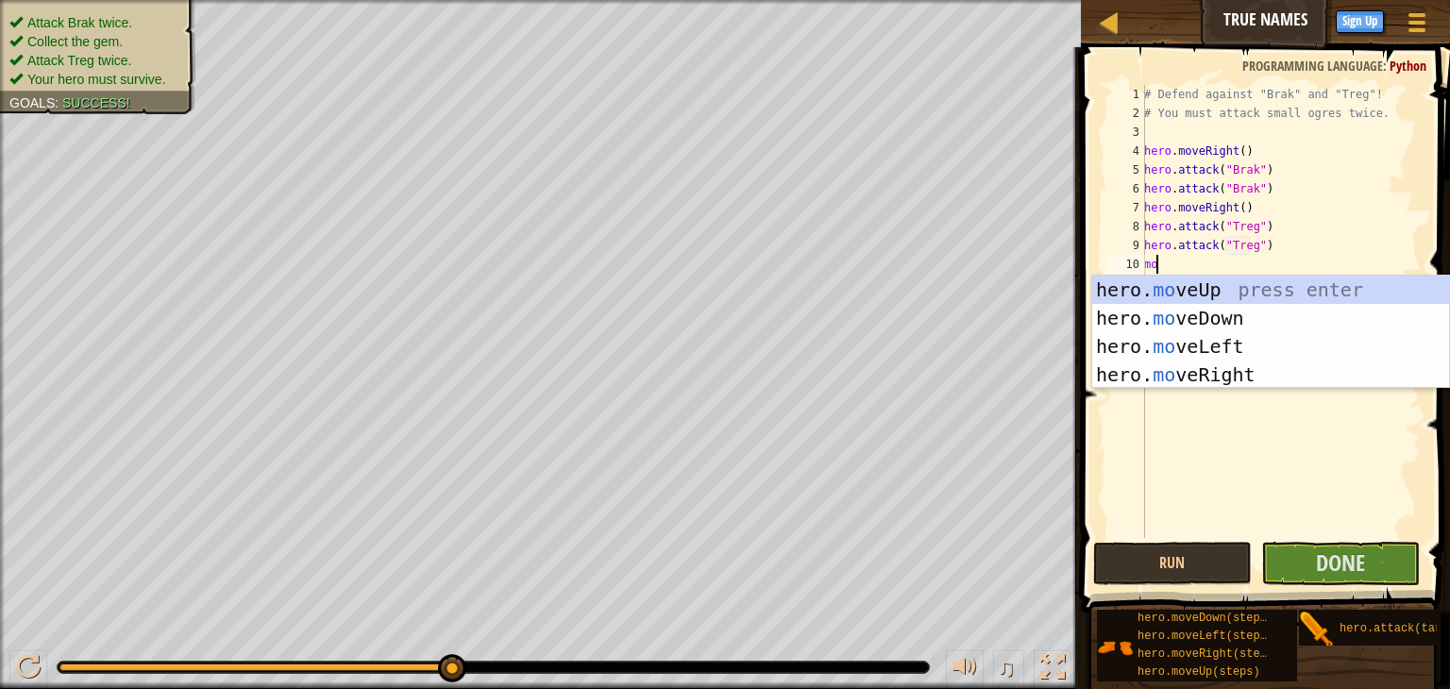
type textarea "mov"
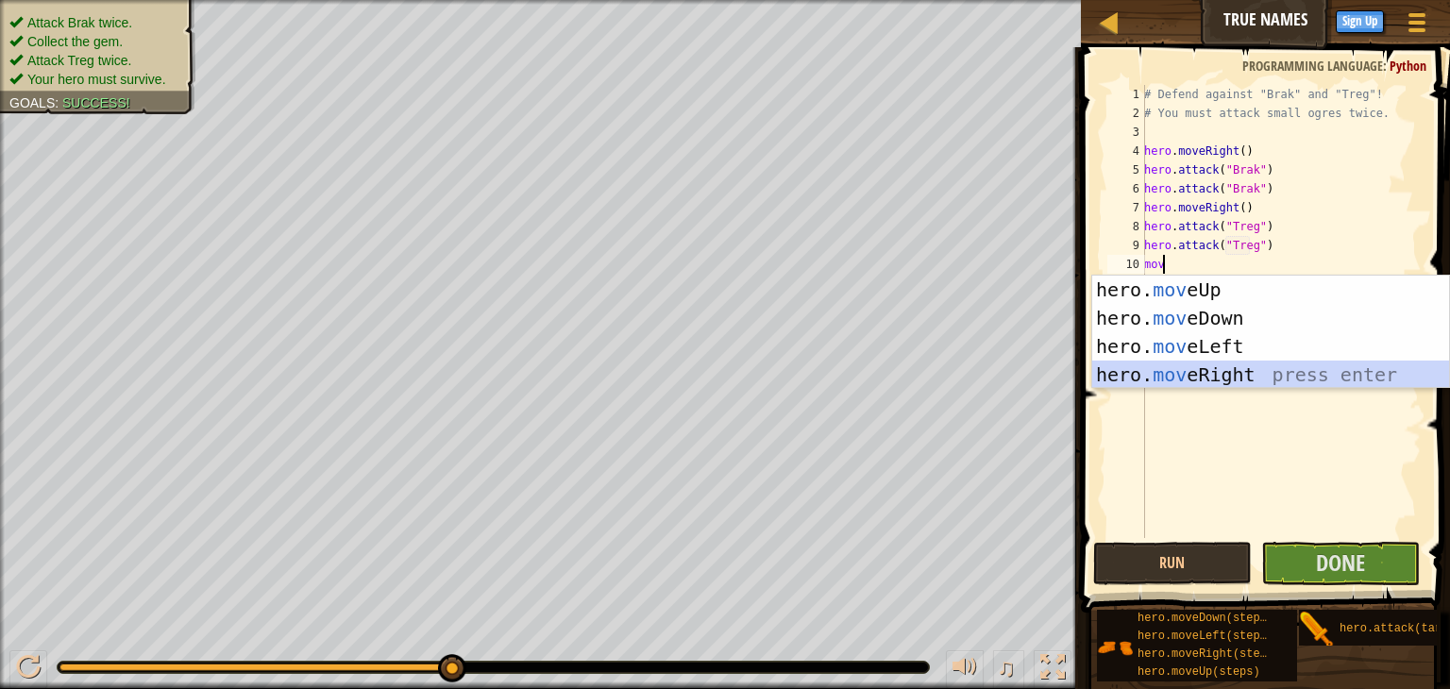
click at [1196, 369] on div "hero. mov eUp press enter hero. mov eDown press enter hero. mov eLeft press ent…" at bounding box center [1271, 361] width 357 height 170
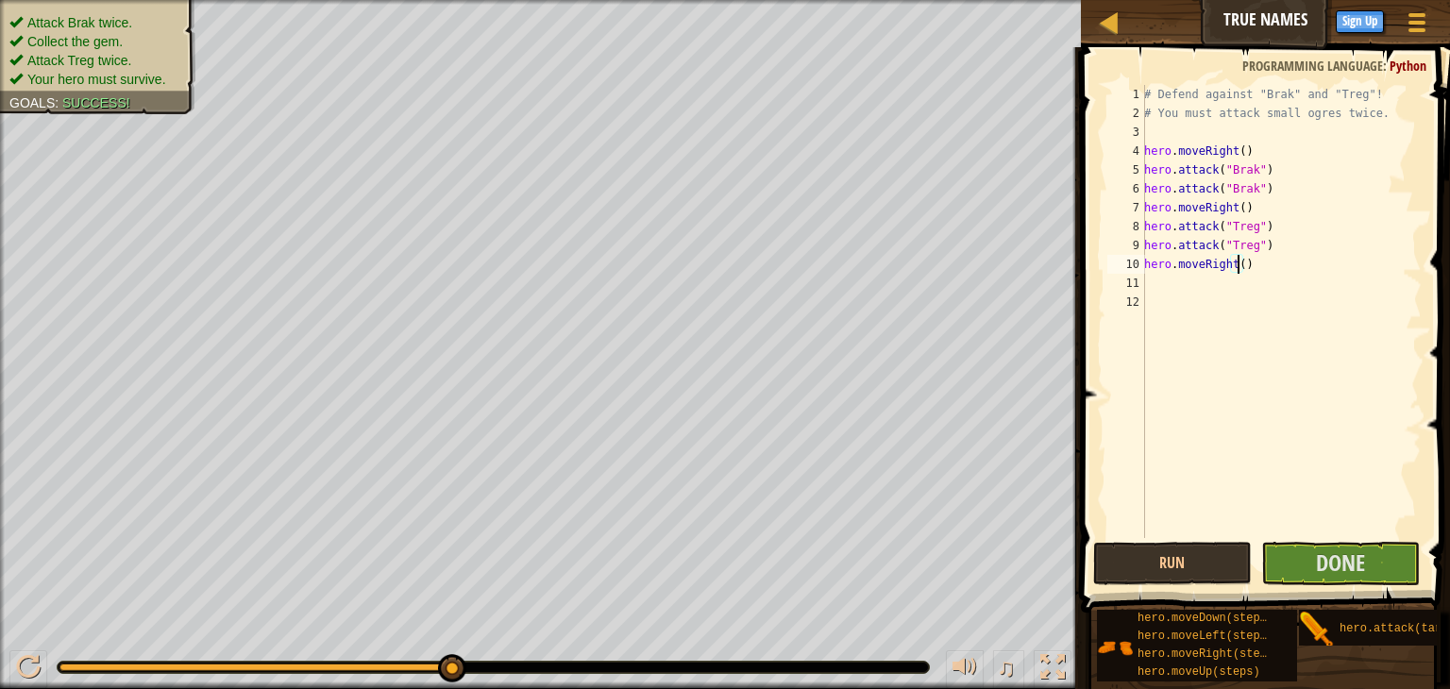
click at [1238, 266] on div "# Defend against "Brak" and "Treg"! # You must attack small ogres twice. hero .…" at bounding box center [1281, 330] width 281 height 491
type textarea "hero.moveRight(2)"
click at [1345, 569] on span "Done" at bounding box center [1340, 563] width 49 height 30
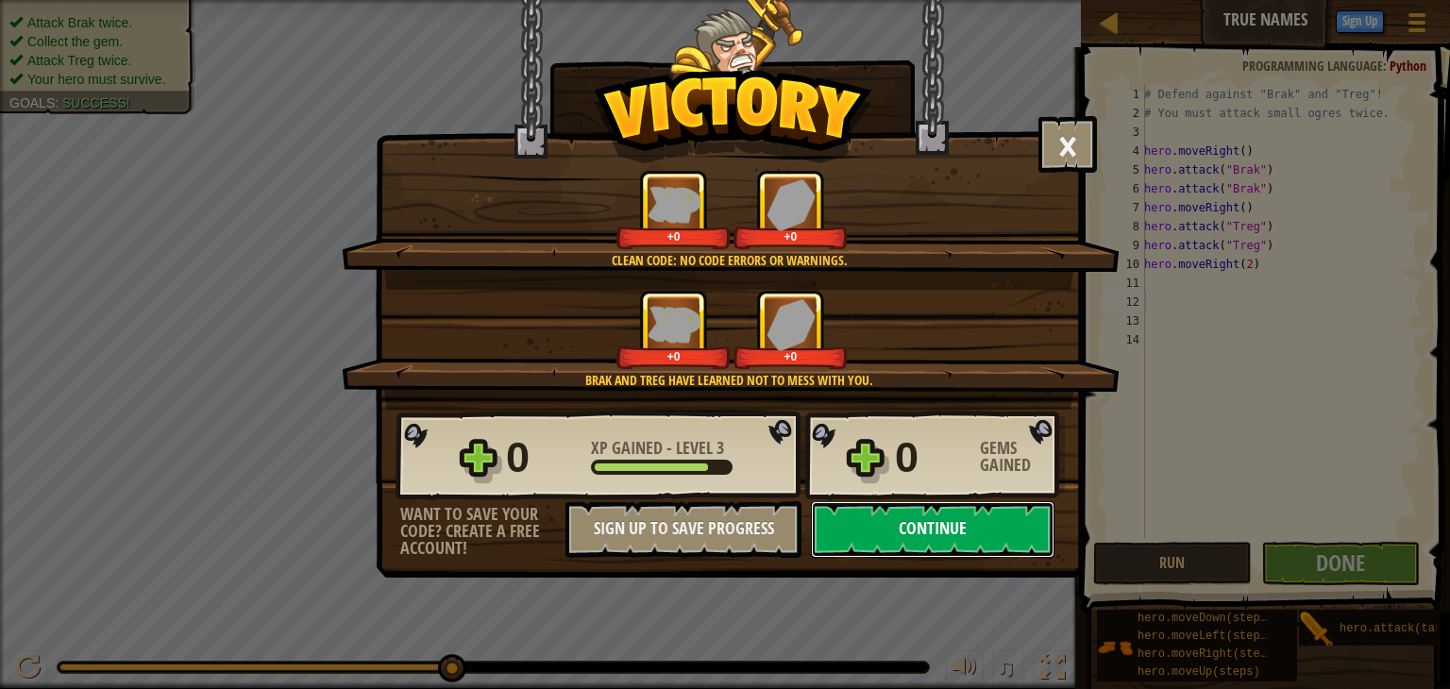
click at [877, 536] on button "Continue" at bounding box center [933, 529] width 244 height 57
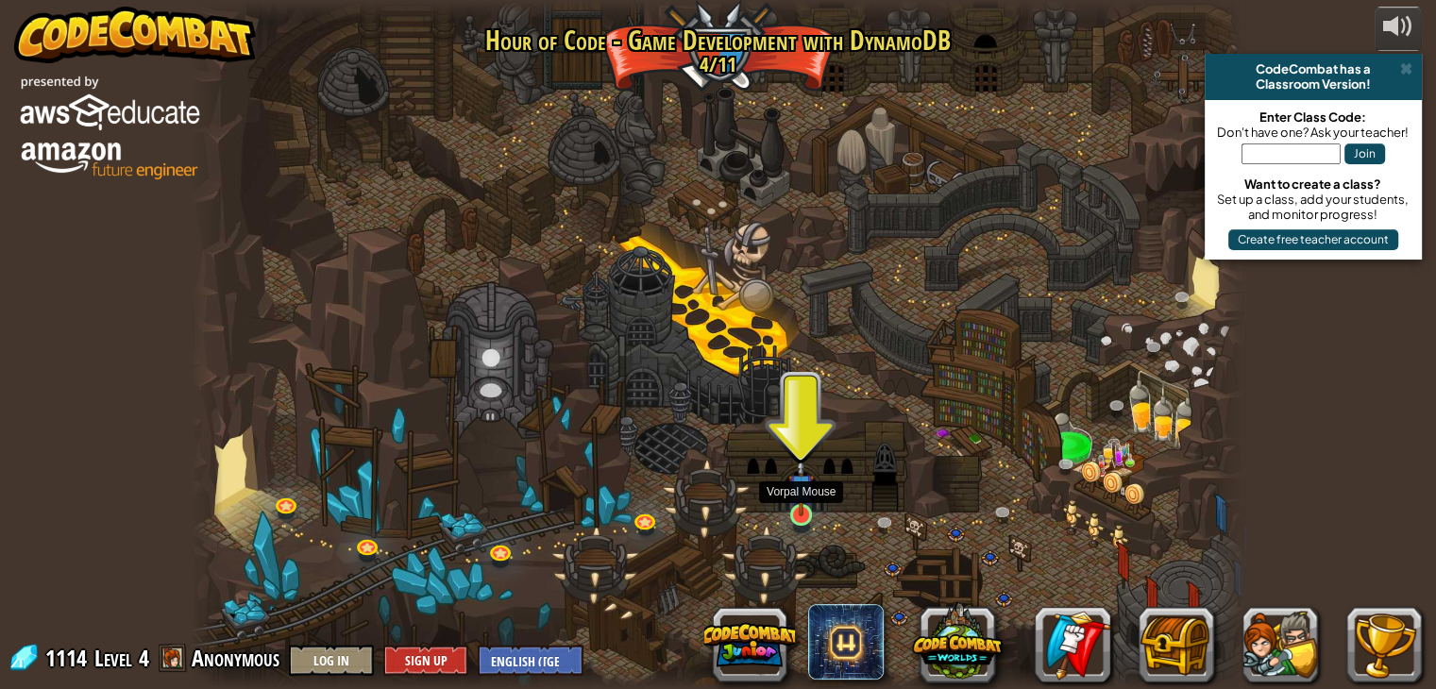
click at [788, 516] on img at bounding box center [801, 487] width 26 height 60
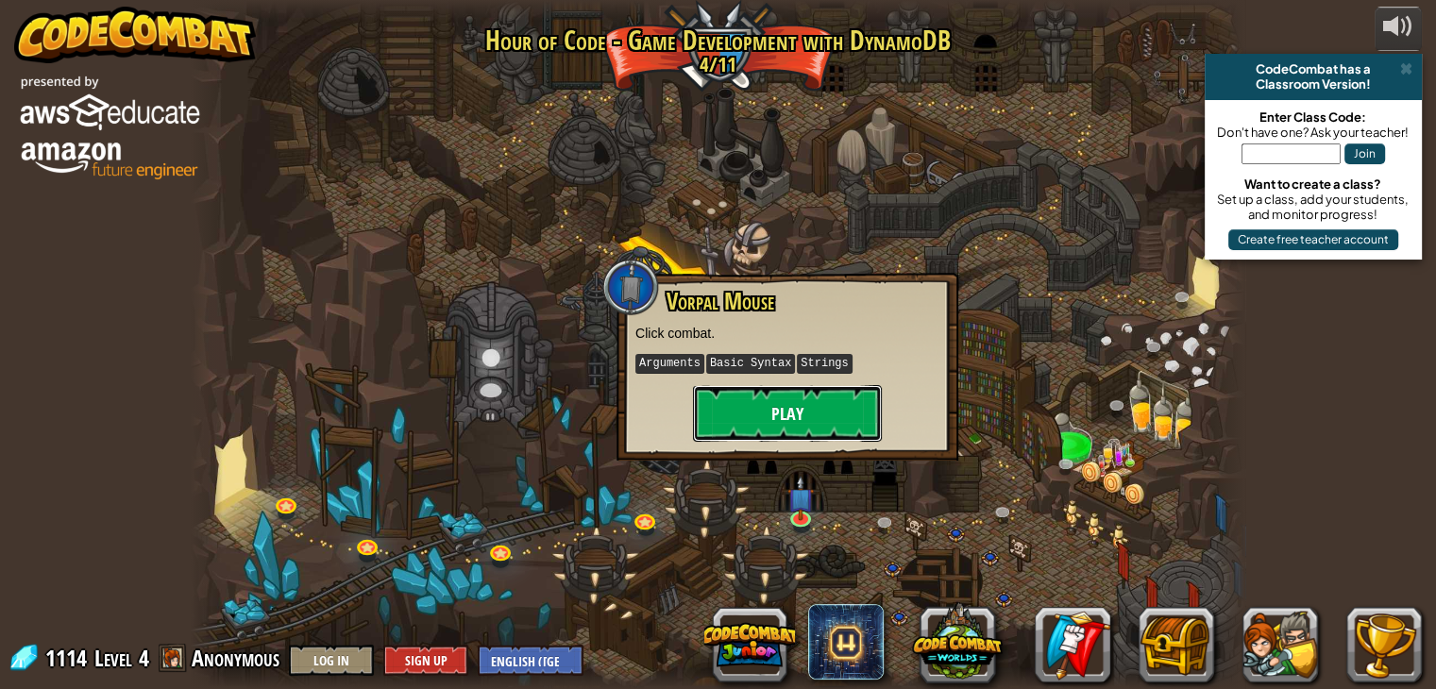
click at [786, 405] on button "Play" at bounding box center [787, 413] width 189 height 57
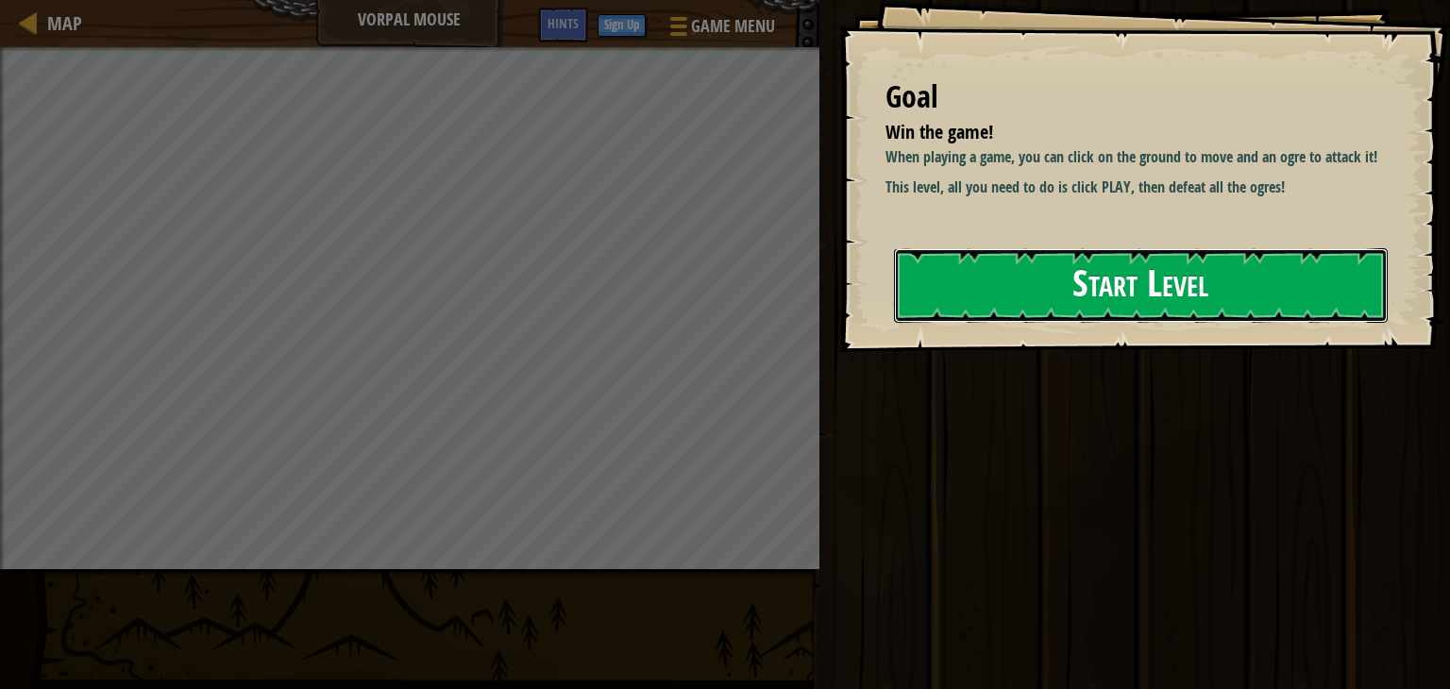
click at [1011, 311] on button "Start Level" at bounding box center [1141, 285] width 494 height 75
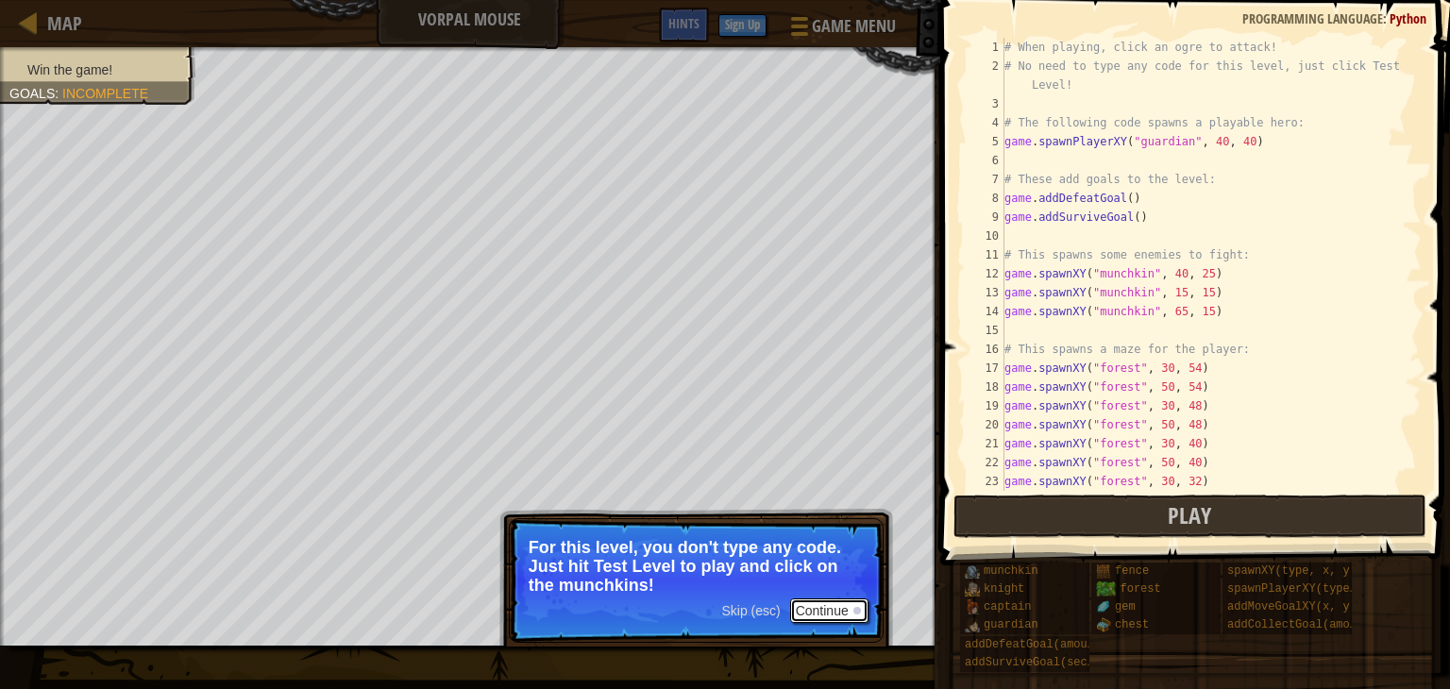
click at [814, 609] on button "Continue" at bounding box center [829, 611] width 78 height 25
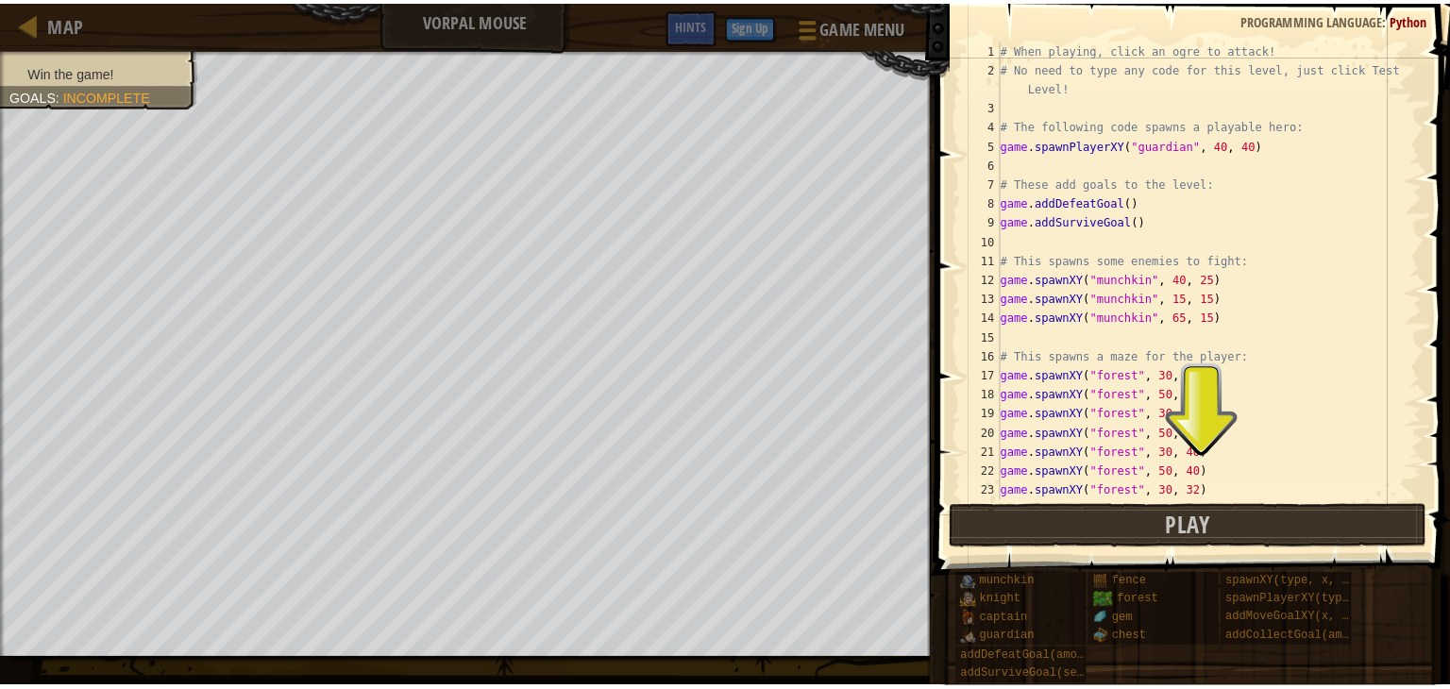
scroll to position [8, 0]
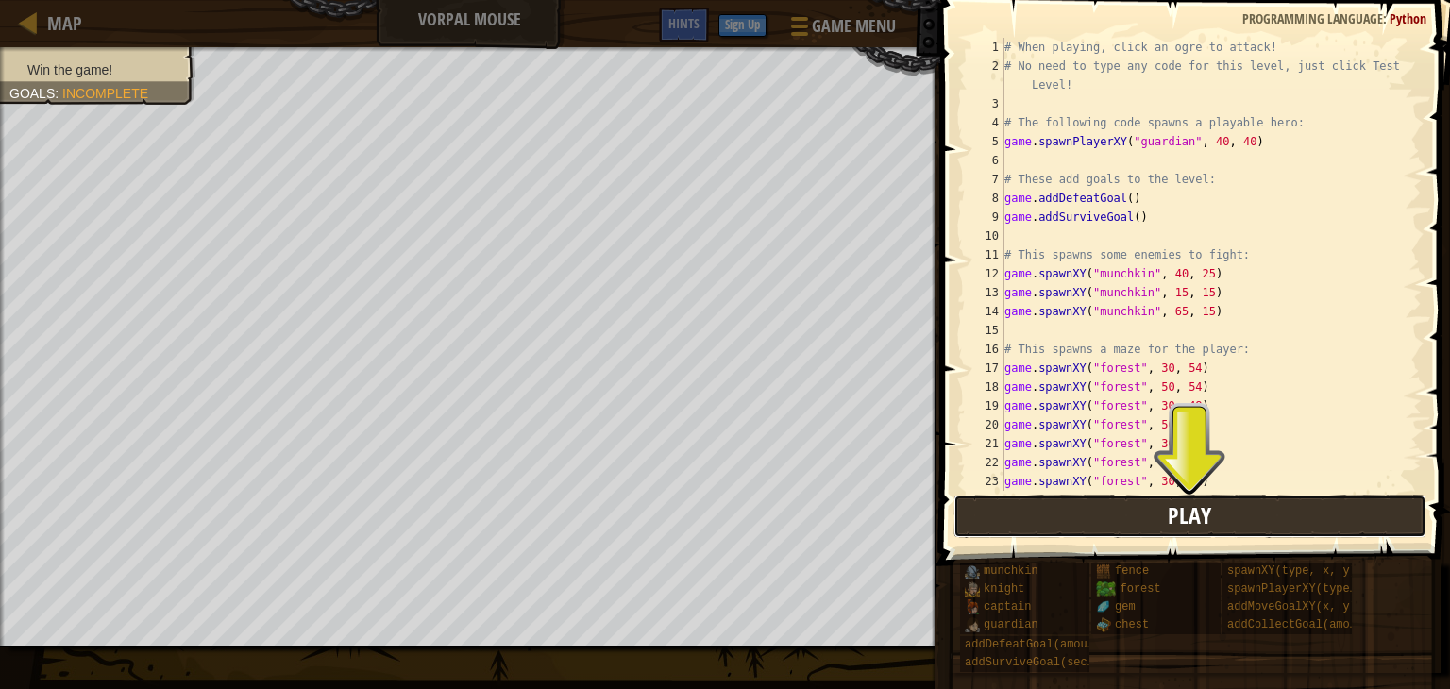
click at [1023, 527] on button "Play" at bounding box center [1190, 516] width 473 height 43
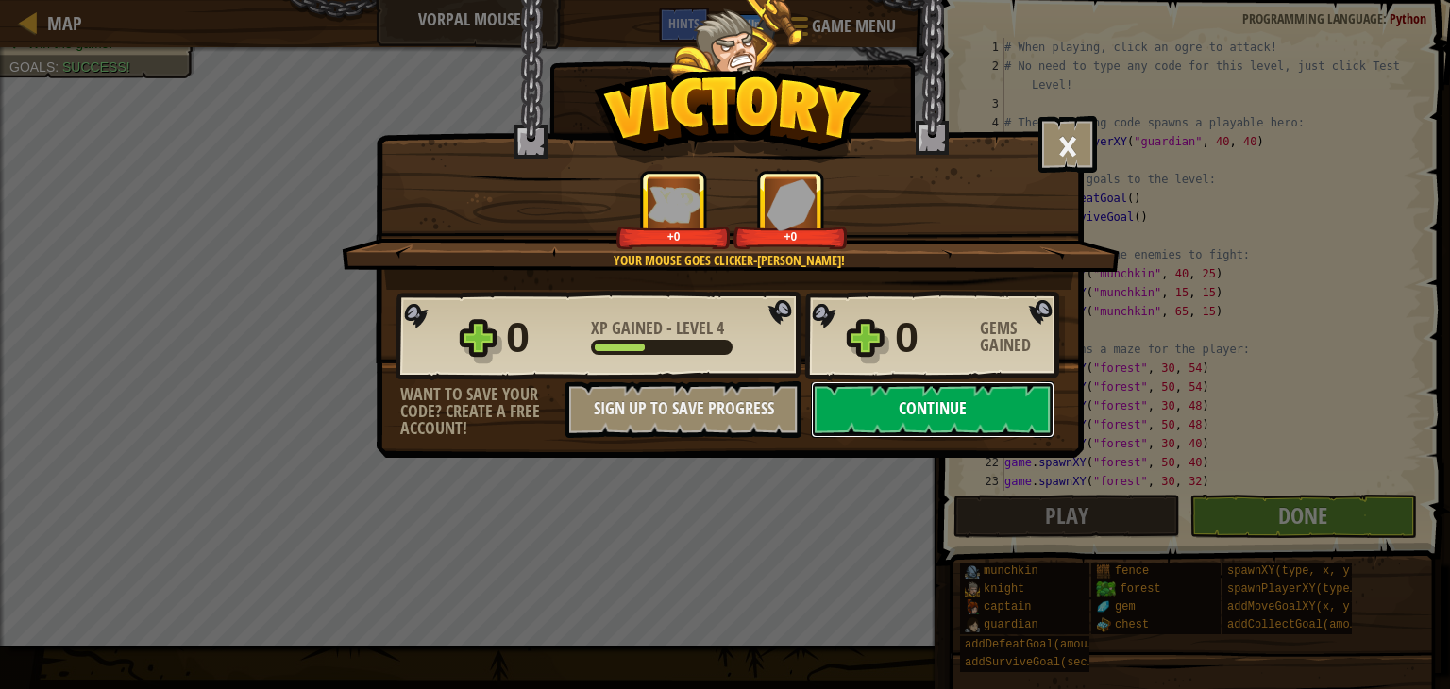
click at [911, 402] on button "Continue" at bounding box center [933, 409] width 244 height 57
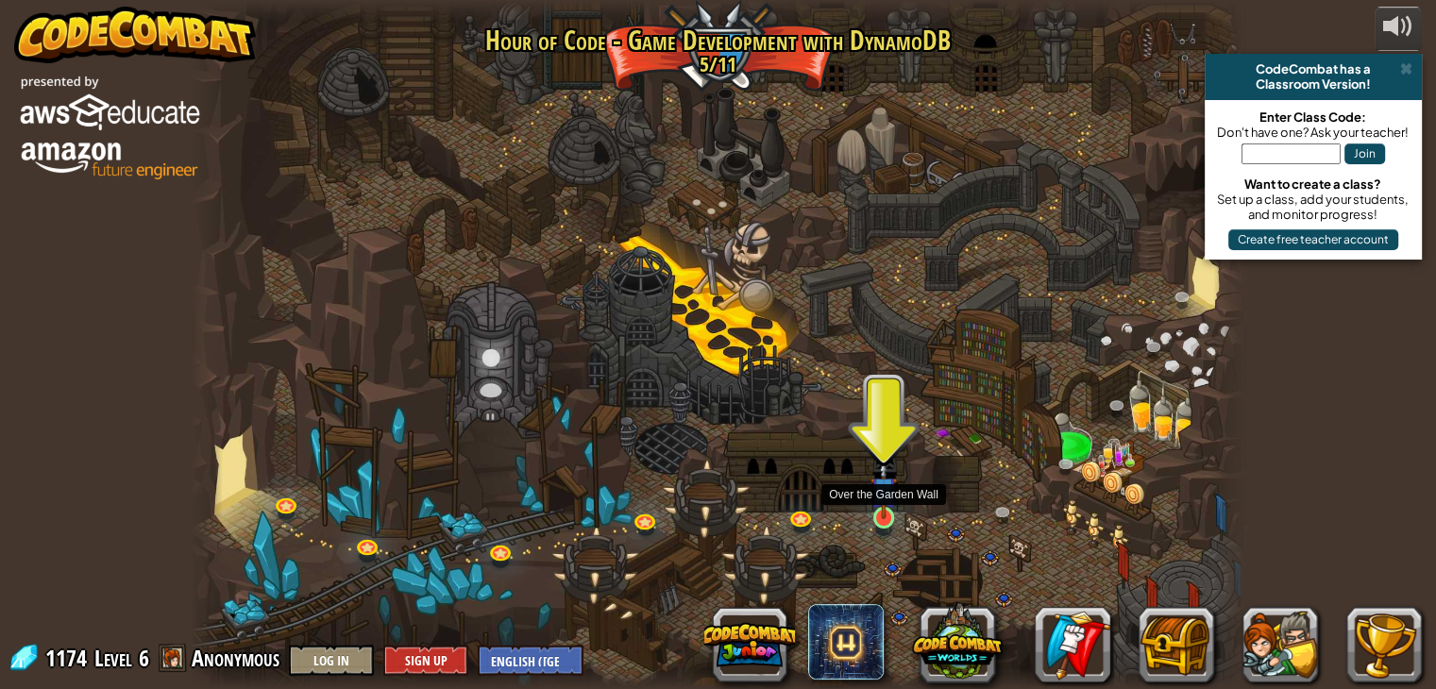
click at [876, 505] on img at bounding box center [884, 490] width 26 height 60
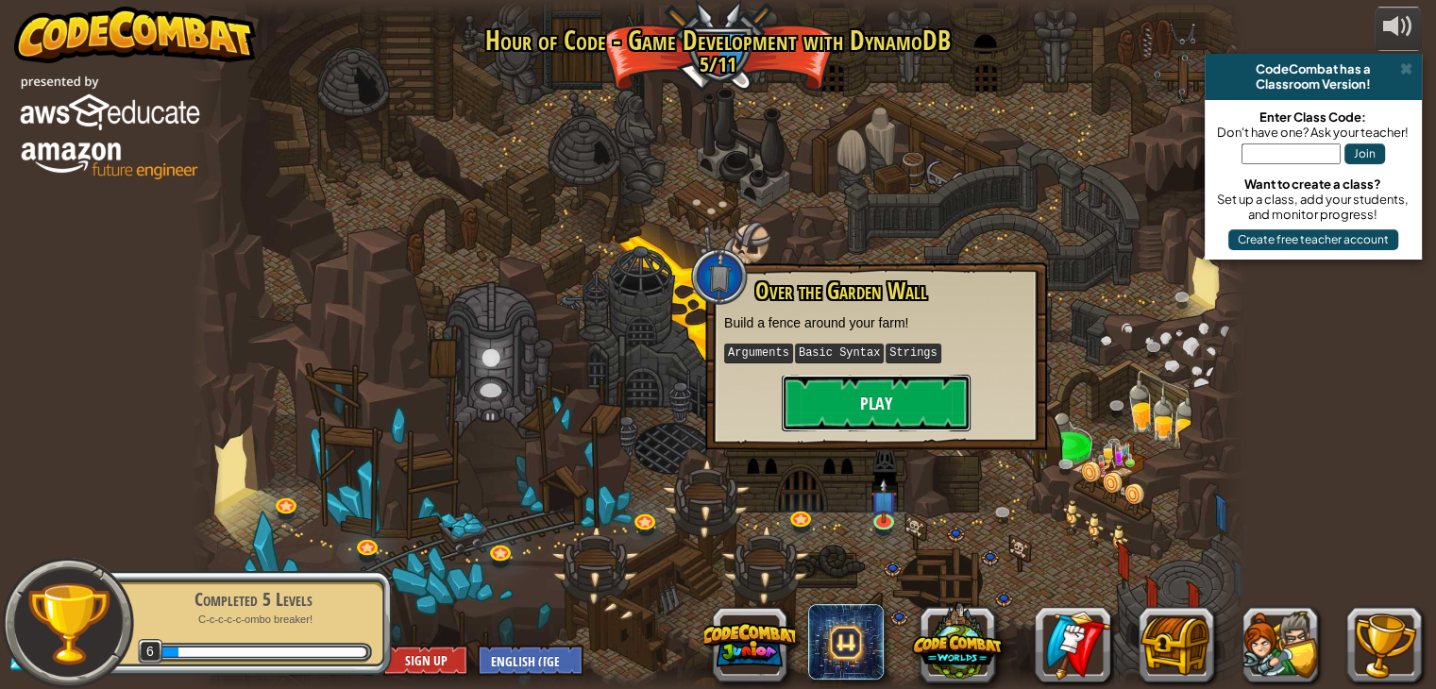
click at [821, 394] on button "Play" at bounding box center [876, 403] width 189 height 57
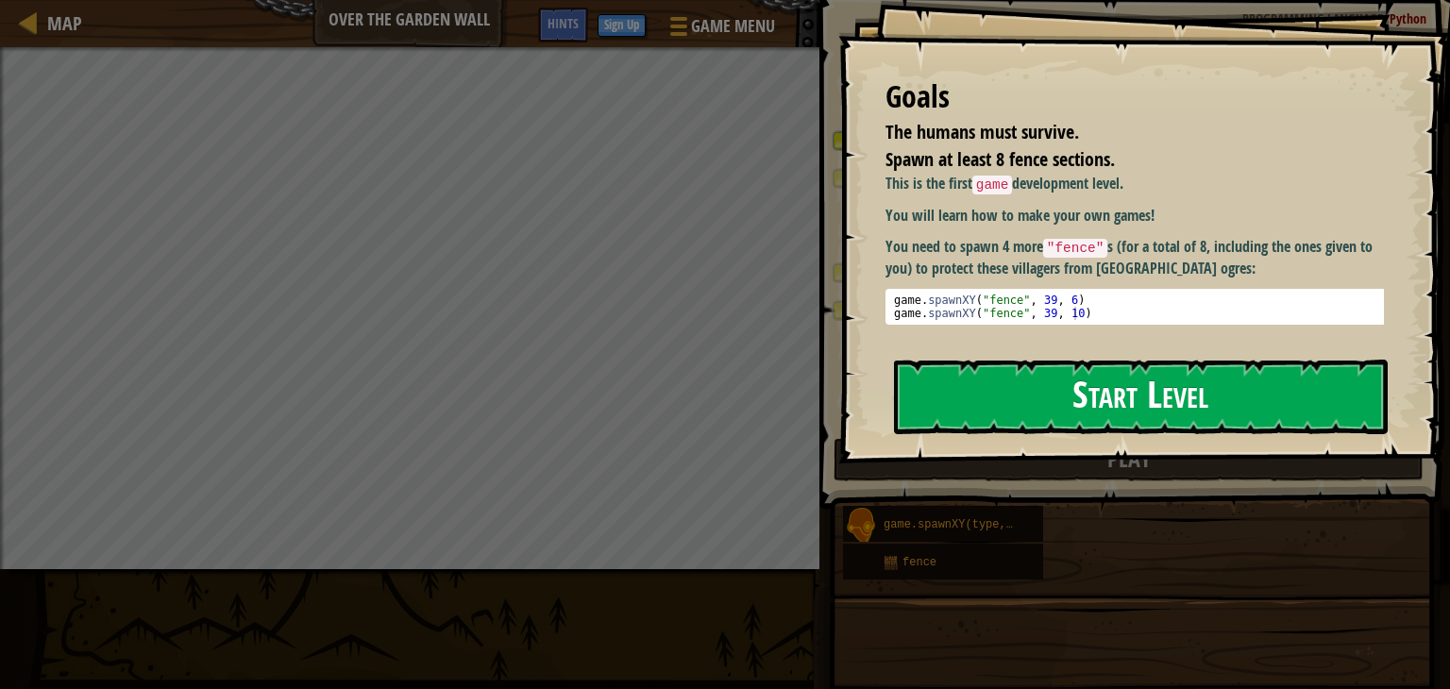
click at [979, 392] on button "Start Level" at bounding box center [1141, 397] width 494 height 75
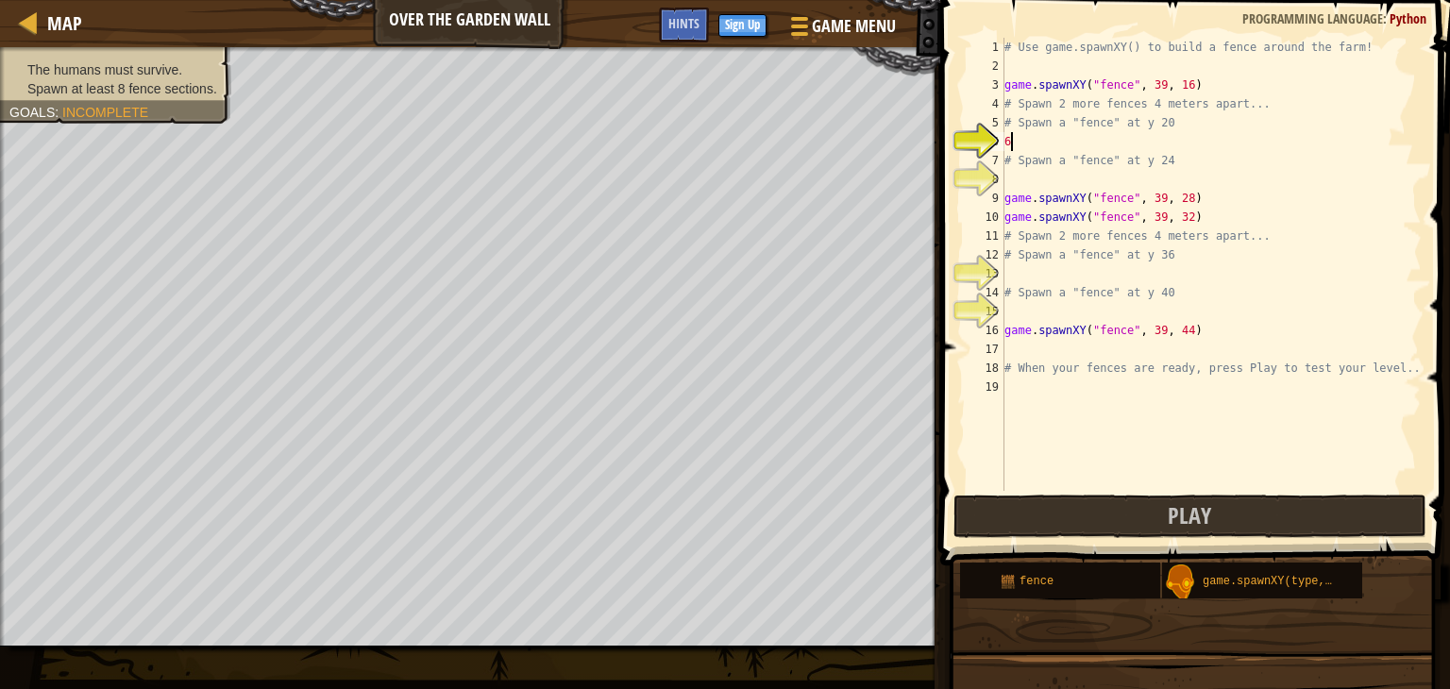
scroll to position [8, 0]
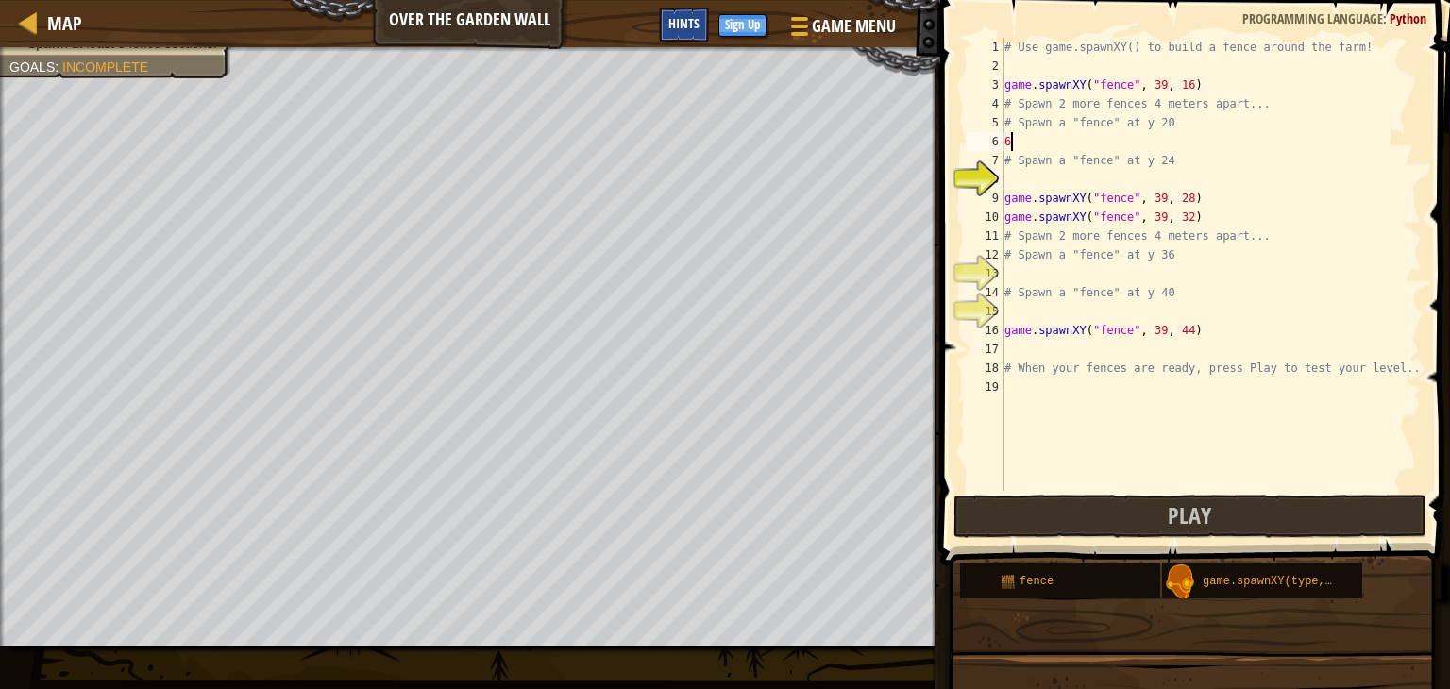
type textarea "6"
click at [691, 37] on div "Hints" at bounding box center [684, 25] width 50 height 35
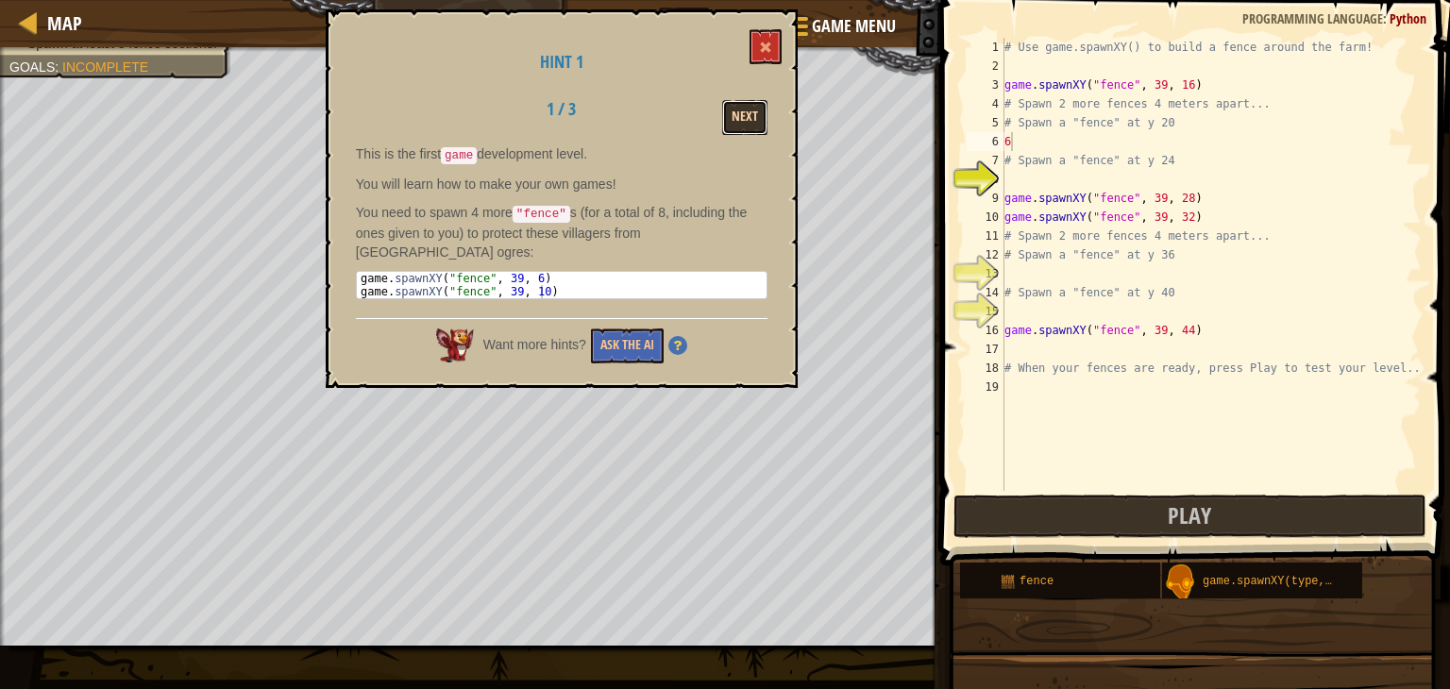
click at [753, 125] on button "Next" at bounding box center [744, 117] width 45 height 35
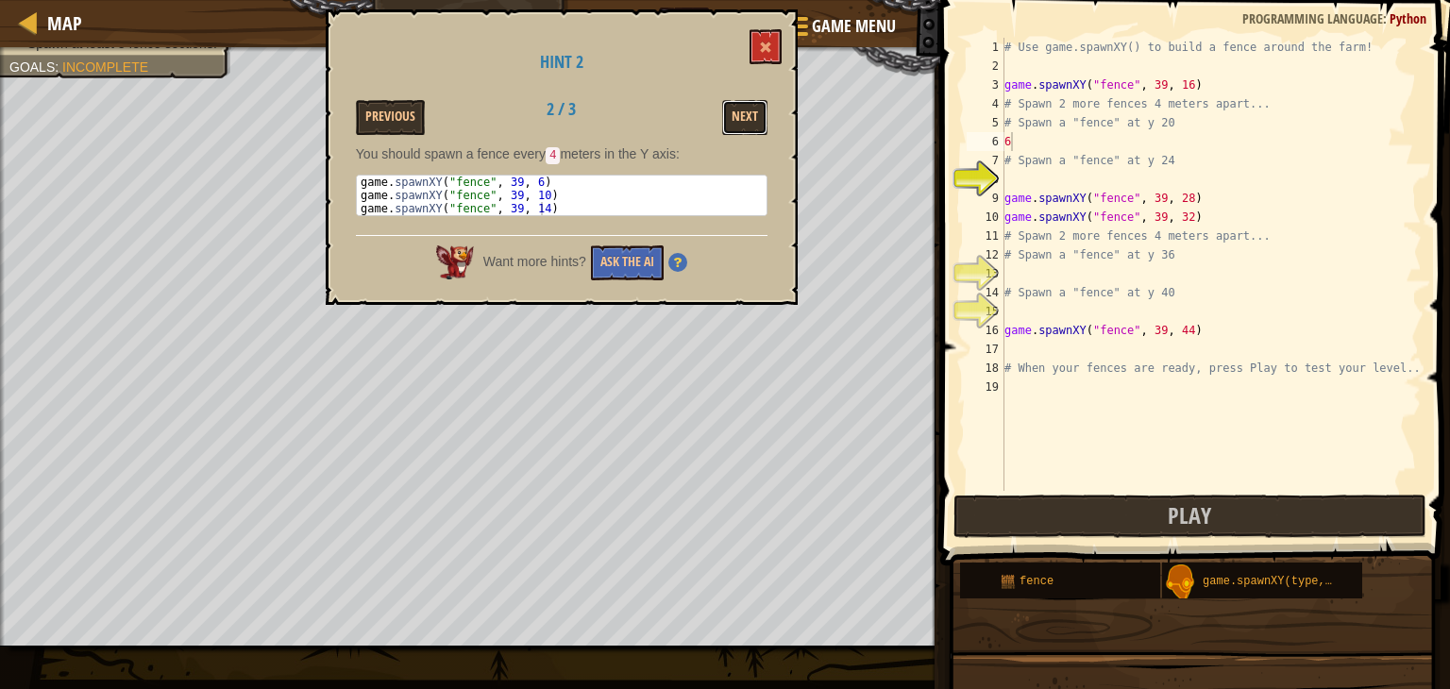
click at [753, 125] on button "Next" at bounding box center [744, 117] width 45 height 35
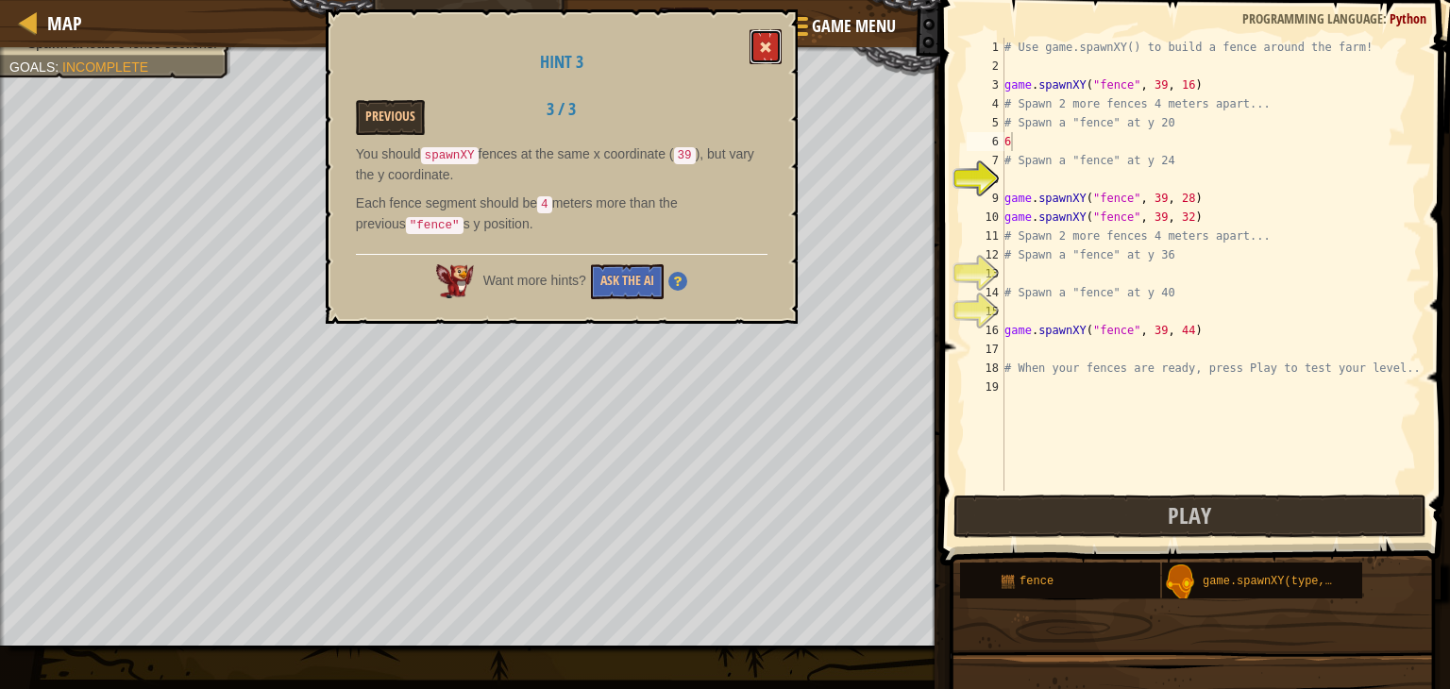
click at [767, 35] on button at bounding box center [766, 46] width 32 height 35
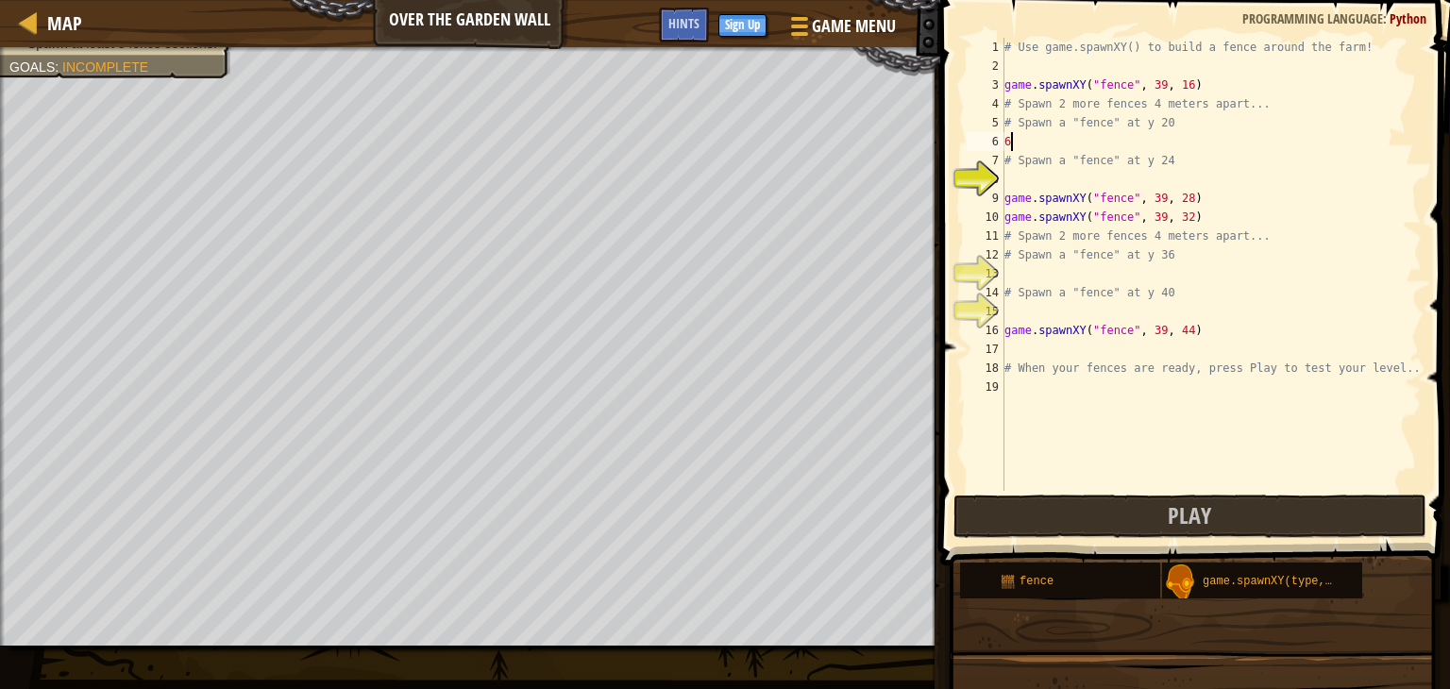
click at [1027, 135] on div "# Use game.spawnXY() to build a fence around the farm! game . spawnXY ( "fence"…" at bounding box center [1211, 283] width 421 height 491
type textarea "s"
click at [683, 17] on span "Hints" at bounding box center [684, 23] width 31 height 18
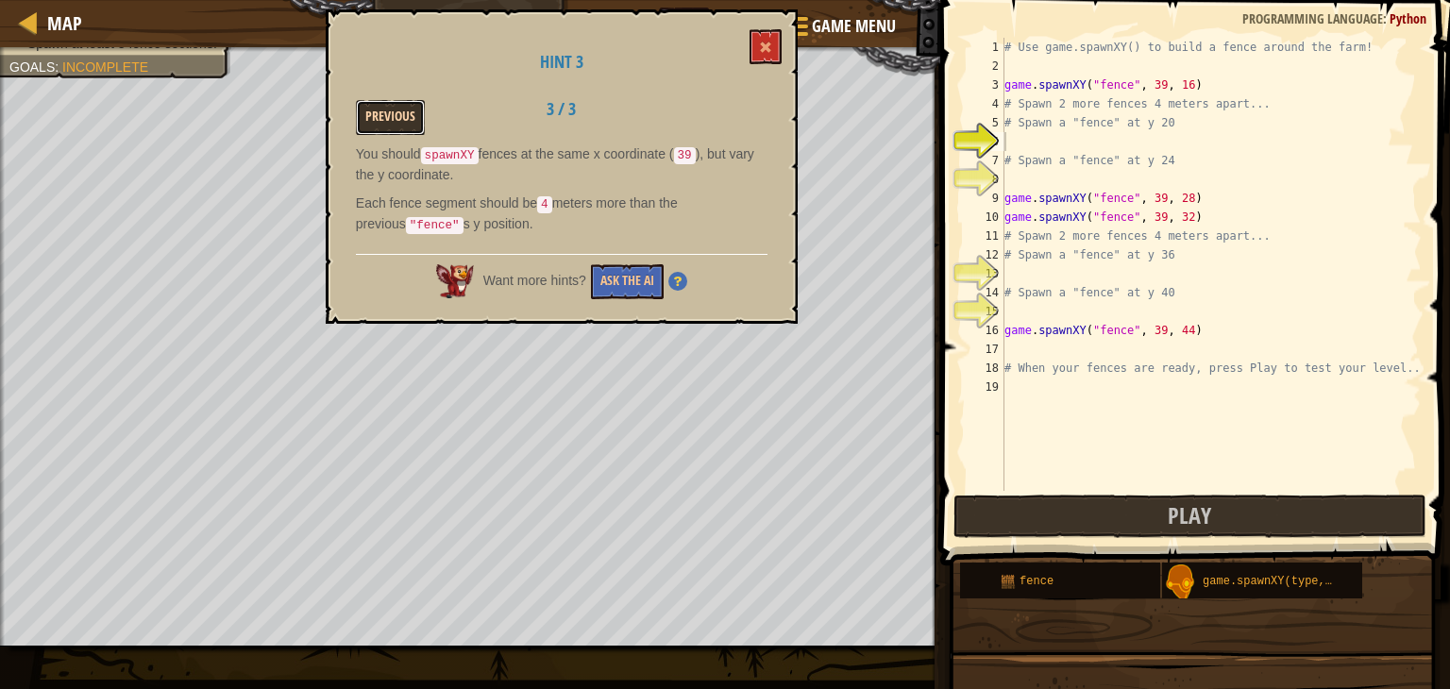
click at [399, 112] on button "Previous" at bounding box center [390, 117] width 69 height 35
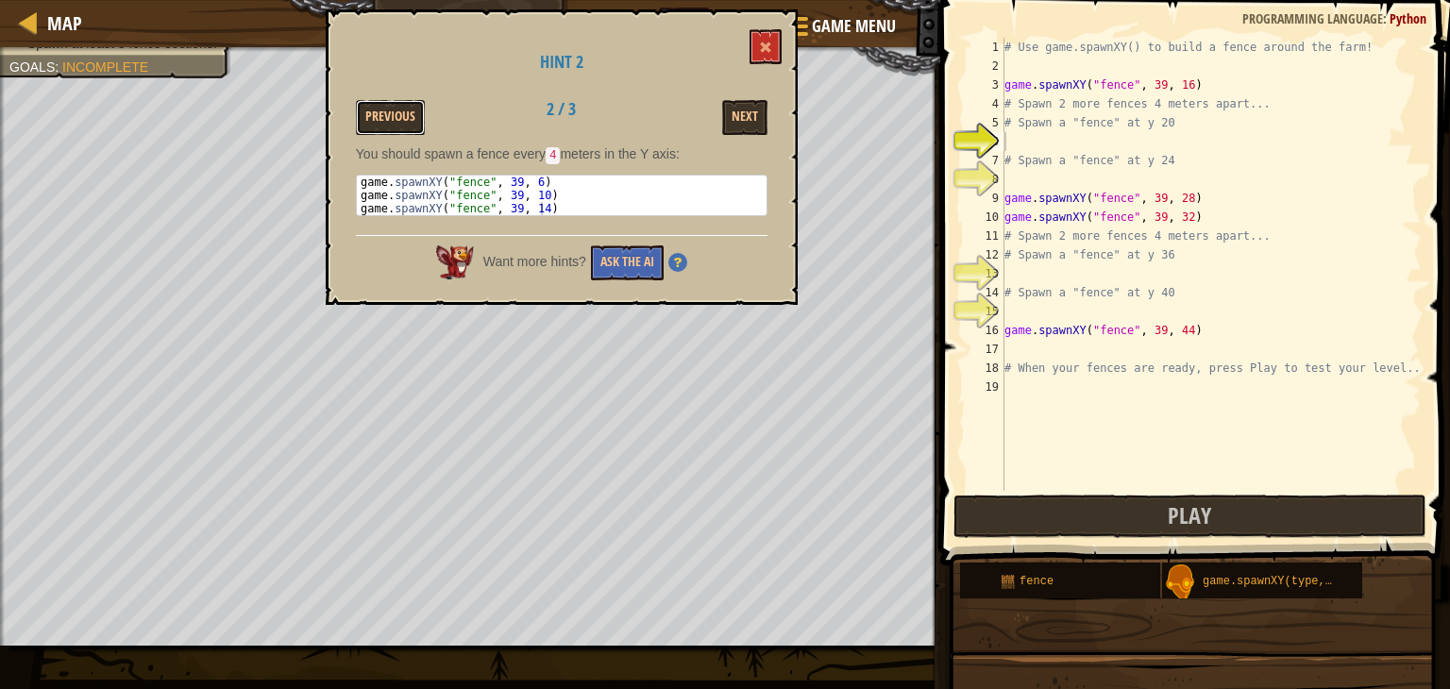
click at [399, 112] on button "Previous" at bounding box center [390, 117] width 69 height 35
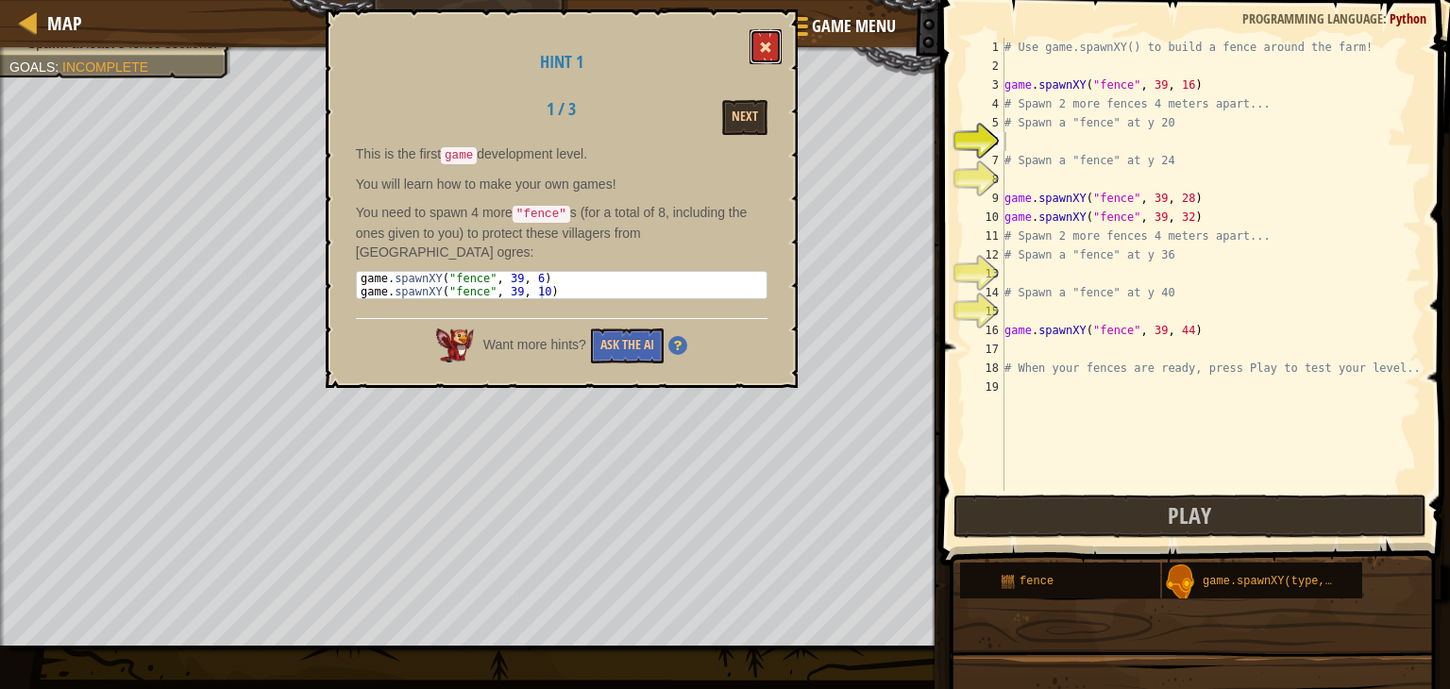
click at [775, 33] on button at bounding box center [766, 46] width 32 height 35
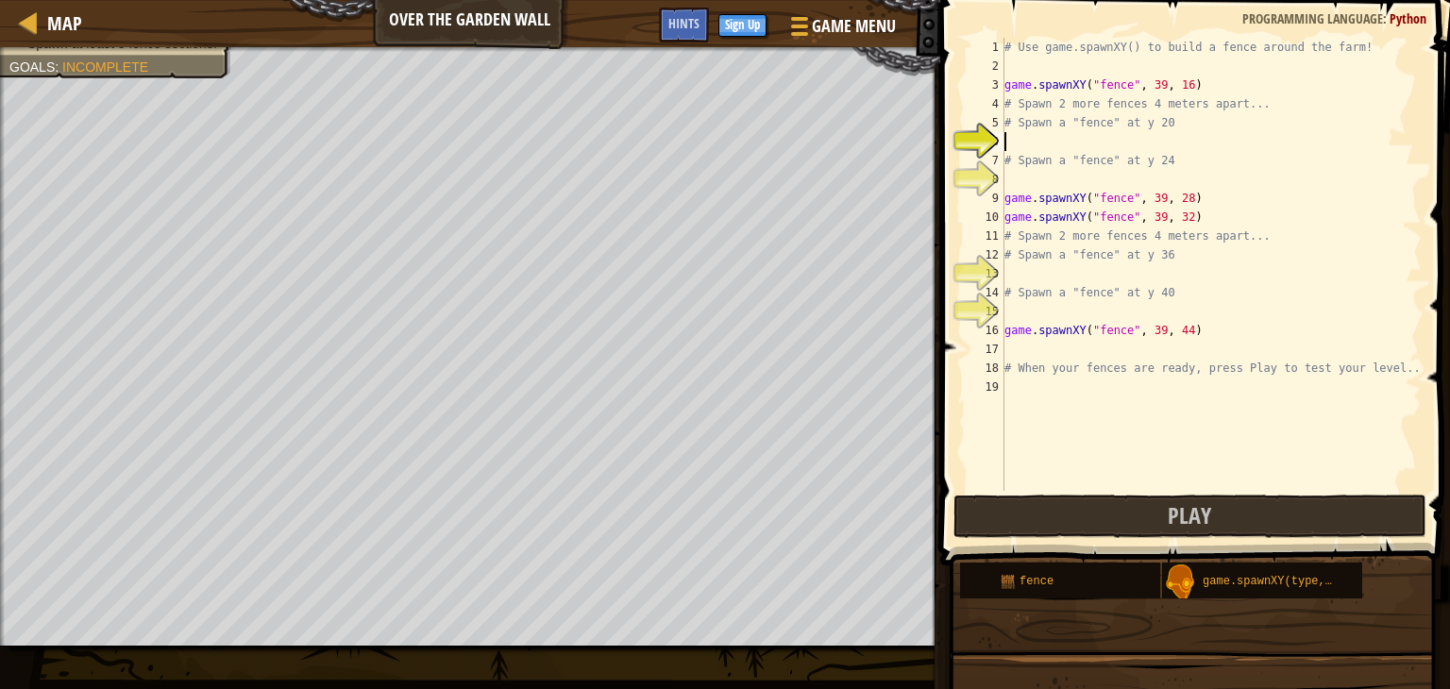
click at [1032, 147] on div "# Use game.spawnXY() to build a fence around the farm! game . spawnXY ( "fence"…" at bounding box center [1211, 283] width 421 height 491
click at [1046, 162] on div "g ame.spawnXY press enter" at bounding box center [1179, 187] width 357 height 68
click at [1149, 141] on div "# Use game.spawnXY() to build a fence around the farm! game . spawnXY ( "fence"…" at bounding box center [1211, 283] width 421 height 491
click at [1152, 141] on div "# Use game.spawnXY() to build a fence around the farm! game . spawnXY ( "fence"…" at bounding box center [1211, 283] width 421 height 491
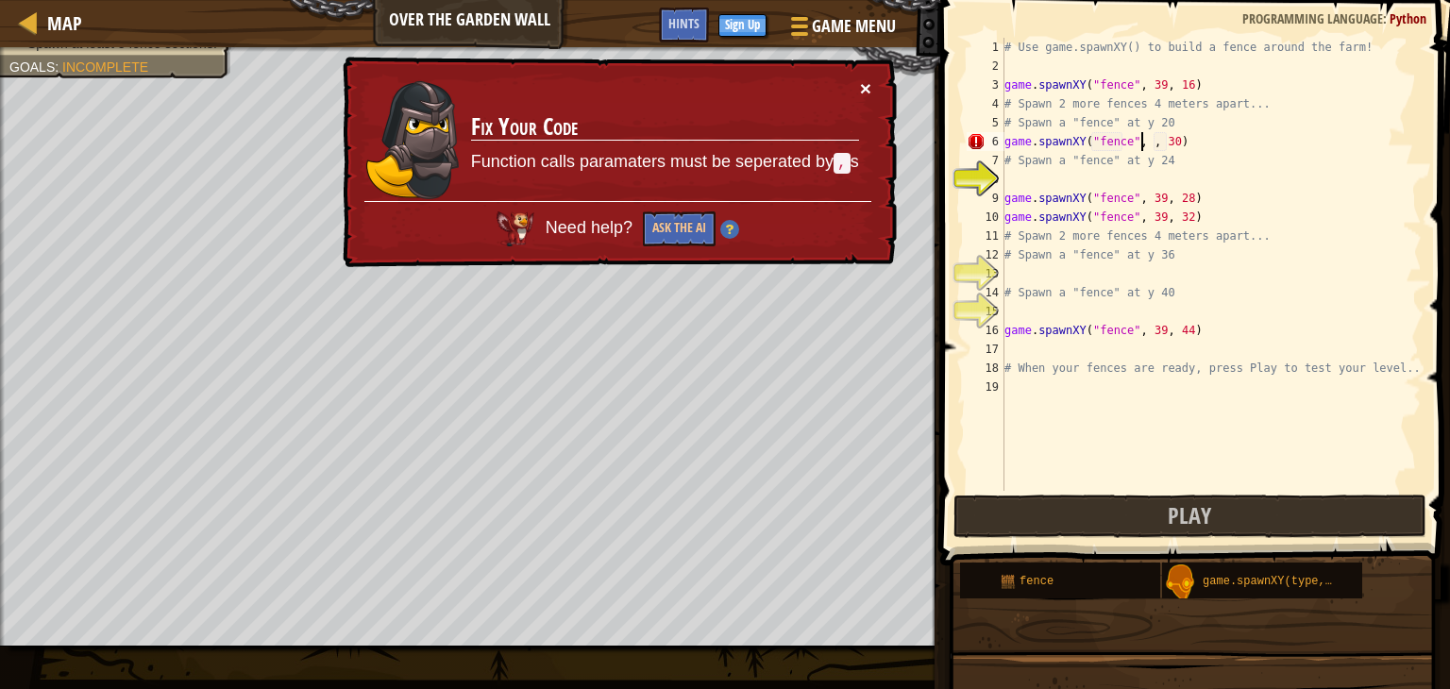
click at [865, 89] on button "×" at bounding box center [865, 88] width 11 height 20
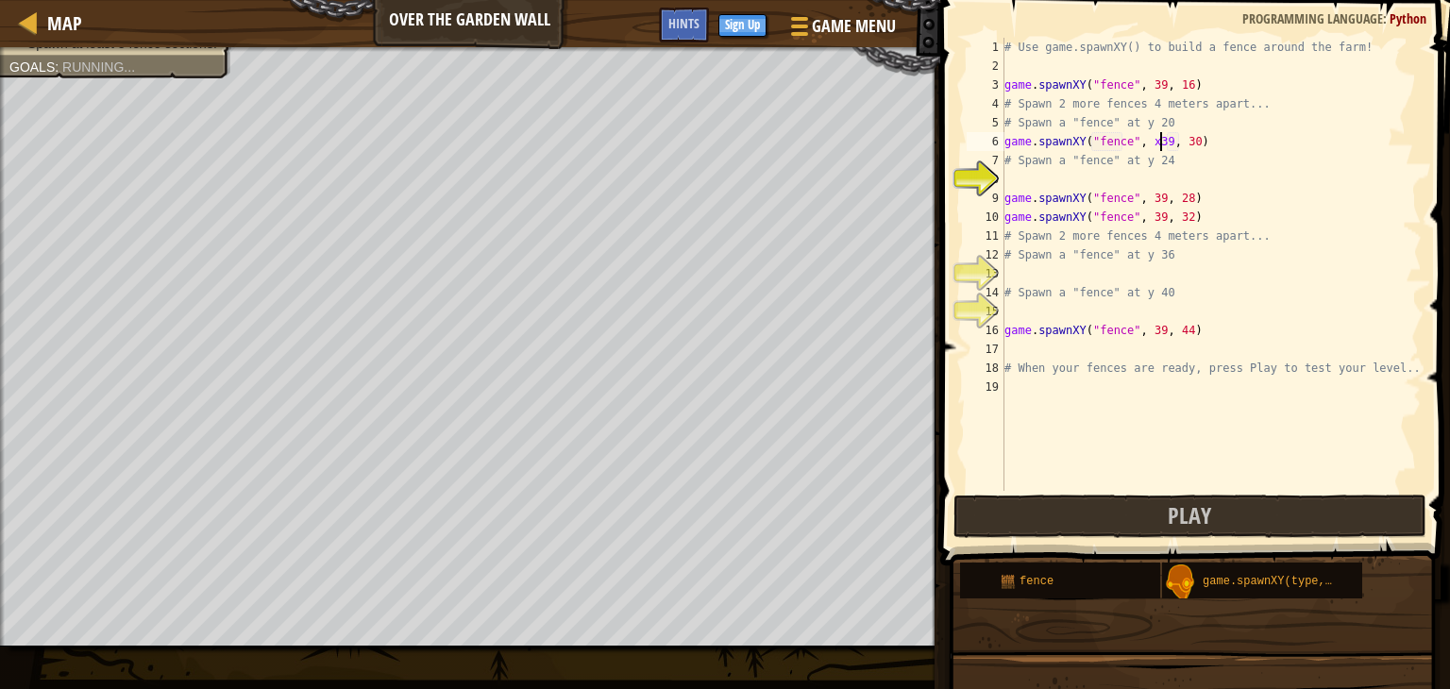
scroll to position [8, 13]
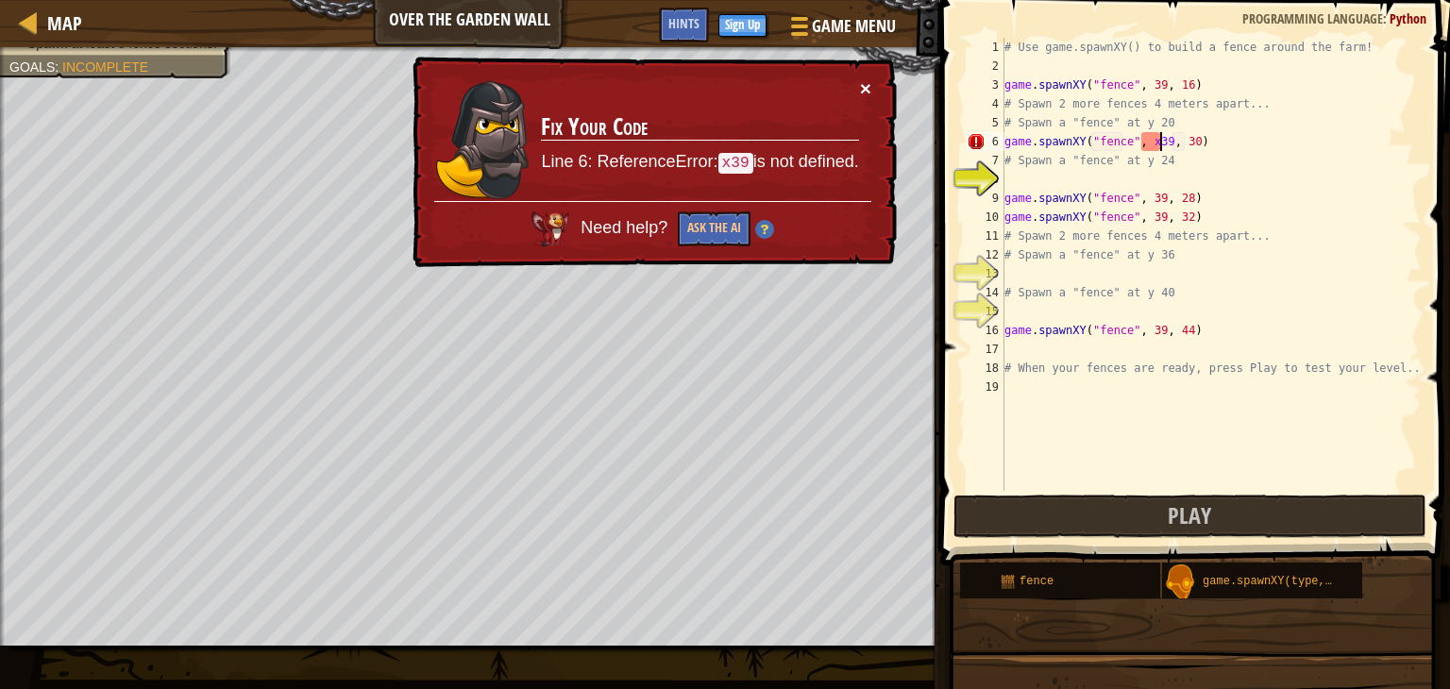
click at [864, 84] on button "×" at bounding box center [865, 88] width 11 height 20
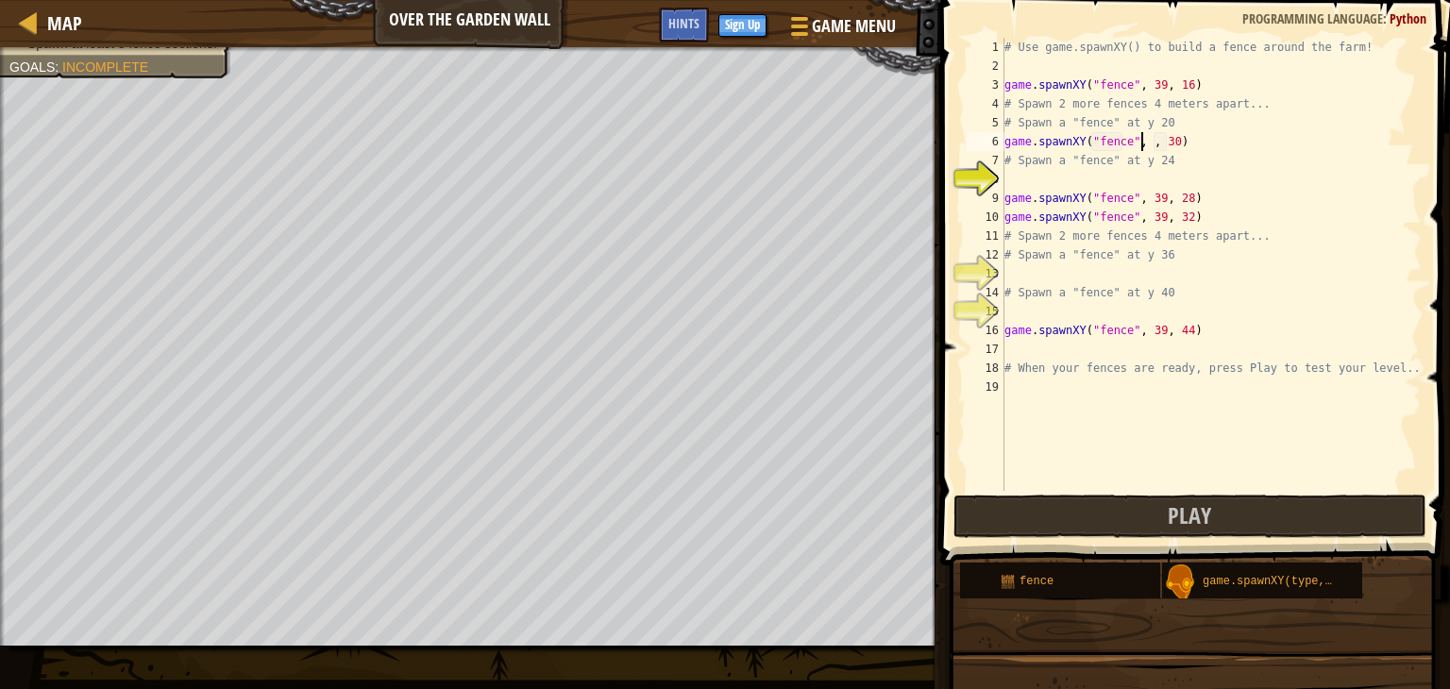
scroll to position [8, 12]
click at [1191, 142] on div "# Use game.spawnXY() to build a fence around the farm! game . spawnXY ( "fence"…" at bounding box center [1211, 283] width 421 height 491
type textarea "g"
click at [1028, 138] on div "Map Over the Garden Wall Game Menu Done Sign Up Hints 1 ההההההההההההההההההההההה…" at bounding box center [725, 344] width 1450 height 689
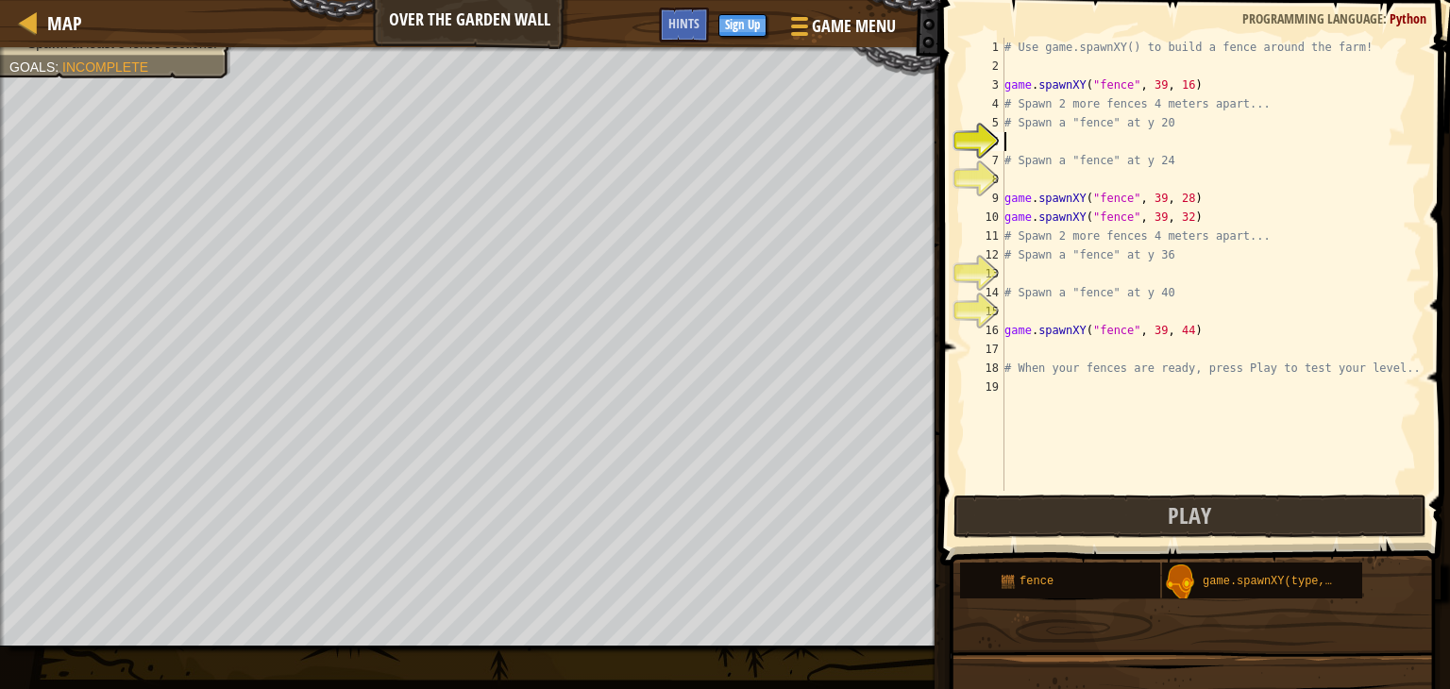
click at [1028, 138] on div "# Use game.spawnXY() to build a fence around the farm! game . spawnXY ( "fence"…" at bounding box center [1211, 283] width 421 height 491
click at [1048, 164] on div "g ame.spawnXY press enter" at bounding box center [1179, 187] width 357 height 68
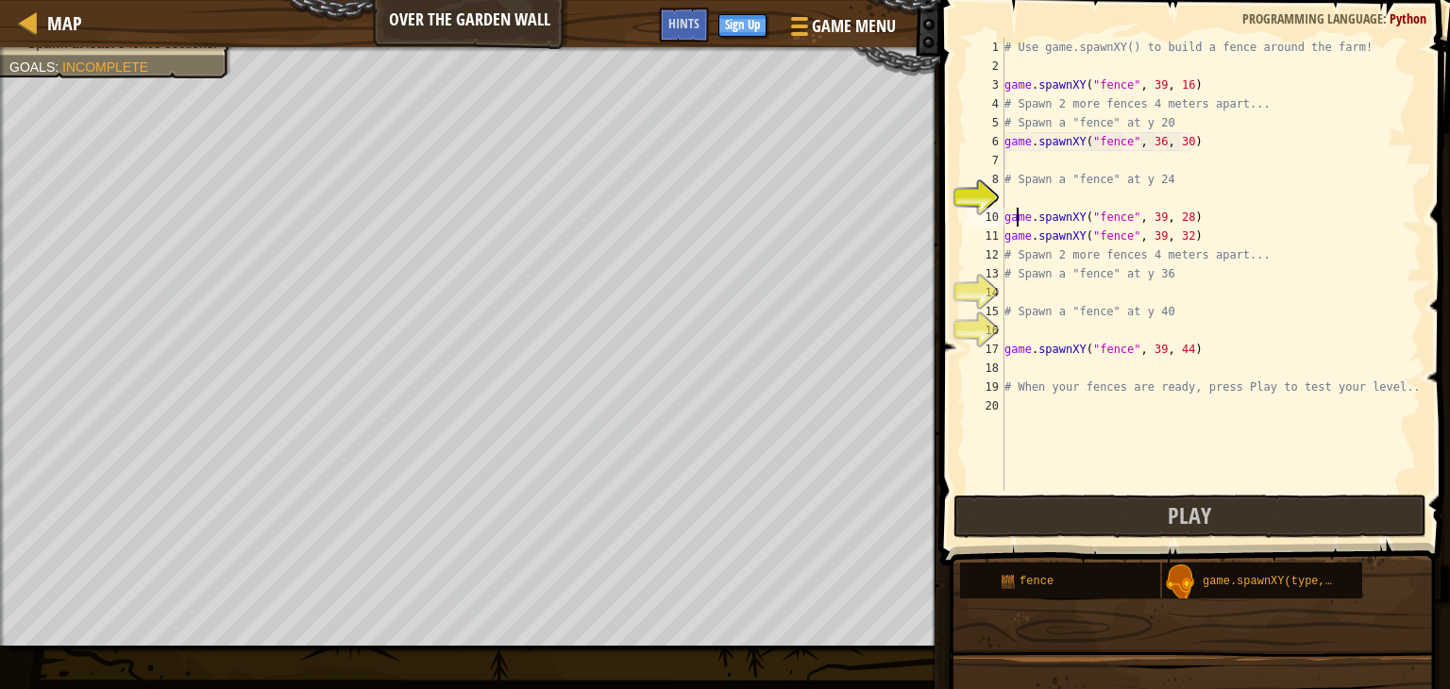
click at [1019, 212] on div "# Use game.spawnXY() to build a fence around the farm! game . spawnXY ( "fence"…" at bounding box center [1211, 283] width 421 height 491
type textarea "game.spawnXY("fence", 39, 28)"
click at [1012, 204] on div "# Use game.spawnXY() to build a fence around the farm! game . spawnXY ( "fence"…" at bounding box center [1211, 283] width 421 height 491
click at [1154, 195] on div "# Use game.spawnXY() to build a fence around the farm! game . spawnXY ( "fence"…" at bounding box center [1211, 283] width 421 height 491
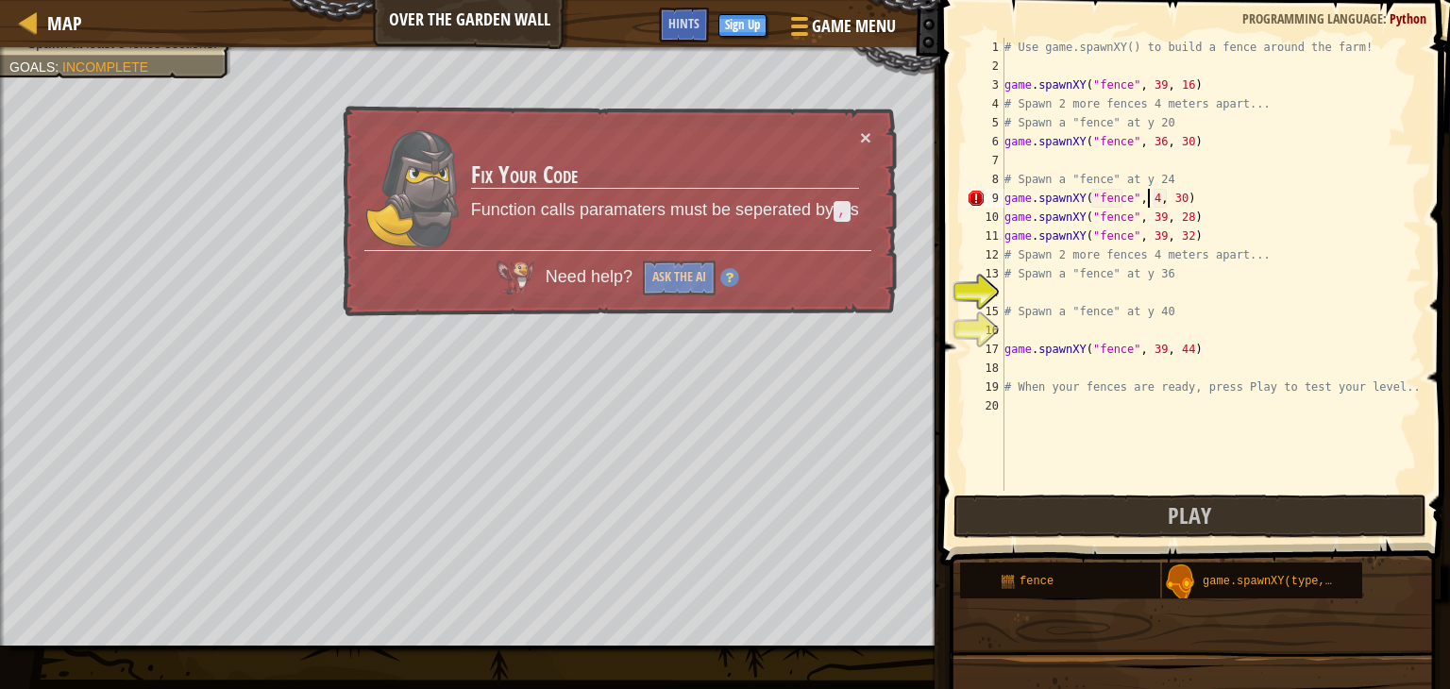
scroll to position [8, 11]
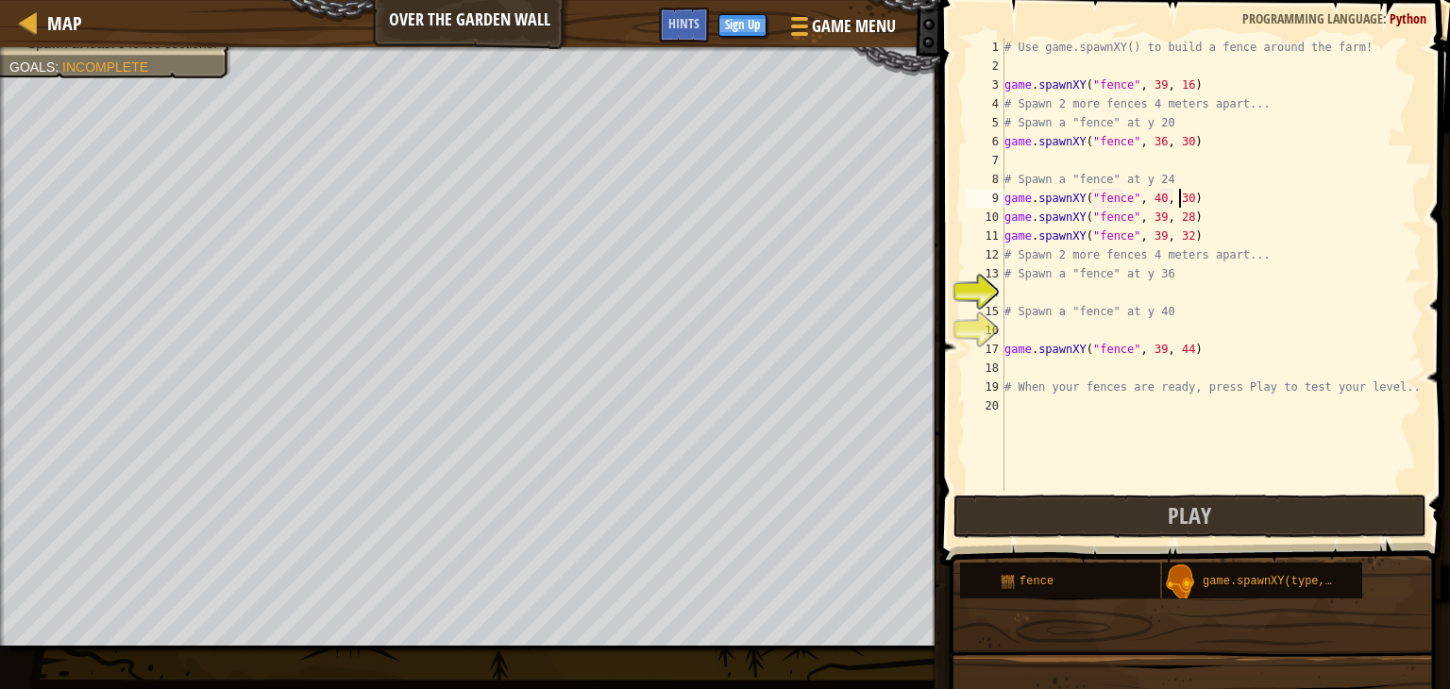
click at [1178, 195] on div "# Use game.spawnXY() to build a fence around the farm! game . spawnXY ( "fence"…" at bounding box center [1211, 283] width 421 height 491
type textarea "game.spawnXY("fence", 40, 42)"
click at [1022, 292] on div "# Use game.spawnXY() to build a fence around the farm! game . spawnXY ( "fence"…" at bounding box center [1211, 283] width 421 height 491
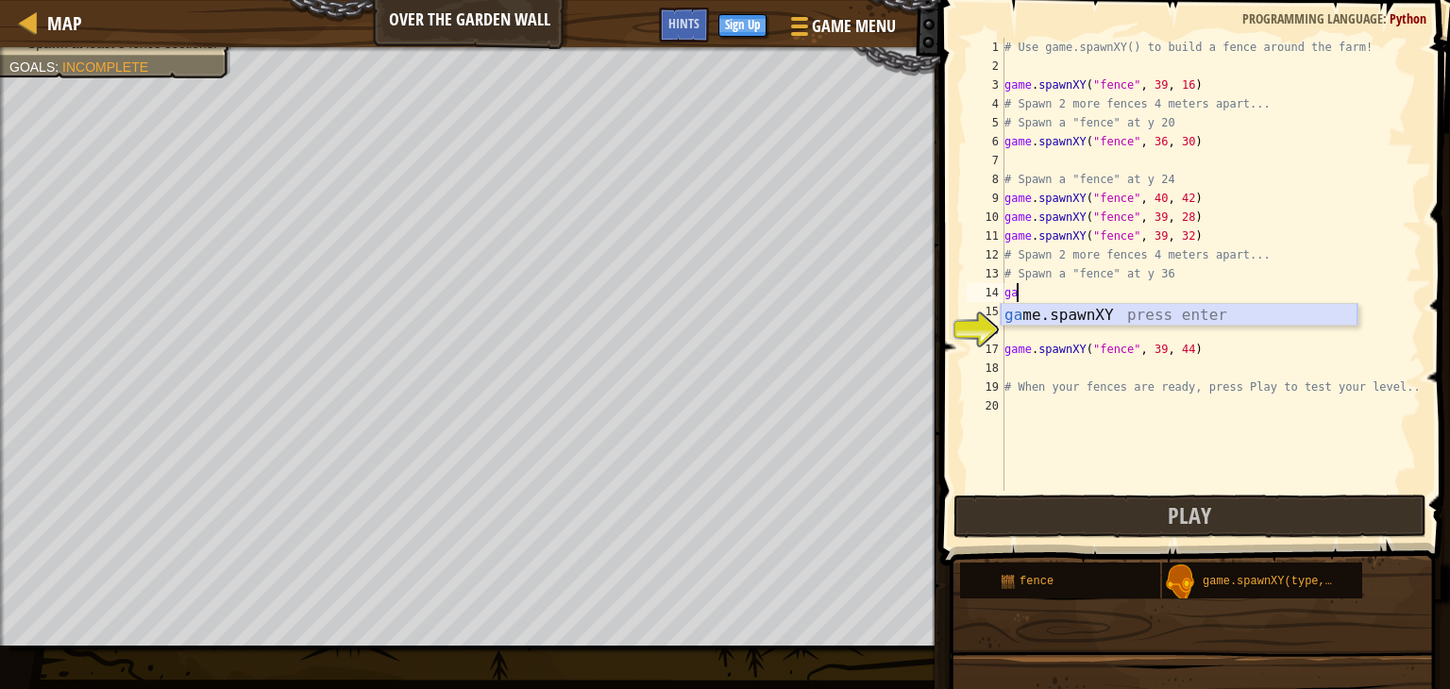
click at [1039, 307] on div "ga me.spawnXY press enter" at bounding box center [1179, 338] width 357 height 68
click at [1151, 294] on div "# Use game.spawnXY() to build a fence around the farm! game . spawnXY ( "fence"…" at bounding box center [1211, 283] width 421 height 491
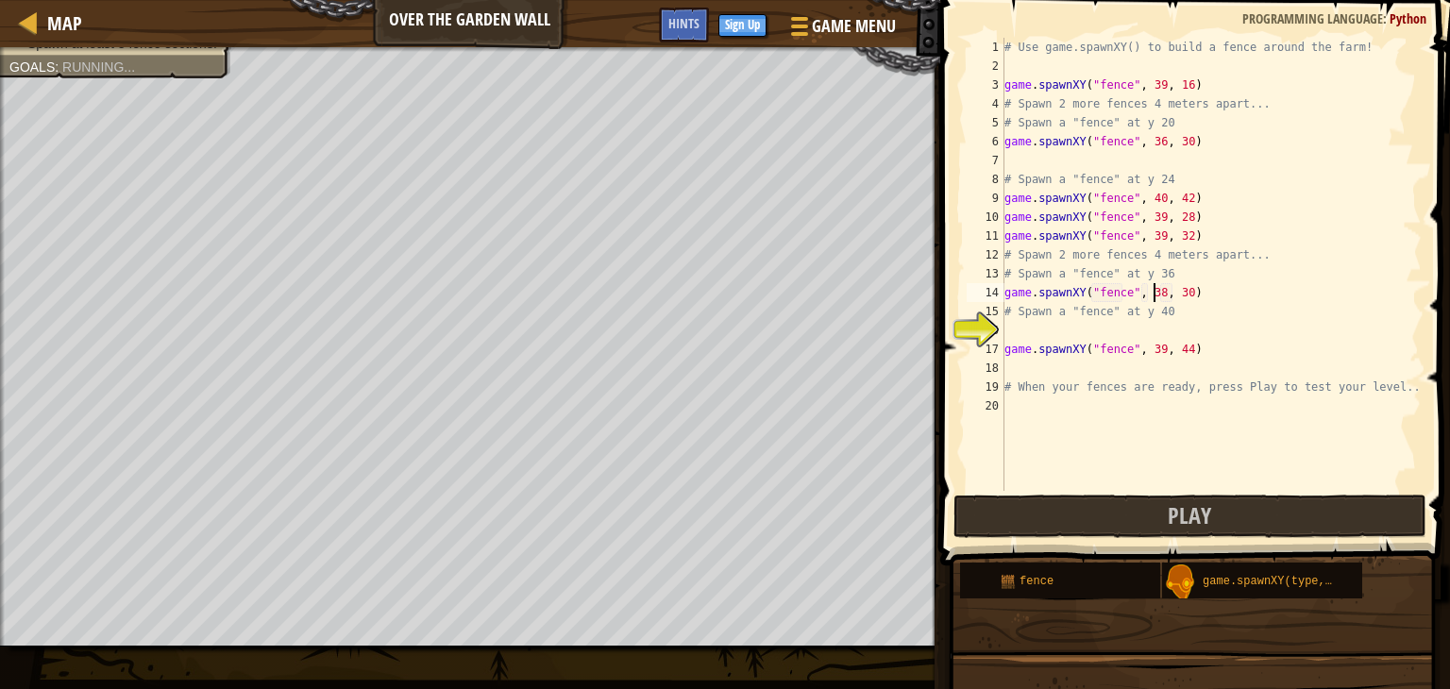
scroll to position [8, 11]
click at [1180, 297] on div "# Use game.spawnXY() to build a fence around the farm! game . spawnXY ( "fence"…" at bounding box center [1211, 283] width 421 height 491
type textarea "game.spawnXY("fence", 38, 39)"
click at [1089, 330] on div "# Use game.spawnXY() to build a fence around the farm! game . spawnXY ( "fence"…" at bounding box center [1211, 283] width 421 height 491
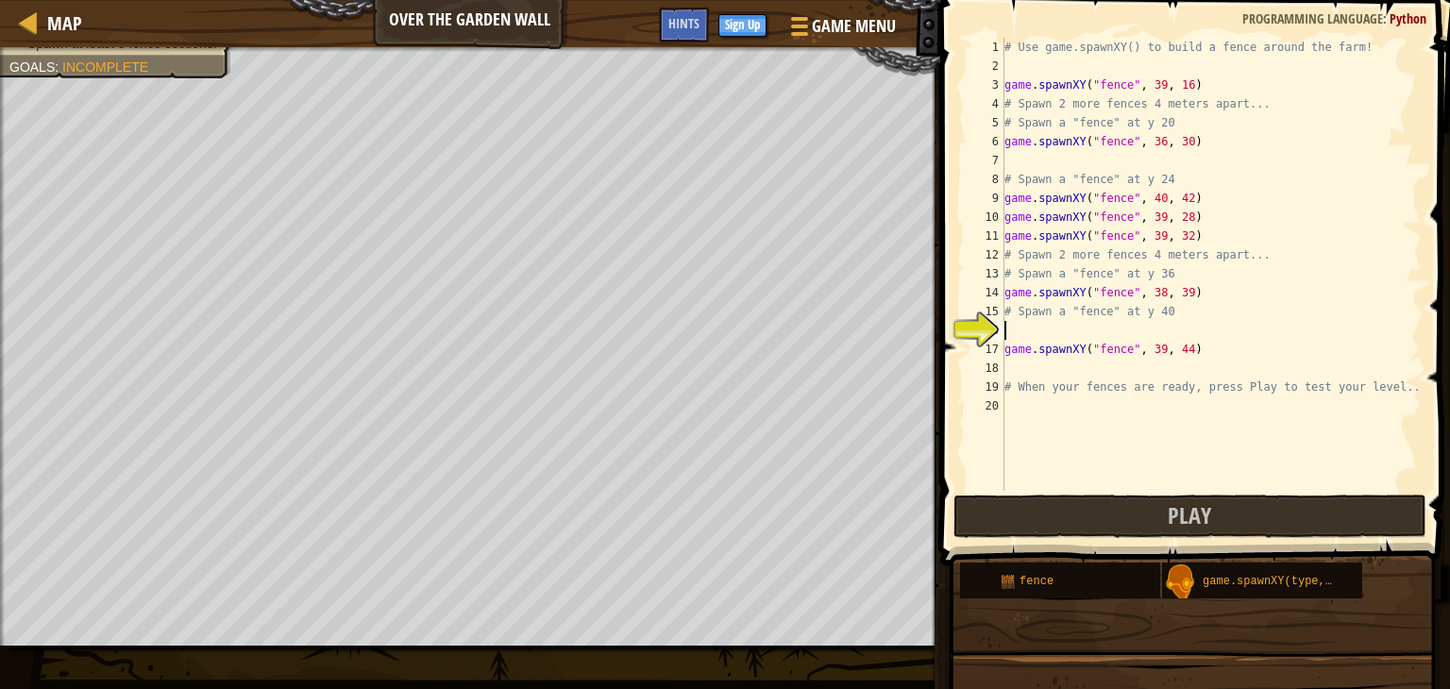
scroll to position [8, 0]
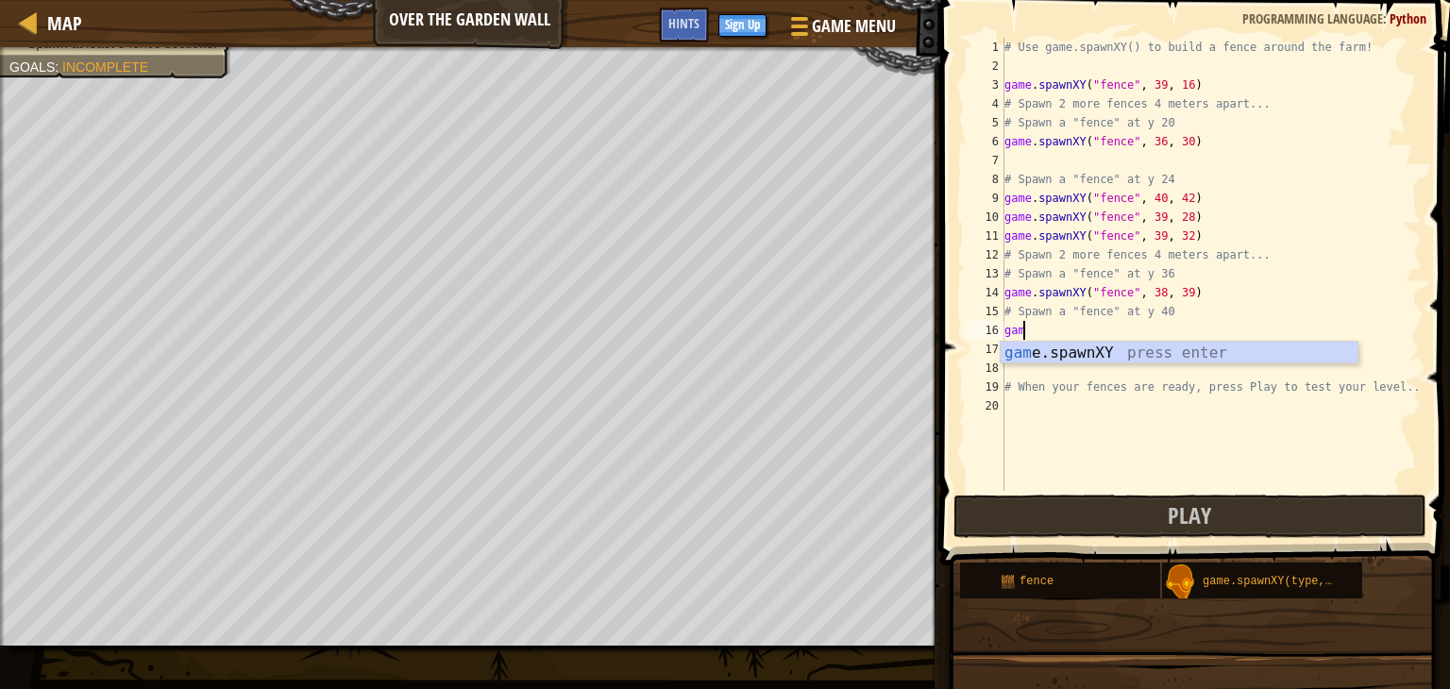
type textarea "game"
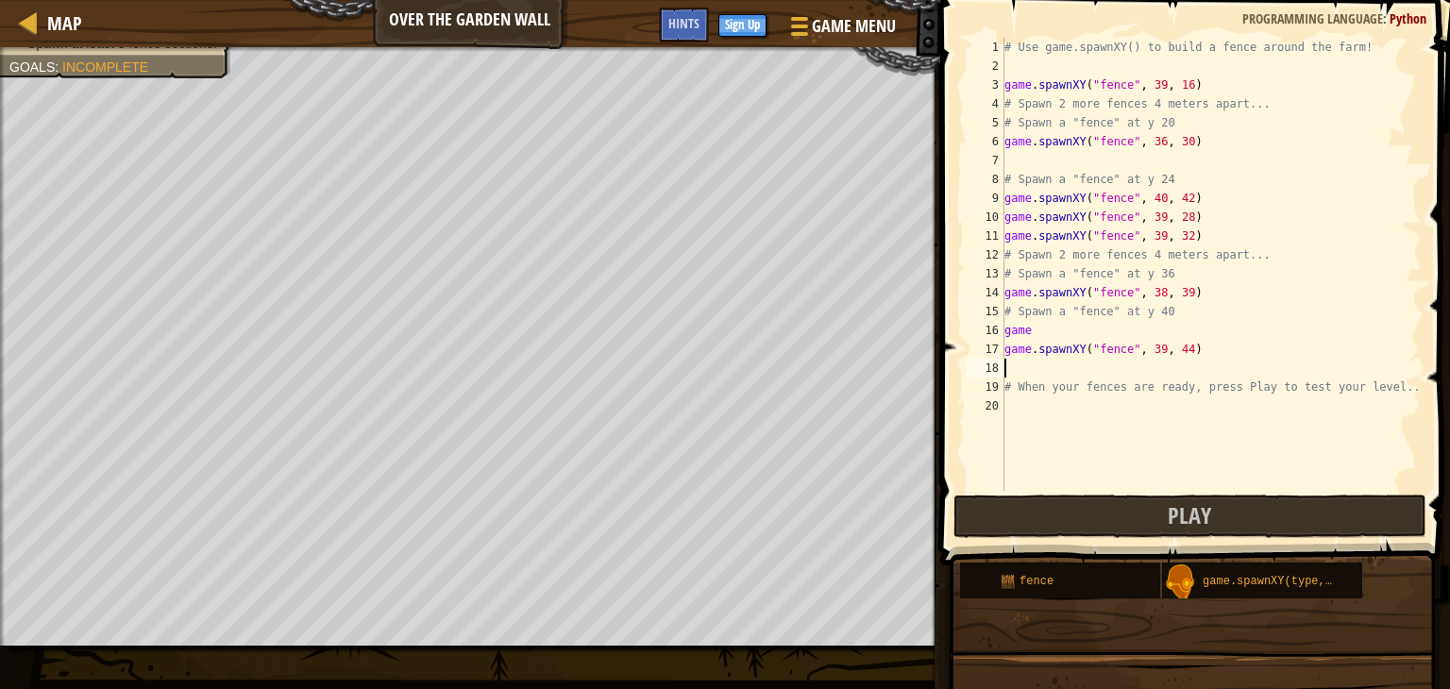
click at [1113, 364] on div "# Use game.spawnXY() to build a fence around the farm! game . spawnXY ( "fence"…" at bounding box center [1211, 283] width 421 height 491
click at [1152, 349] on div "# Use game.spawnXY() to build a fence around the farm! game . spawnXY ( "fence"…" at bounding box center [1211, 283] width 421 height 491
click at [1175, 349] on div "# Use game.spawnXY() to build a fence around the farm! game . spawnXY ( "fence"…" at bounding box center [1211, 283] width 421 height 491
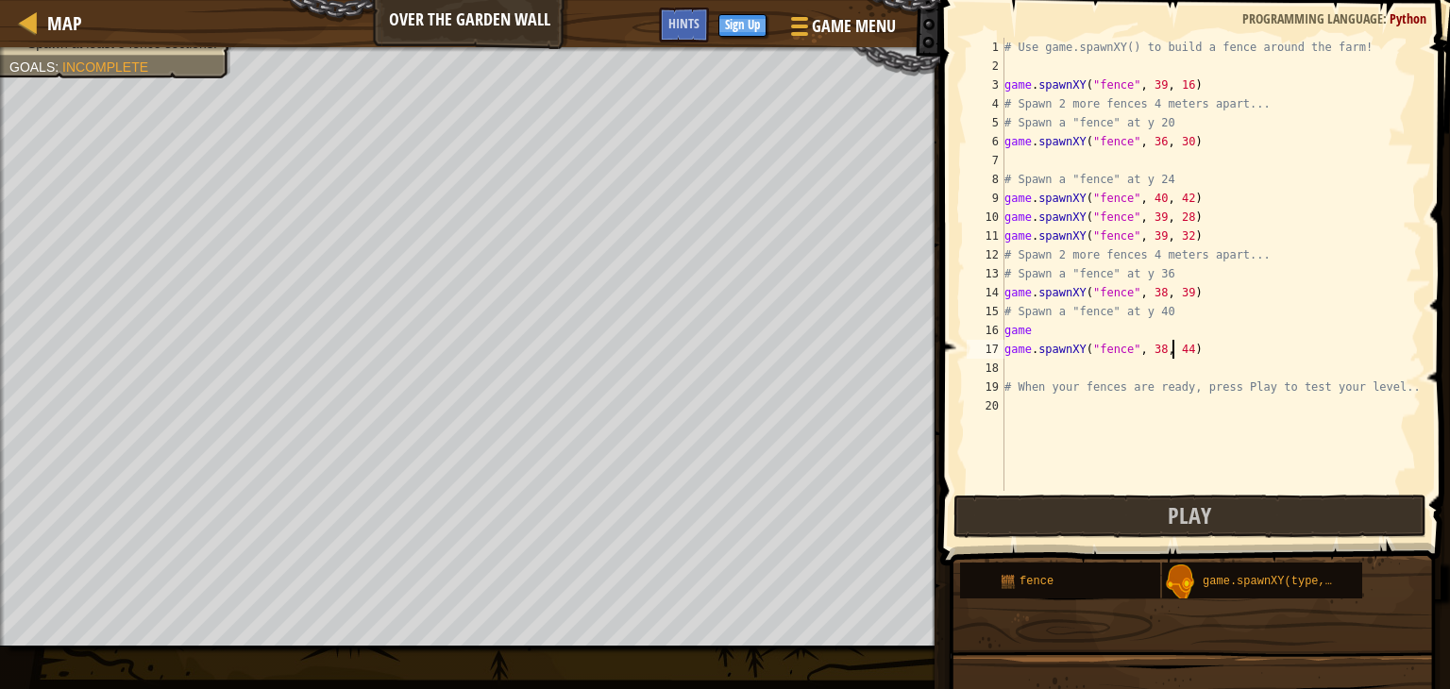
click at [1178, 349] on div "# Use game.spawnXY() to build a fence around the farm! game . spawnXY ( "fence"…" at bounding box center [1211, 283] width 421 height 491
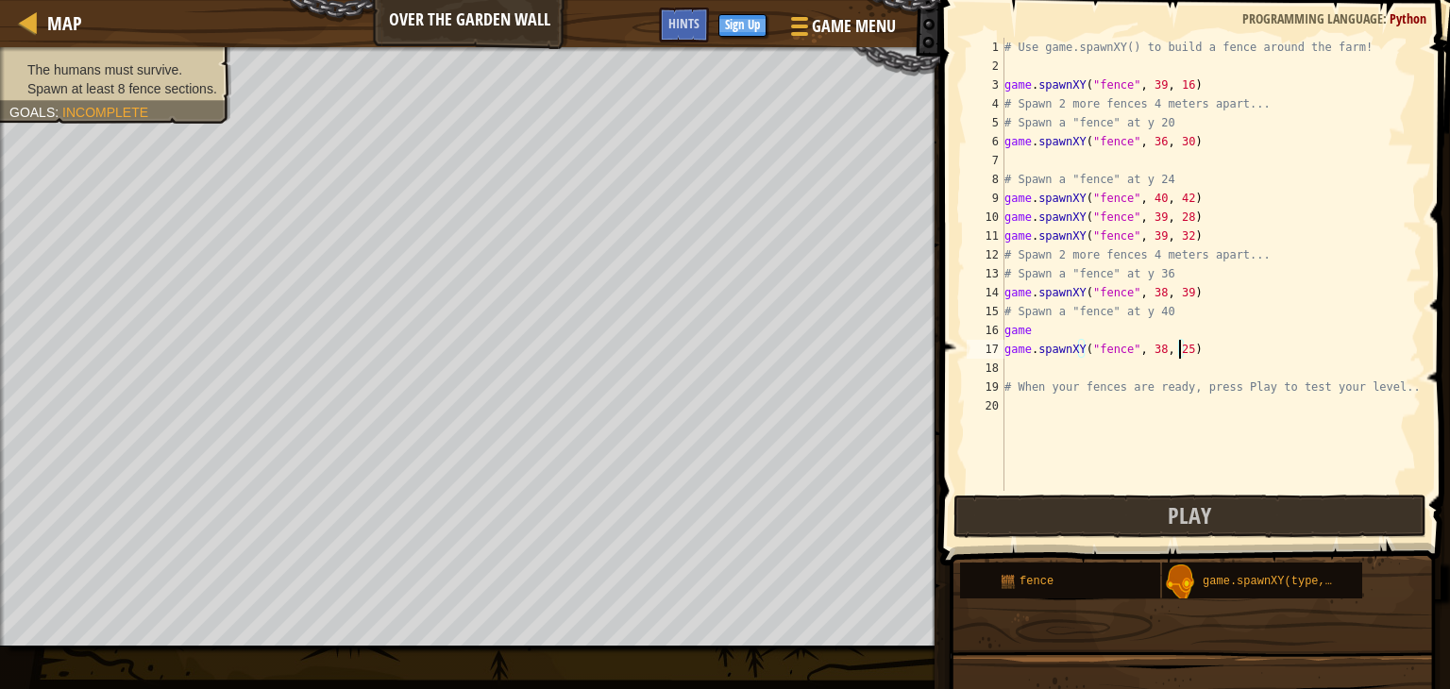
type textarea "game.spawnXY("fence", 38, 25)"
click at [136, 58] on div "The humans must survive. Spawn at least 8 fence sections. Goals : Incomplete" at bounding box center [104, 79] width 253 height 89
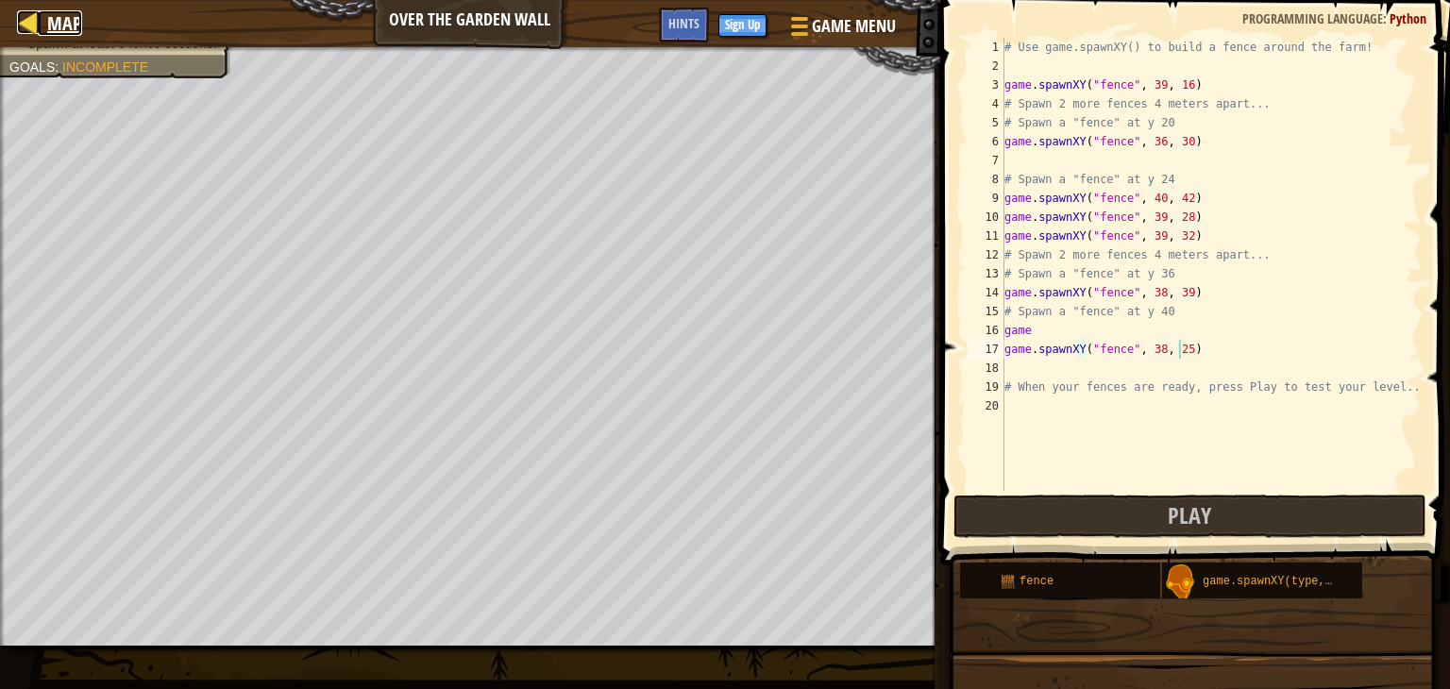
click at [22, 27] on div at bounding box center [29, 22] width 24 height 24
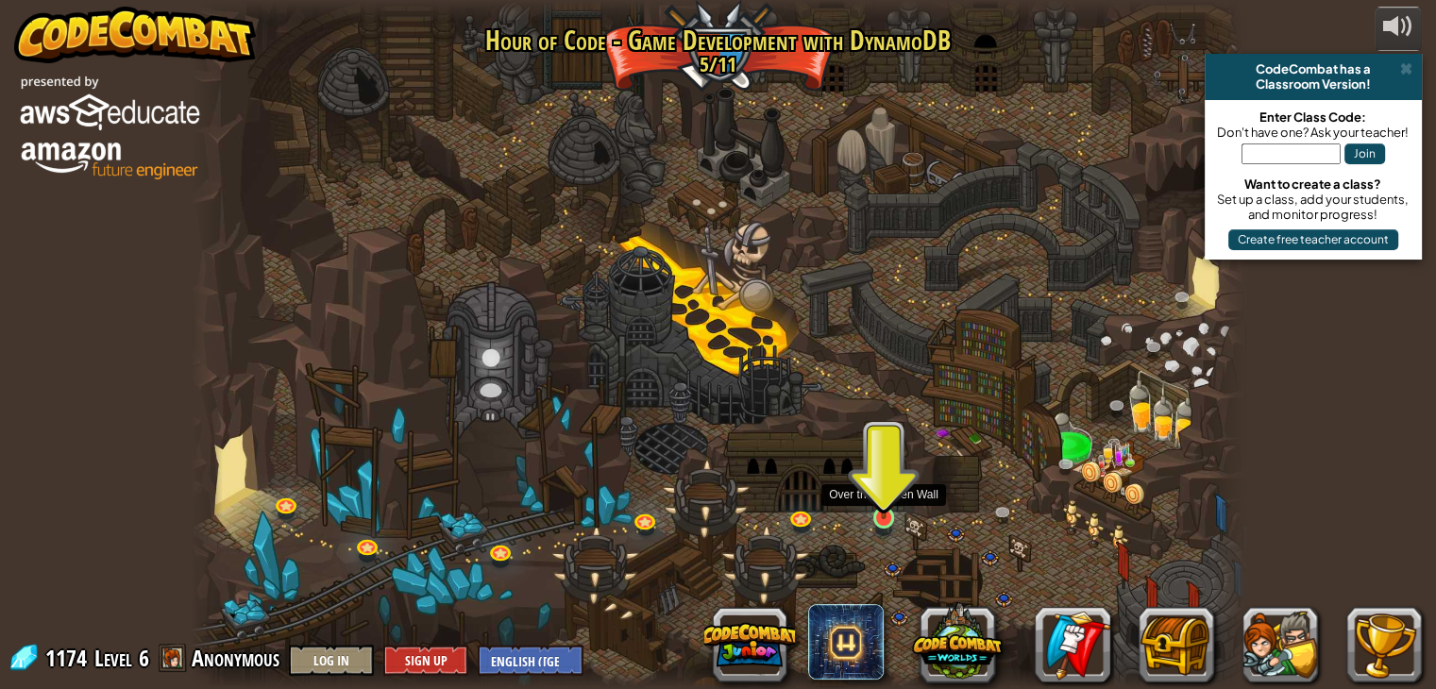
click at [875, 507] on img at bounding box center [884, 490] width 26 height 60
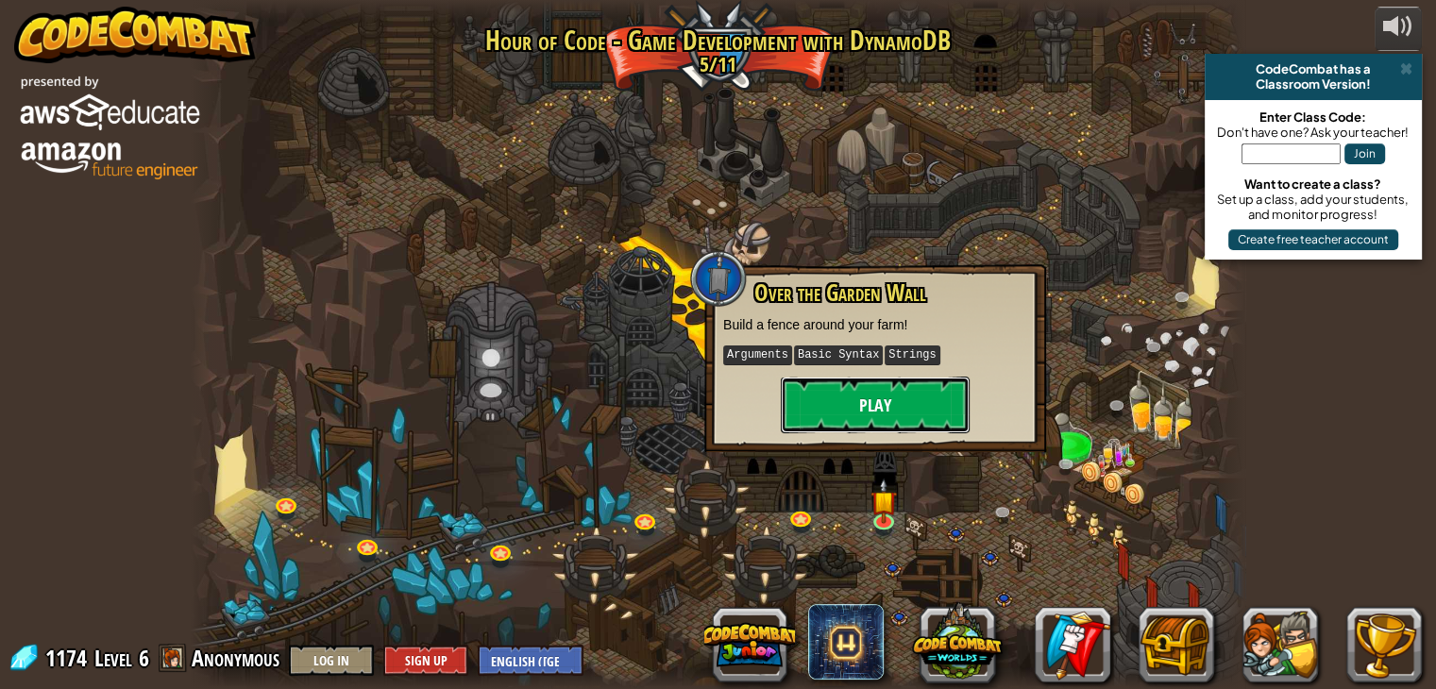
click at [813, 398] on button "Play" at bounding box center [875, 405] width 189 height 57
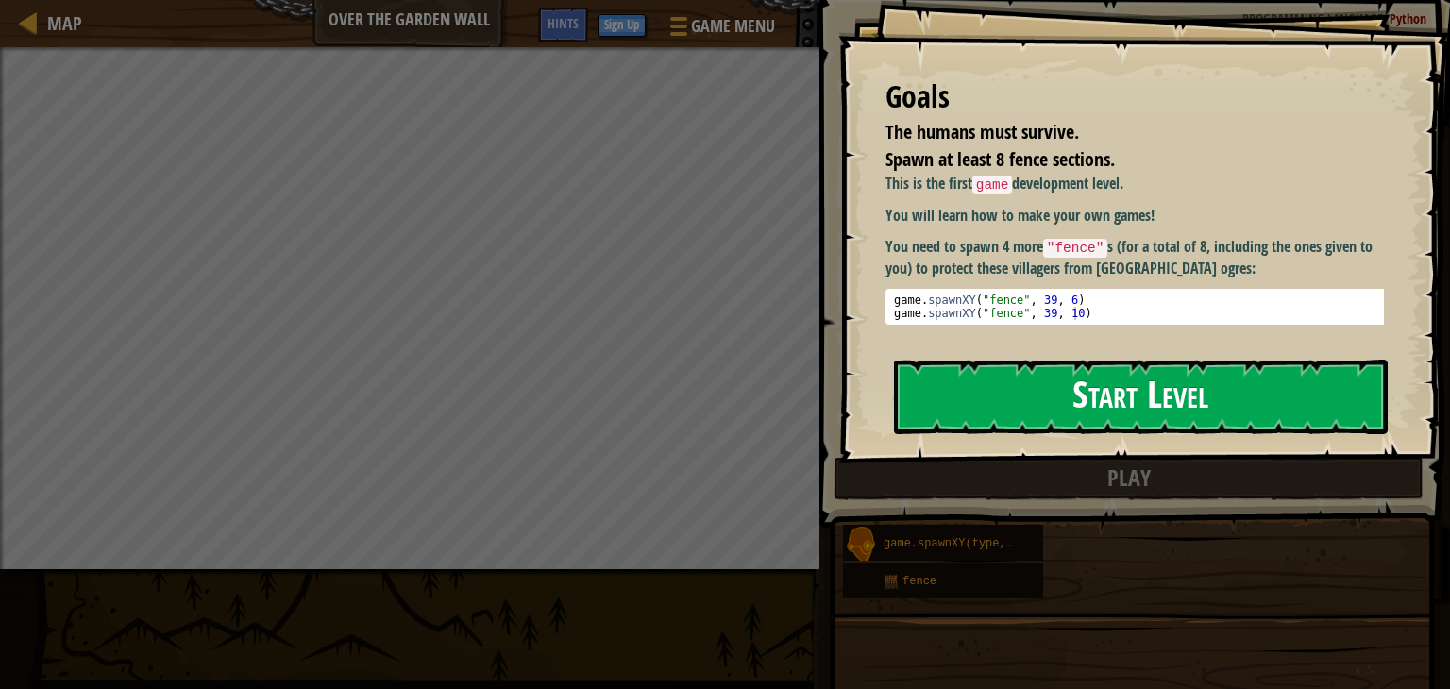
click at [1010, 388] on button "Start Level" at bounding box center [1141, 397] width 494 height 75
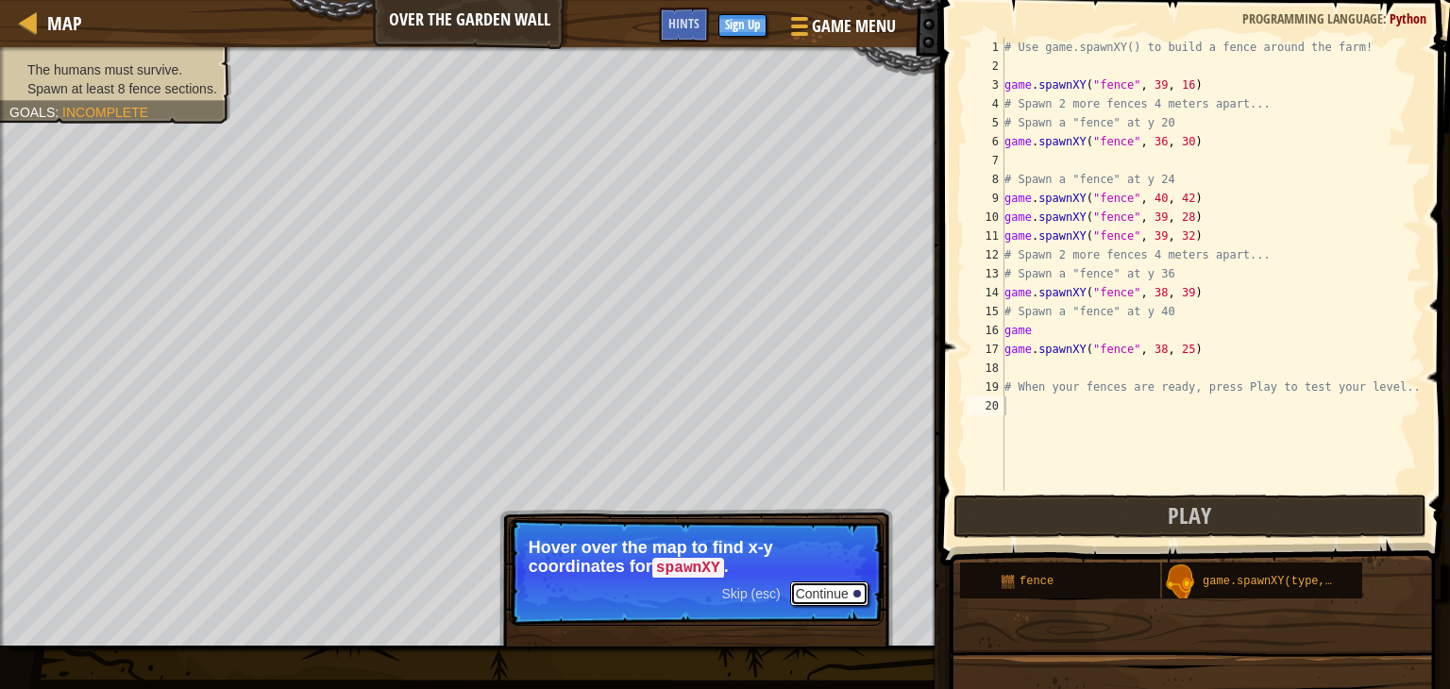
click at [834, 594] on button "Continue" at bounding box center [829, 594] width 78 height 25
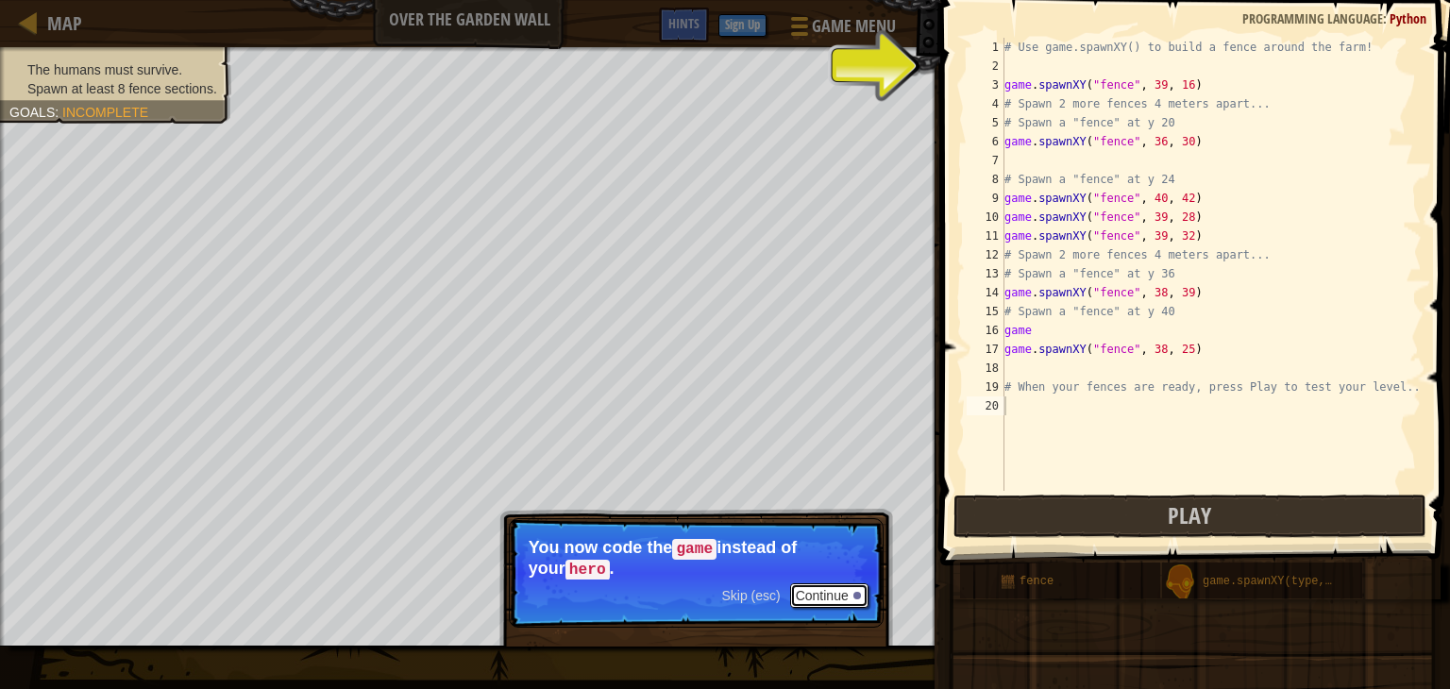
click at [834, 594] on button "Continue" at bounding box center [829, 596] width 78 height 25
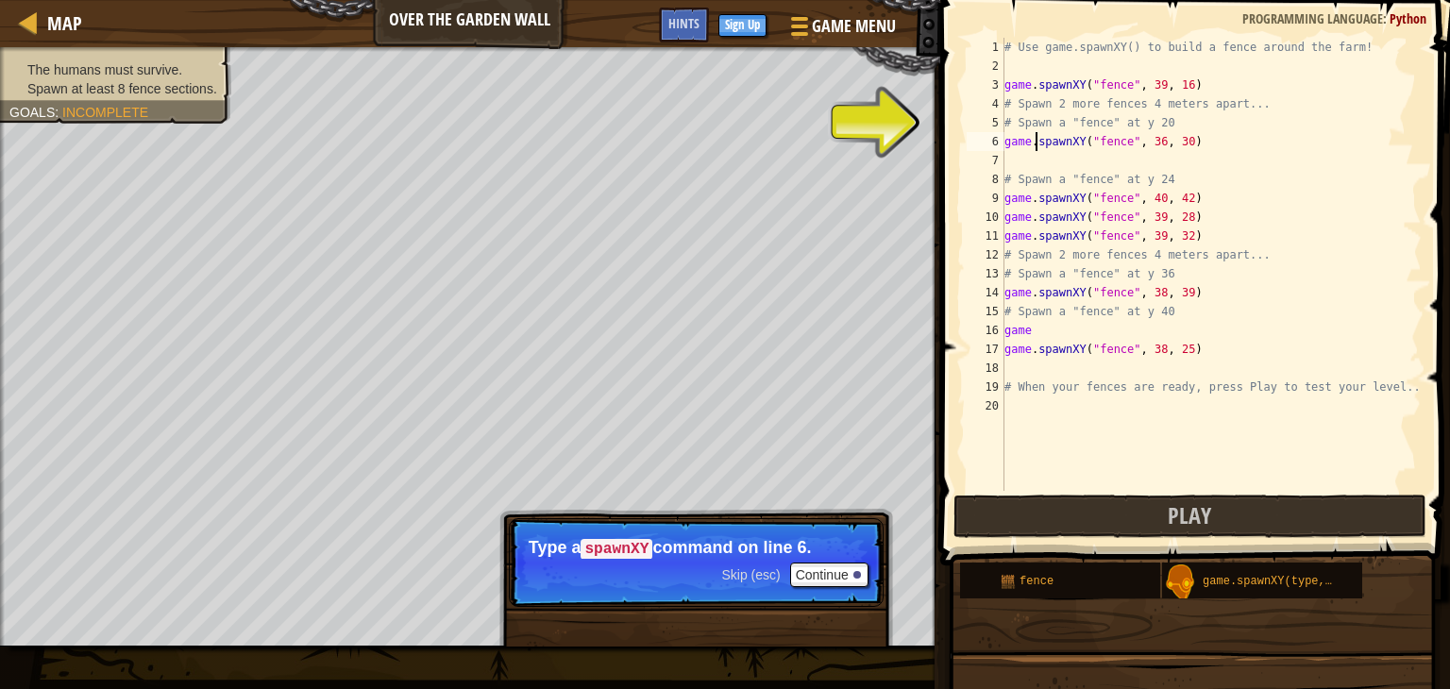
click at [1035, 144] on div "# Use game.spawnXY() to build a fence around the farm! game . spawnXY ( "fence"…" at bounding box center [1211, 283] width 421 height 491
click at [1153, 142] on div "# Use game.spawnXY() to build a fence around the farm! game . spawnXY ( "fence"…" at bounding box center [1211, 283] width 421 height 491
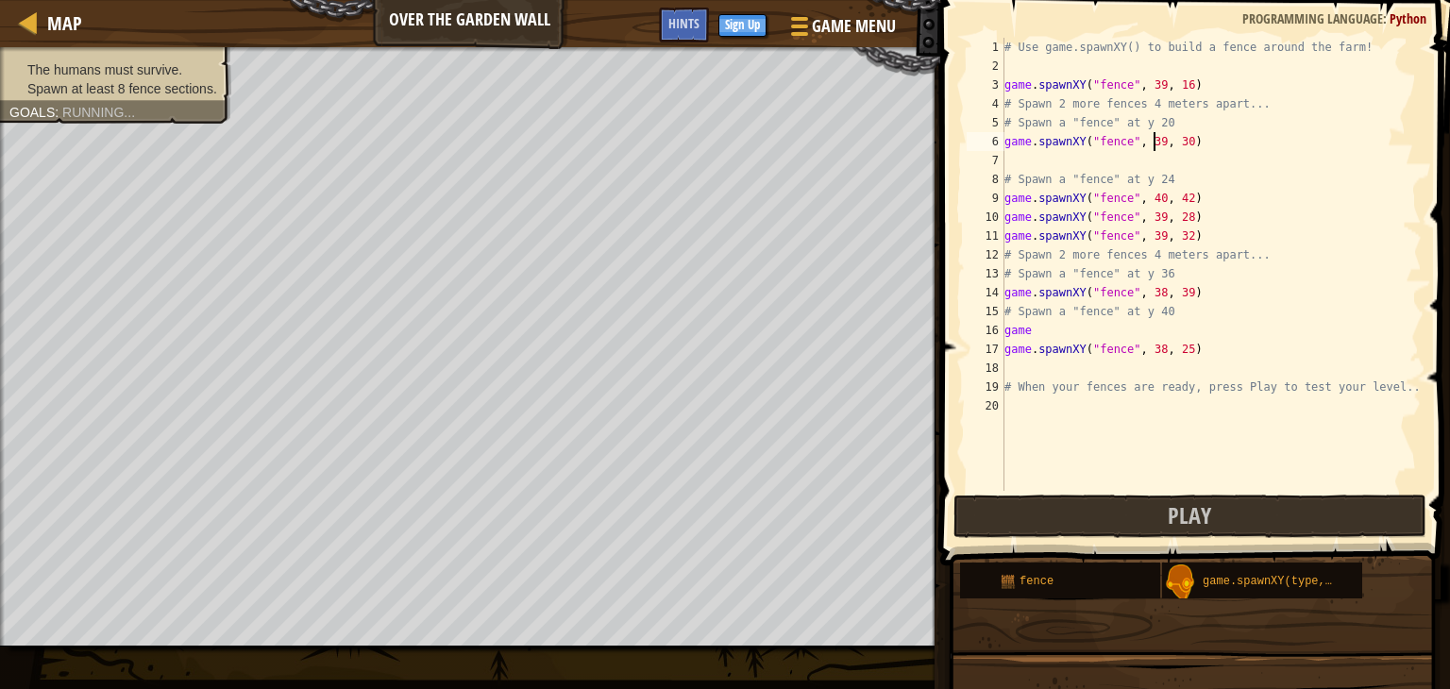
scroll to position [8, 11]
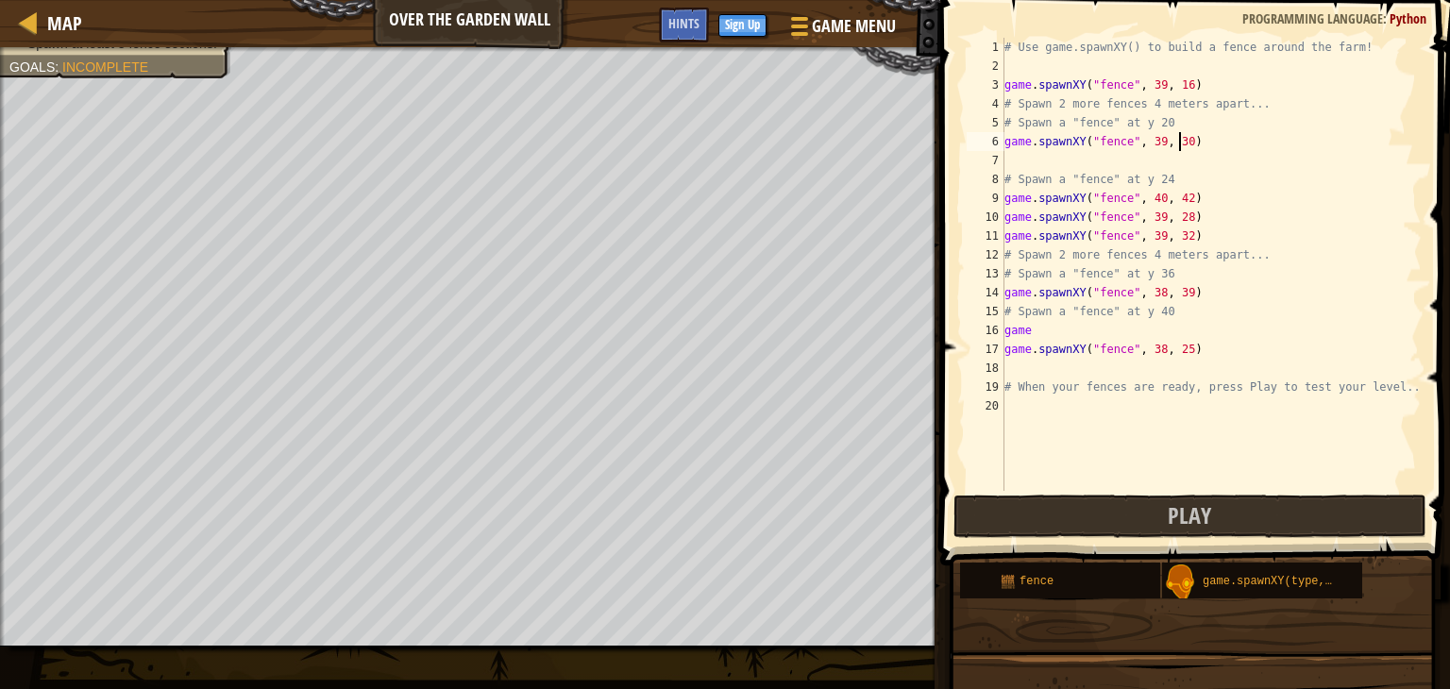
click at [1177, 139] on div "# Use game.spawnXY() to build a fence around the farm! game . spawnXY ( "fence"…" at bounding box center [1211, 283] width 421 height 491
type textarea "game.spawnXY("fence", 39, 22)"
click at [1326, 505] on button "Play" at bounding box center [1190, 516] width 473 height 43
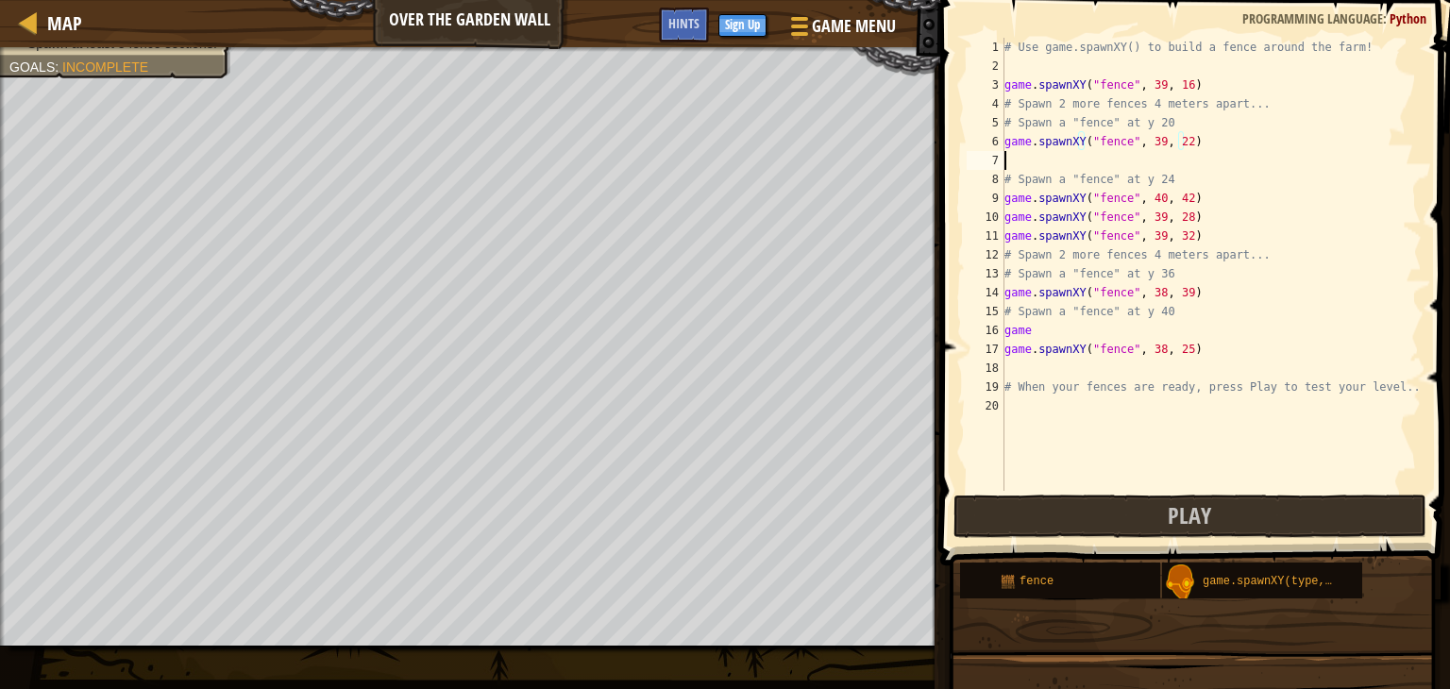
click at [1024, 164] on div "# Use game.spawnXY() to build a fence around the farm! game . spawnXY ( "fence"…" at bounding box center [1211, 283] width 421 height 491
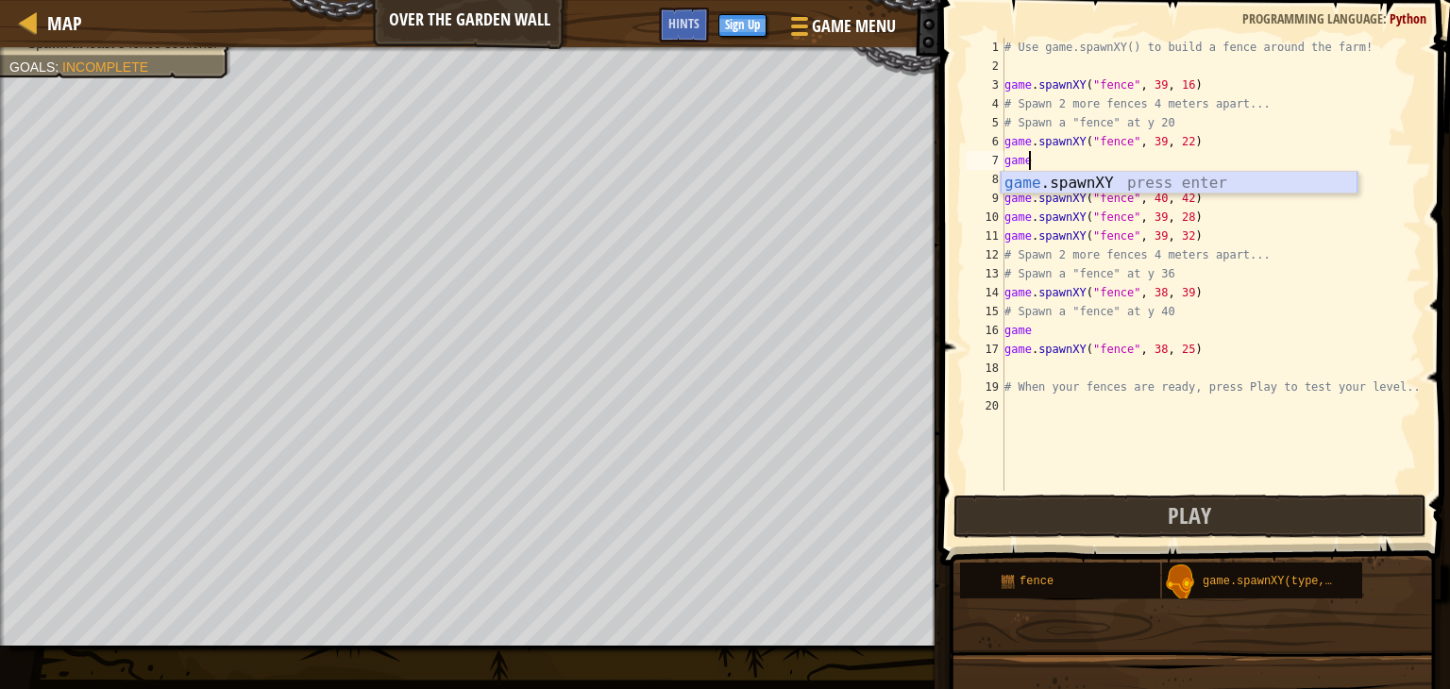
click at [1072, 177] on div "game .spawnXY press enter" at bounding box center [1179, 206] width 357 height 68
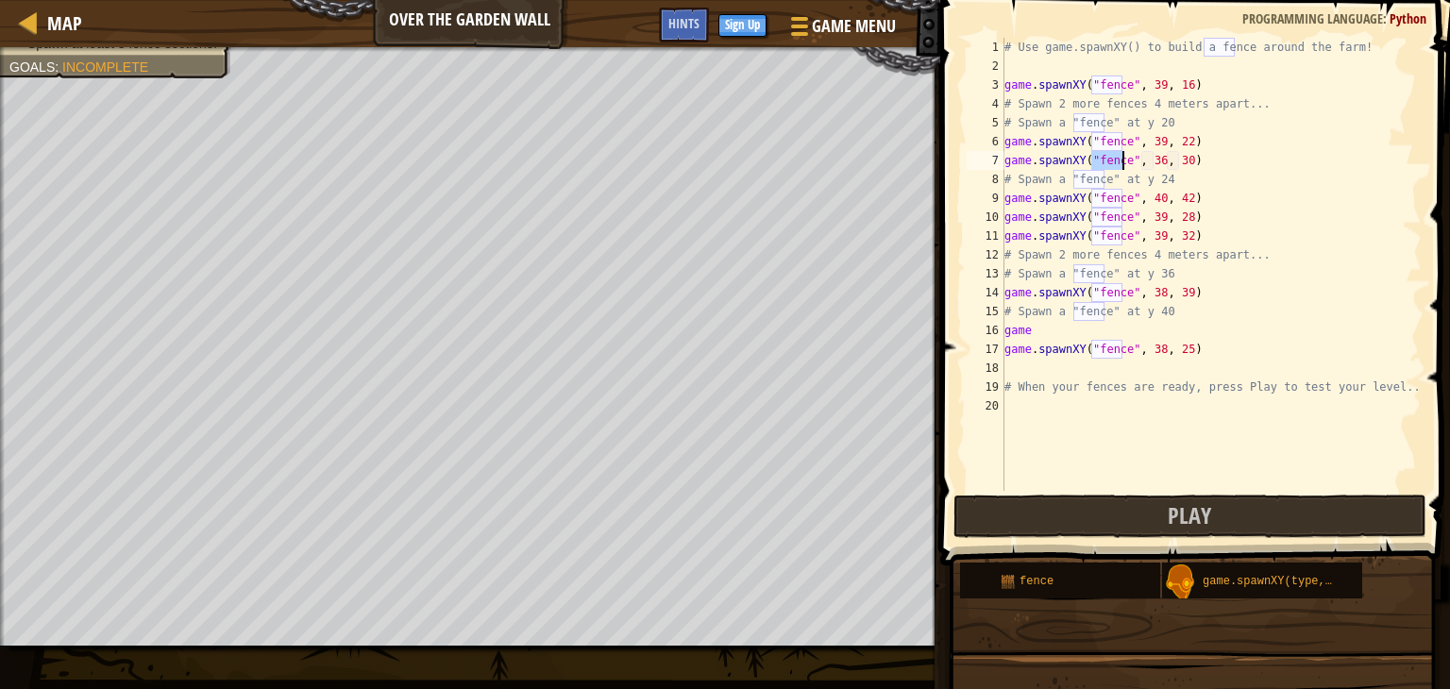
click at [1152, 156] on div "# Use game.spawnXY() to build a fence around the farm! game . spawnXY ( "fence"…" at bounding box center [1211, 283] width 421 height 491
click at [1178, 157] on div "# Use game.spawnXY() to build a fence around the farm! game . spawnXY ( "fence"…" at bounding box center [1211, 283] width 421 height 491
type textarea "game.spawnXY("fence", 39, 38)"
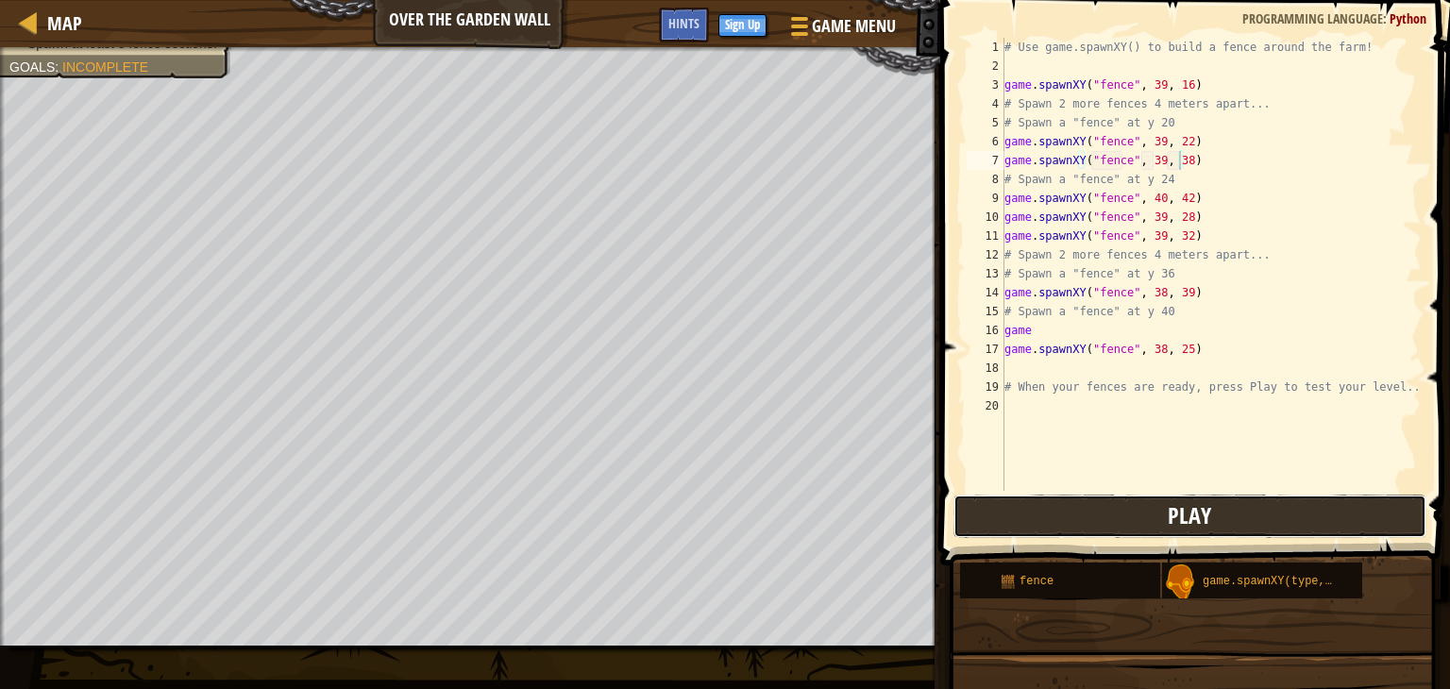
click at [1080, 500] on button "Play" at bounding box center [1190, 516] width 473 height 43
click at [1018, 372] on div "# Use game.spawnXY() to build a fence around the farm! game . spawnXY ( "fence"…" at bounding box center [1211, 283] width 421 height 491
type textarea "h"
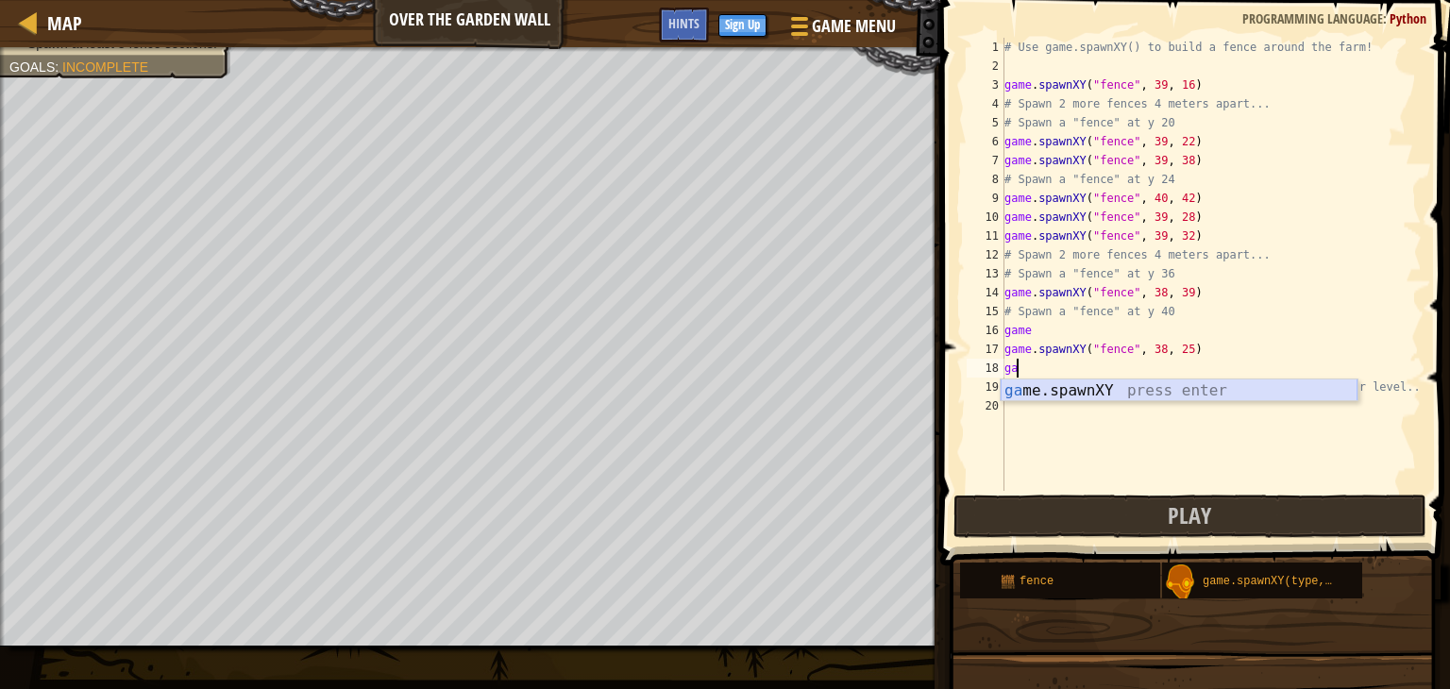
click at [1095, 399] on div "ga me.spawnXY press enter" at bounding box center [1179, 414] width 357 height 68
click at [1151, 369] on div "# Use game.spawnXY() to build a fence around the farm! game . spawnXY ( "fence"…" at bounding box center [1211, 283] width 421 height 491
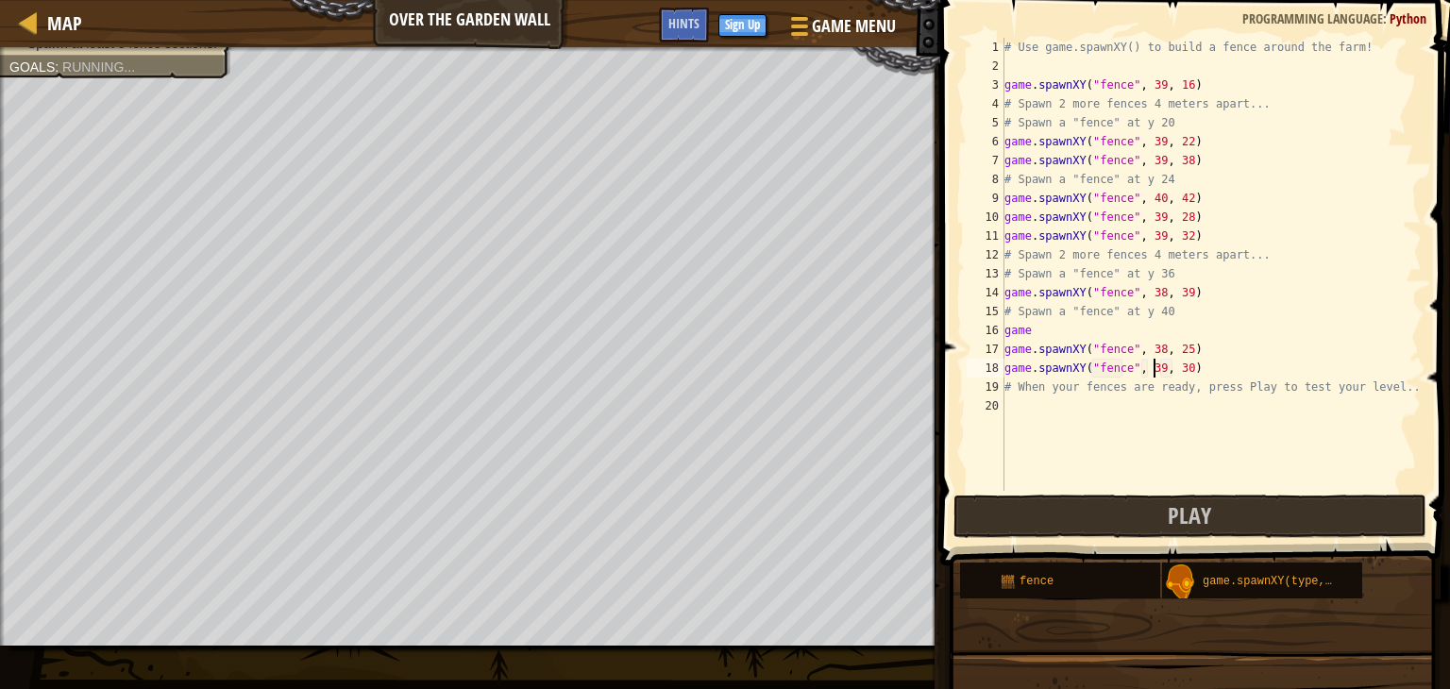
scroll to position [8, 11]
click at [1177, 366] on div "# Use game.spawnXY() to build a fence around the farm! game . spawnXY ( "fence"…" at bounding box center [1211, 283] width 421 height 491
type textarea "game.spawnXY("fence", 39, 37)"
click at [1197, 524] on span "Play" at bounding box center [1189, 515] width 43 height 30
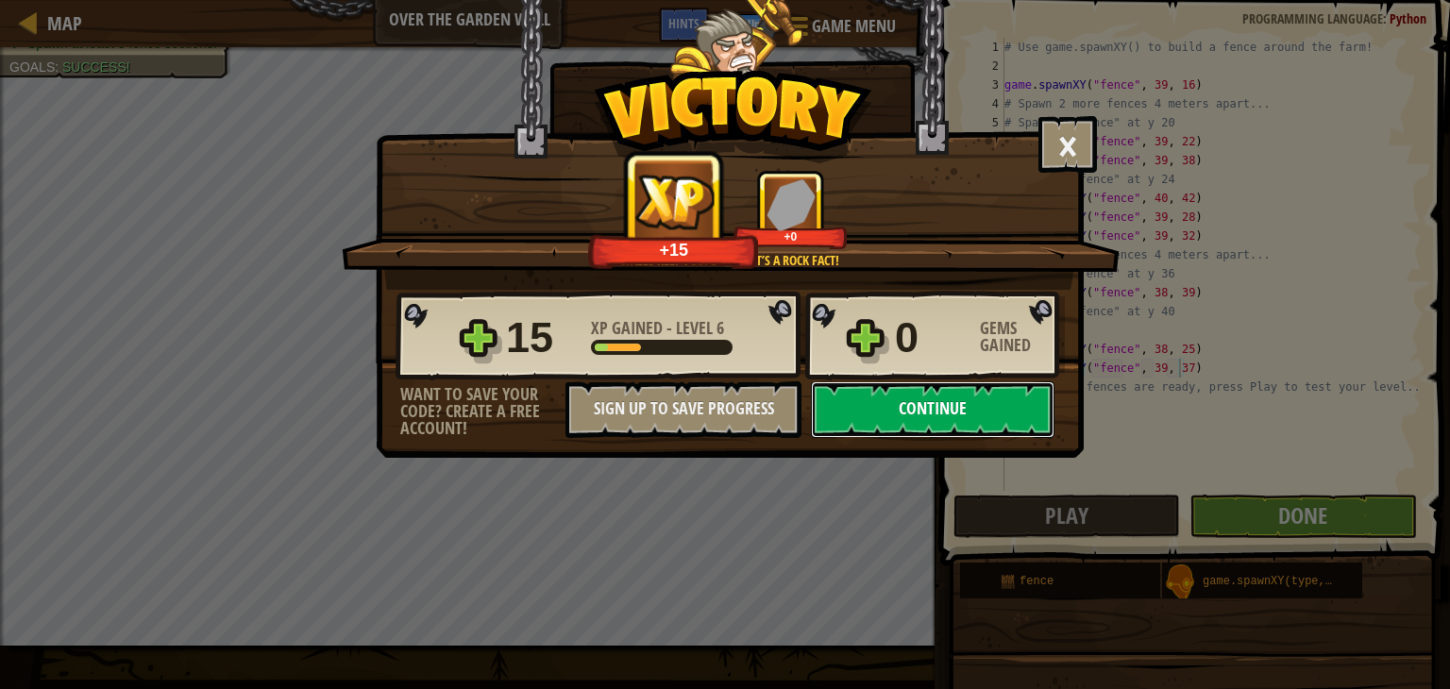
click at [922, 422] on button "Continue" at bounding box center [933, 409] width 244 height 57
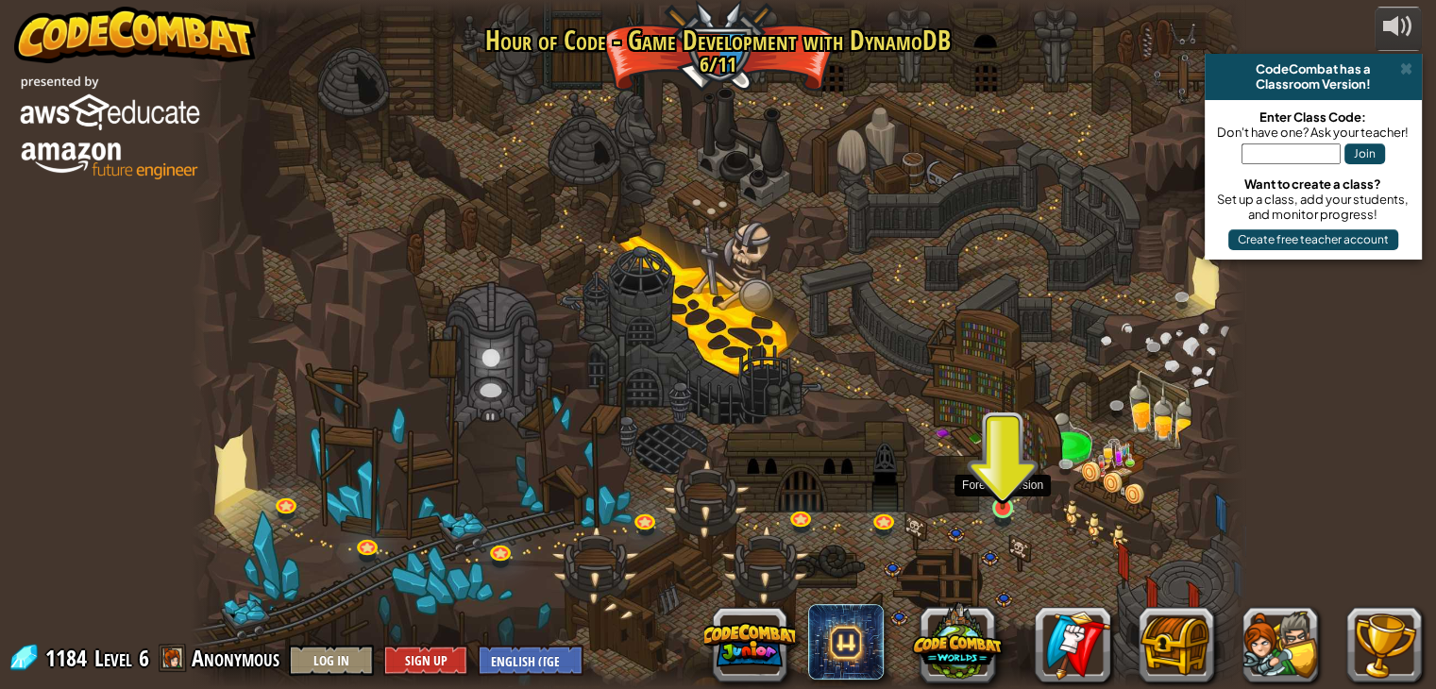
click at [998, 497] on img at bounding box center [1003, 479] width 26 height 60
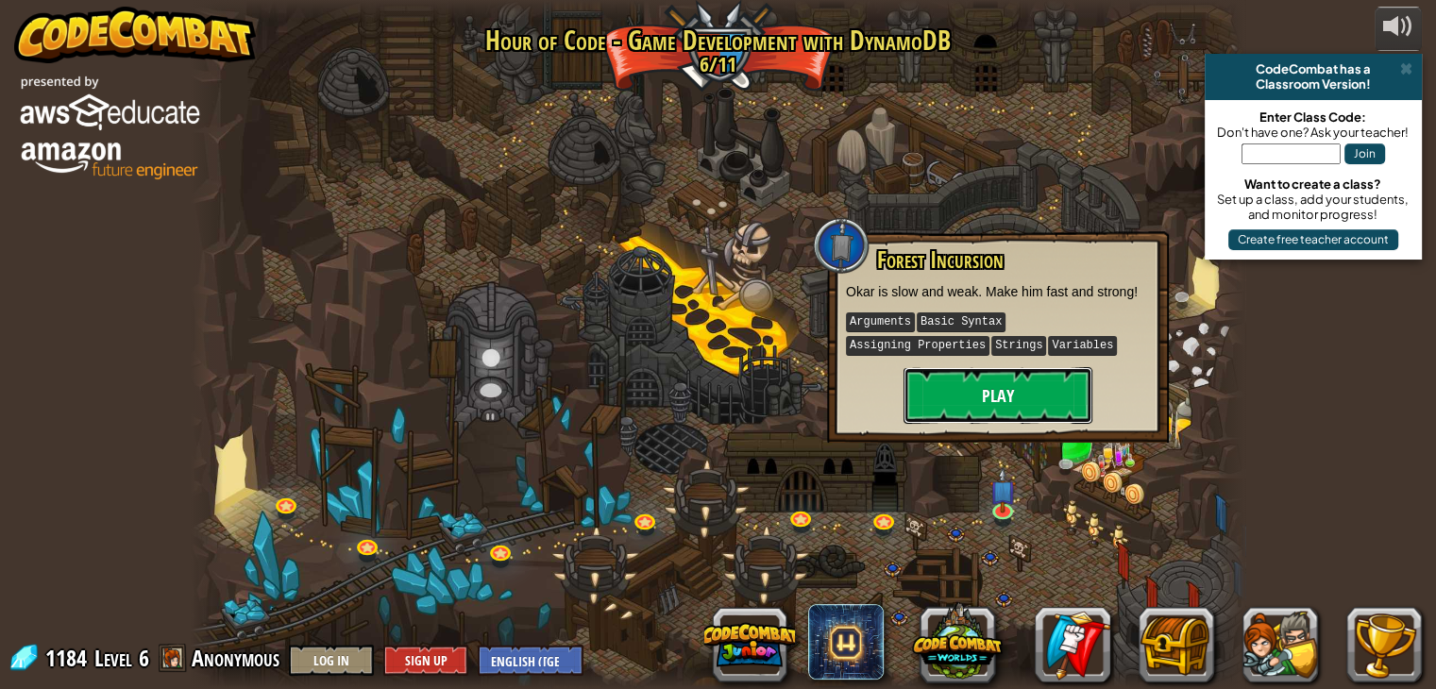
click at [954, 379] on button "Play" at bounding box center [998, 395] width 189 height 57
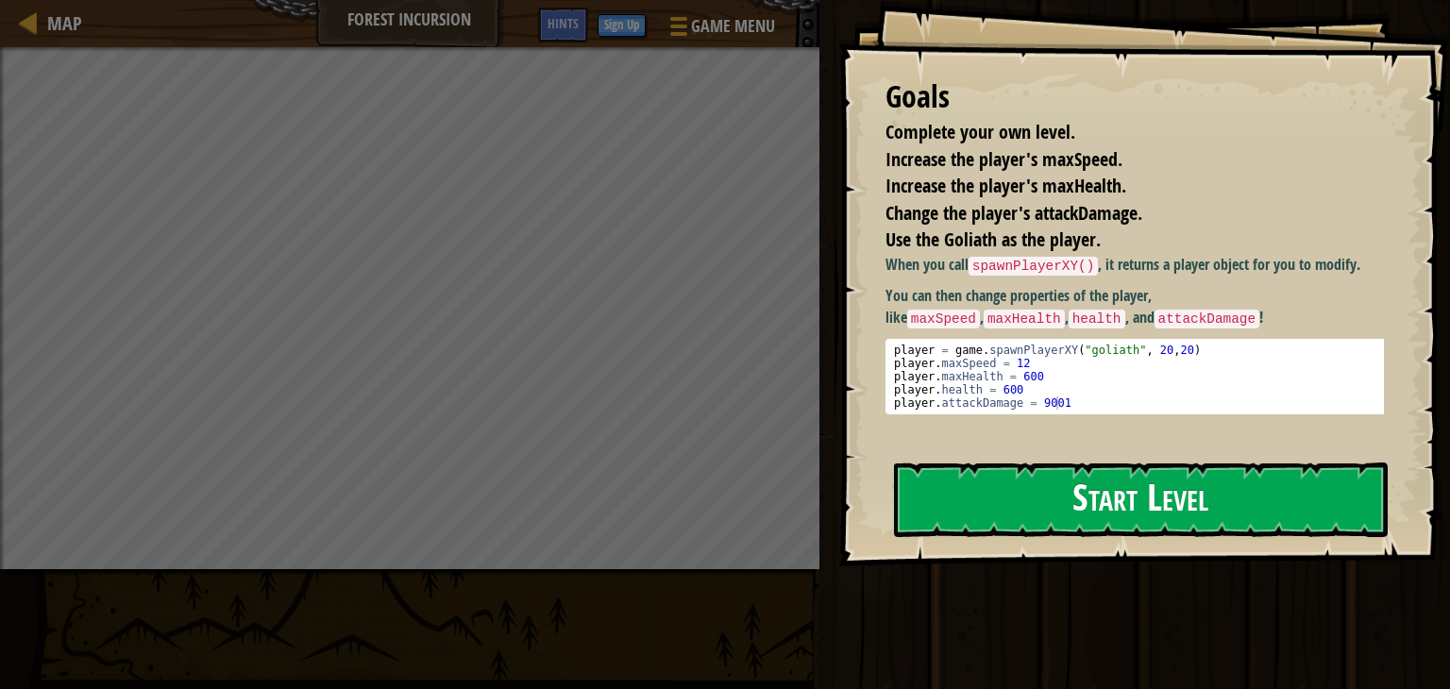
click at [1042, 480] on button "Start Level" at bounding box center [1141, 500] width 494 height 75
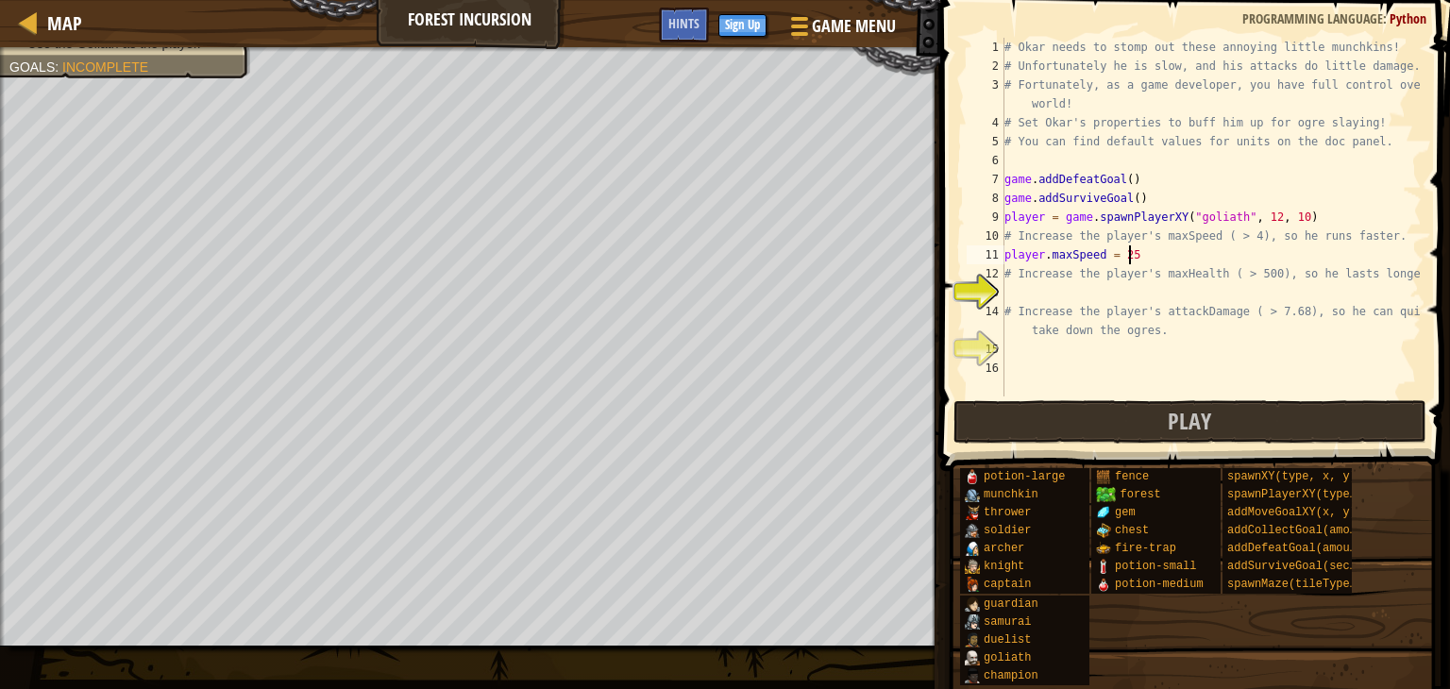
click at [1132, 254] on div "# Okar needs to stomp out these annoying little munchkins! # Unfortunately he i…" at bounding box center [1211, 236] width 421 height 397
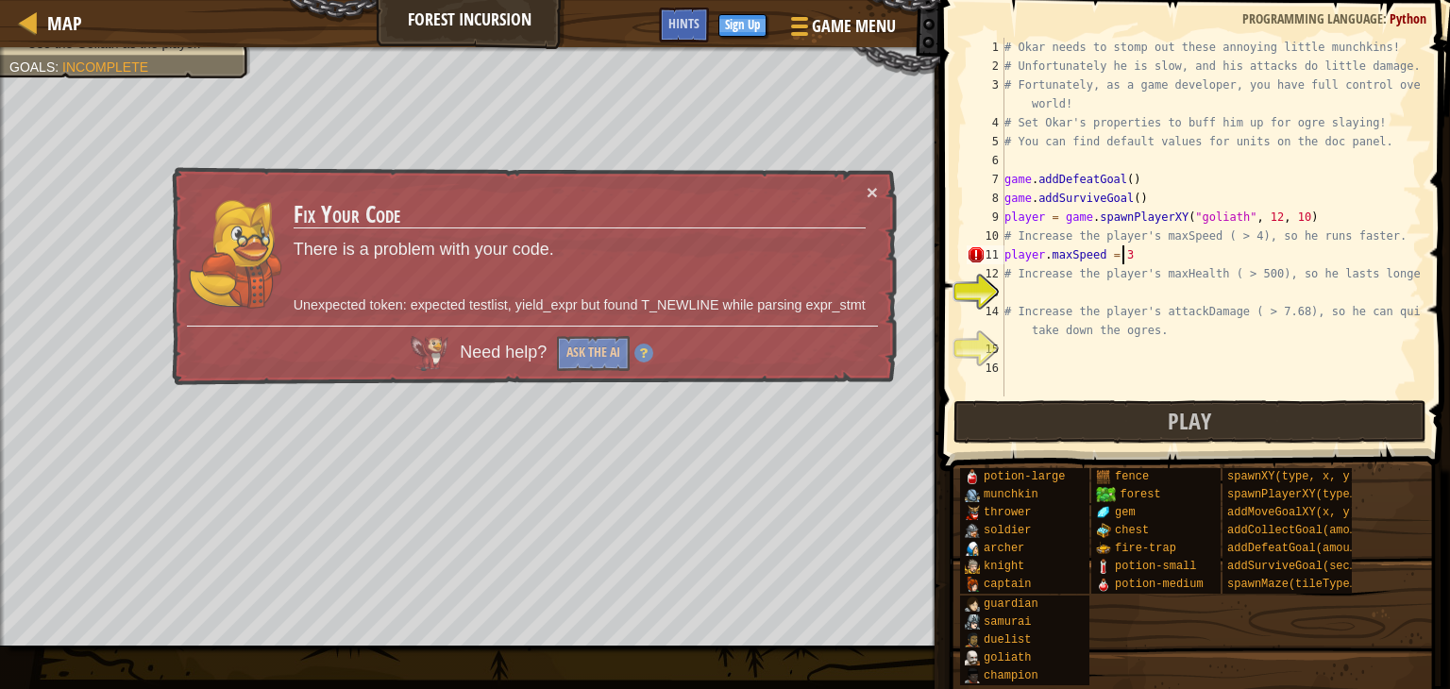
type textarea "player.maxSpeed = 30"
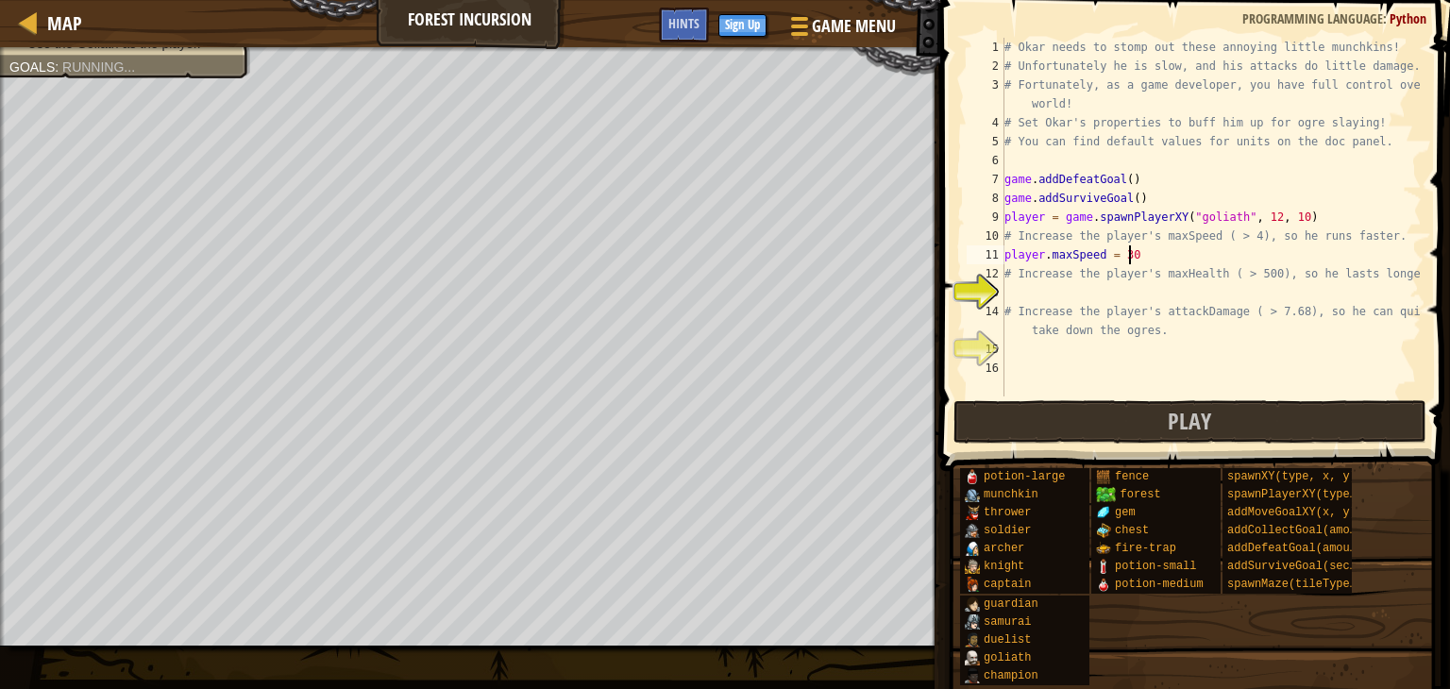
scroll to position [8, 8]
click at [1074, 289] on div "# Okar needs to stomp out these annoying little munchkins! # Unfortunately he i…" at bounding box center [1211, 236] width 421 height 397
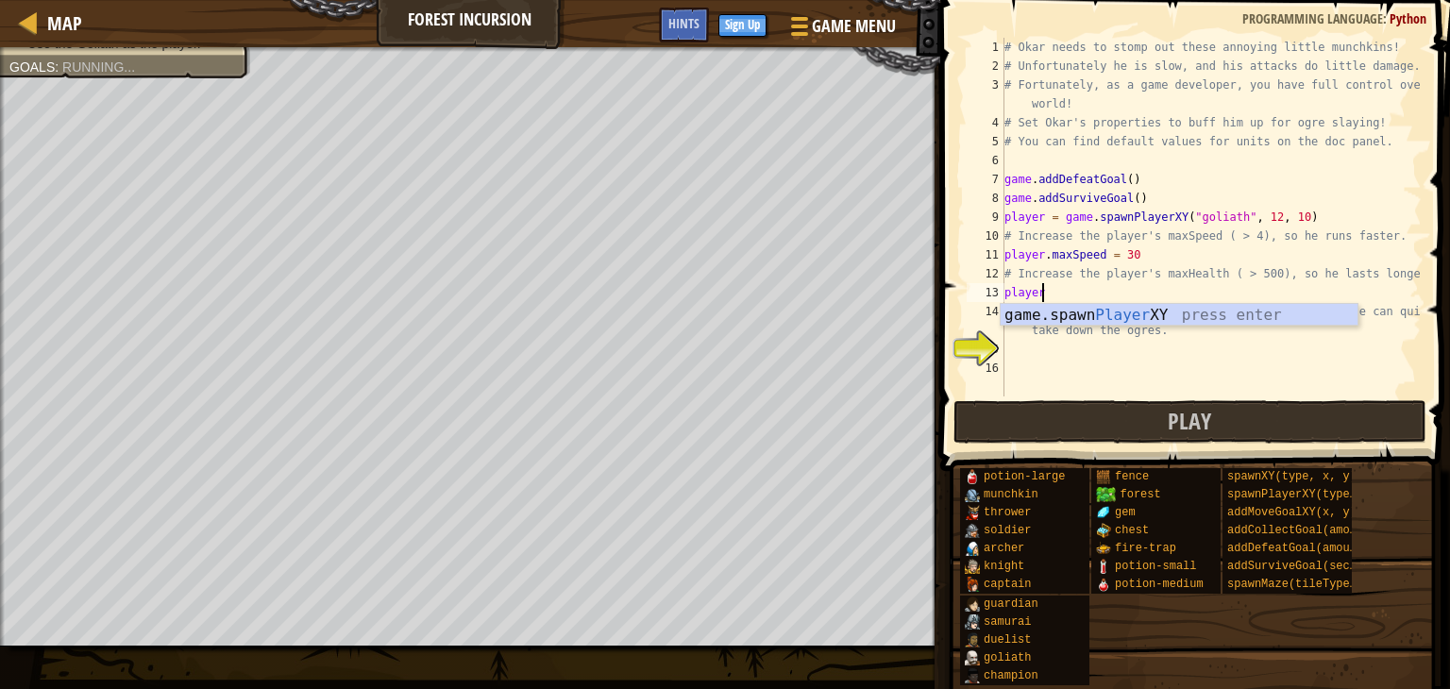
scroll to position [8, 1]
click at [1103, 319] on div "game.spawn Player XY press enter" at bounding box center [1179, 338] width 357 height 68
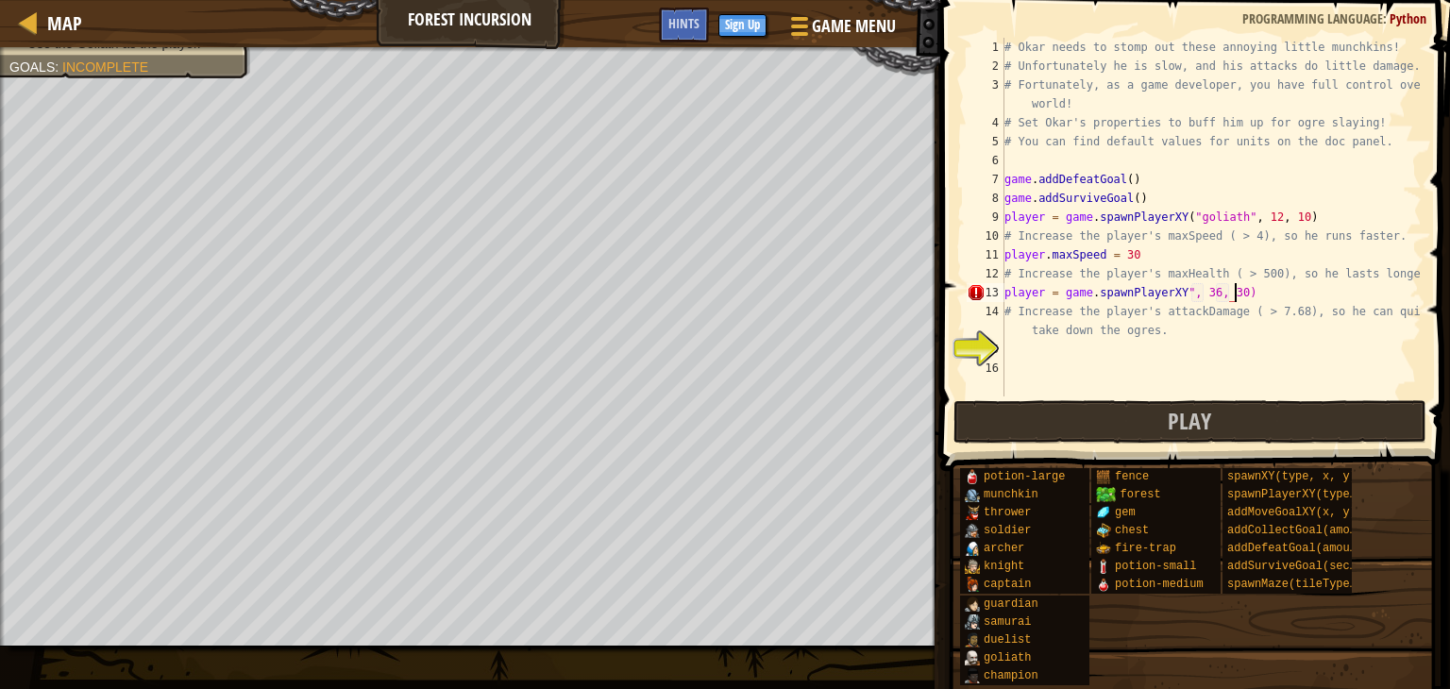
click at [1260, 292] on div "# Okar needs to stomp out these annoying little munchkins! # Unfortunately he i…" at bounding box center [1211, 236] width 421 height 397
click at [1258, 212] on div "# Okar needs to stomp out these annoying little munchkins! # Unfortunately he i…" at bounding box center [1211, 236] width 421 height 397
type textarea "player = game.spawnPlayerXY("goliath", 12, 10)"
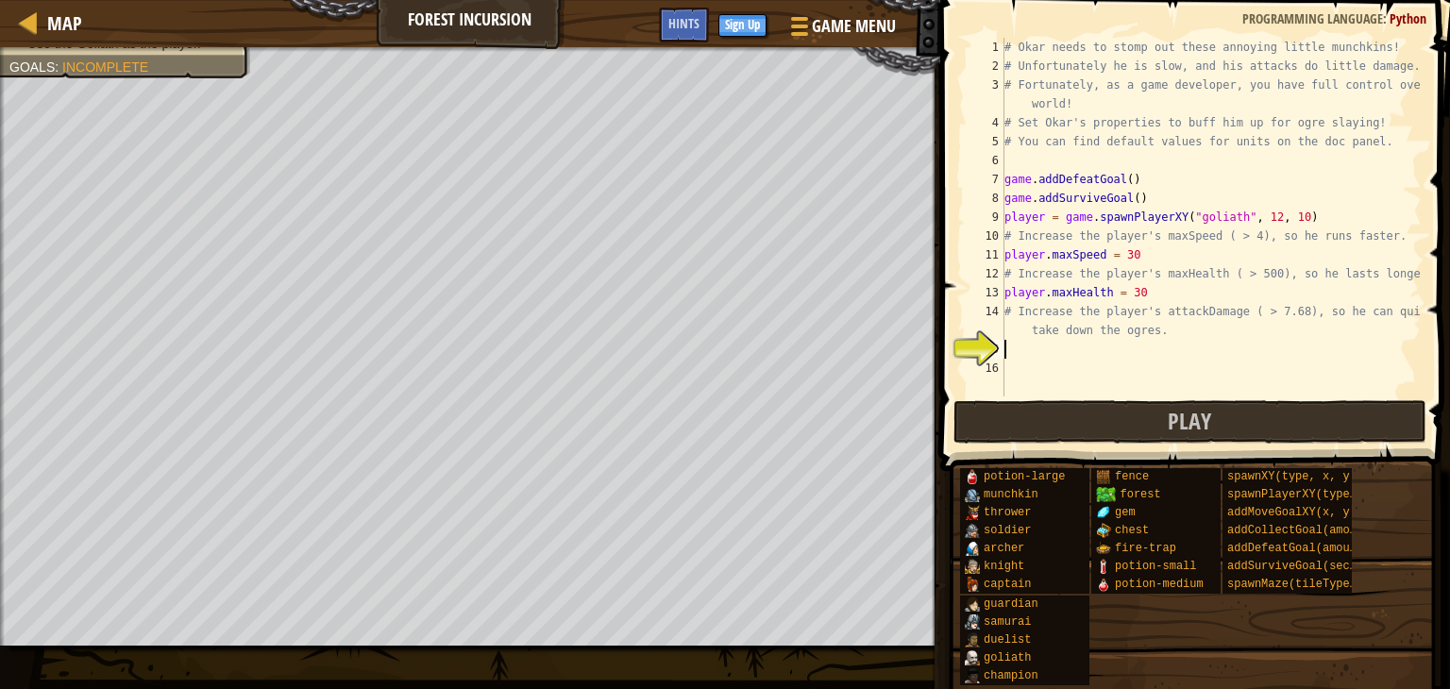
click at [1009, 357] on div "# Okar needs to stomp out these annoying little munchkins! # Unfortunately he i…" at bounding box center [1211, 236] width 421 height 397
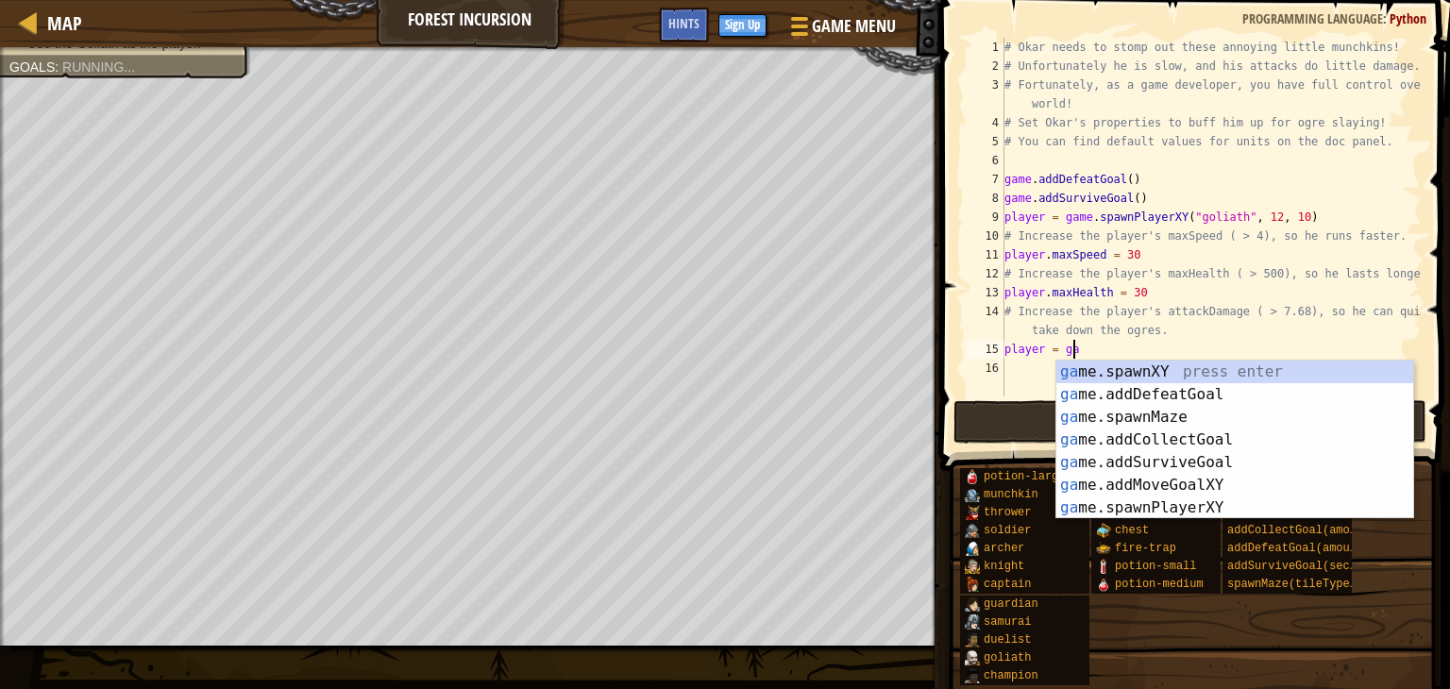
scroll to position [8, 5]
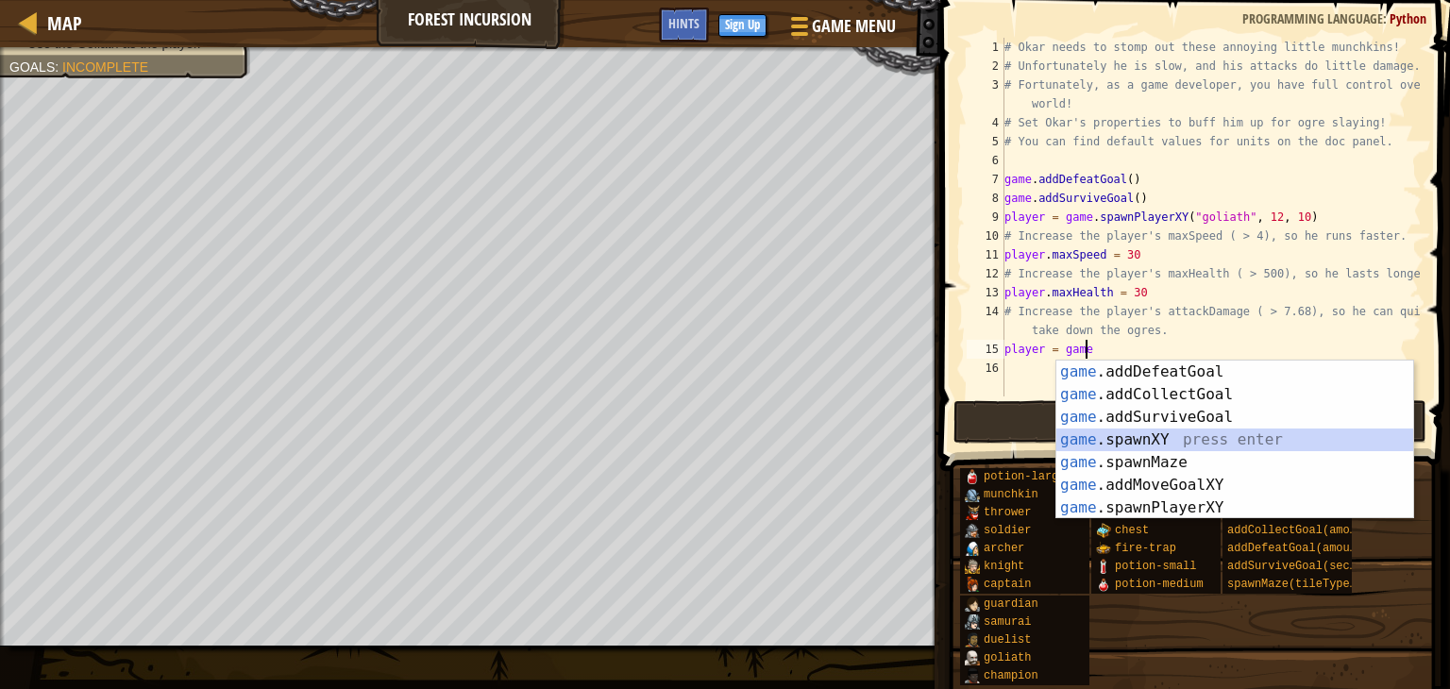
click at [1125, 441] on div "game .addDefeatGoal press enter game .addCollectGoal press enter game .addSurvi…" at bounding box center [1235, 463] width 357 height 204
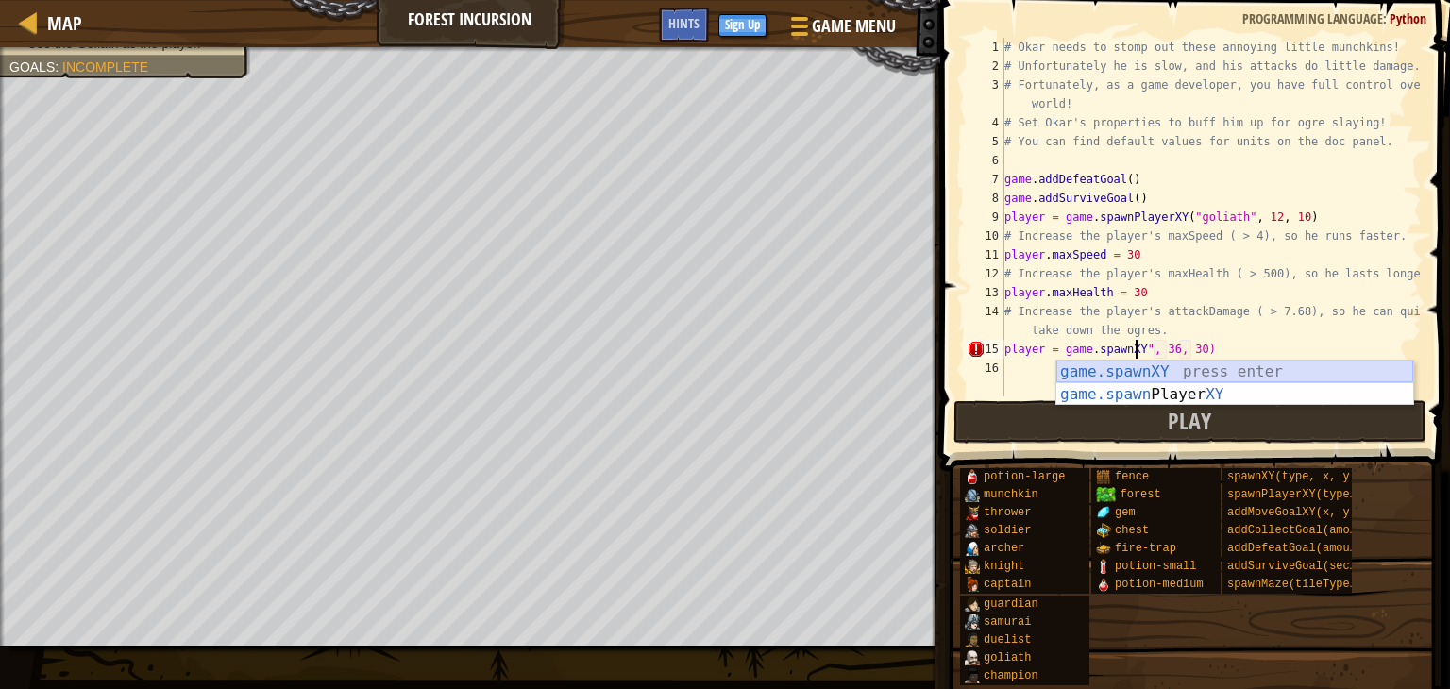
click at [1131, 362] on div "game.spawnXY press enter game.spawn Player XY press enter" at bounding box center [1235, 406] width 357 height 91
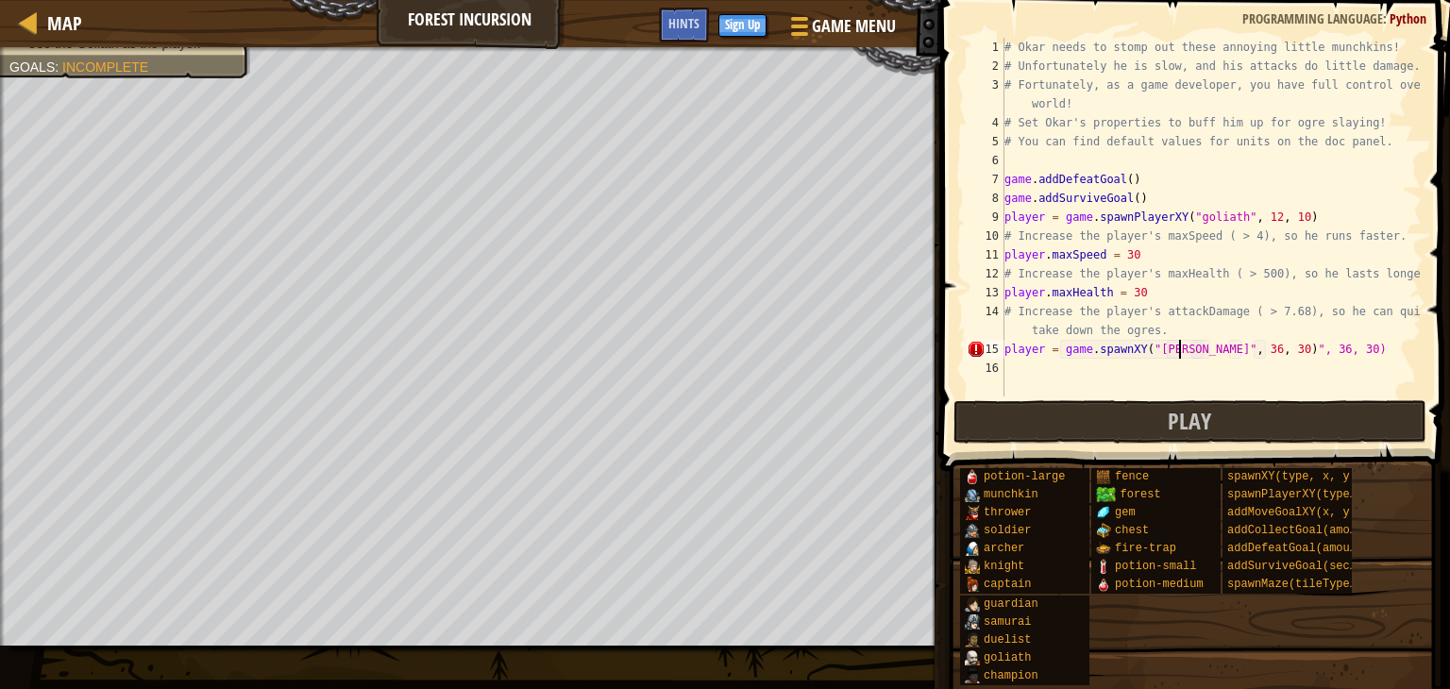
scroll to position [8, 15]
click at [1320, 352] on div "# Okar needs to stomp out these annoying little munchkins! # Unfortunately he i…" at bounding box center [1211, 236] width 421 height 397
click at [1252, 352] on div "# Okar needs to stomp out these annoying little munchkins! # Unfortunately he i…" at bounding box center [1211, 236] width 421 height 397
click at [1226, 353] on div "# Okar needs to stomp out these annoying little munchkins! # Unfortunately he i…" at bounding box center [1211, 236] width 421 height 397
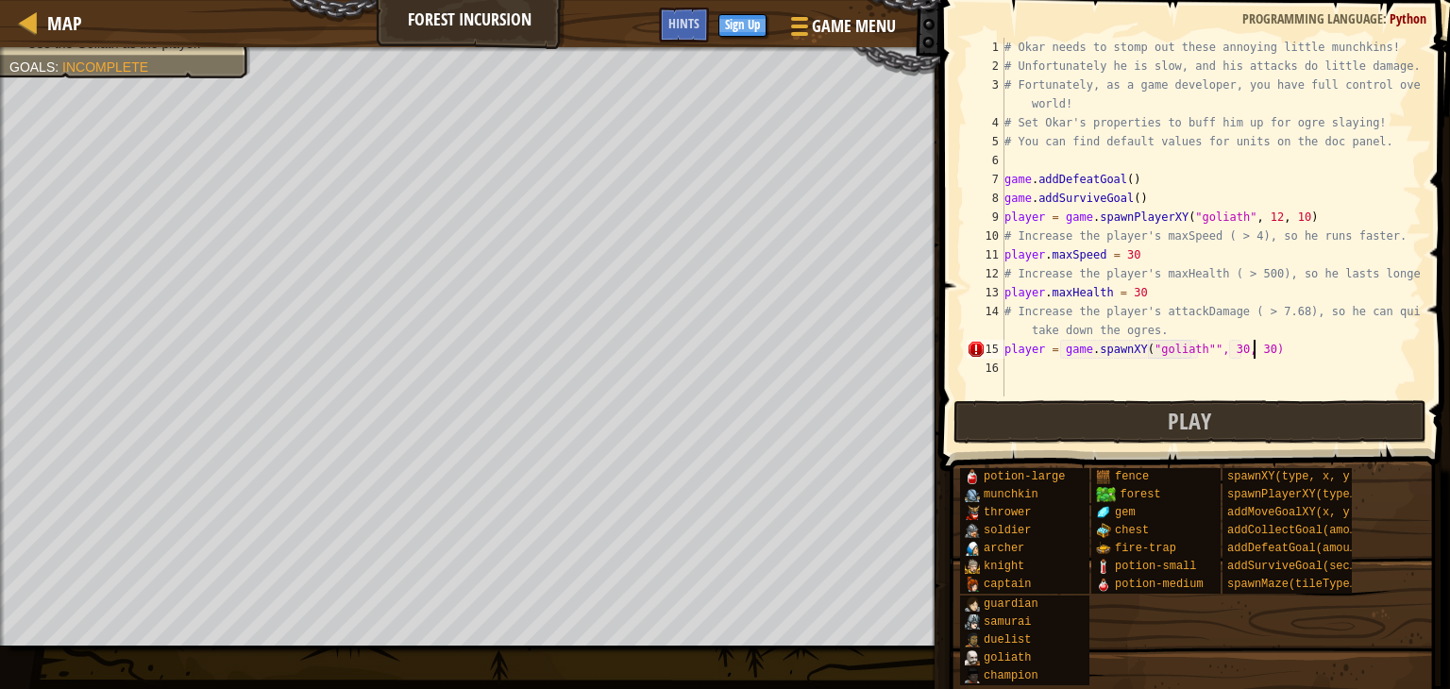
click at [1251, 355] on div "# Okar needs to stomp out these annoying little munchkins! # Unfortunately he i…" at bounding box center [1211, 236] width 421 height 397
click at [1262, 352] on div "# Okar needs to stomp out these annoying little munchkins! # Unfortunately he i…" at bounding box center [1211, 236] width 421 height 397
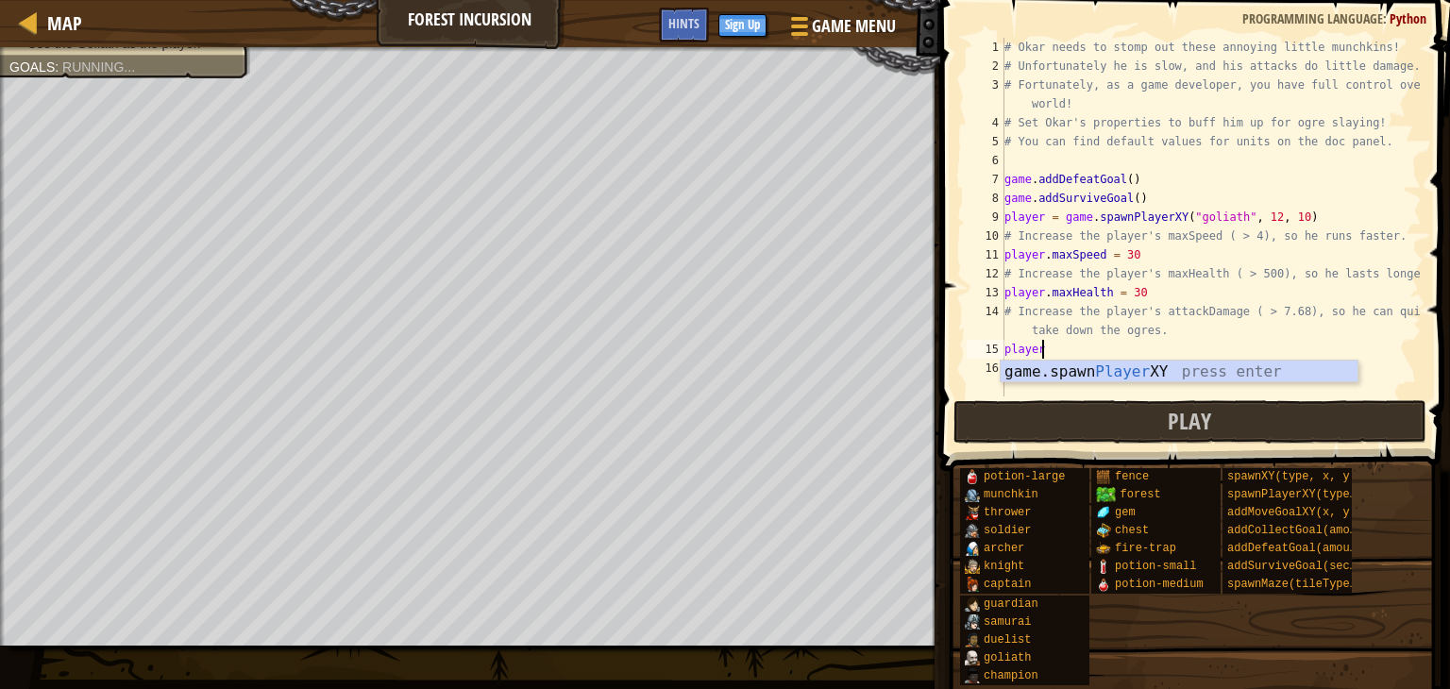
scroll to position [8, 0]
type textarea "p"
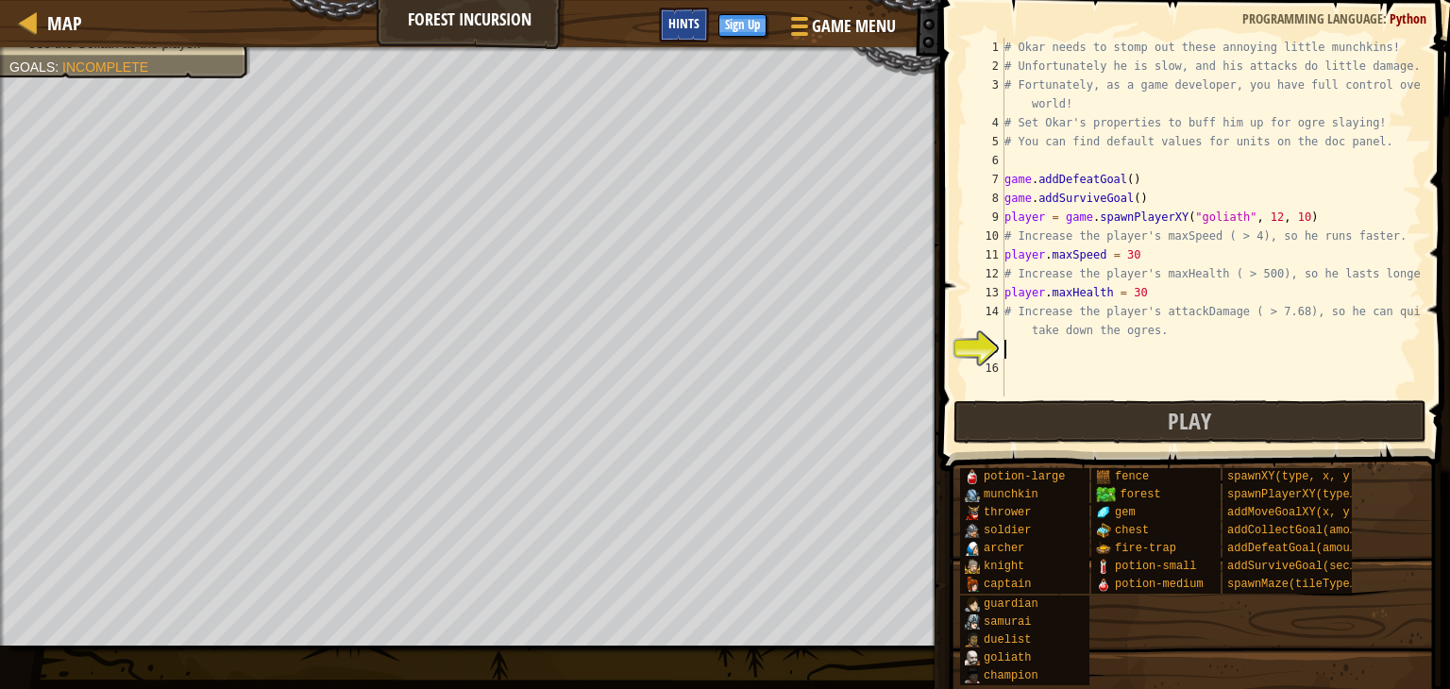
click at [692, 39] on div "Hints" at bounding box center [684, 25] width 50 height 35
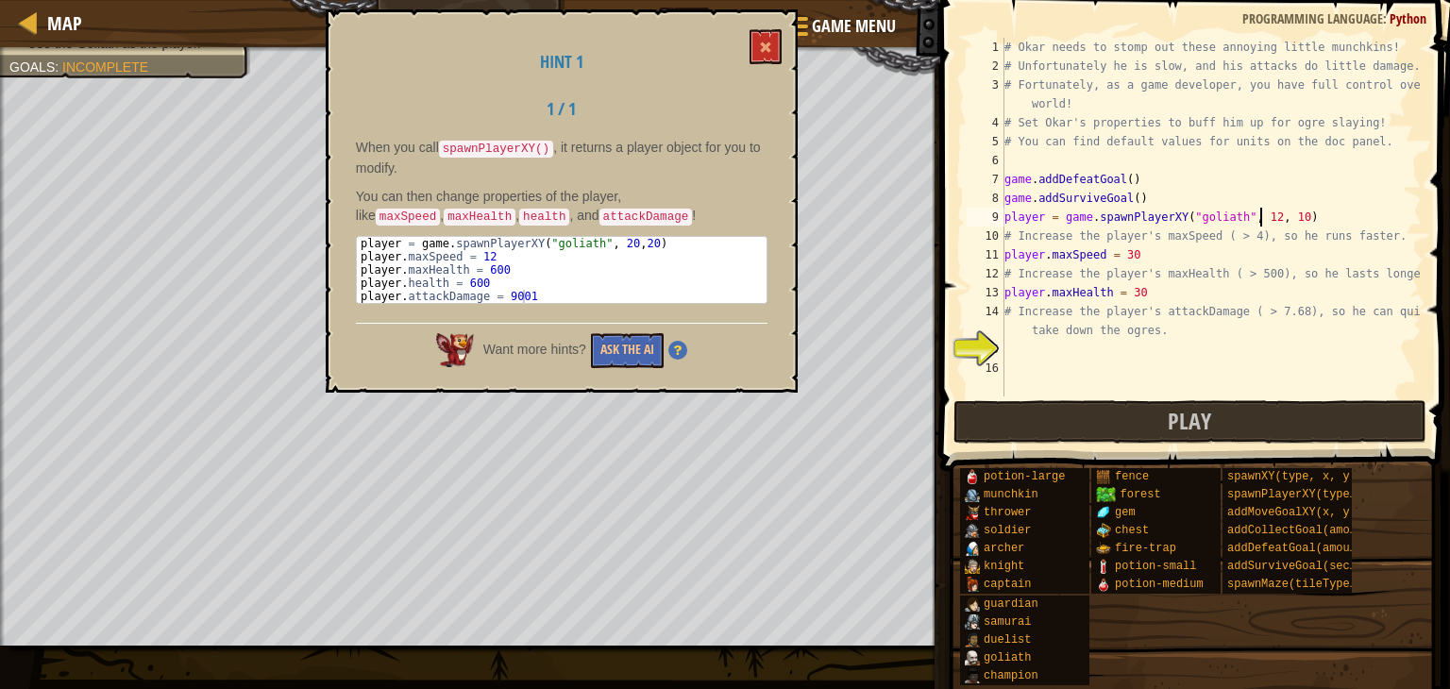
click at [1259, 217] on div "# Okar needs to stomp out these annoying little munchkins! # Unfortunately he i…" at bounding box center [1211, 236] width 421 height 397
click at [1277, 216] on div "# Okar needs to stomp out these annoying little munchkins! # Unfortunately he i…" at bounding box center [1211, 236] width 421 height 397
click at [1136, 251] on div "# Okar needs to stomp out these annoying little munchkins! # Unfortunately he i…" at bounding box center [1211, 236] width 421 height 397
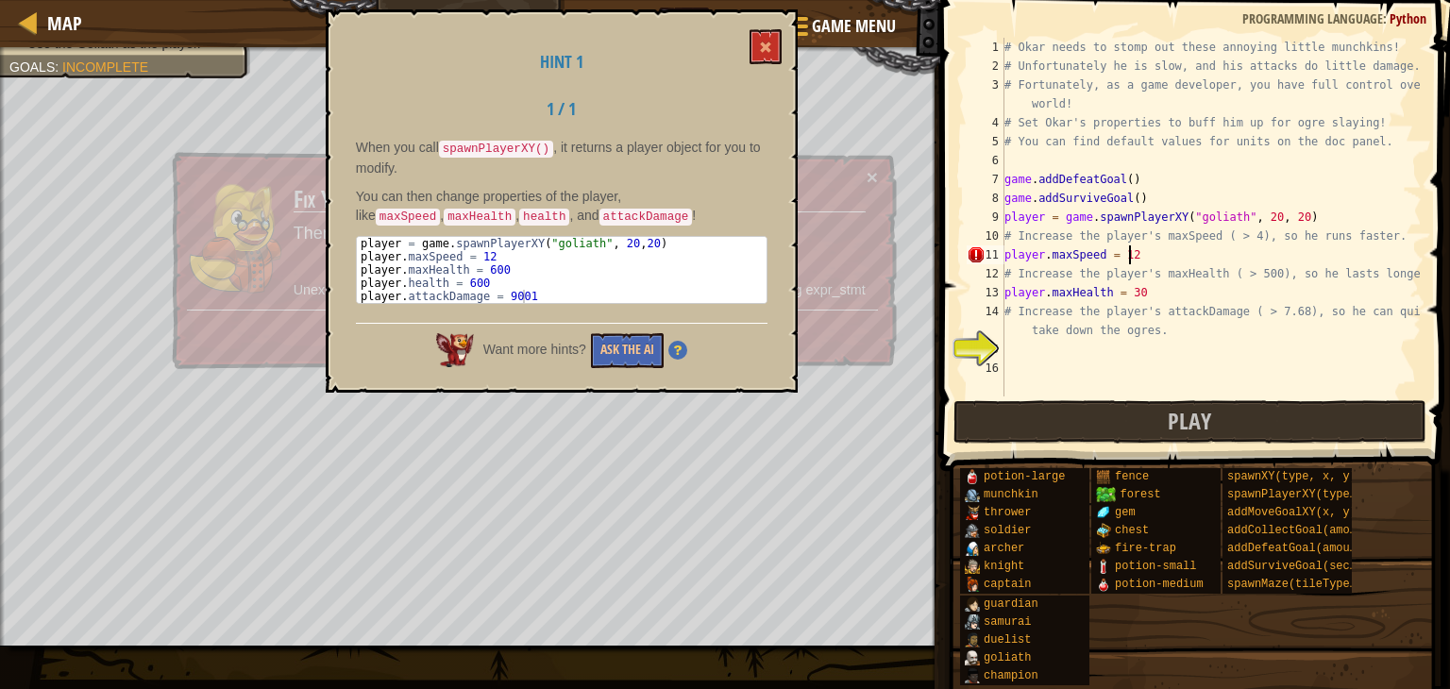
scroll to position [8, 8]
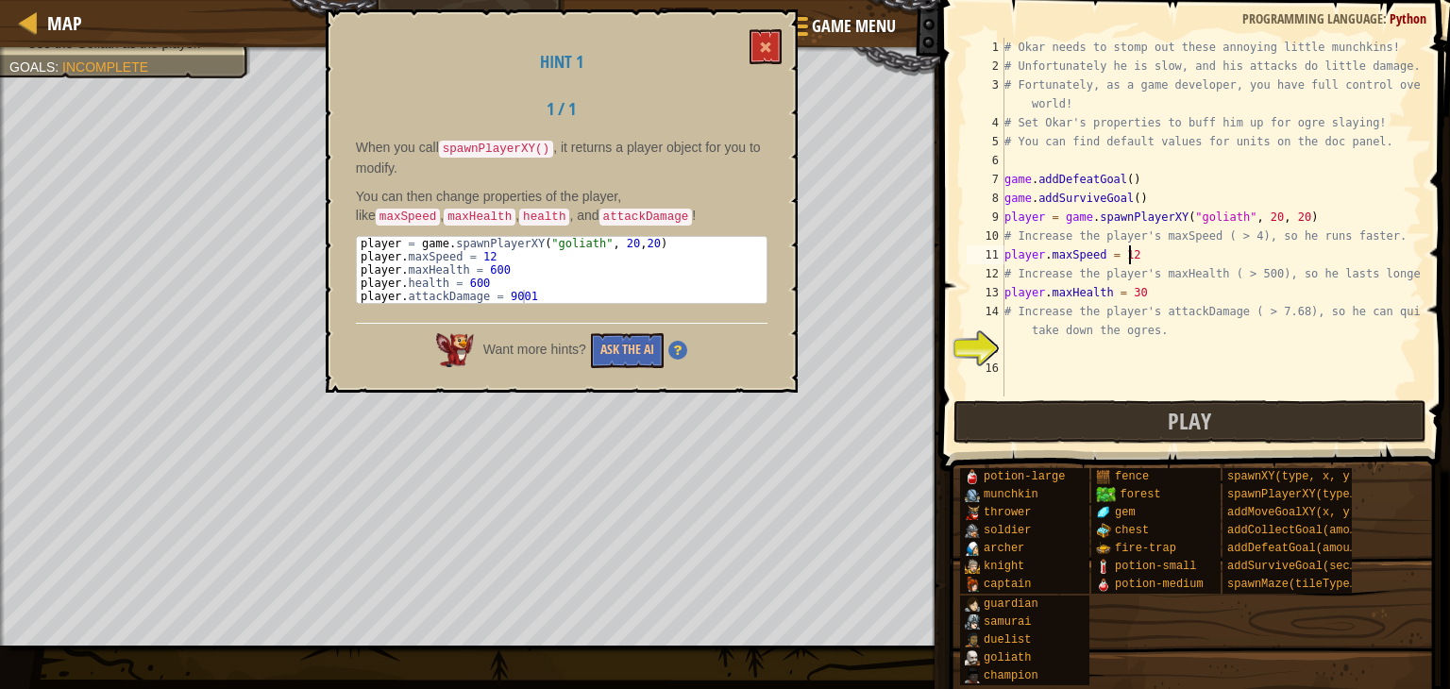
click at [1153, 297] on div "# Okar needs to stomp out these annoying little munchkins! # Unfortunately he i…" at bounding box center [1211, 236] width 421 height 397
click at [1223, 277] on div "# Okar needs to stomp out these annoying little munchkins! # Unfortunately he i…" at bounding box center [1211, 236] width 421 height 397
click at [1164, 294] on div "# Okar needs to stomp out these annoying little munchkins! # Unfortunately he i…" at bounding box center [1211, 236] width 421 height 397
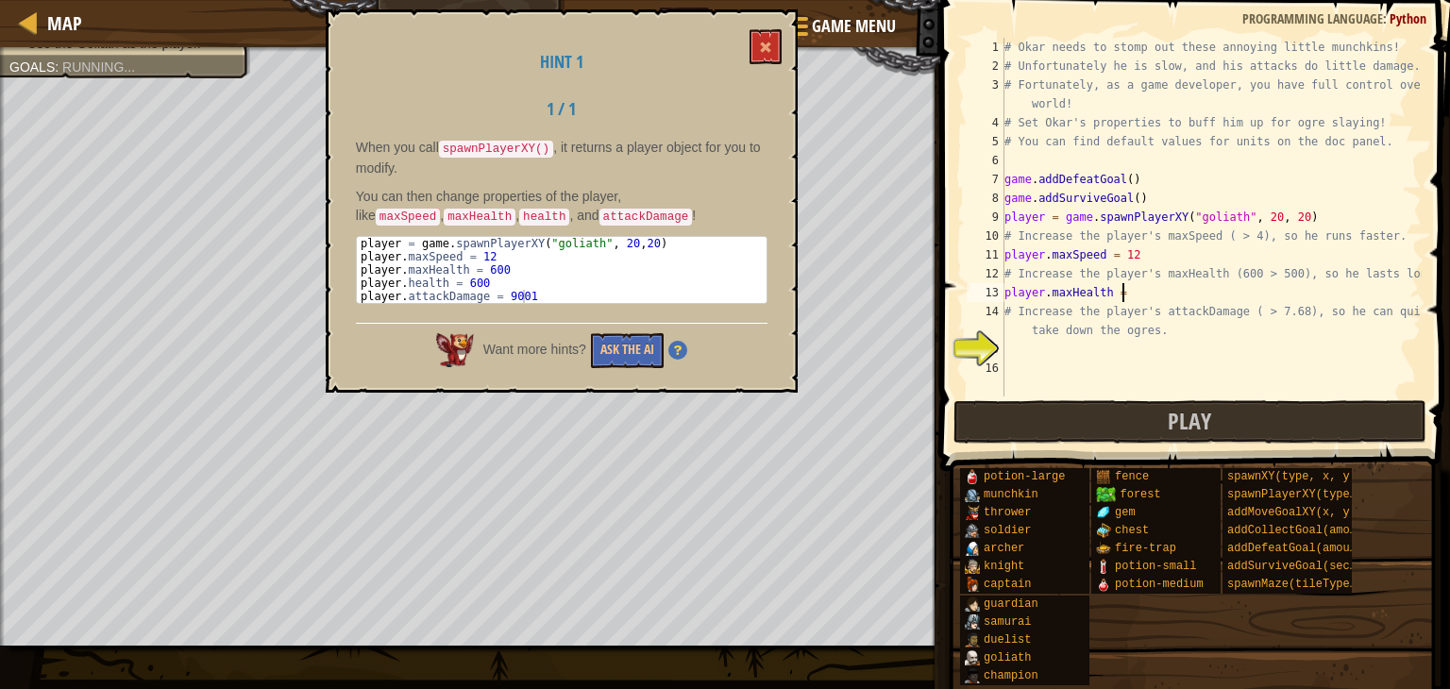
scroll to position [8, 8]
type textarea "player.maxHealth = 600"
click at [1028, 341] on div "# Okar needs to stomp out these annoying little munchkins! # Unfortunately he i…" at bounding box center [1211, 236] width 421 height 397
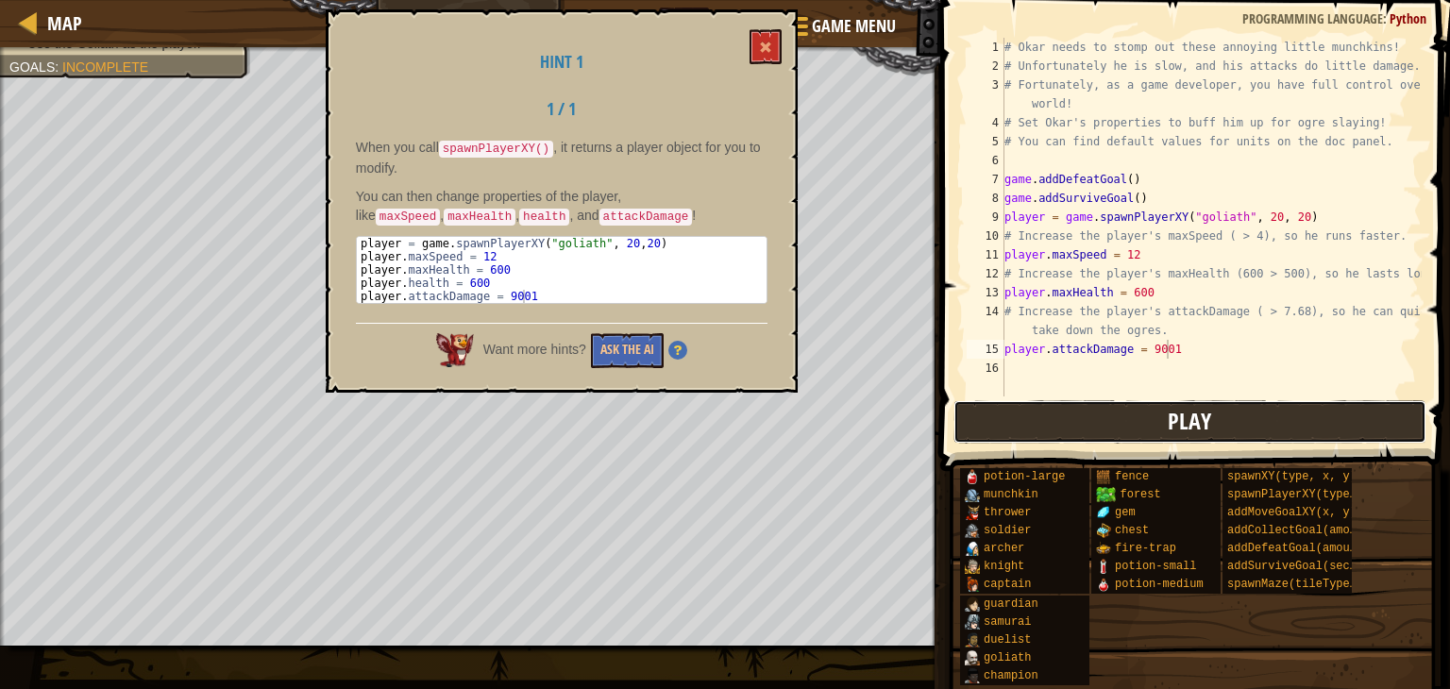
click at [1132, 415] on button "Play" at bounding box center [1190, 421] width 473 height 43
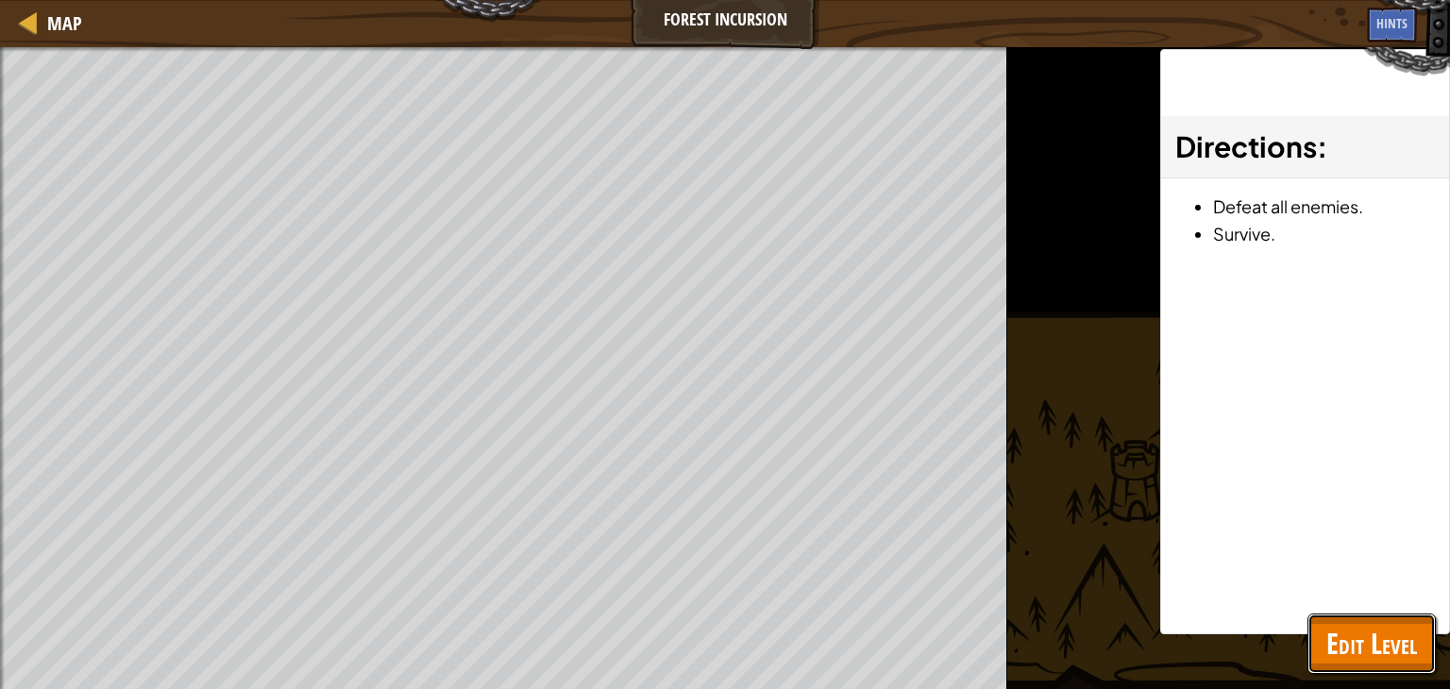
click at [1390, 640] on span "Edit Level" at bounding box center [1372, 643] width 91 height 39
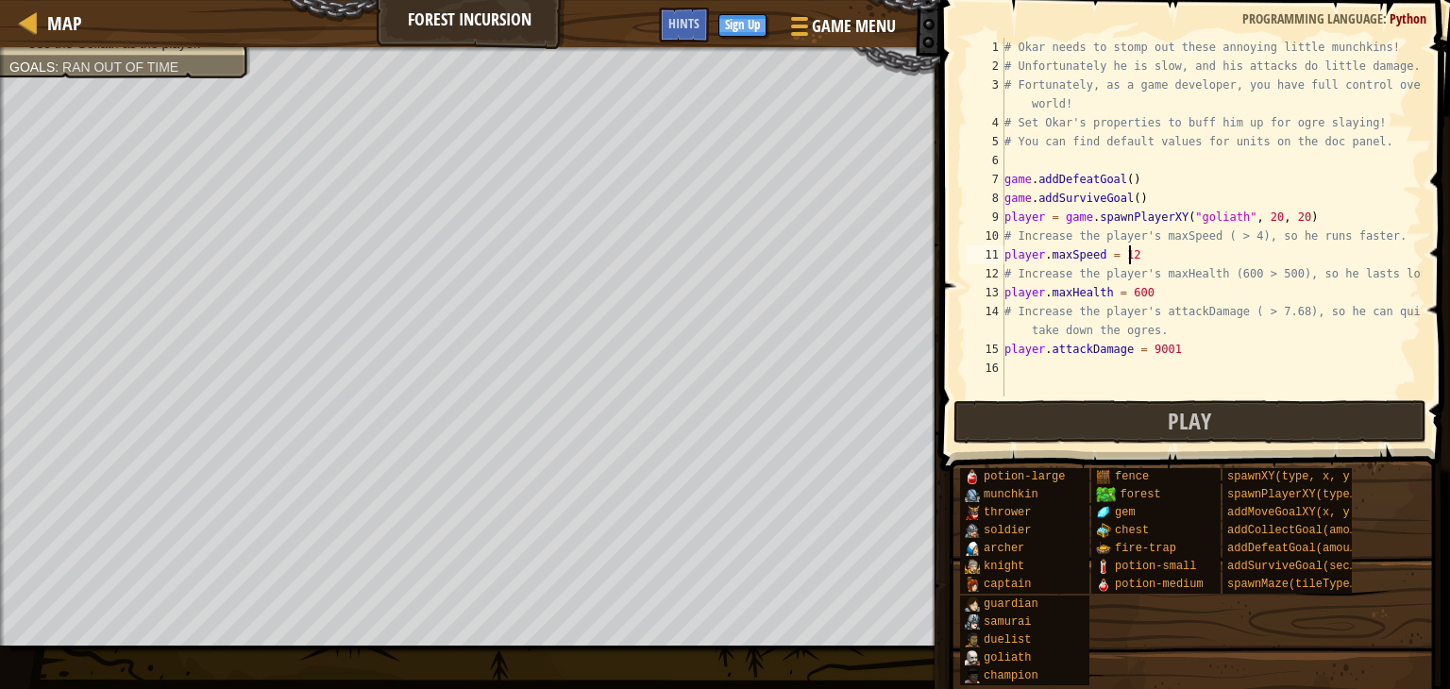
click at [1137, 252] on div "# Okar needs to stomp out these annoying little munchkins! # Unfortunately he i…" at bounding box center [1211, 236] width 421 height 397
type textarea "player.maxSpeed = 20"
click at [1005, 424] on button "Play" at bounding box center [1190, 421] width 473 height 43
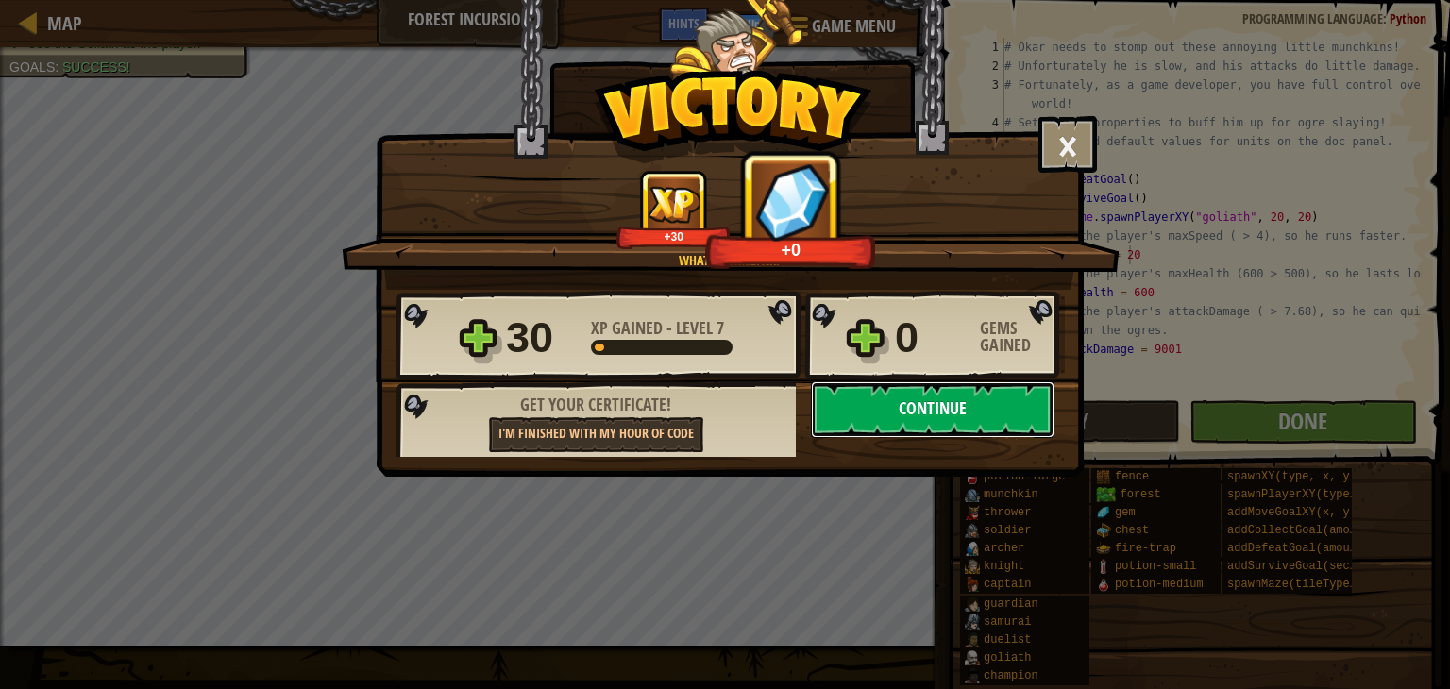
click at [972, 411] on button "Continue" at bounding box center [933, 409] width 244 height 57
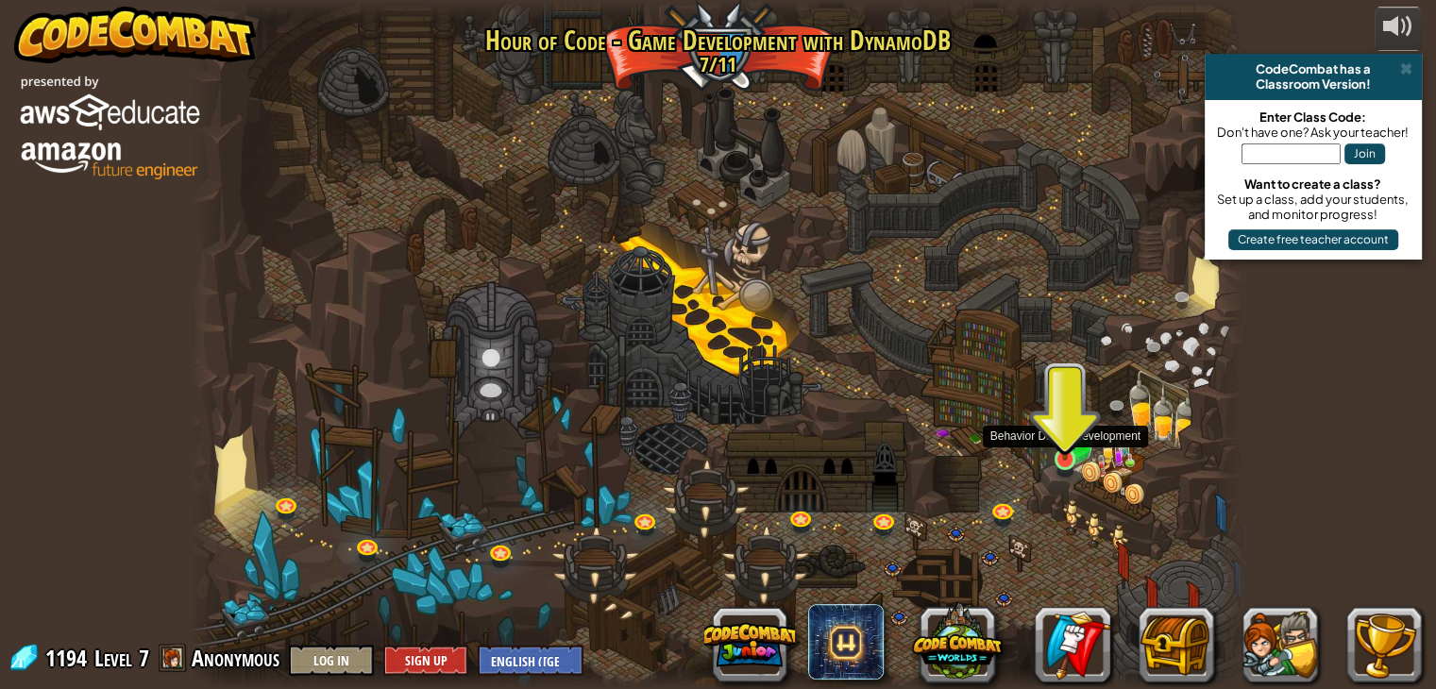
click at [1057, 446] on img at bounding box center [1065, 431] width 26 height 60
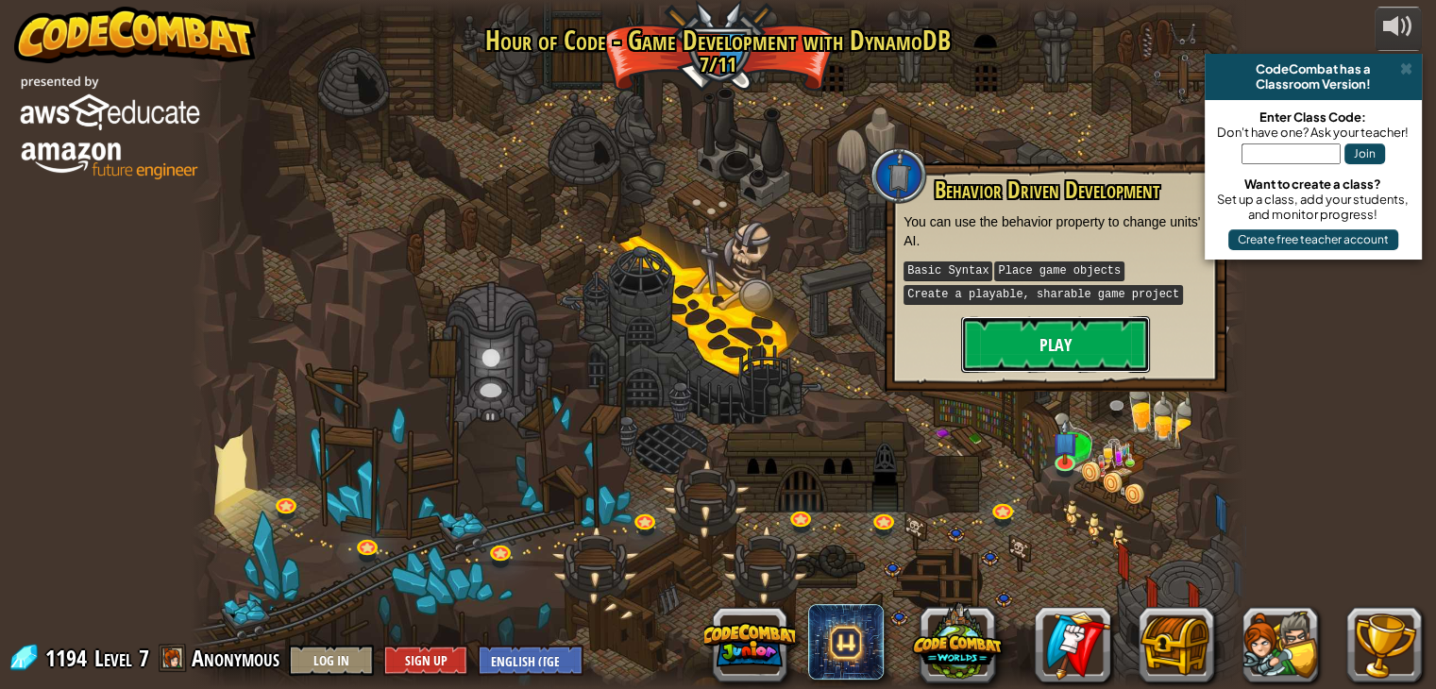
click at [1046, 350] on button "Play" at bounding box center [1055, 344] width 189 height 57
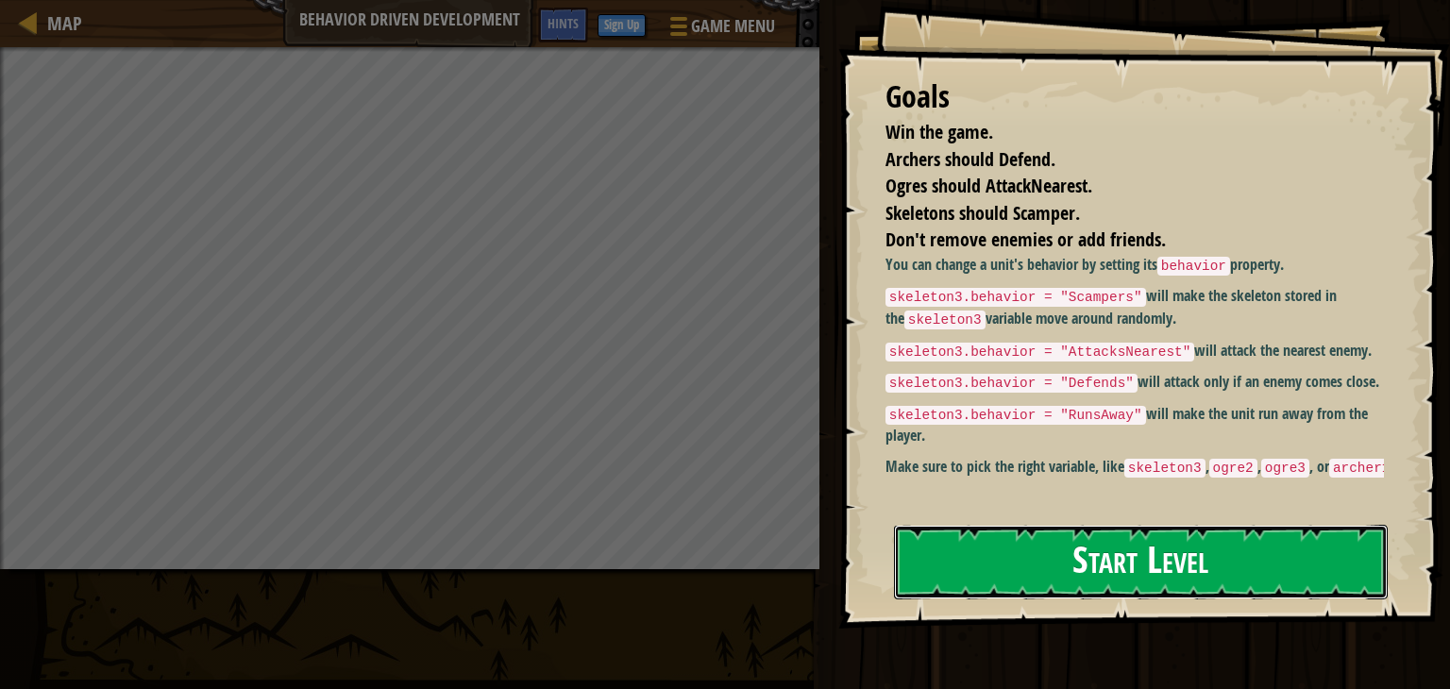
click at [999, 558] on button "Start Level" at bounding box center [1141, 562] width 494 height 75
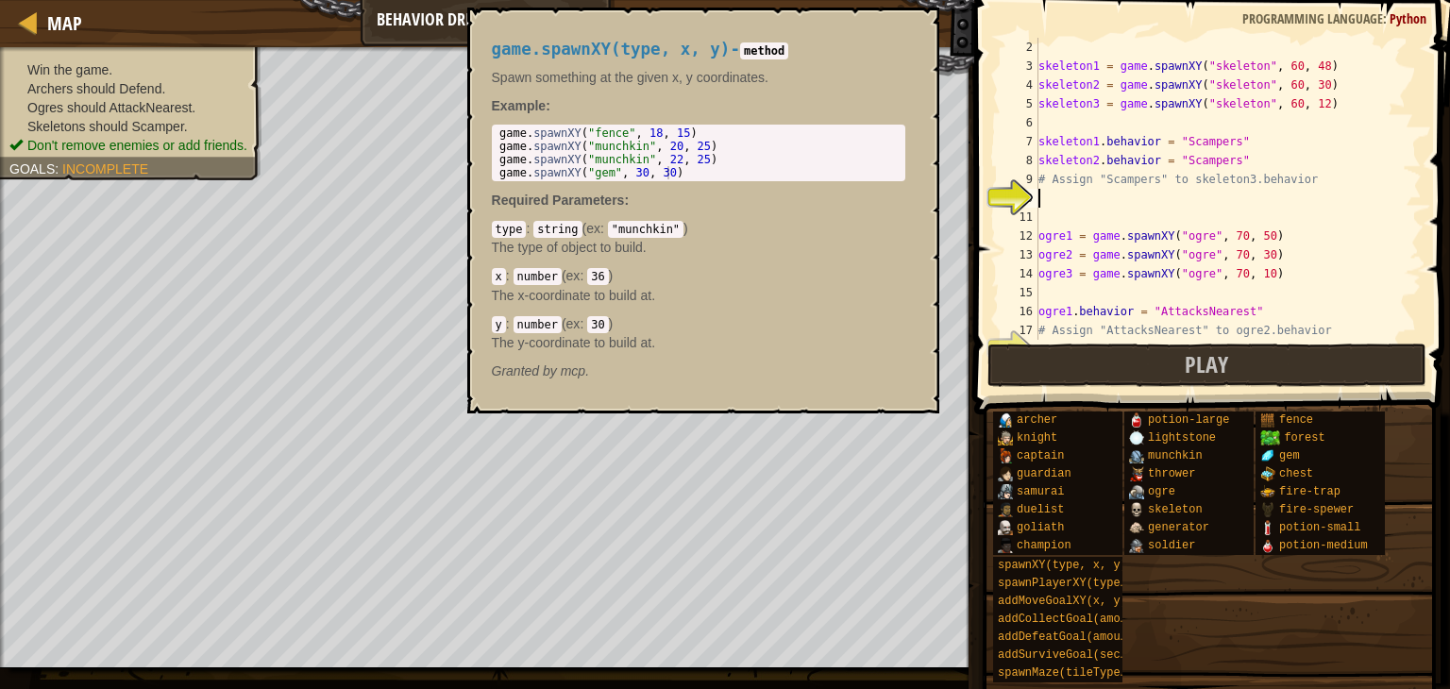
scroll to position [19, 0]
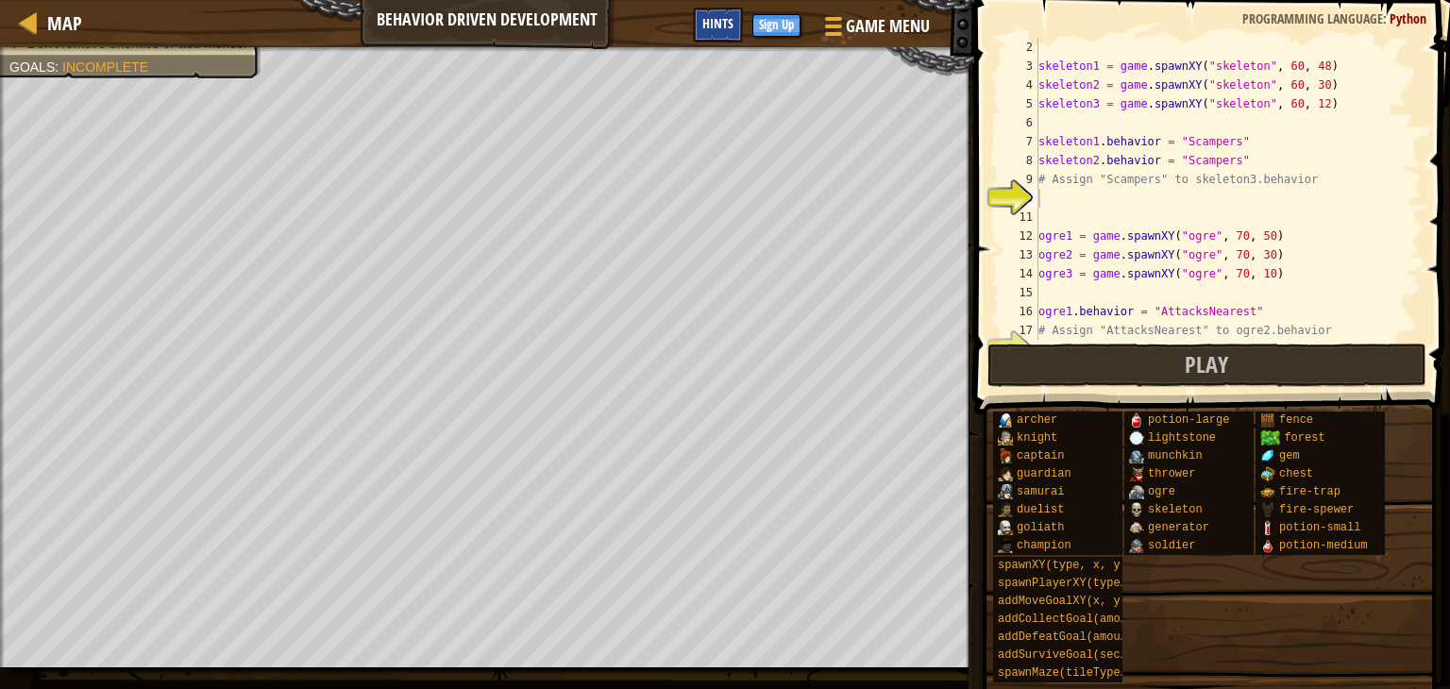
click at [713, 24] on span "Hints" at bounding box center [718, 23] width 31 height 18
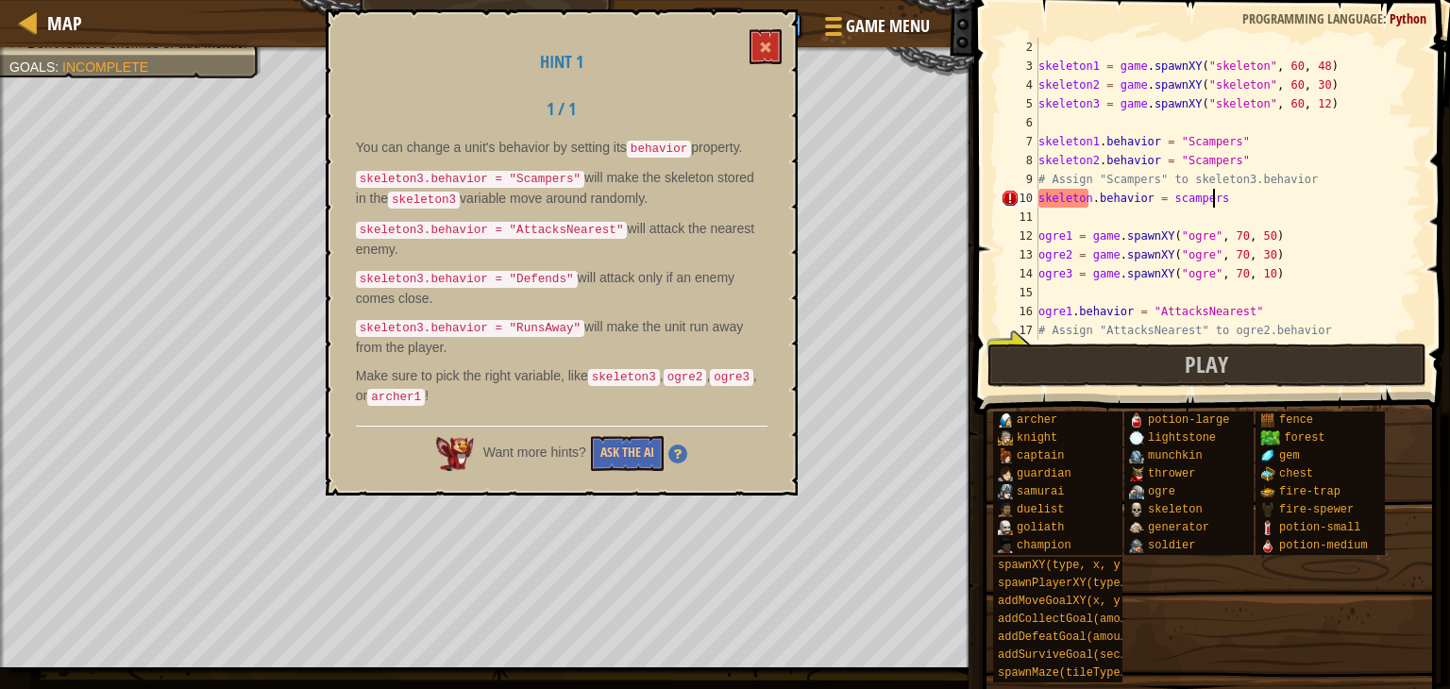
scroll to position [8, 13]
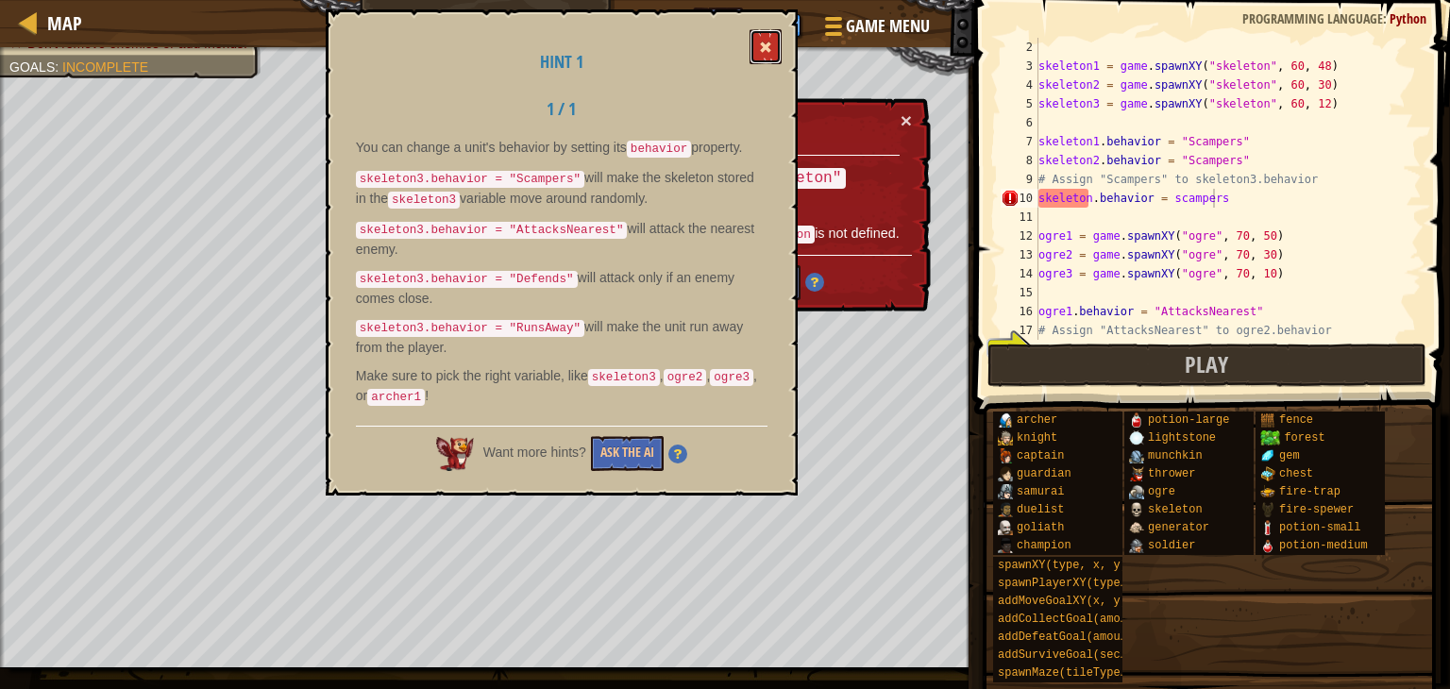
click at [773, 41] on button at bounding box center [766, 46] width 32 height 35
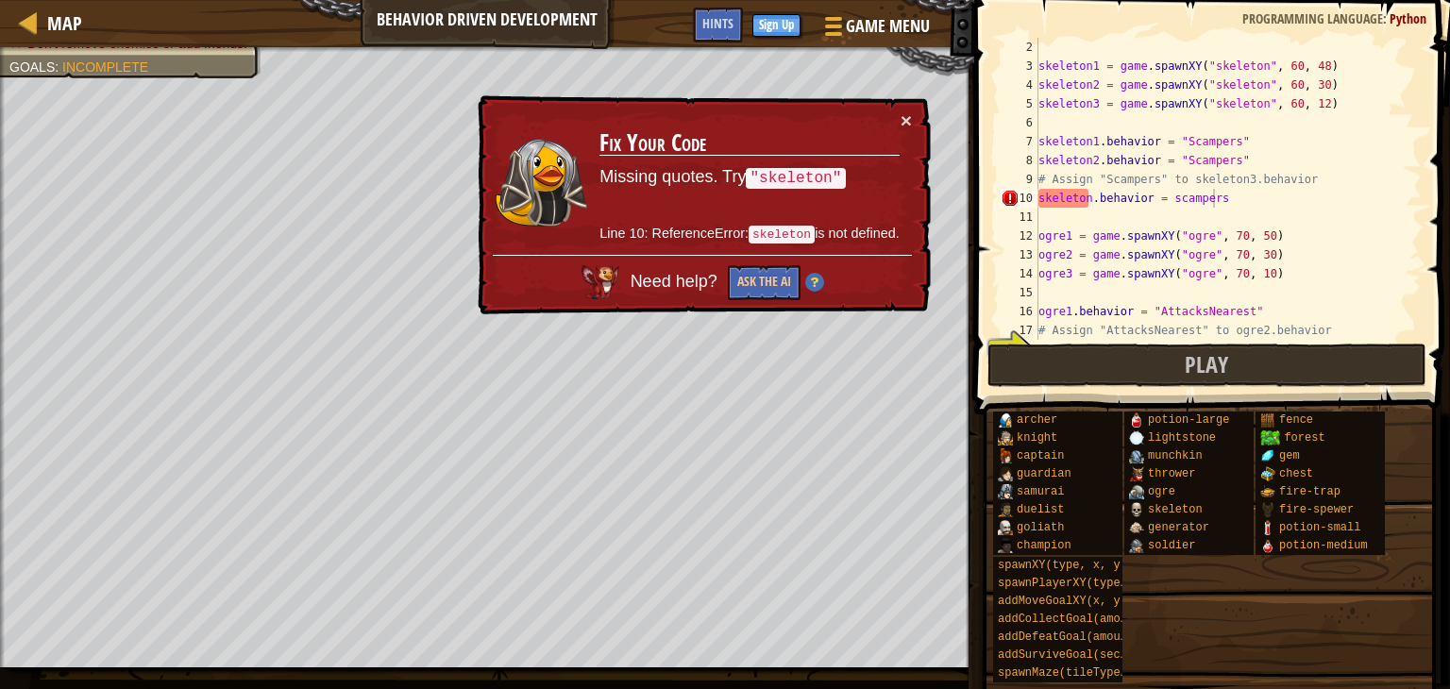
click at [782, 185] on code ""skeleton"" at bounding box center [796, 180] width 99 height 23
click at [899, 126] on td "Fix Your Code Missing quotes. Try "skeleton" Line 10: ReferenceError: skeleton …" at bounding box center [750, 183] width 302 height 146
click at [904, 124] on button "×" at bounding box center [906, 121] width 11 height 20
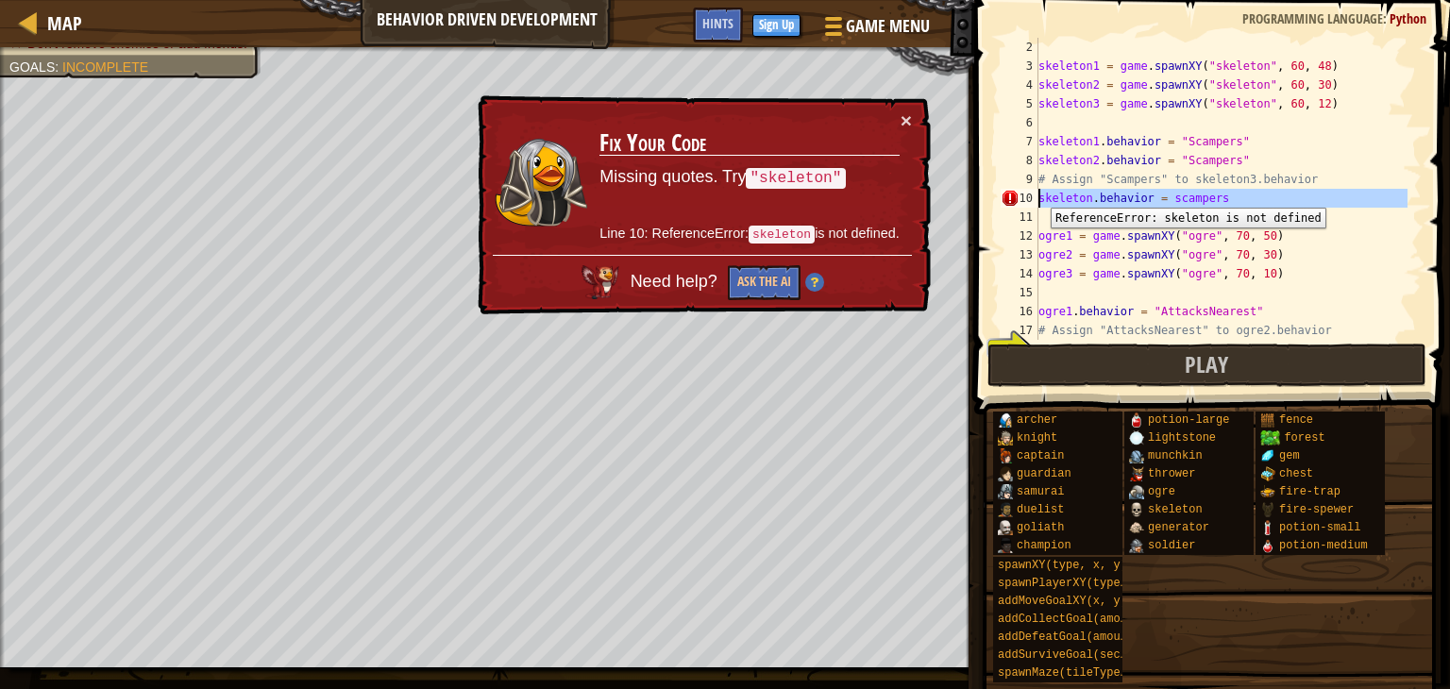
click at [1037, 194] on div "10" at bounding box center [1020, 198] width 38 height 19
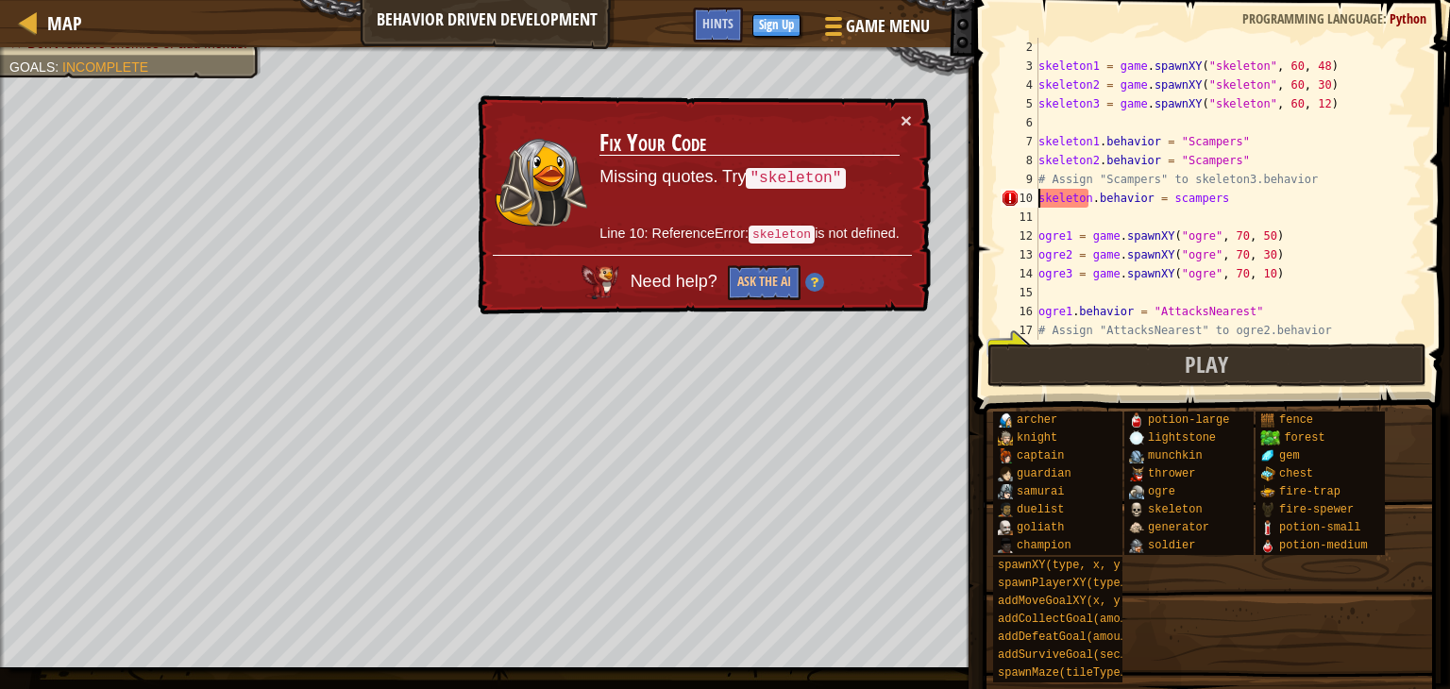
scroll to position [8, 0]
click at [1252, 195] on div "skeleton1 = game . spawnXY ( "skeleton" , 60 , 48 ) skeleton2 = game . spawnXY …" at bounding box center [1221, 208] width 373 height 340
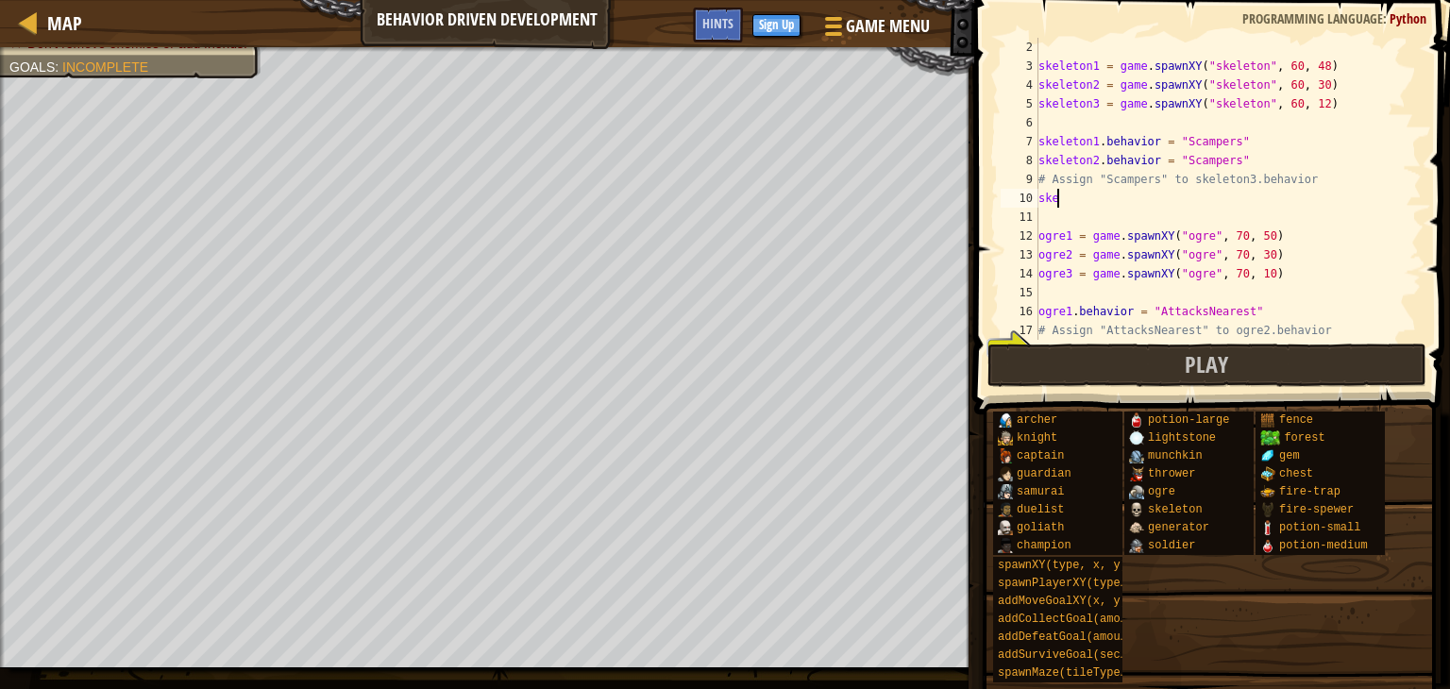
type textarea "s"
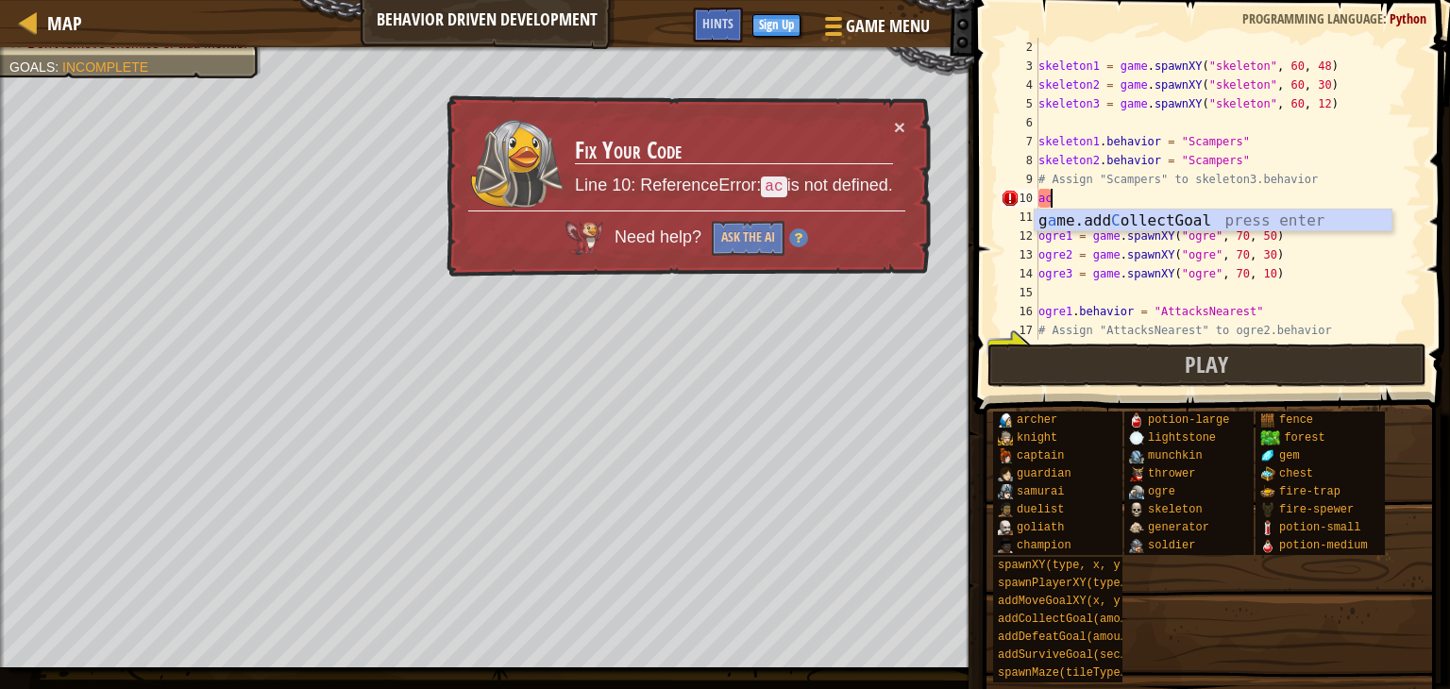
type textarea "a"
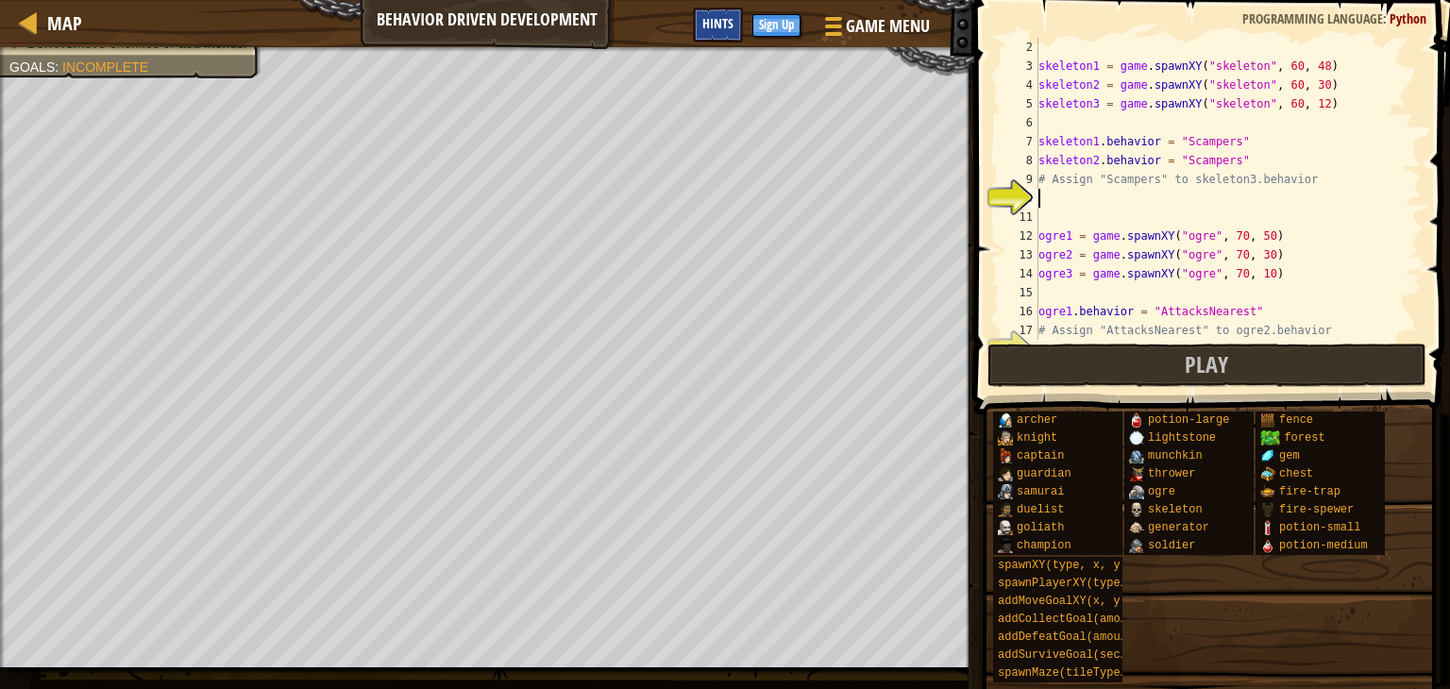
click at [721, 34] on div "Hints" at bounding box center [718, 25] width 50 height 35
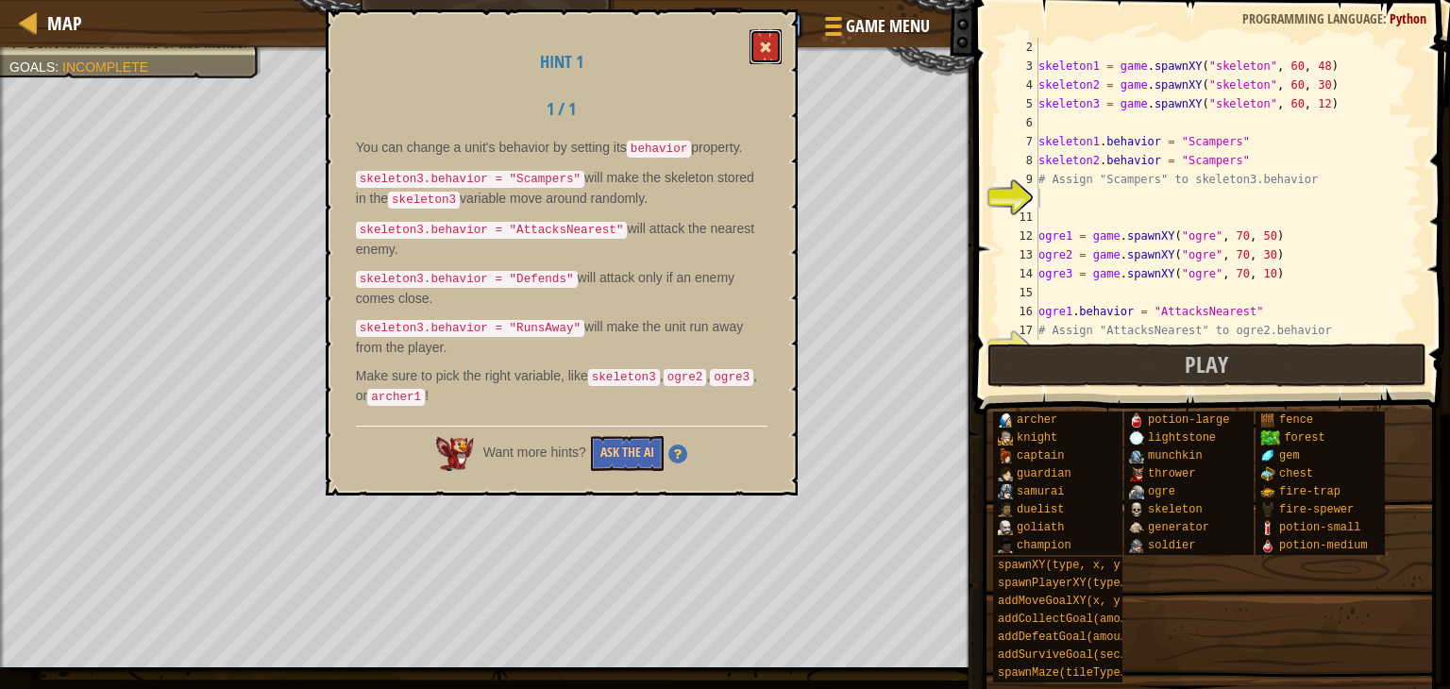
click at [767, 34] on button at bounding box center [766, 46] width 32 height 35
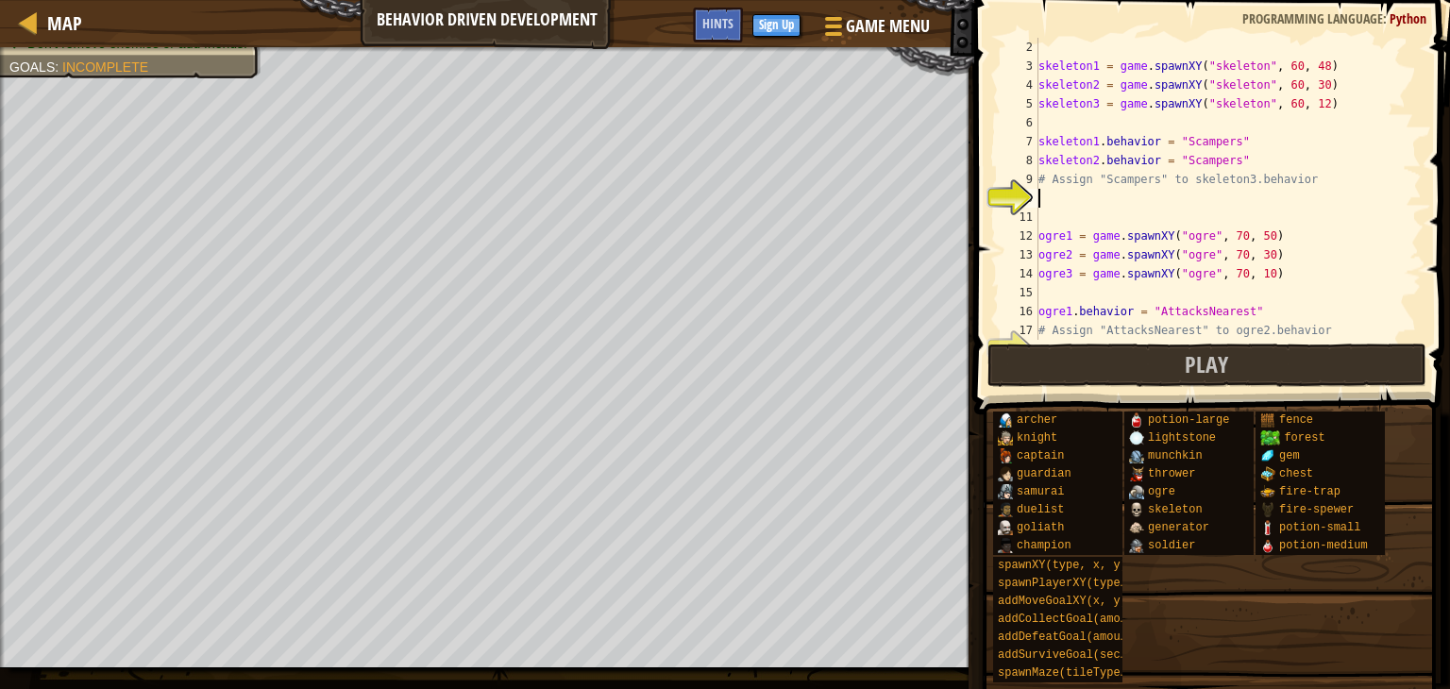
click at [1050, 199] on div "skeleton1 = game . spawnXY ( "skeleton" , 60 , 48 ) skeleton2 = game . spawnXY …" at bounding box center [1221, 208] width 373 height 340
type textarea "ห"
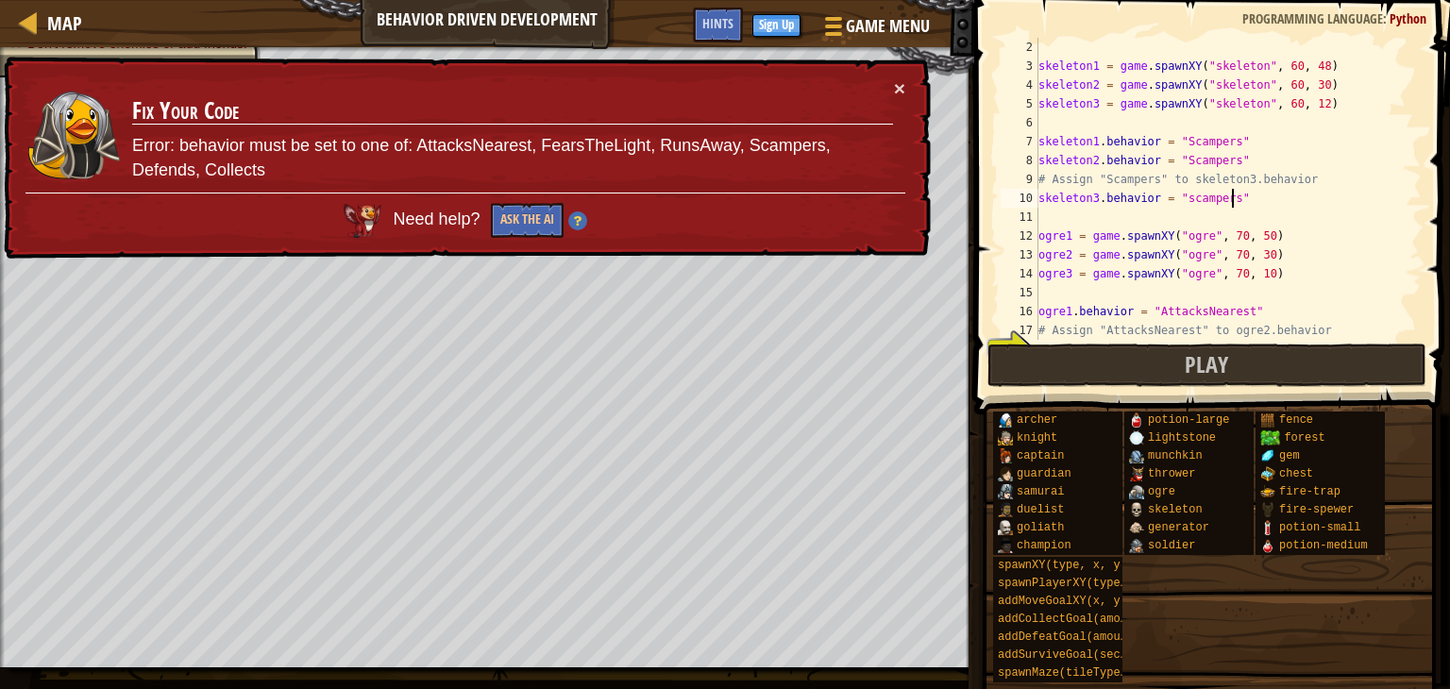
type textarea "skeleton3.behavior = "scampers""
click at [907, 77] on div "× Fix Your Code Error: behavior must be set to one of: AttacksNearest, FearsThe…" at bounding box center [466, 158] width 934 height 215
click at [894, 81] on button "×" at bounding box center [899, 91] width 11 height 20
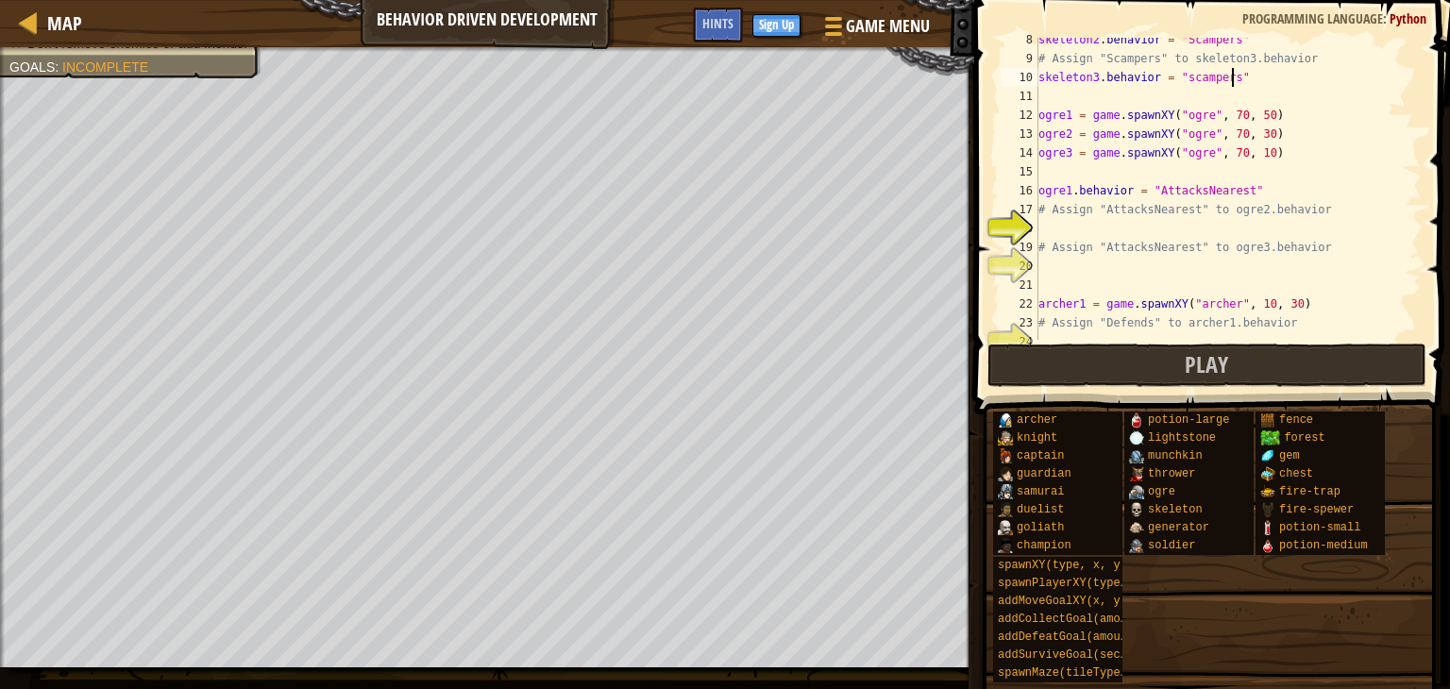
scroll to position [143, 0]
click at [1043, 228] on div "skeleton2 . behavior = "Scampers" # Assign "Scampers" to skeleton3.behavior ske…" at bounding box center [1221, 197] width 373 height 340
click at [1251, 71] on div "skeleton2 . behavior = "Scampers" # Assign "Scampers" to skeleton3.behavior ske…" at bounding box center [1221, 197] width 373 height 340
type textarea "s"
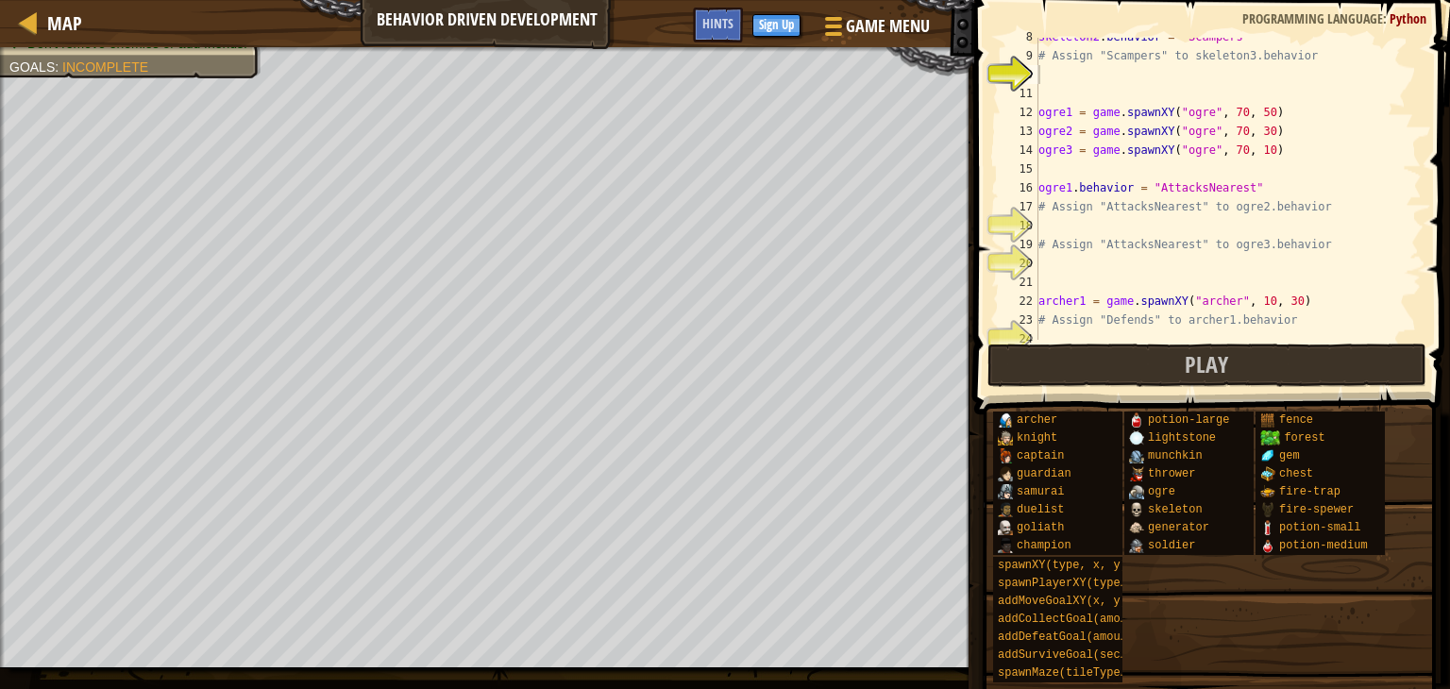
click at [172, 51] on div at bounding box center [487, 49] width 975 height 5
click at [714, 15] on span "Hints" at bounding box center [718, 23] width 31 height 18
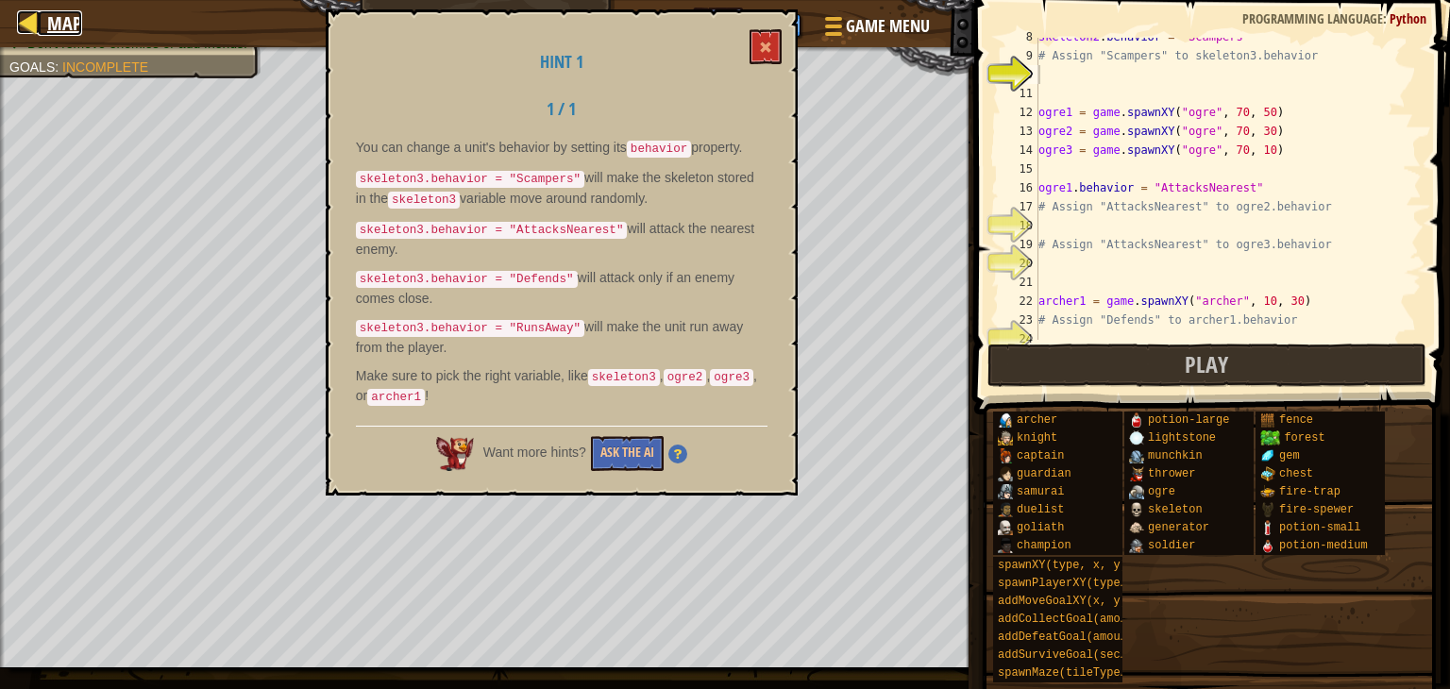
click at [56, 10] on span "Map" at bounding box center [64, 22] width 35 height 25
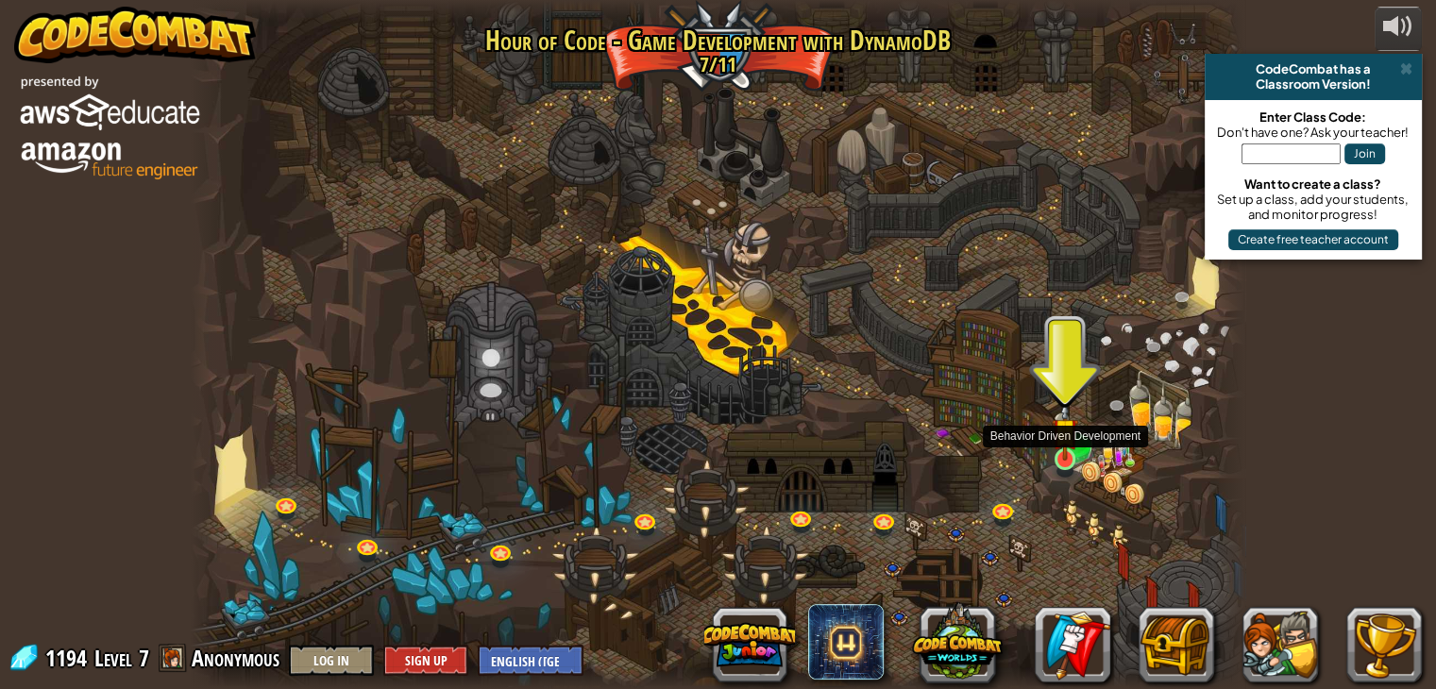
click at [1066, 456] on img at bounding box center [1065, 431] width 26 height 60
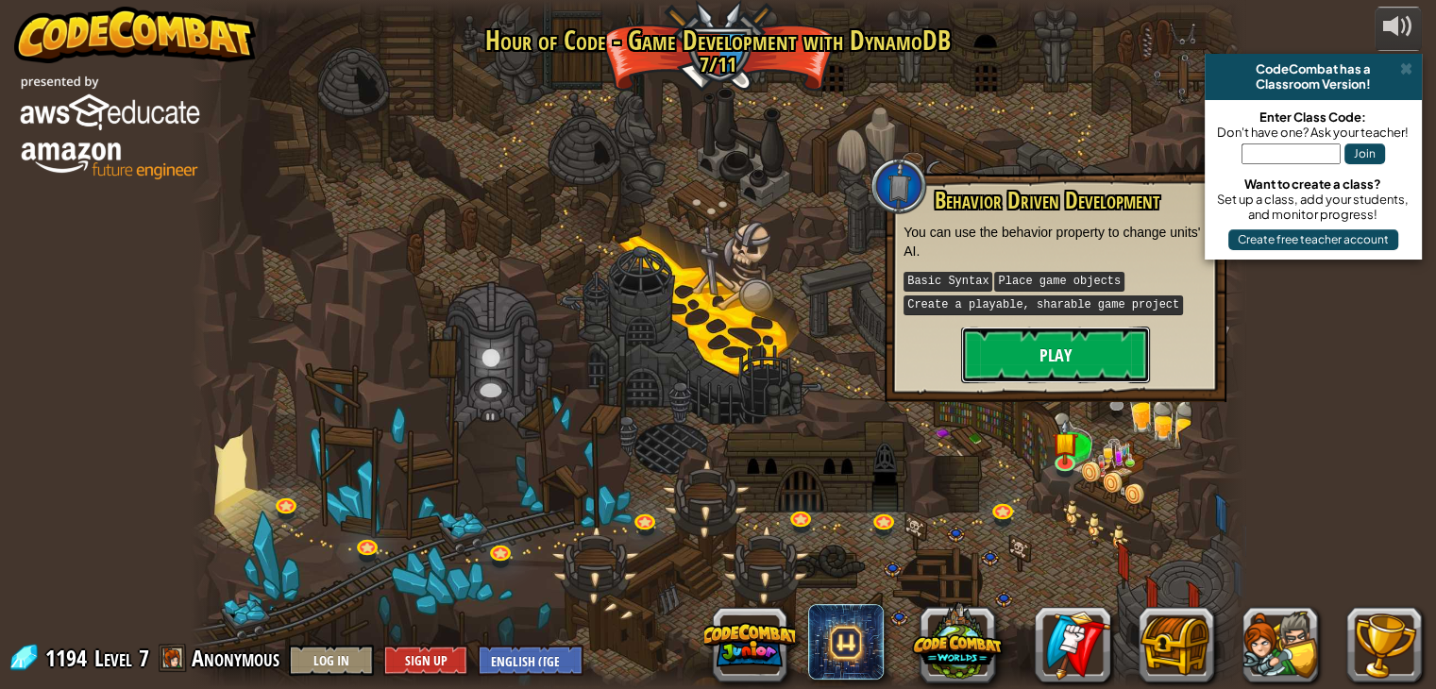
click at [1018, 335] on button "Play" at bounding box center [1055, 355] width 189 height 57
